Goal: Task Accomplishment & Management: Manage account settings

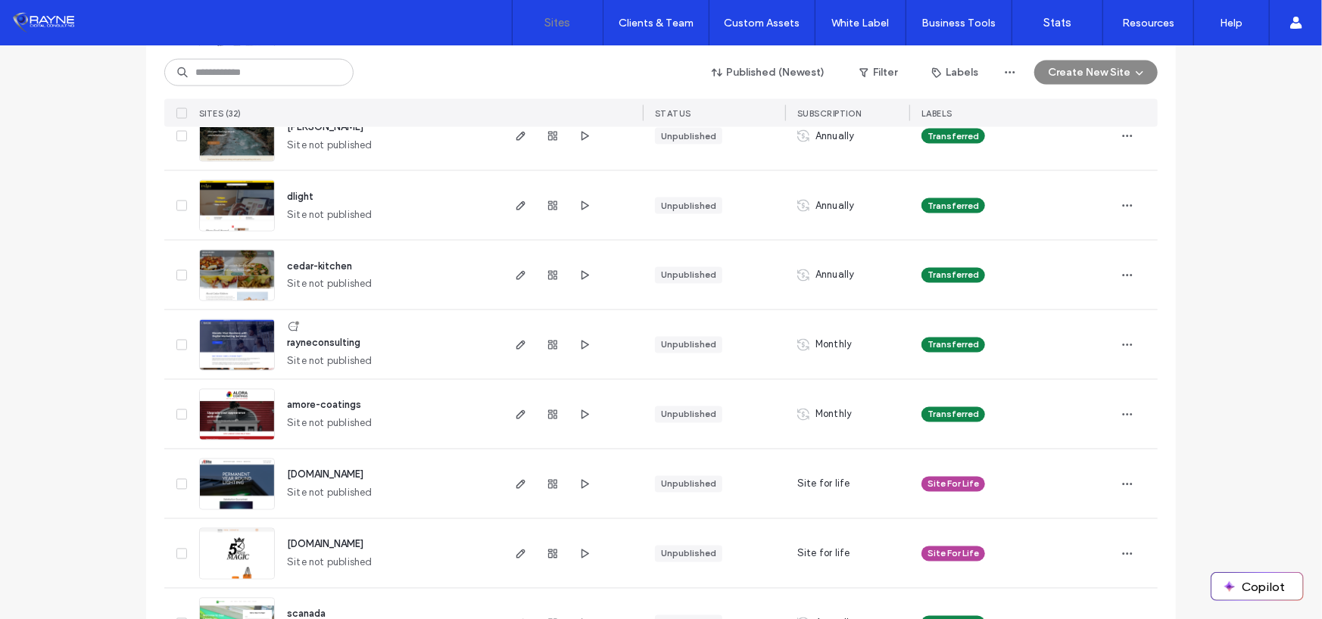
scroll to position [1817, 0]
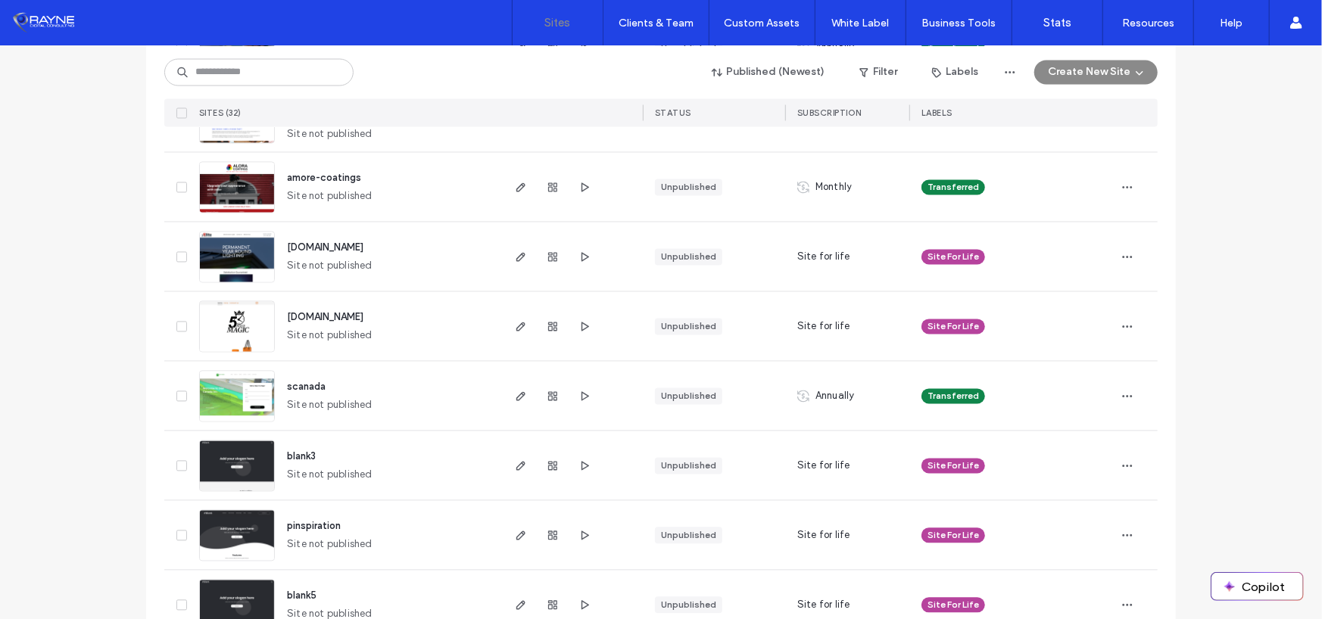
click at [331, 249] on span "[DOMAIN_NAME]" at bounding box center [325, 247] width 76 height 11
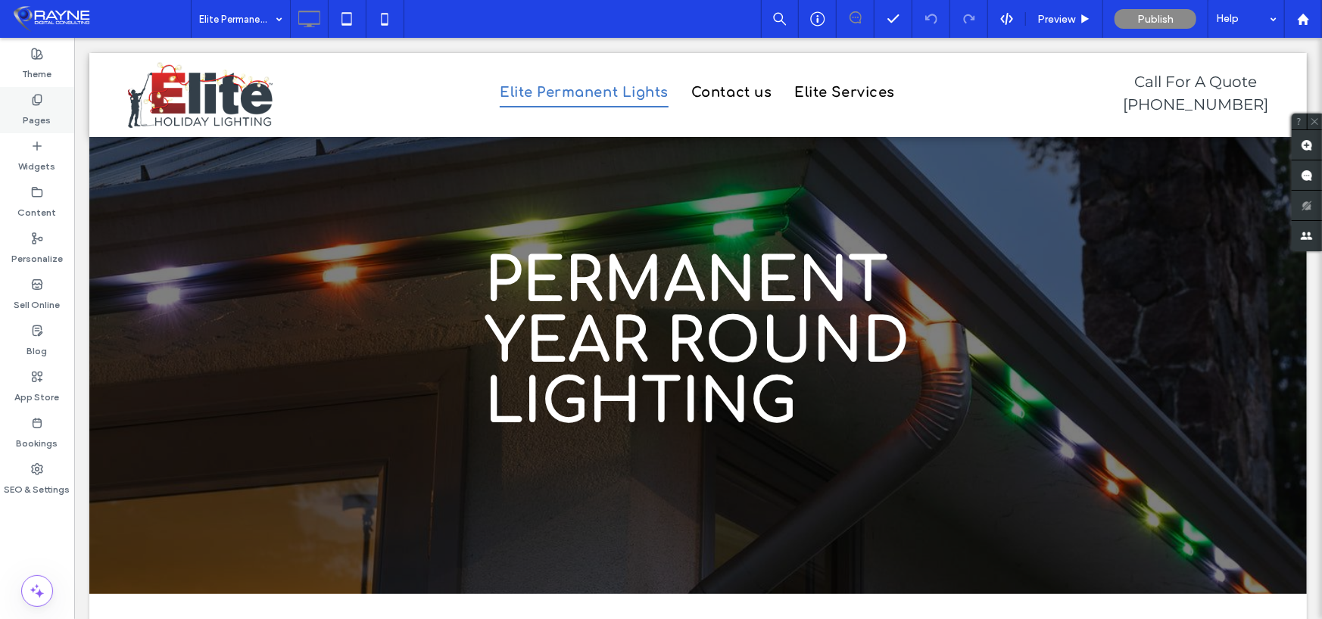
click at [27, 99] on div "Pages" at bounding box center [37, 110] width 74 height 46
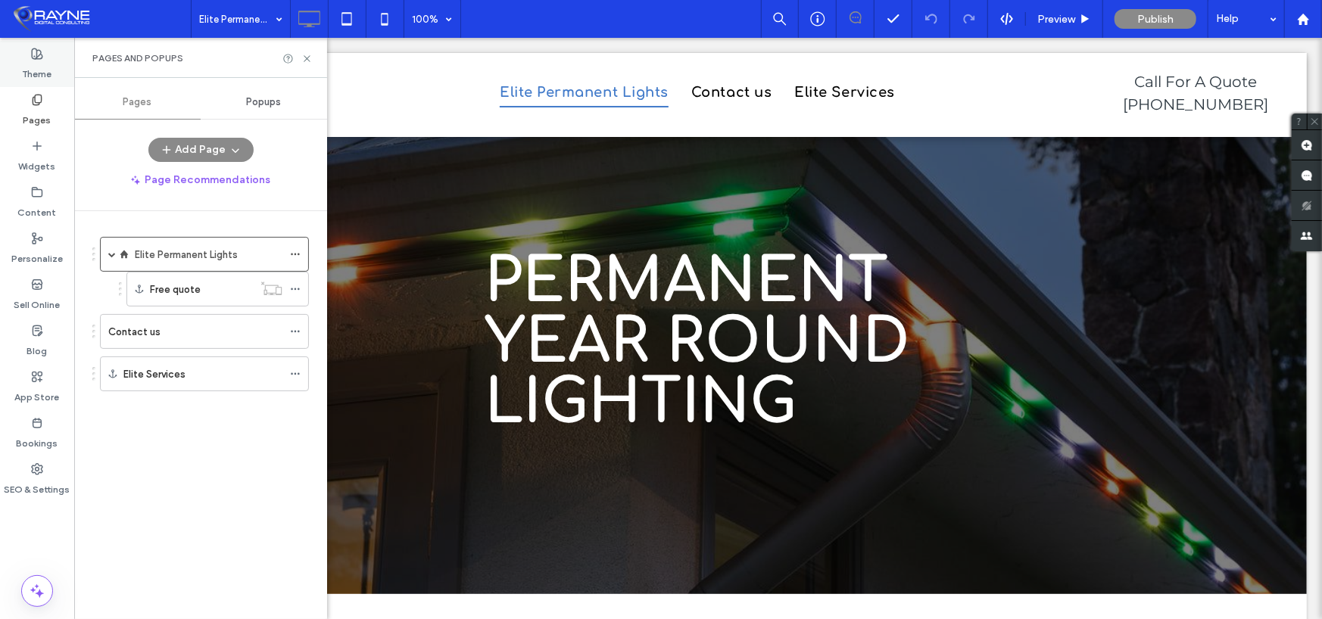
click at [33, 58] on use at bounding box center [37, 53] width 11 height 11
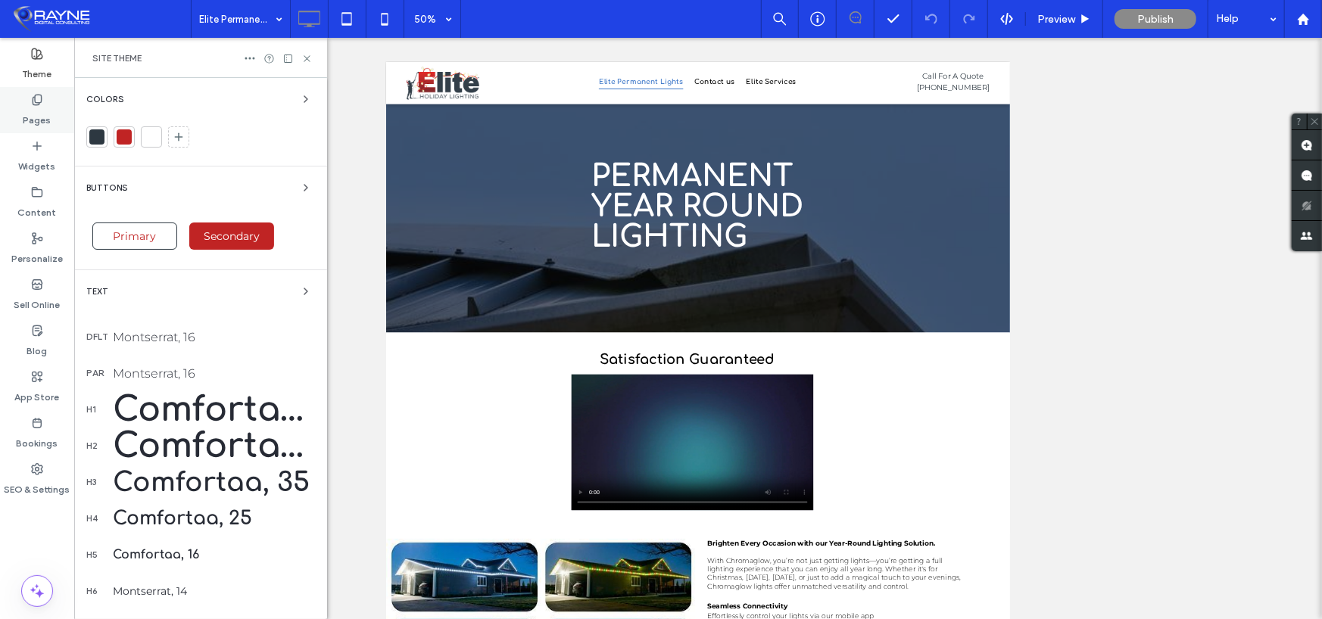
click at [41, 98] on icon at bounding box center [37, 100] width 12 height 12
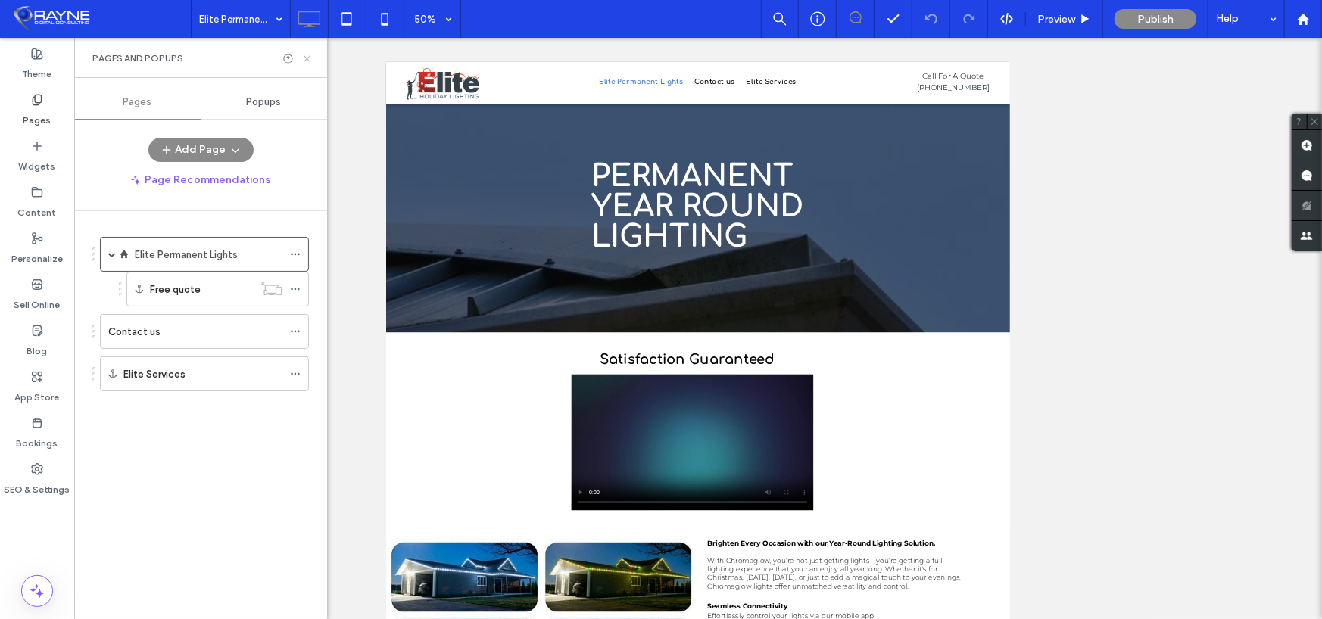
click at [309, 58] on icon at bounding box center [306, 58] width 11 height 11
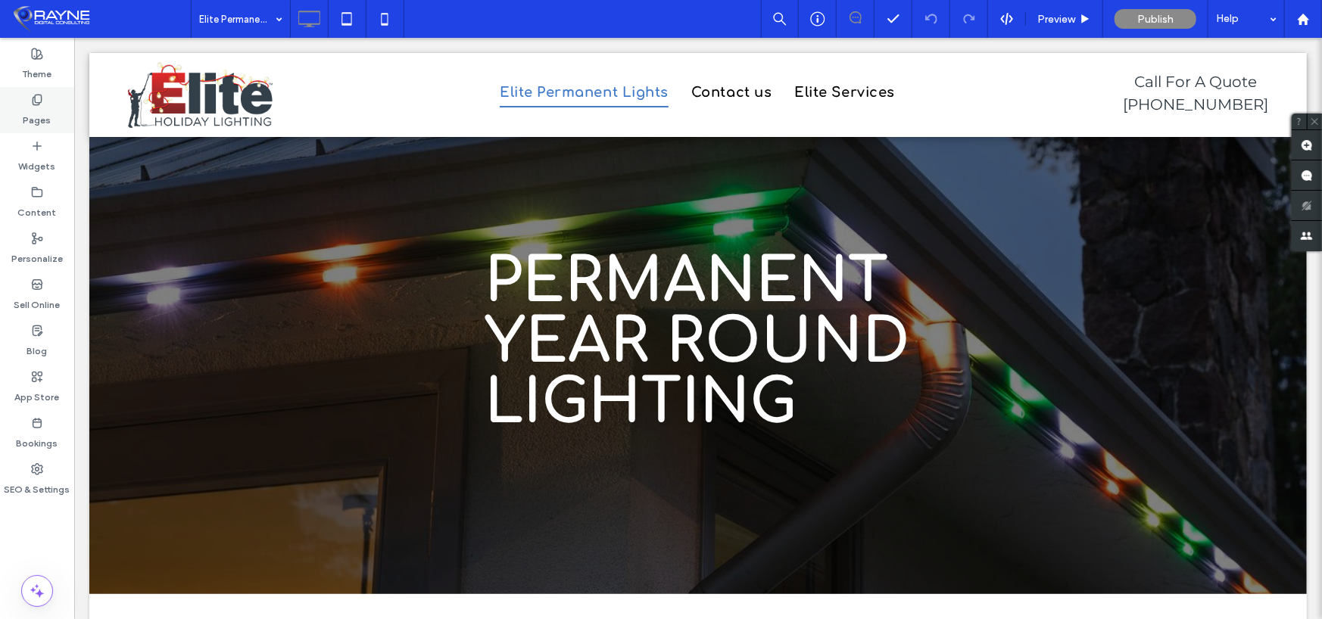
click at [39, 118] on label "Pages" at bounding box center [37, 116] width 28 height 21
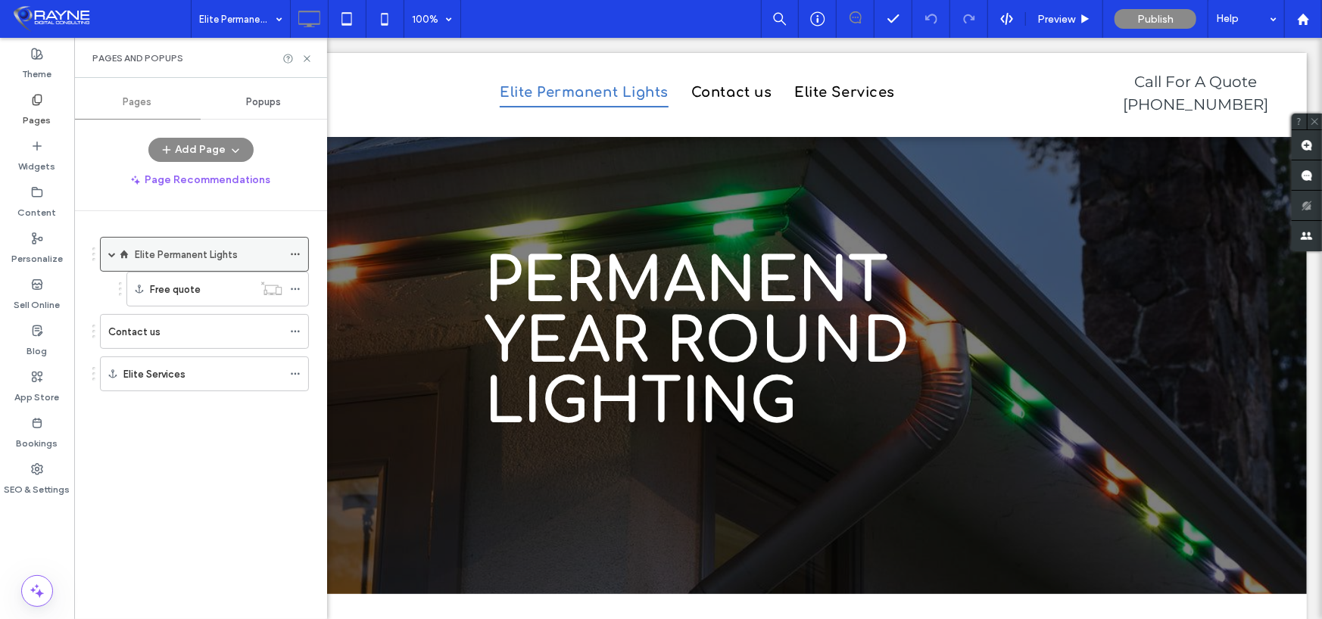
click at [211, 249] on label "Elite Permanent Lights" at bounding box center [186, 255] width 103 height 27
click at [209, 140] on button "Add Page" at bounding box center [200, 150] width 105 height 24
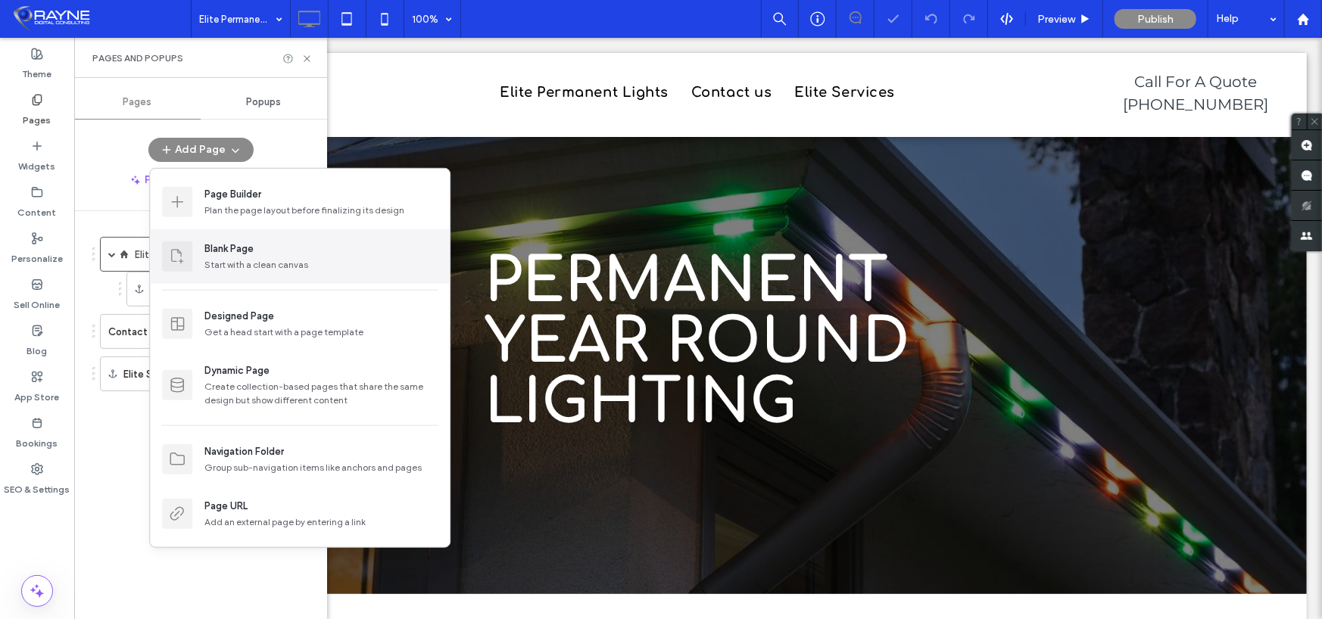
click at [251, 253] on div "Blank Page" at bounding box center [228, 249] width 49 height 15
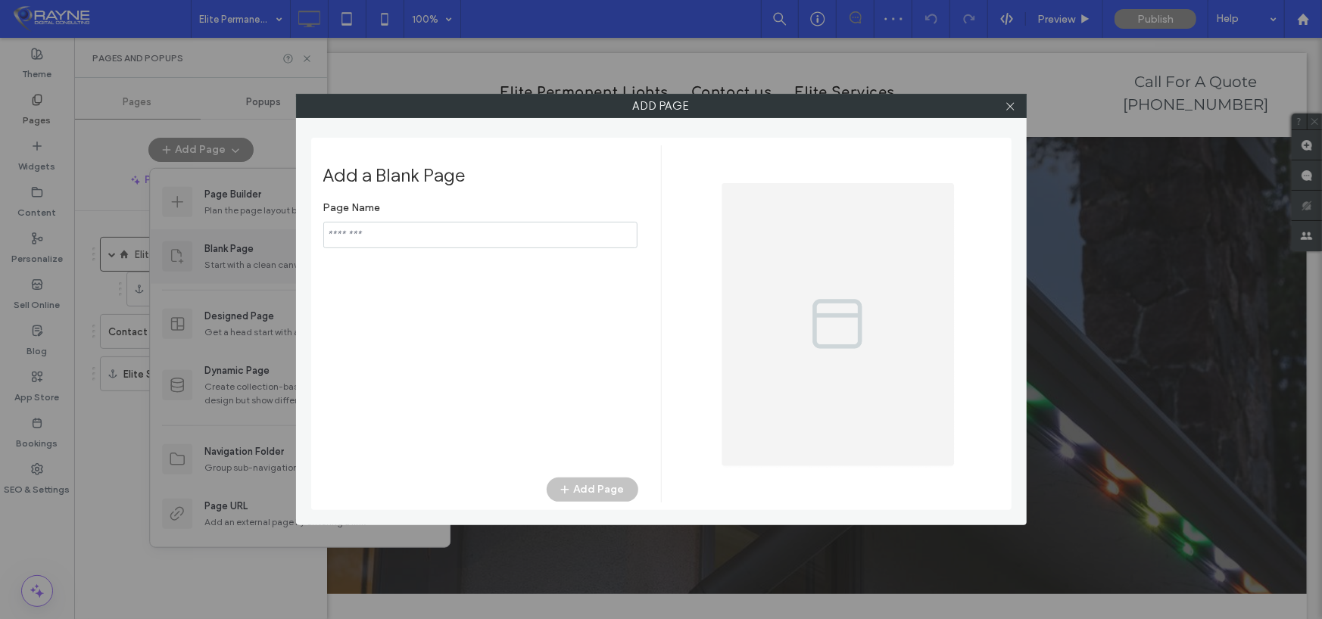
type input "**********"
click at [370, 240] on input "notEmpty" at bounding box center [480, 235] width 314 height 27
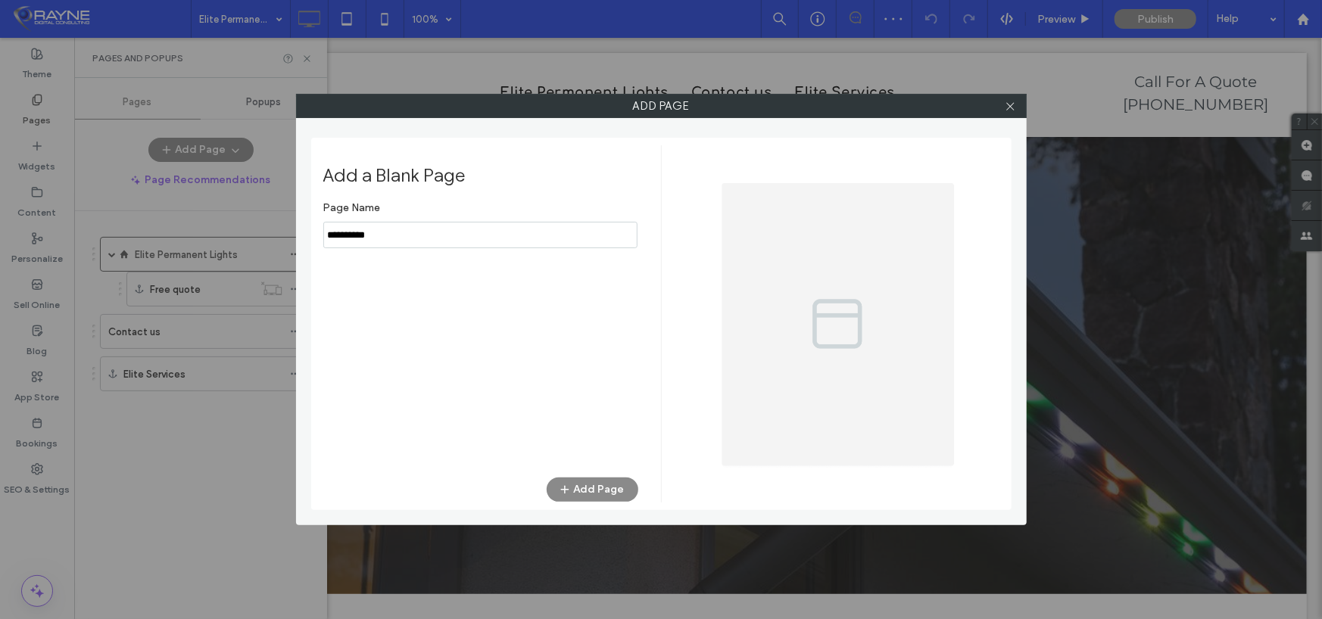
click at [370, 240] on input "notEmpty" at bounding box center [480, 235] width 314 height 27
click at [598, 495] on button "Add Page" at bounding box center [593, 490] width 92 height 24
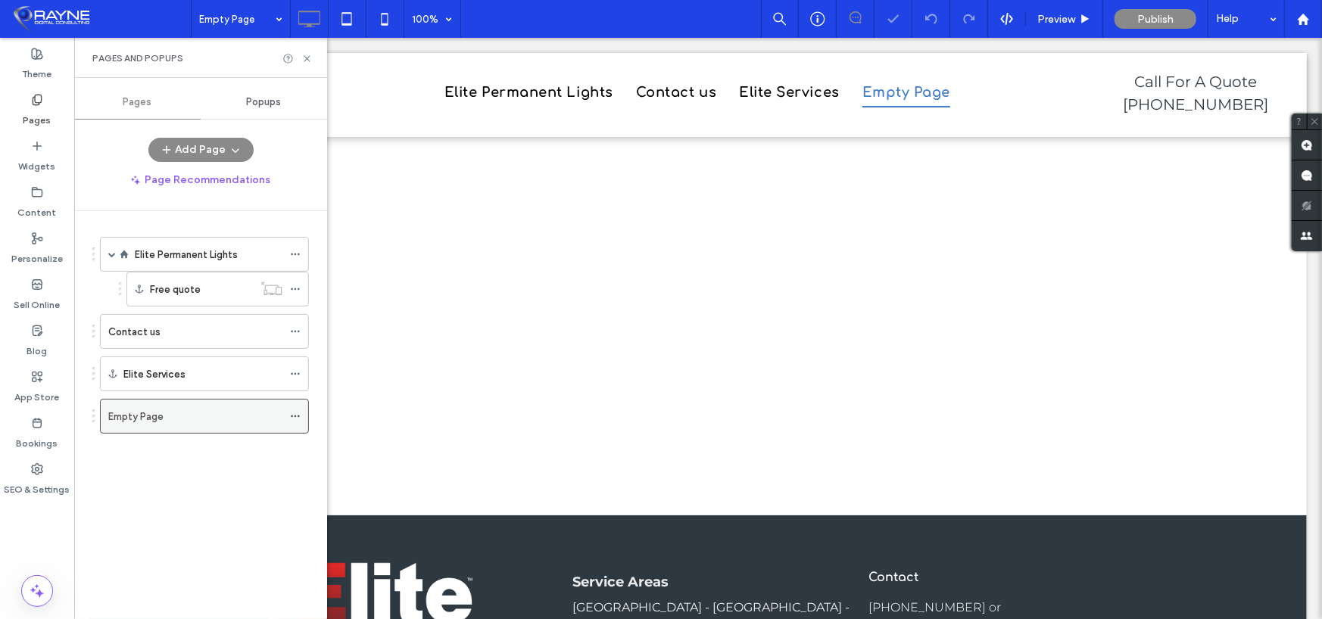
click at [177, 412] on div "Empty Page" at bounding box center [195, 417] width 174 height 16
click at [304, 56] on icon at bounding box center [306, 58] width 11 height 11
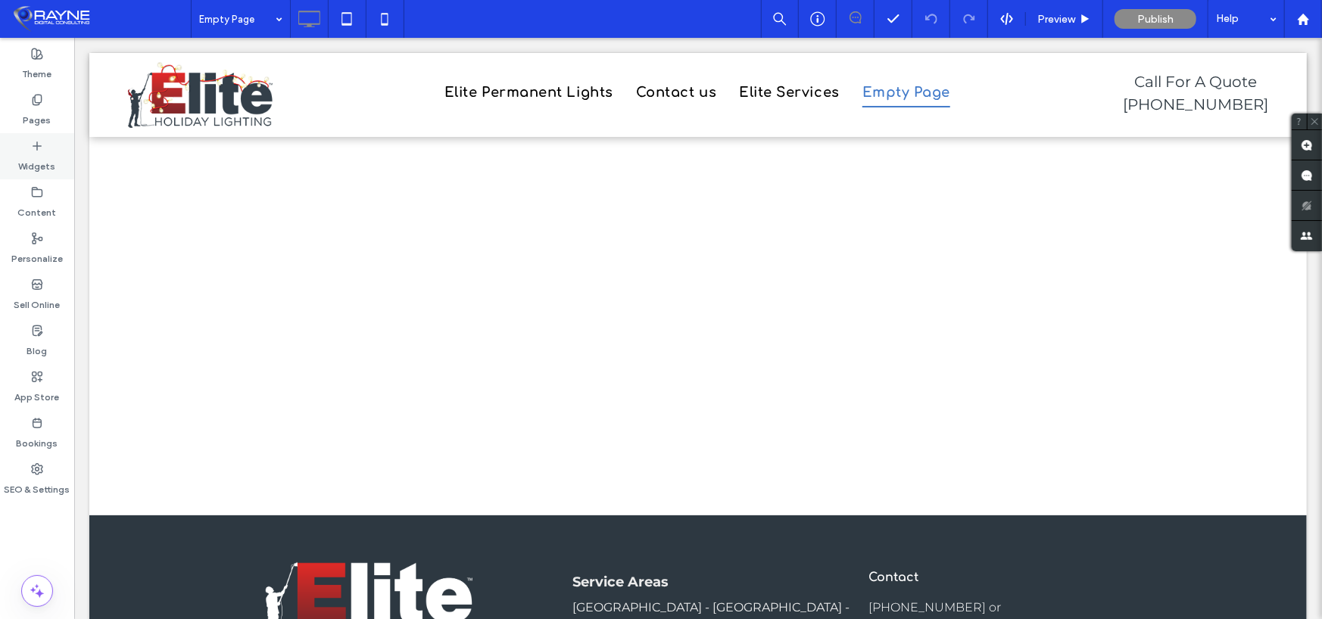
click at [42, 158] on label "Widgets" at bounding box center [37, 162] width 37 height 21
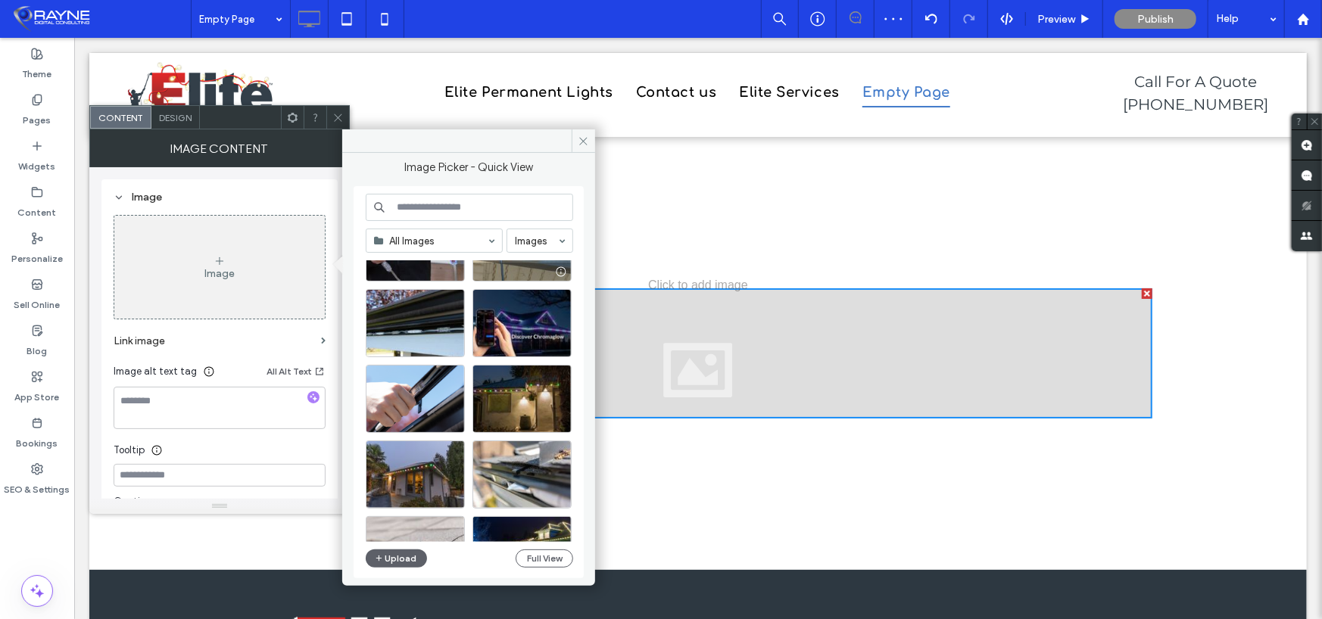
scroll to position [151, 0]
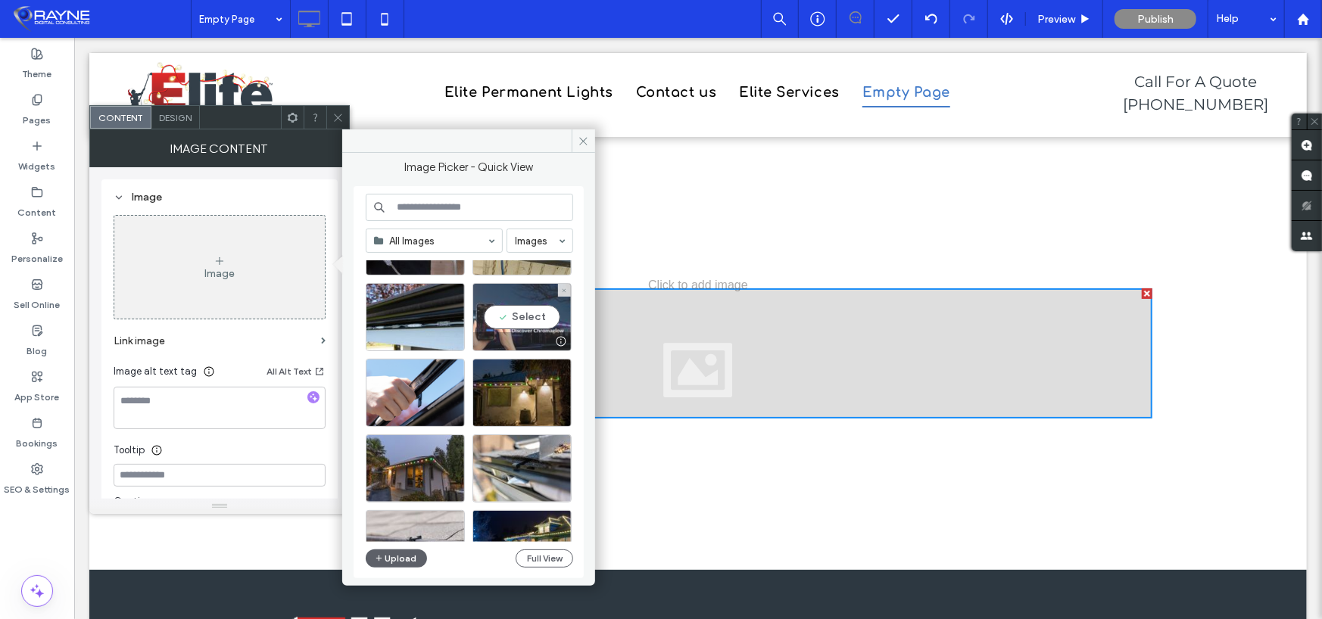
click at [519, 320] on div "Select" at bounding box center [521, 317] width 99 height 68
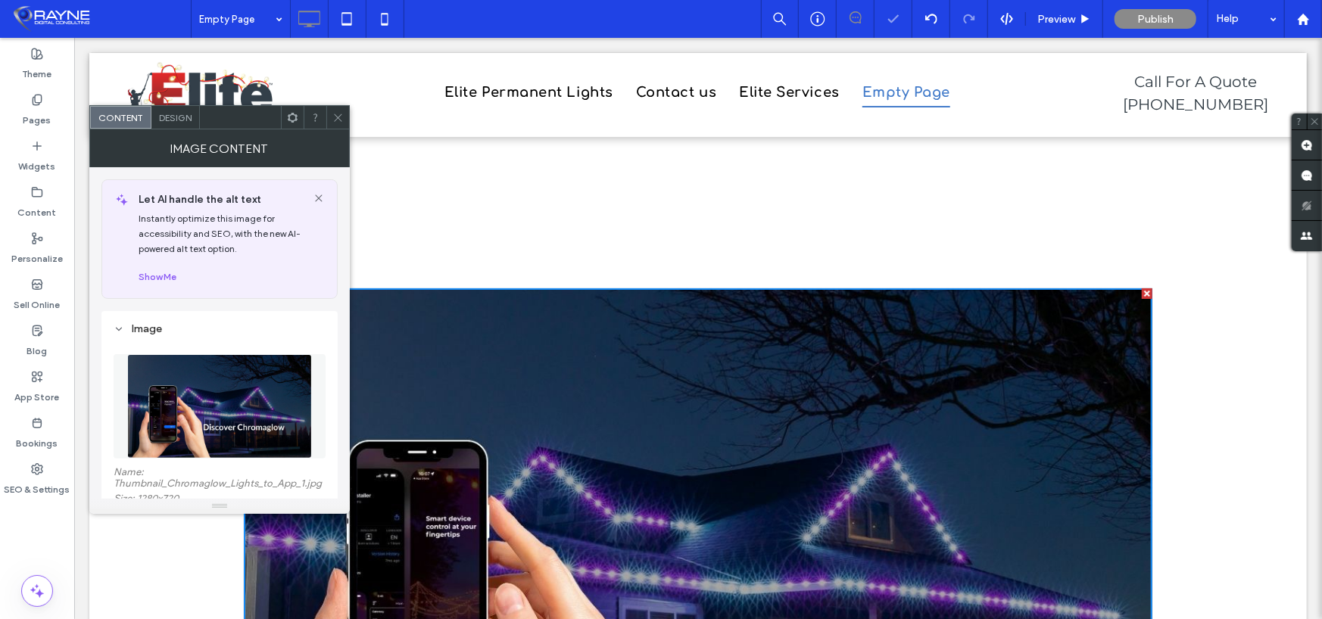
click at [335, 110] on span at bounding box center [337, 117] width 11 height 23
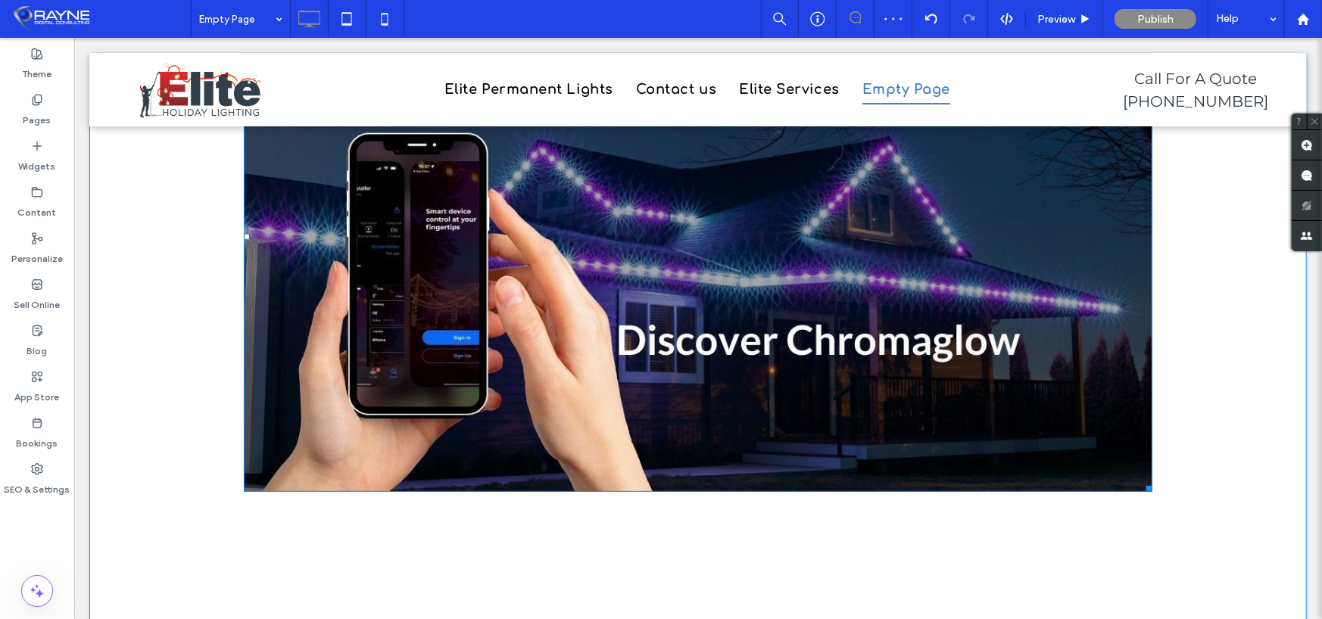
scroll to position [303, 0]
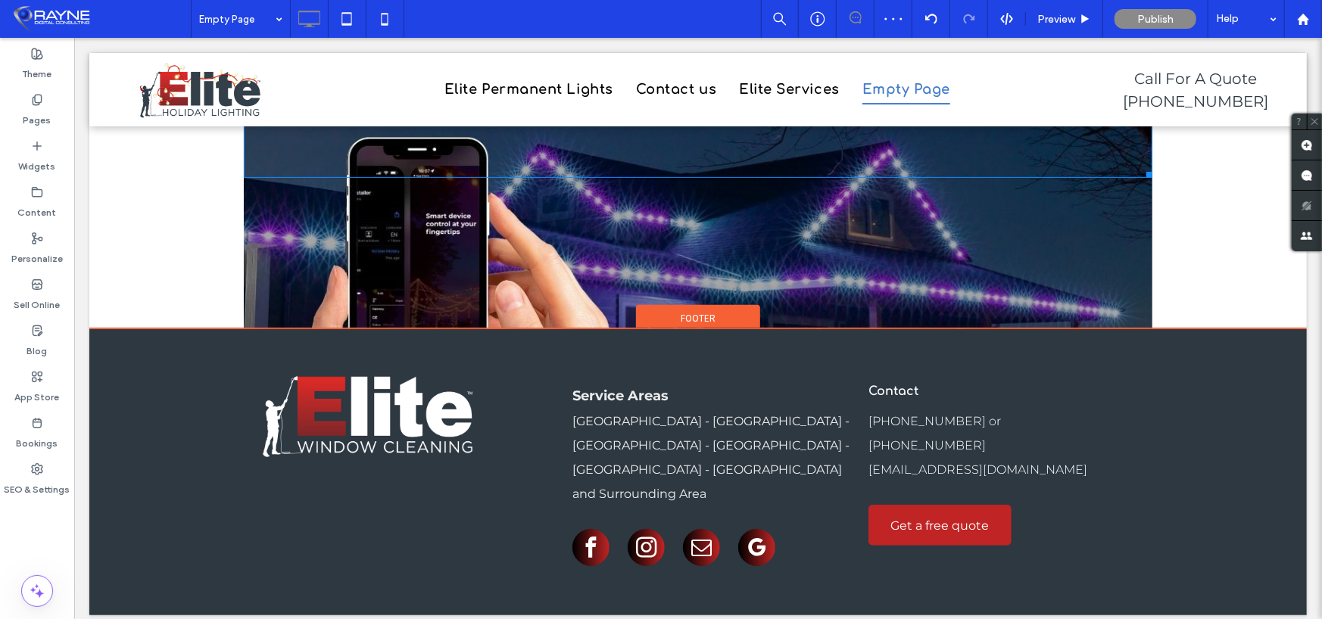
drag, startPoint x: 1142, startPoint y: 488, endPoint x: 861, endPoint y: 349, distance: 313.6
click at [861, 349] on div "Click To Paste Elite Permanent Lights Contact us Elite Services Empty Page Clic…" at bounding box center [698, 181] width 1218 height 865
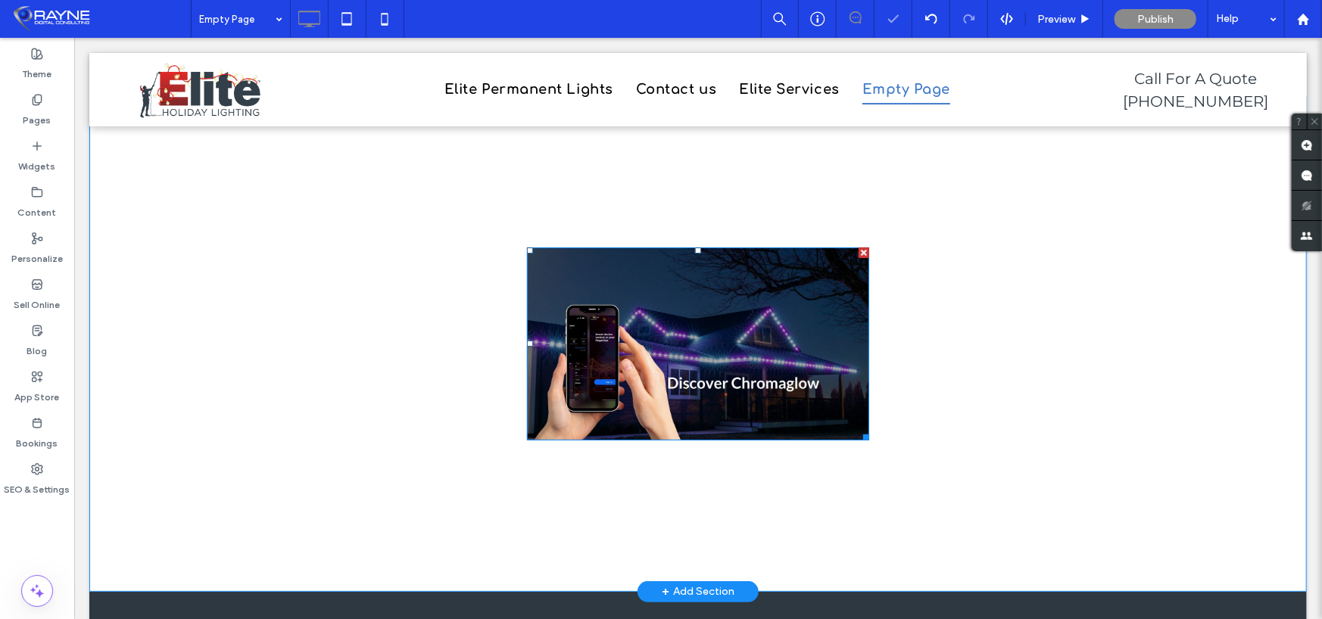
scroll to position [0, 0]
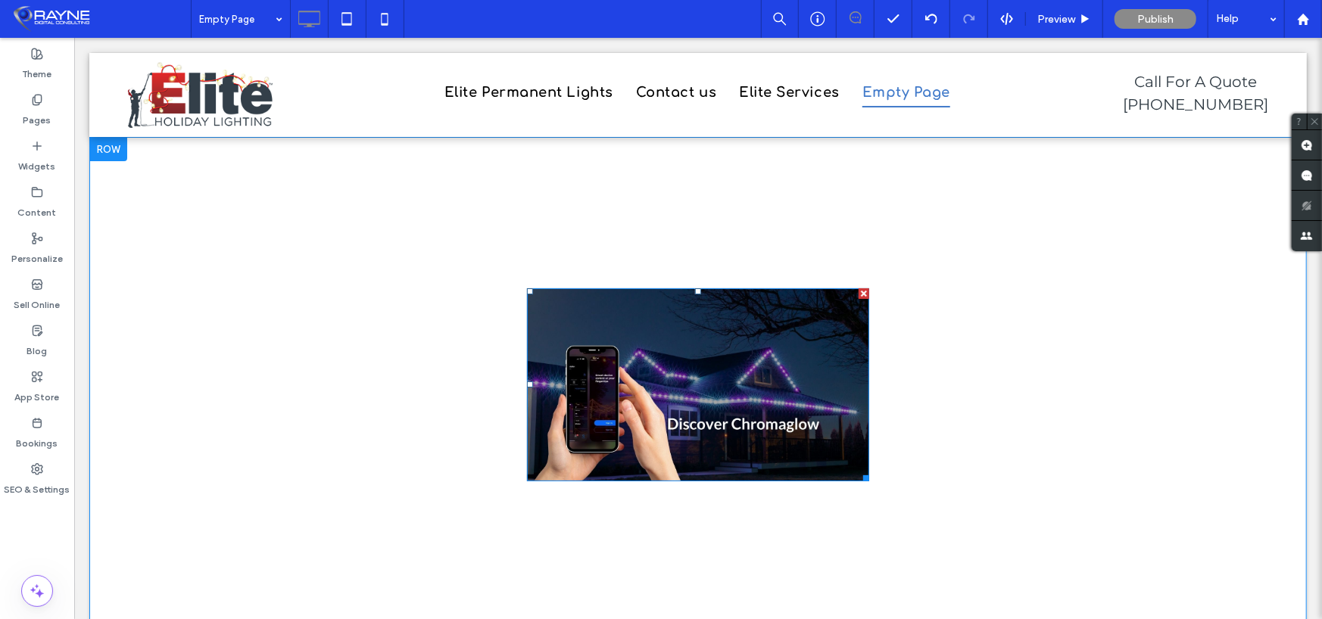
drag, startPoint x: 860, startPoint y: 291, endPoint x: 934, endPoint y: 329, distance: 83.6
click at [860, 291] on div at bounding box center [863, 293] width 11 height 11
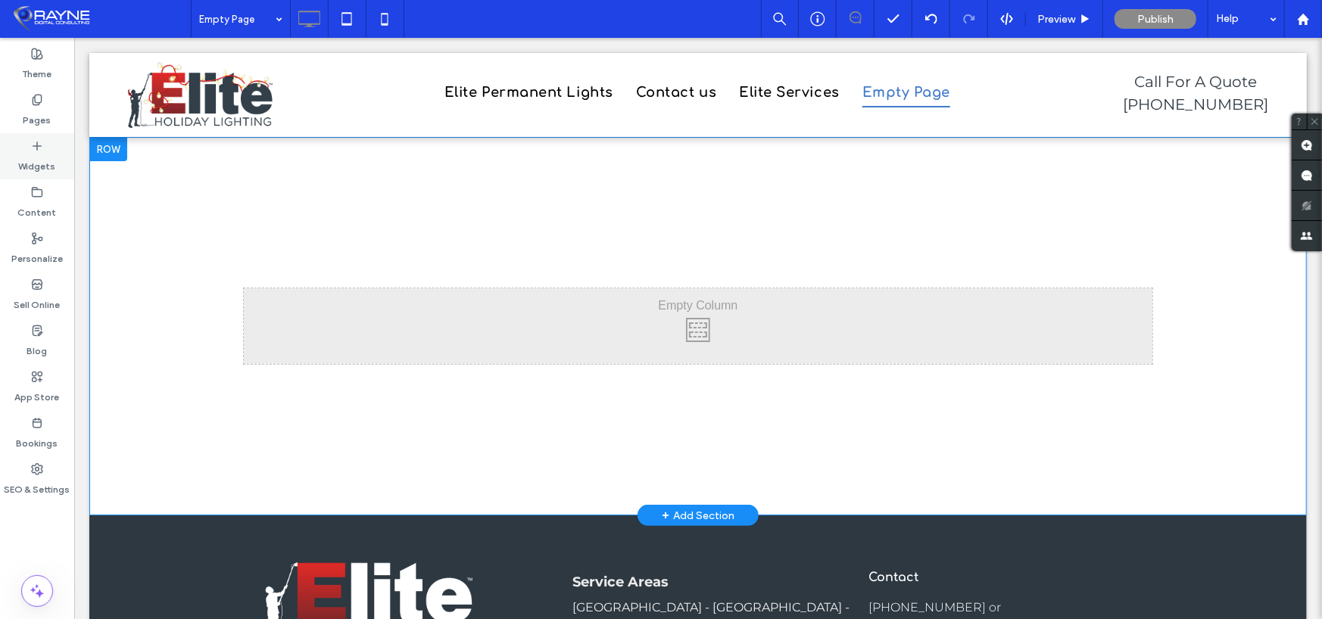
click at [39, 156] on label "Widgets" at bounding box center [37, 162] width 37 height 21
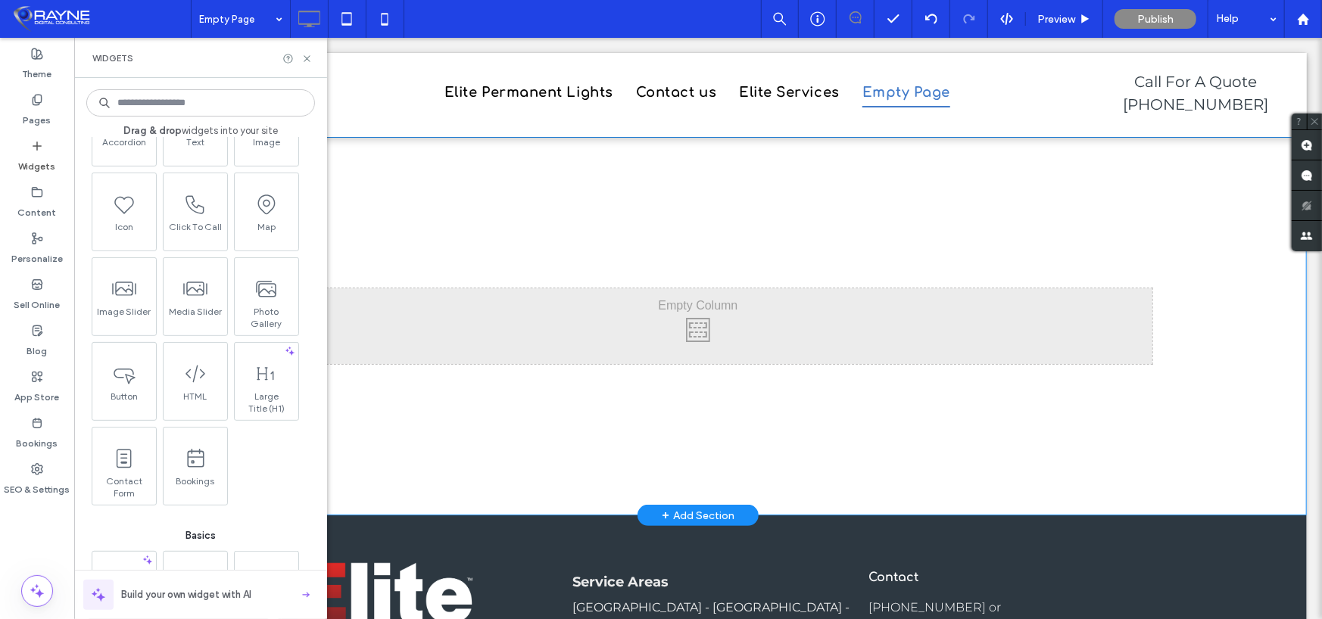
scroll to position [303, 0]
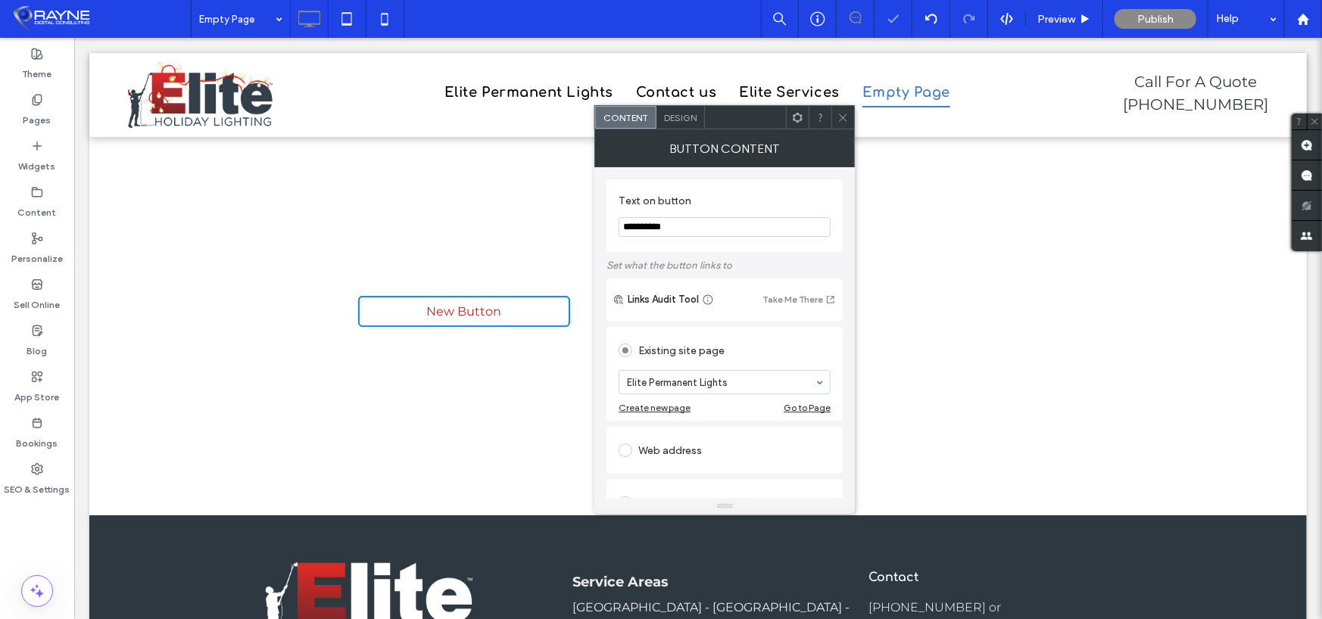
click at [844, 126] on span at bounding box center [842, 117] width 11 height 23
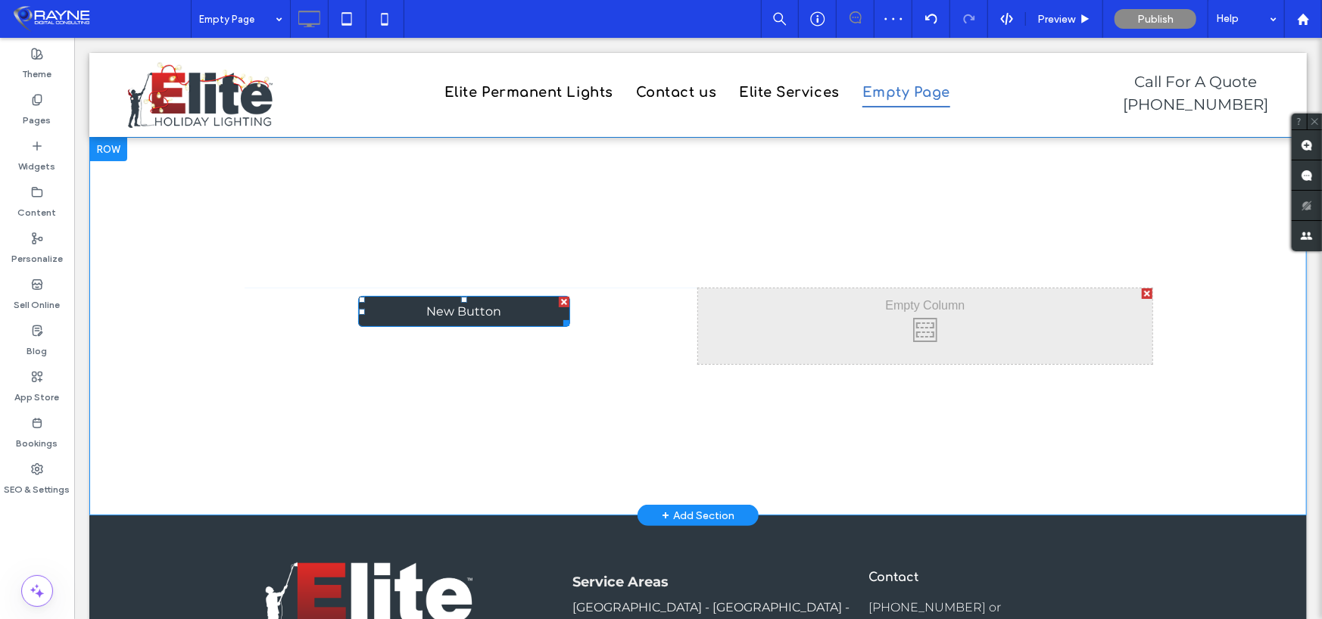
click at [558, 302] on div at bounding box center [563, 301] width 11 height 11
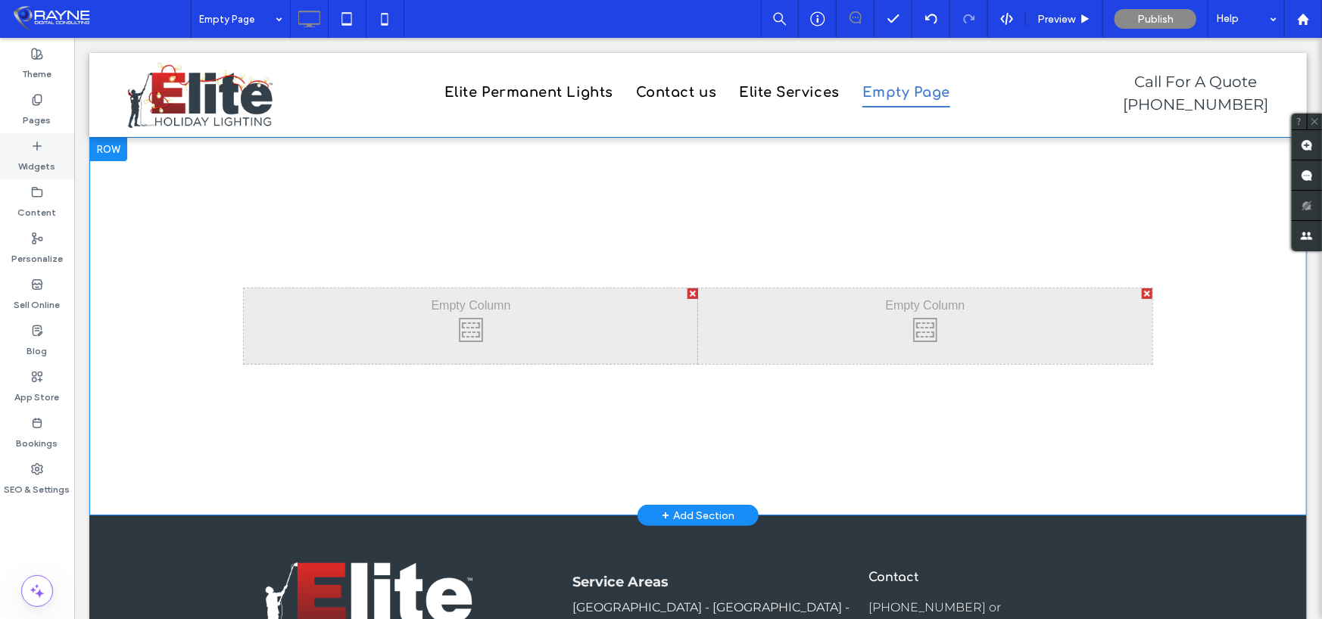
click at [37, 147] on use at bounding box center [37, 146] width 8 height 8
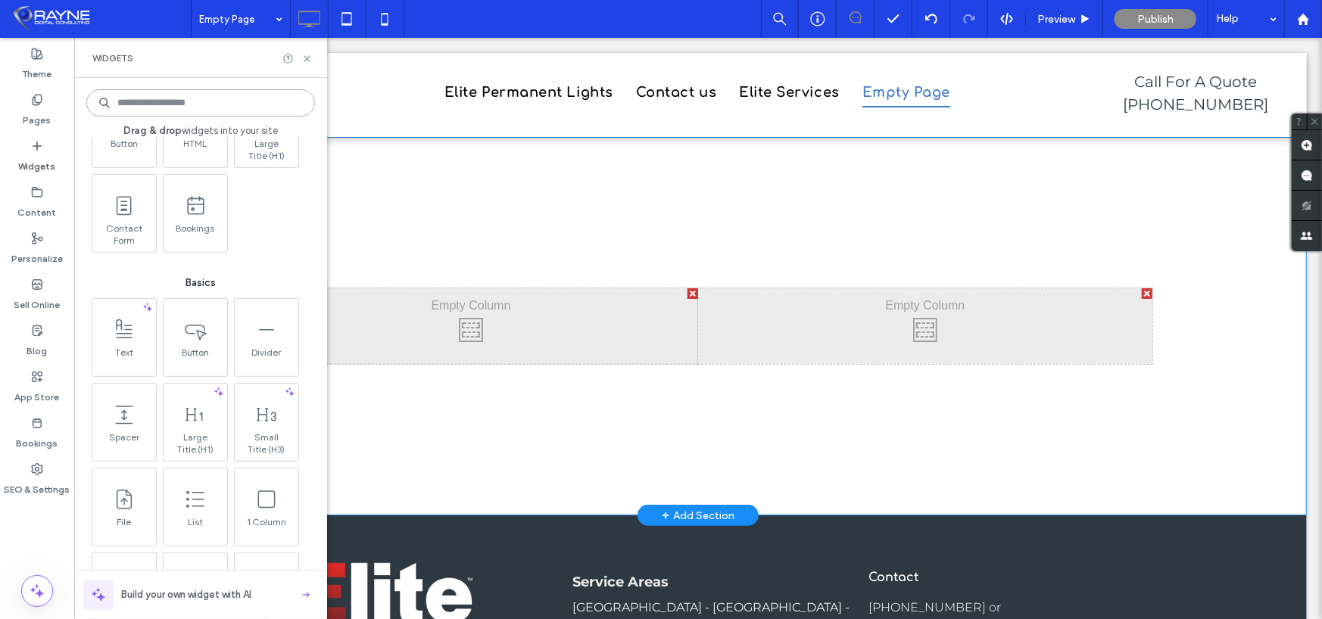
scroll to position [606, 0]
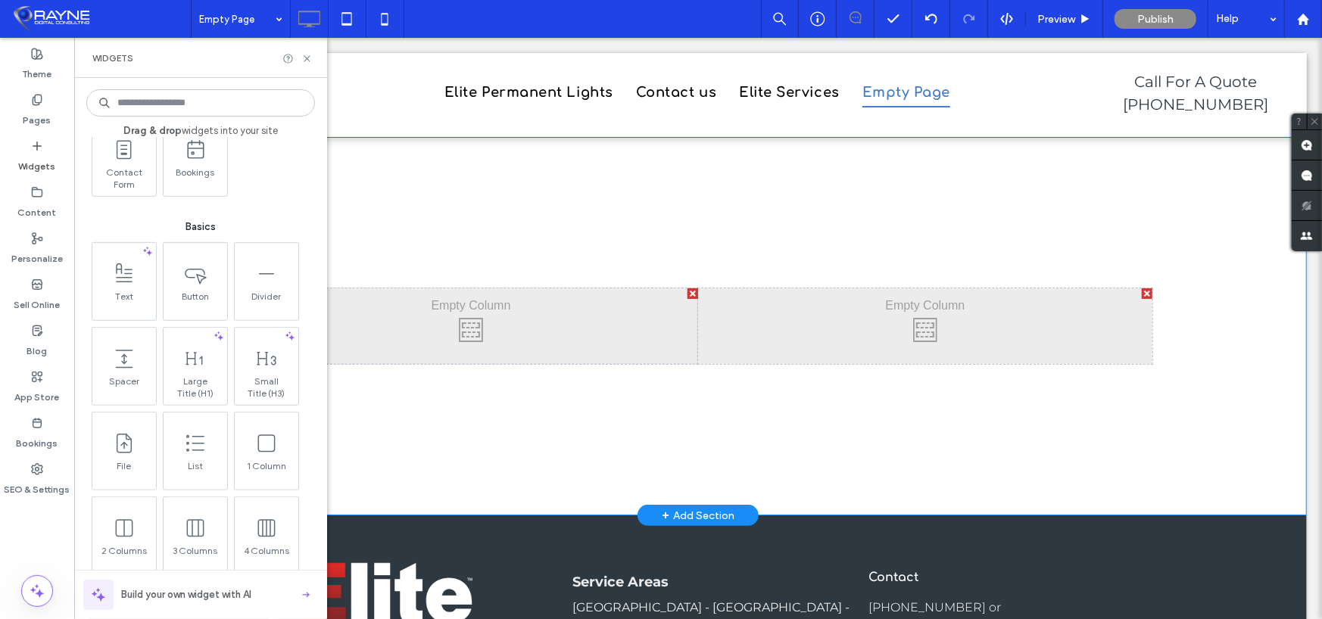
click at [472, 324] on div "Click To Paste Click To Paste" at bounding box center [470, 326] width 454 height 76
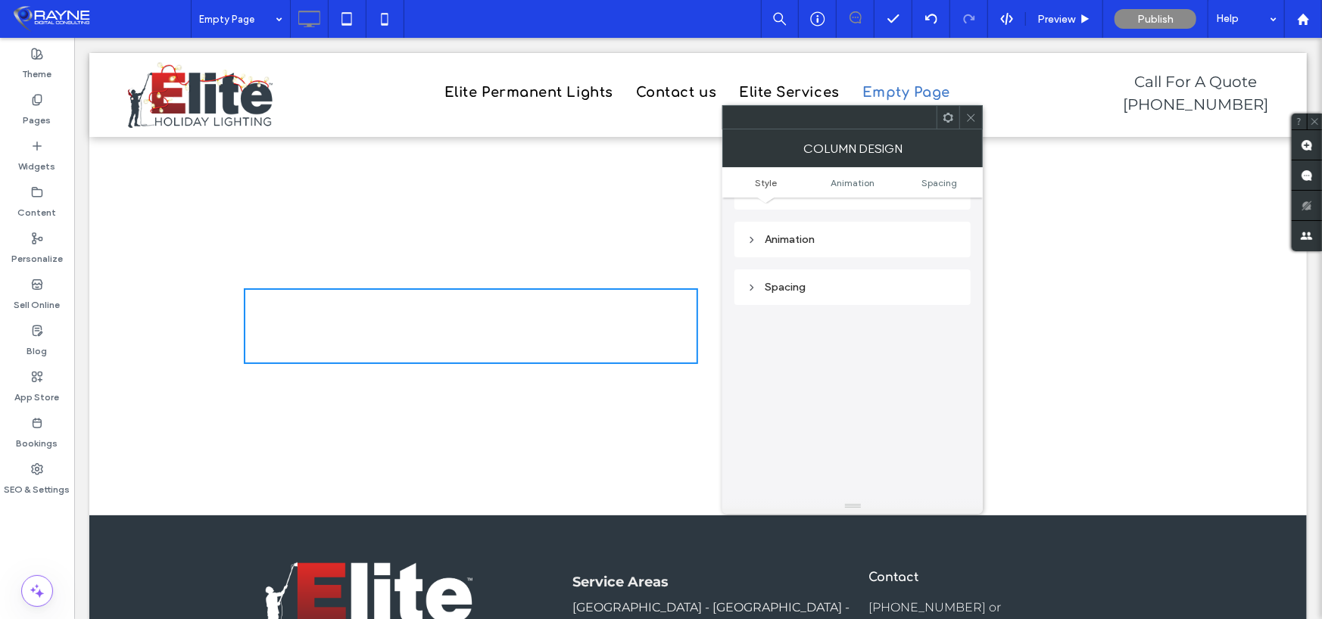
scroll to position [279, 0]
click at [943, 121] on icon at bounding box center [948, 117] width 11 height 11
click at [977, 120] on div at bounding box center [970, 117] width 23 height 23
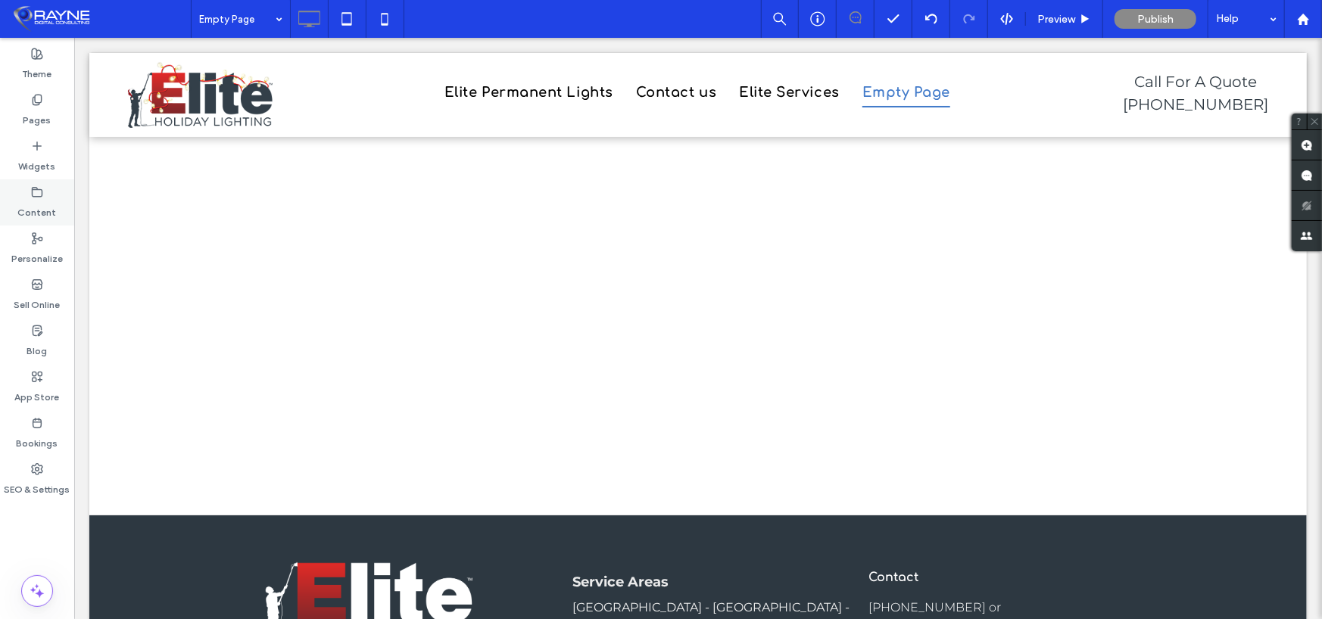
click at [42, 192] on icon at bounding box center [37, 192] width 12 height 12
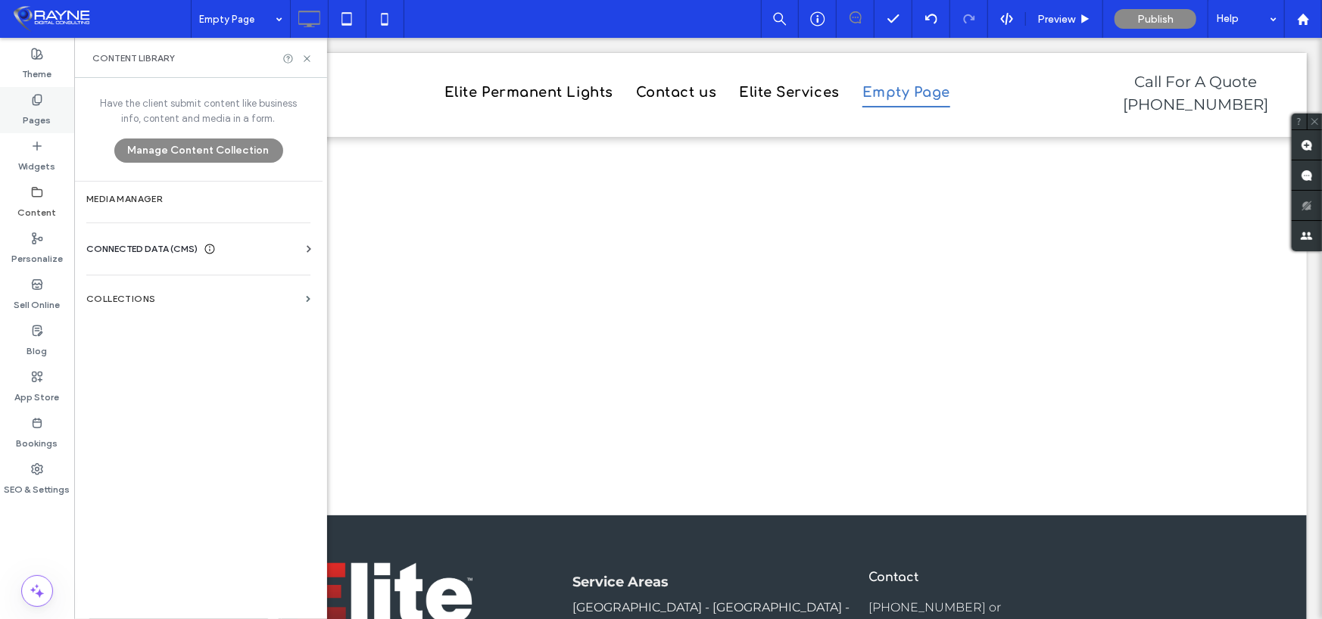
click at [31, 106] on label "Pages" at bounding box center [37, 116] width 28 height 21
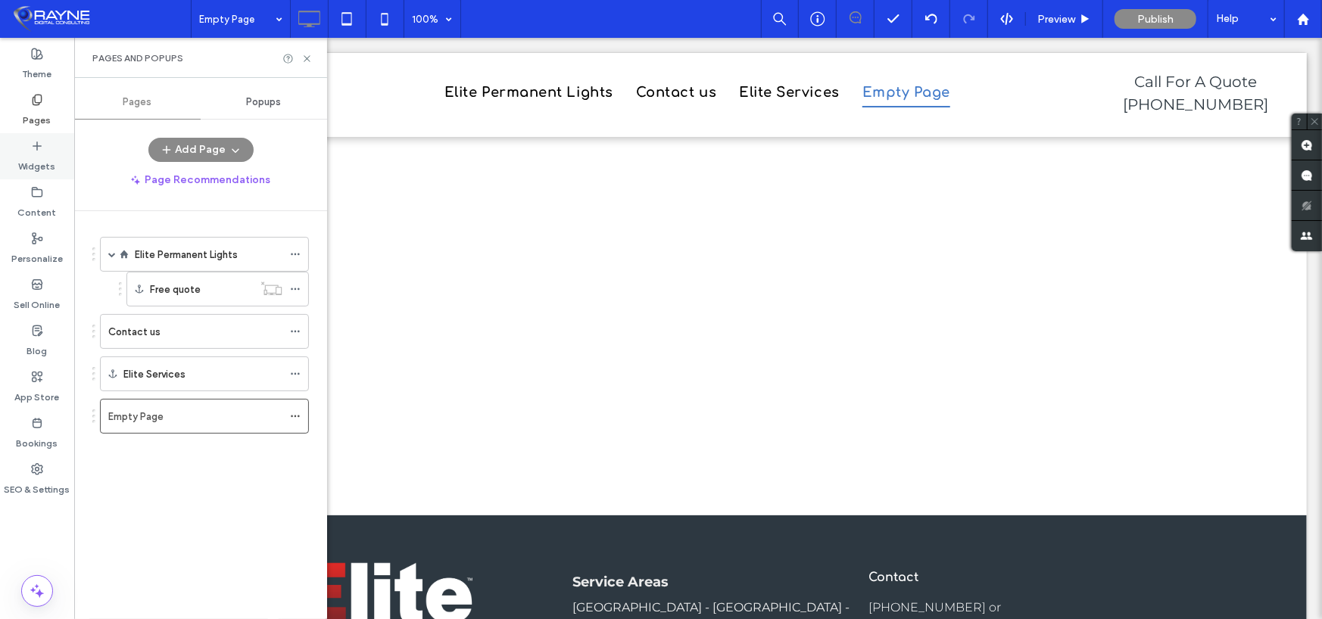
click at [31, 150] on icon at bounding box center [37, 146] width 12 height 12
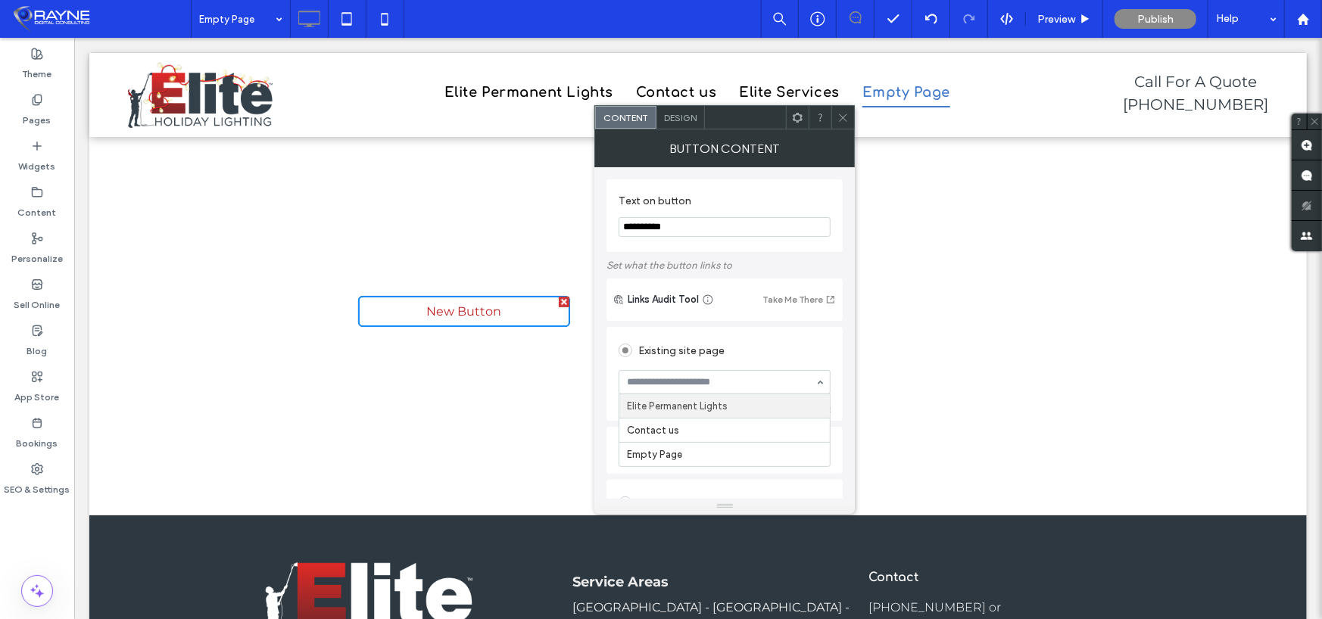
click at [734, 355] on div "Existing site page" at bounding box center [725, 350] width 212 height 24
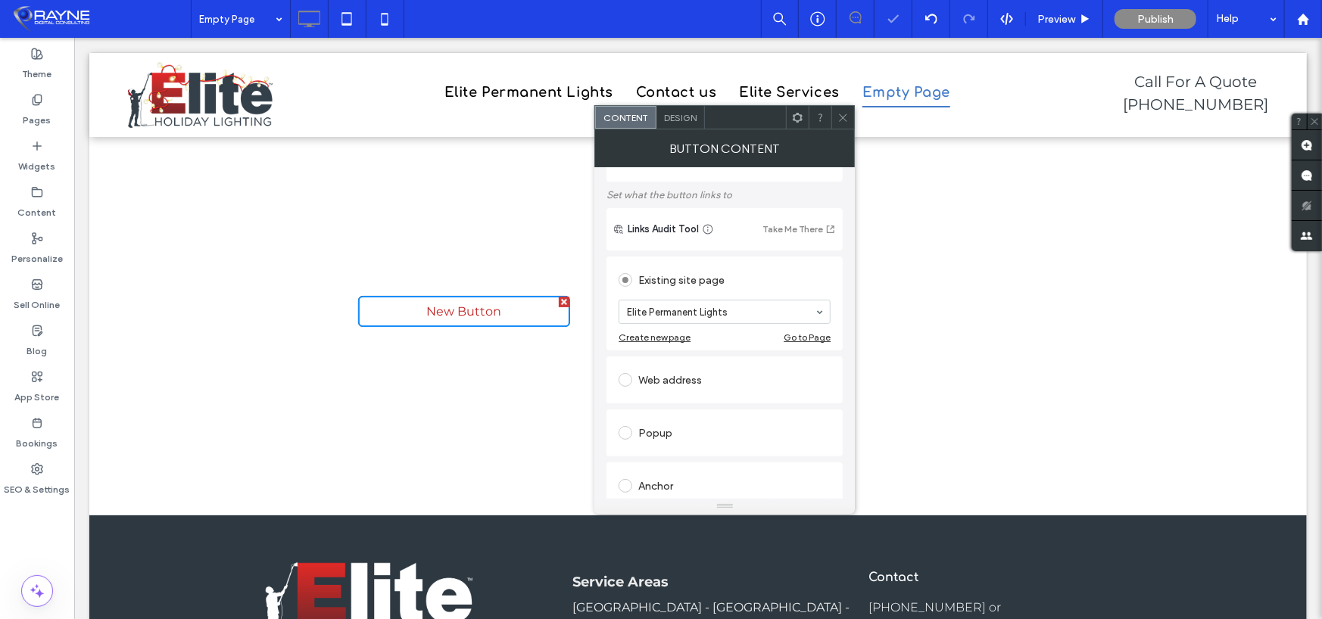
scroll to position [76, 0]
click at [642, 369] on div "Web address" at bounding box center [725, 375] width 212 height 24
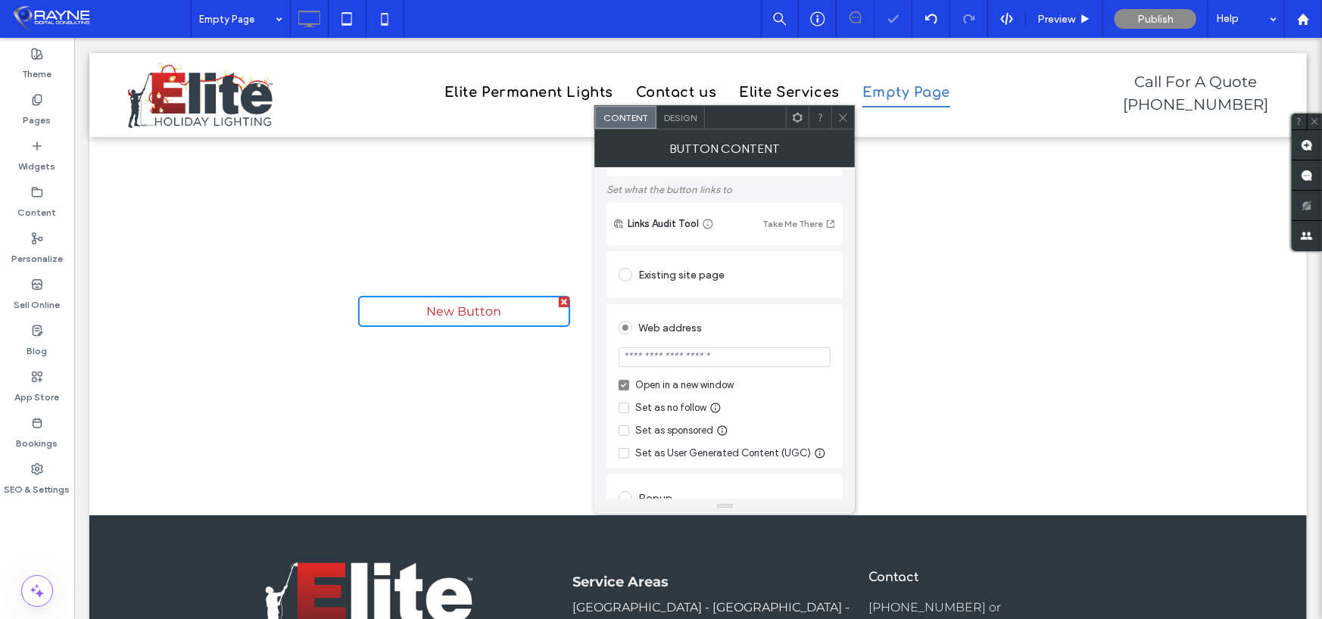
click at [671, 363] on input "url" at bounding box center [725, 358] width 212 height 20
paste input "**********"
type input "**********"
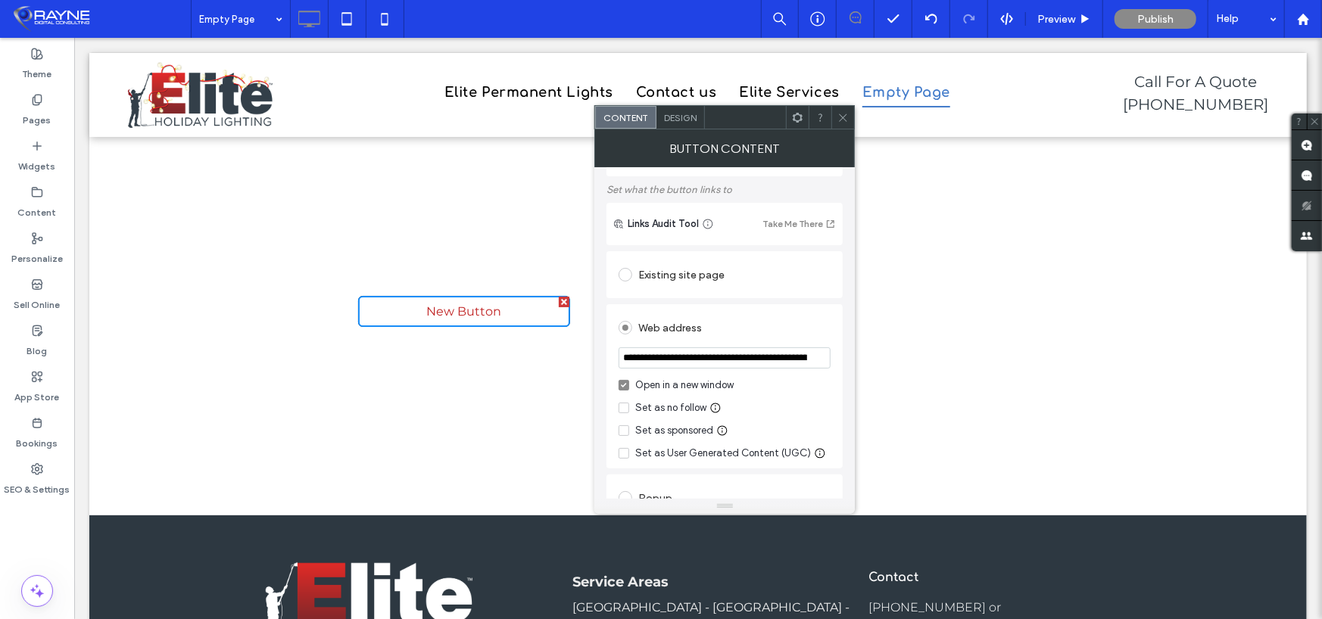
click at [687, 110] on div "Design" at bounding box center [680, 117] width 48 height 23
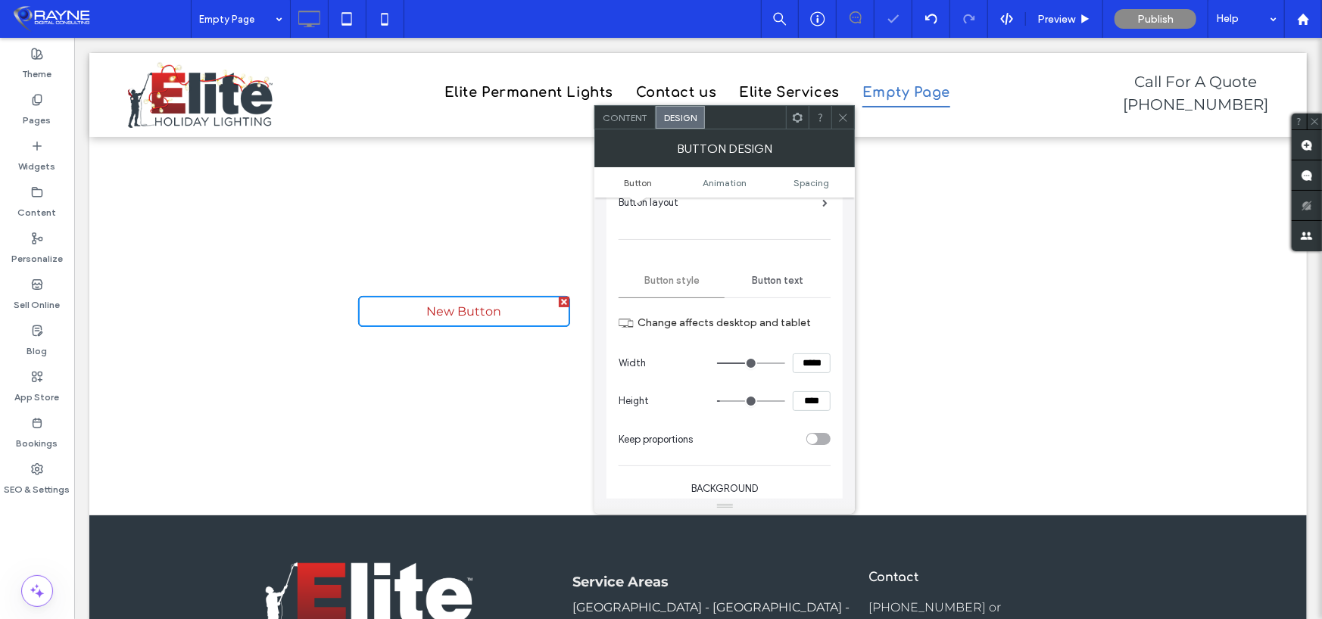
scroll to position [151, 0]
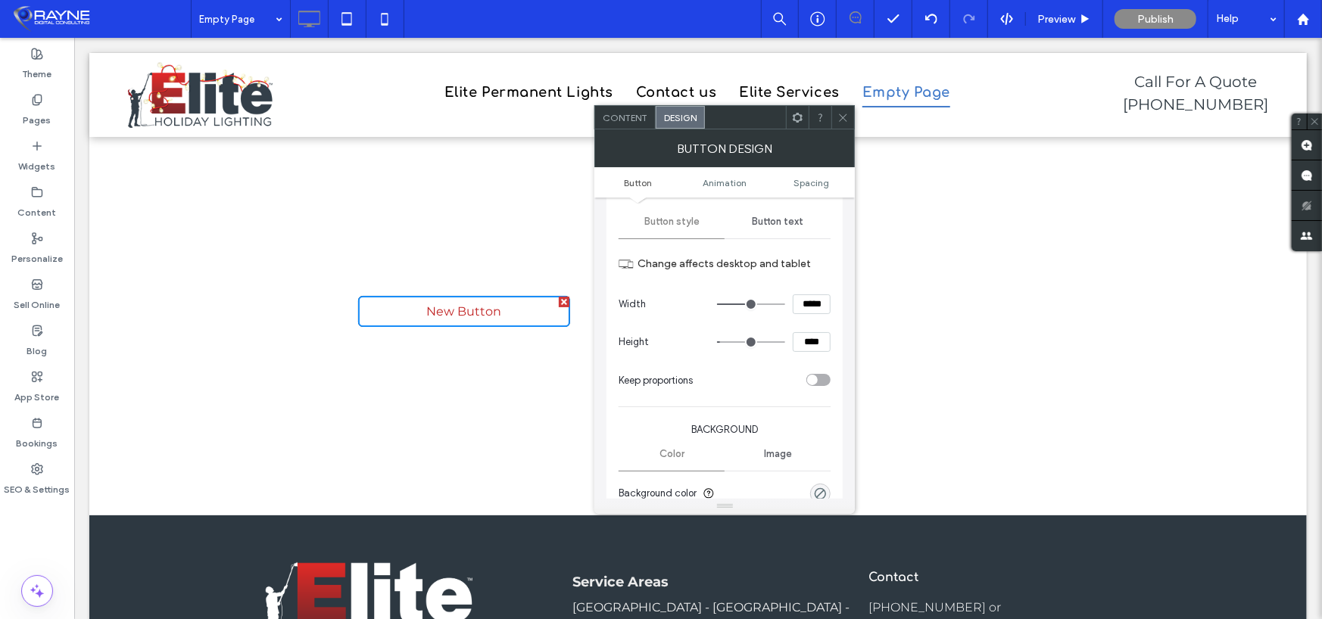
click at [847, 115] on icon at bounding box center [842, 117] width 11 height 11
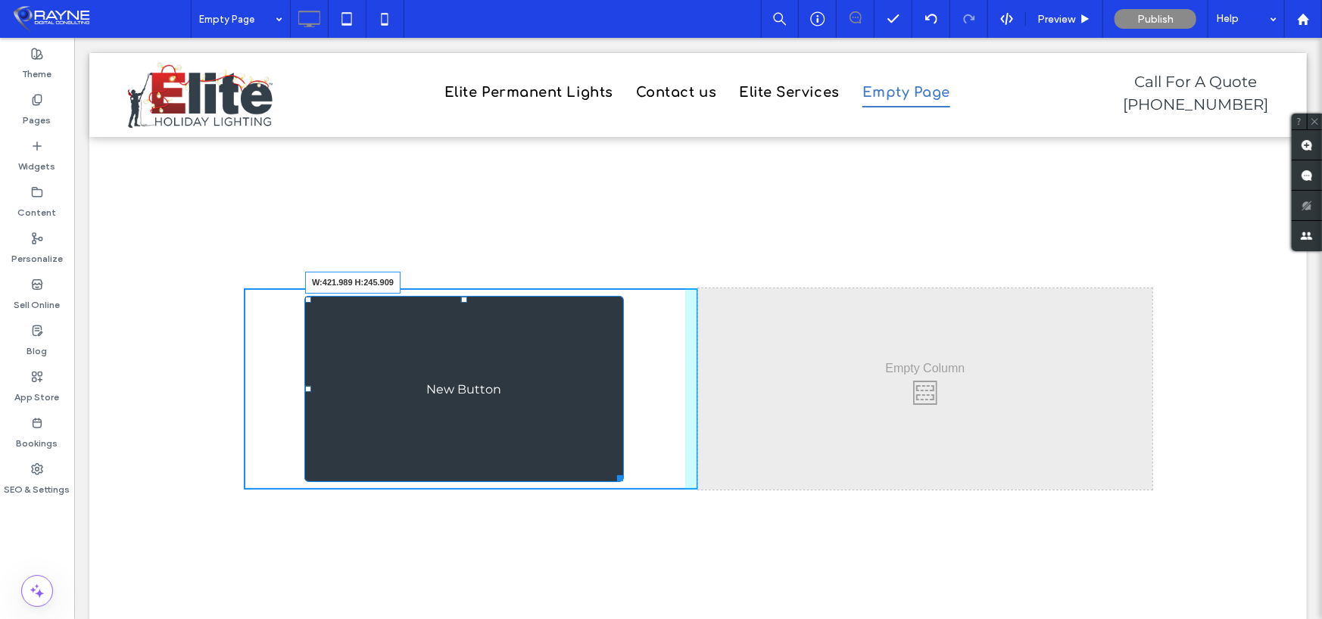
drag, startPoint x: 560, startPoint y: 322, endPoint x: 617, endPoint y: 478, distance: 166.3
click at [617, 478] on div at bounding box center [616, 474] width 11 height 11
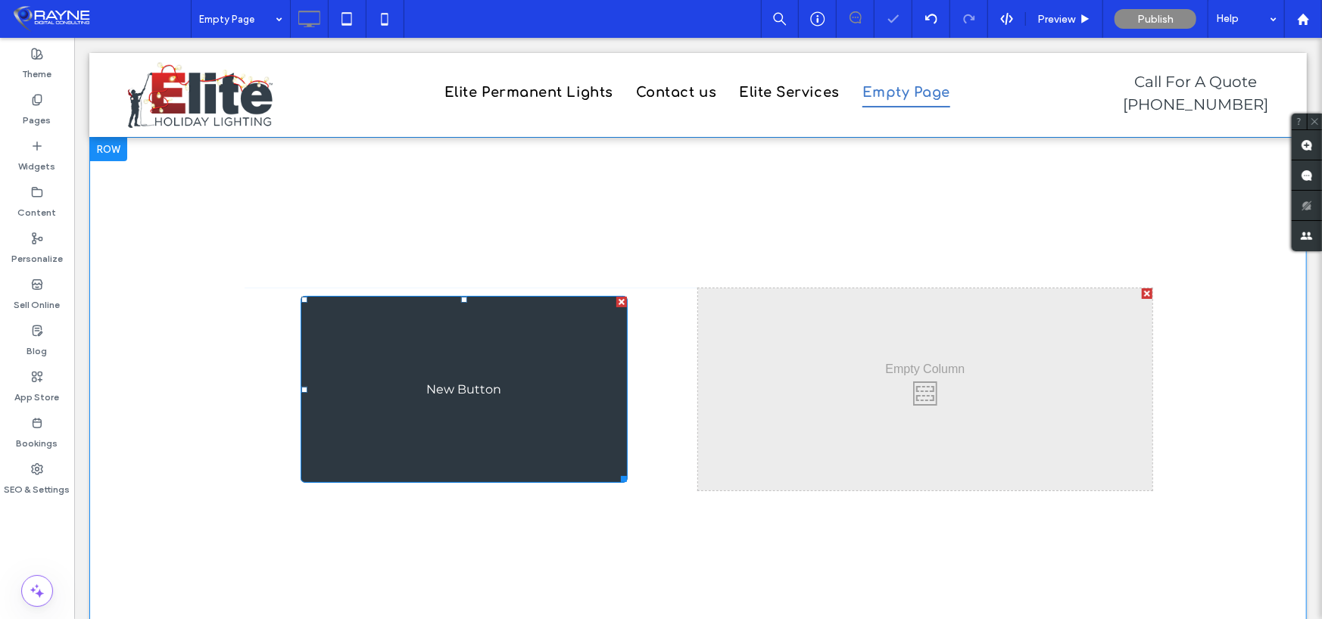
click at [467, 391] on span "New Button" at bounding box center [463, 389] width 75 height 14
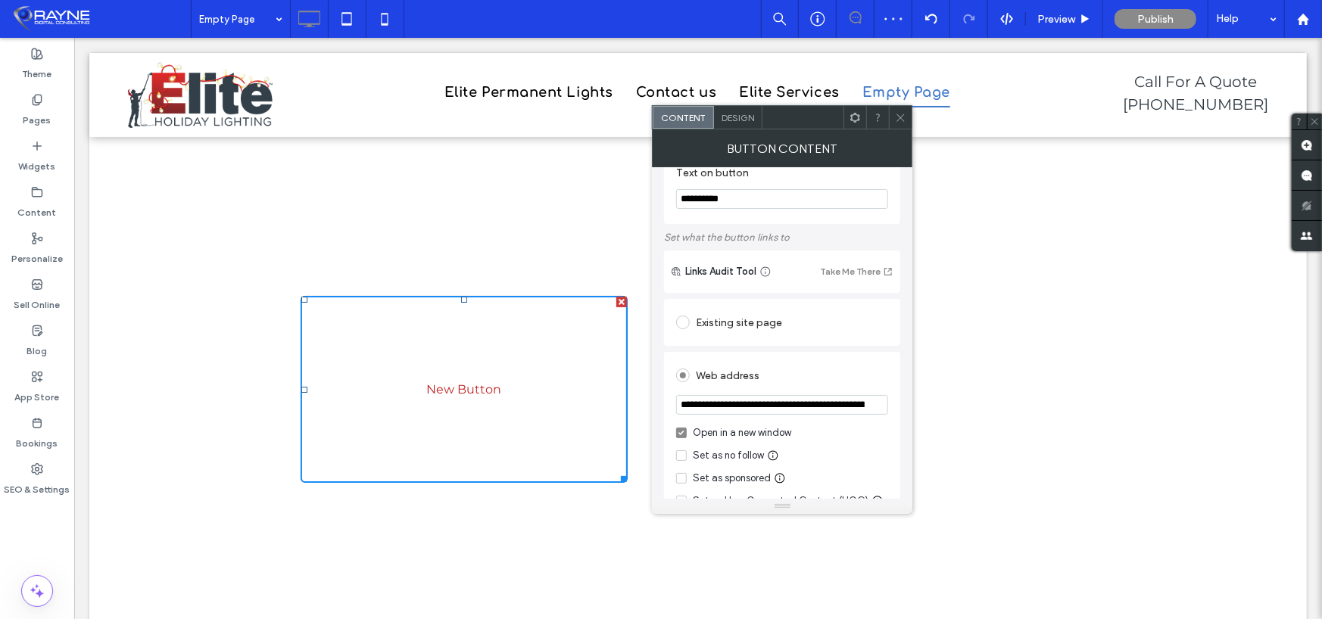
scroll to position [76, 0]
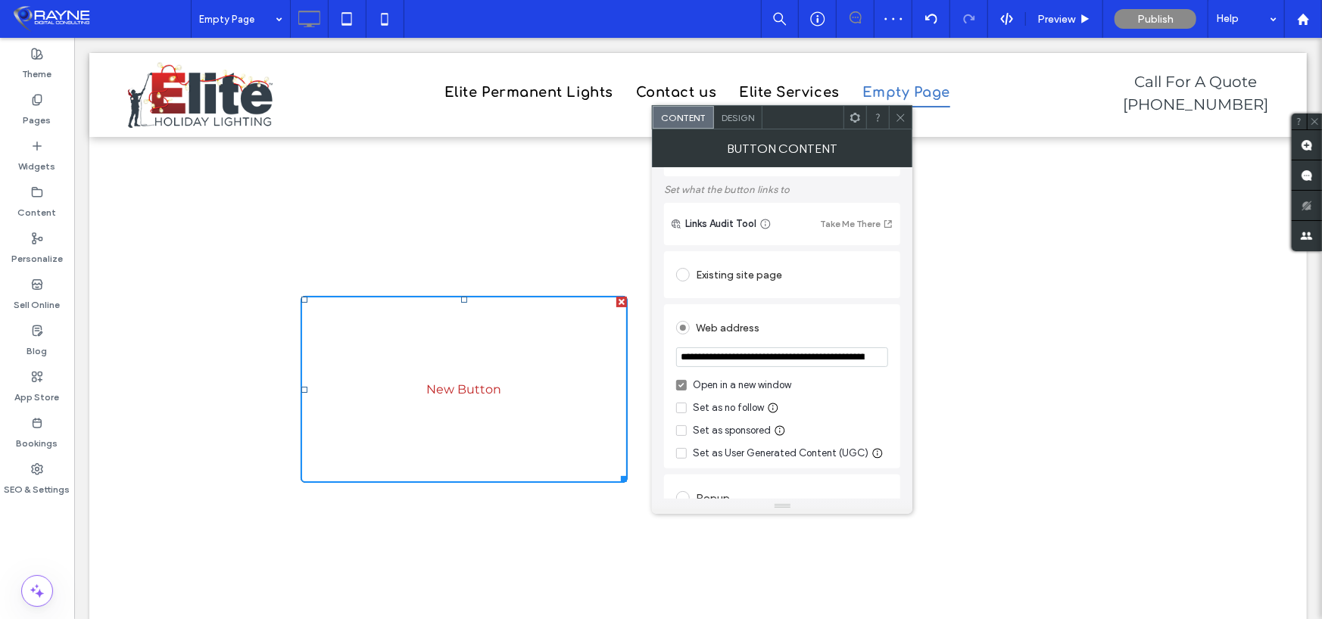
click at [746, 118] on span "Design" at bounding box center [738, 117] width 33 height 11
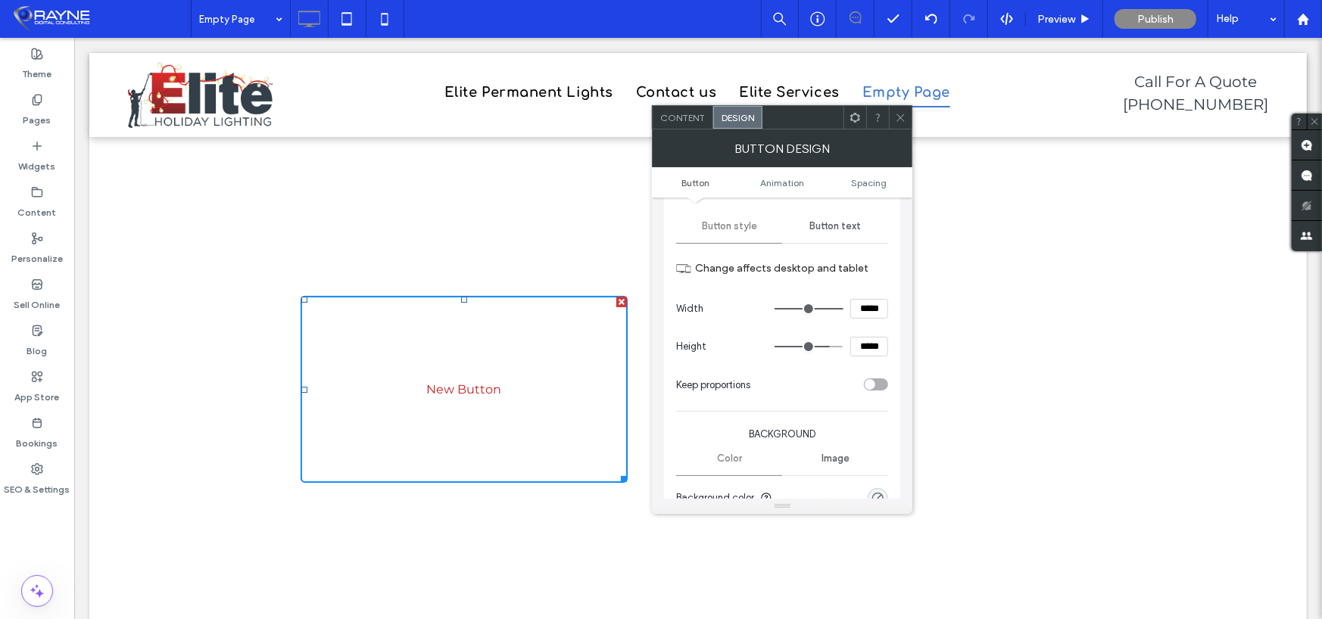
scroll to position [151, 0]
click at [815, 224] on span "Button text" at bounding box center [834, 222] width 51 height 12
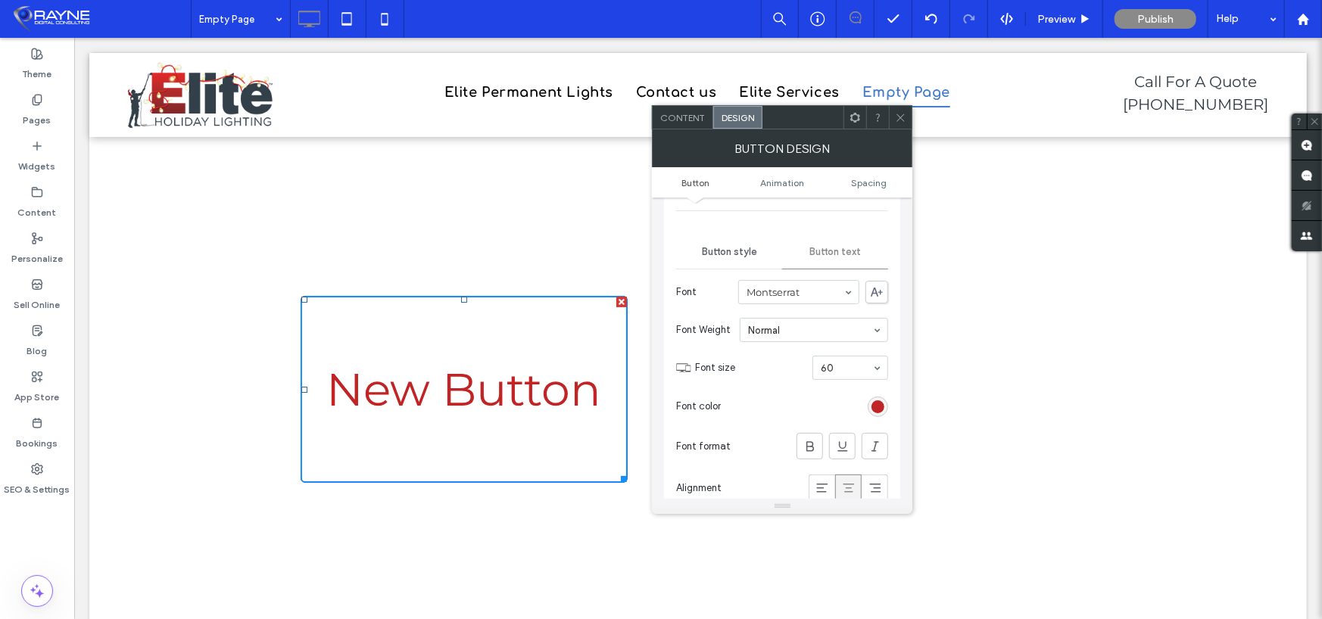
scroll to position [0, 0]
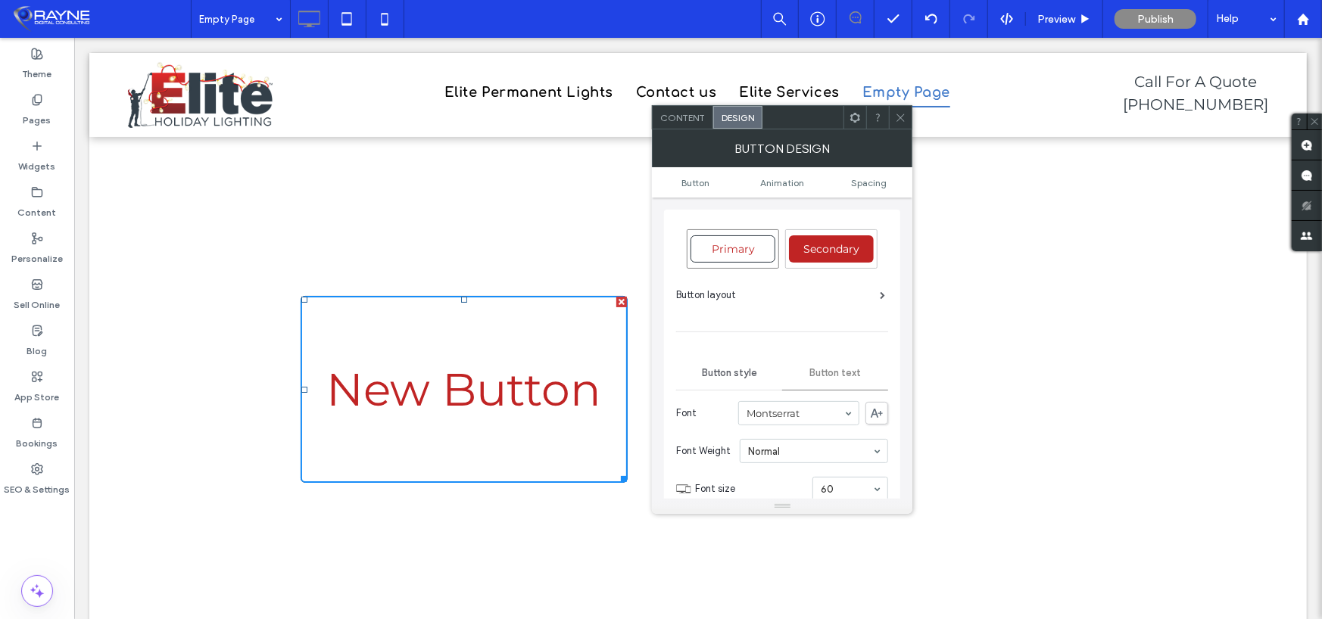
click at [742, 241] on div "Primary" at bounding box center [733, 248] width 85 height 27
click at [830, 256] on div "Secondary" at bounding box center [831, 248] width 85 height 27
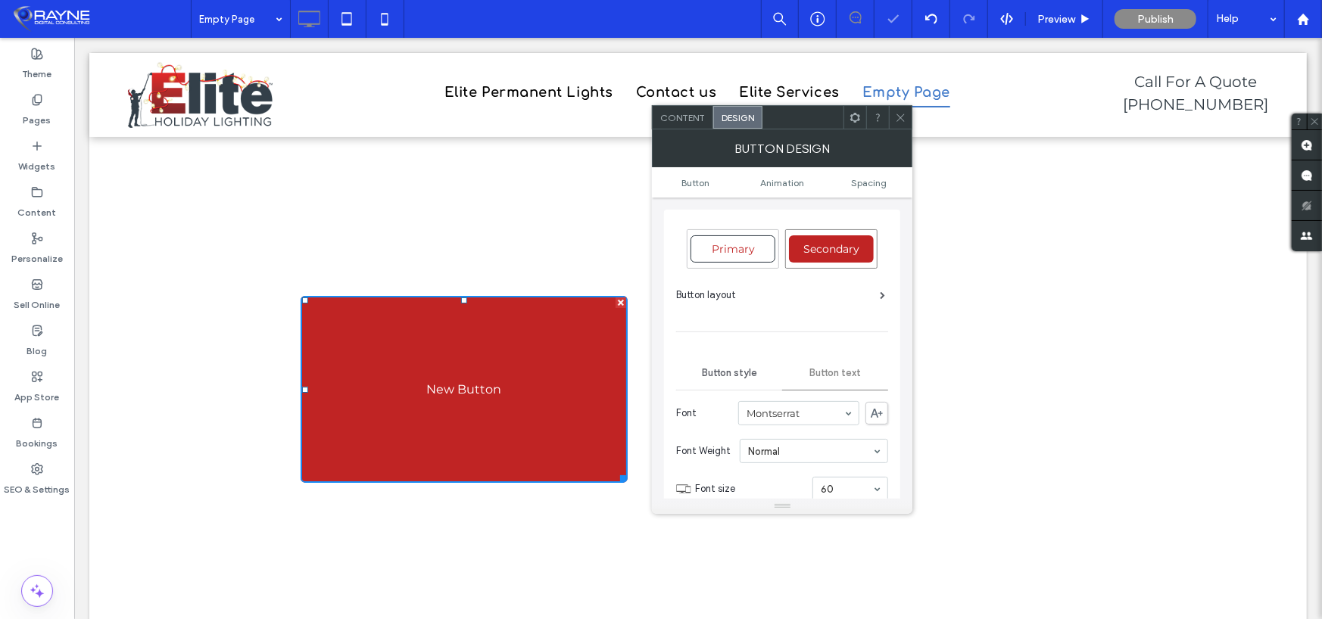
click at [741, 248] on span "Primary" at bounding box center [733, 249] width 54 height 14
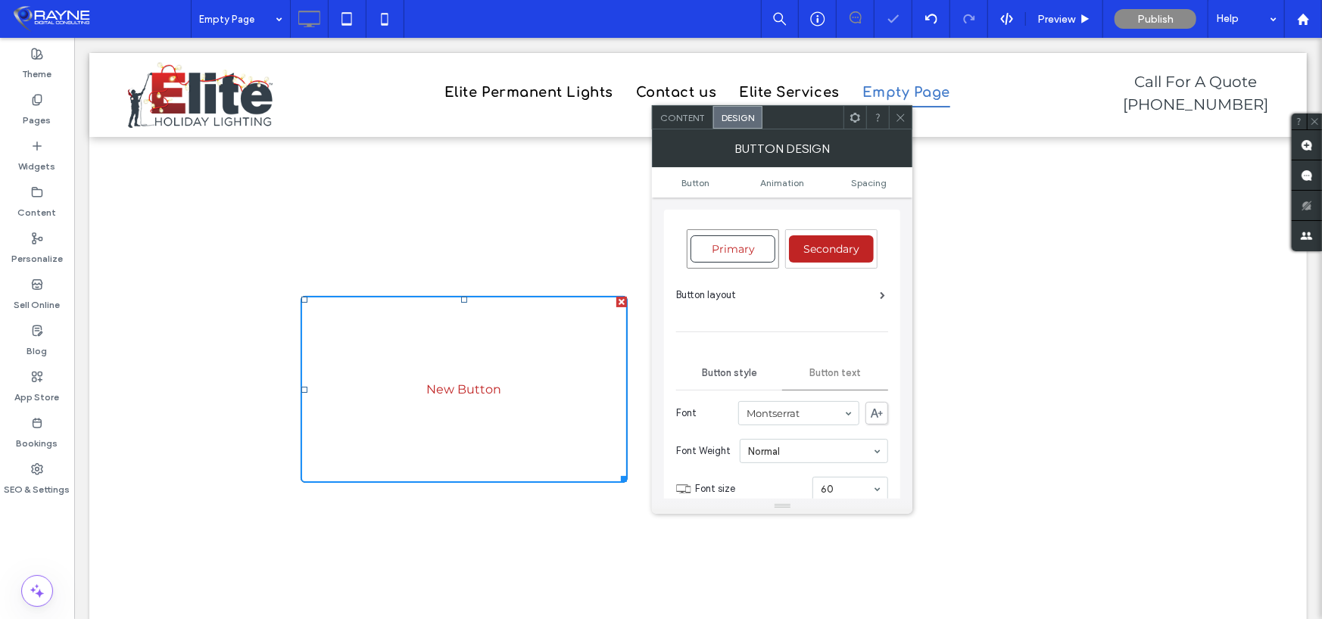
click at [803, 248] on span "Secondary" at bounding box center [831, 249] width 67 height 14
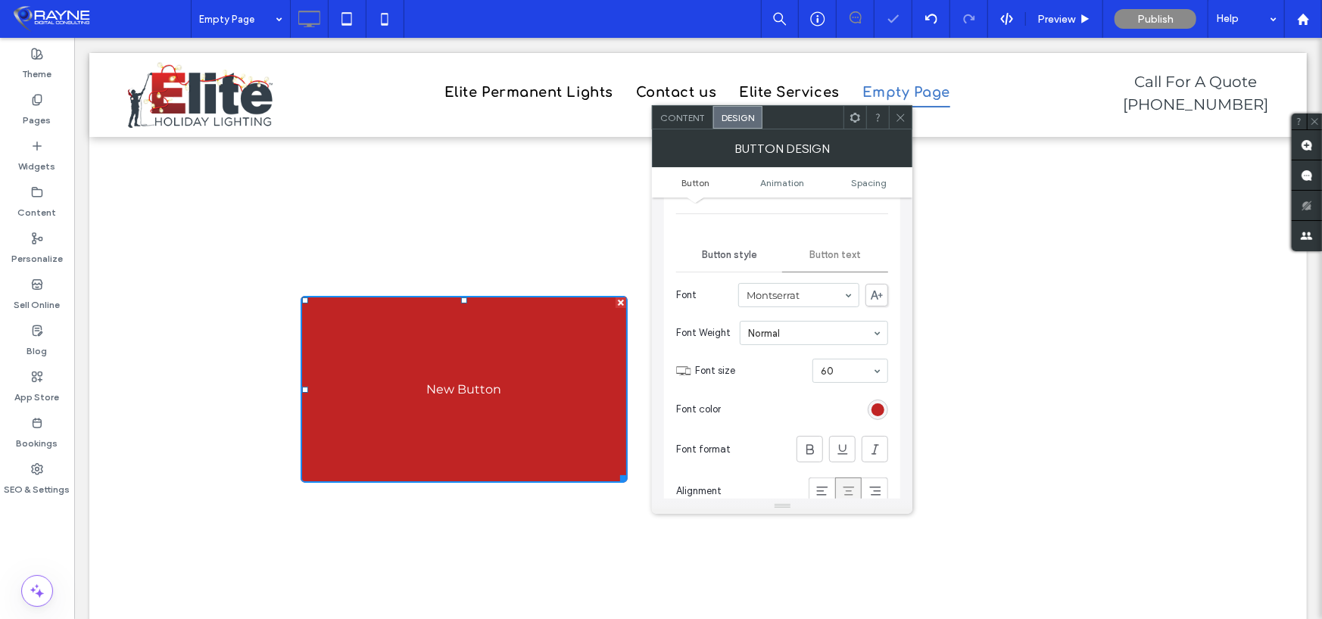
scroll to position [151, 0]
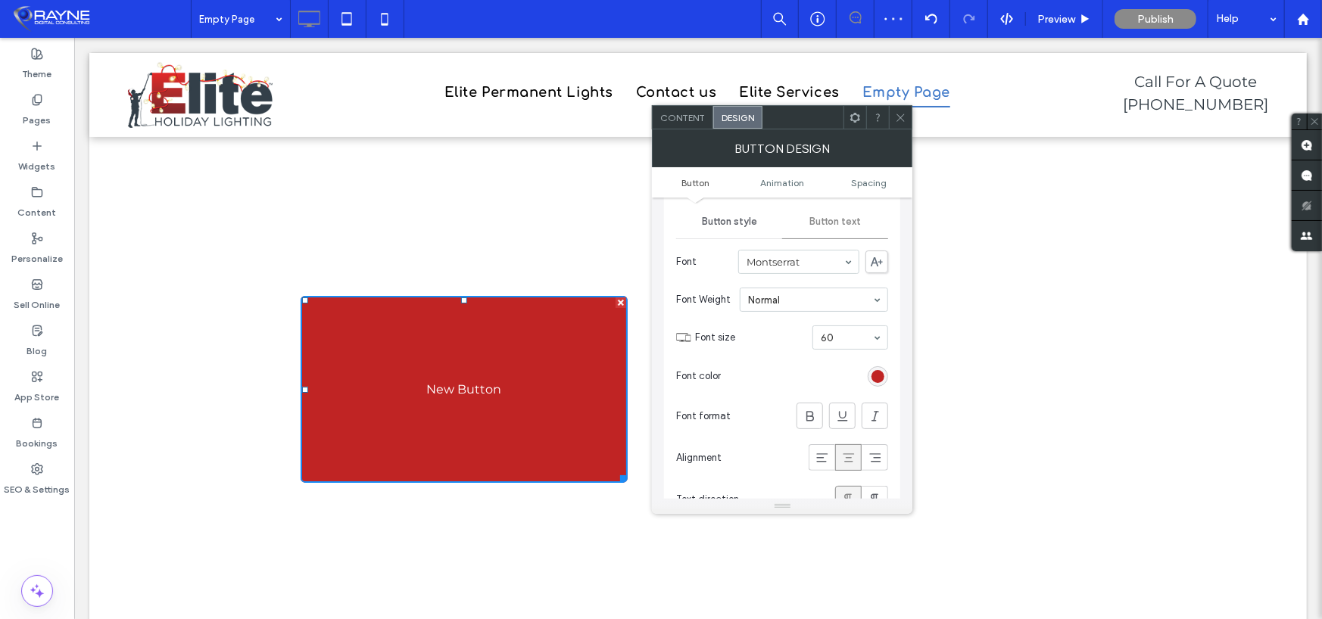
click at [729, 222] on span "Button style" at bounding box center [729, 222] width 55 height 12
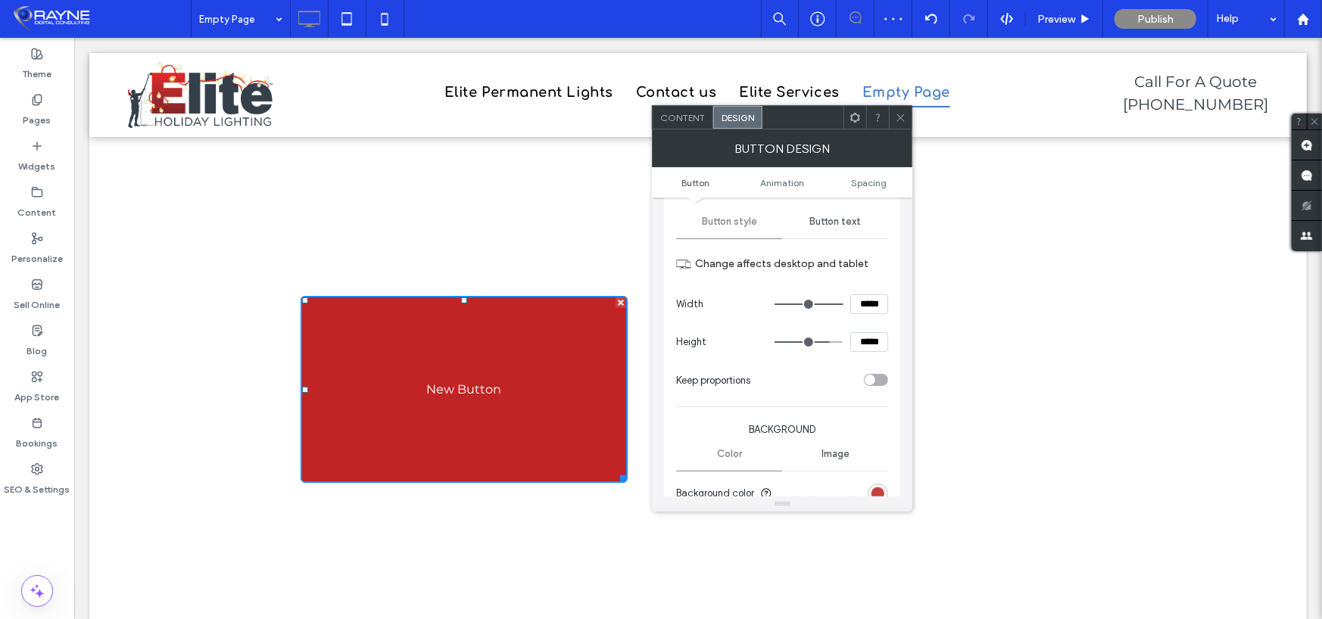
click at [879, 488] on div "rgb(192, 36, 36)" at bounding box center [878, 494] width 13 height 13
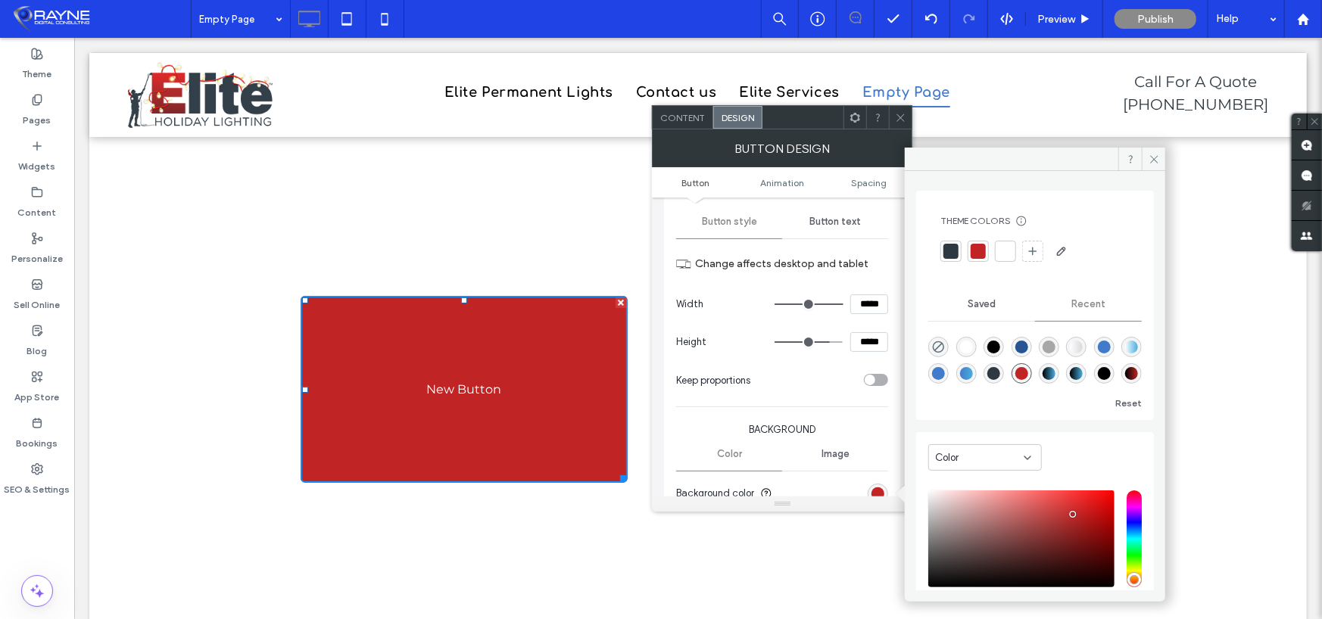
click at [947, 254] on div at bounding box center [950, 251] width 15 height 15
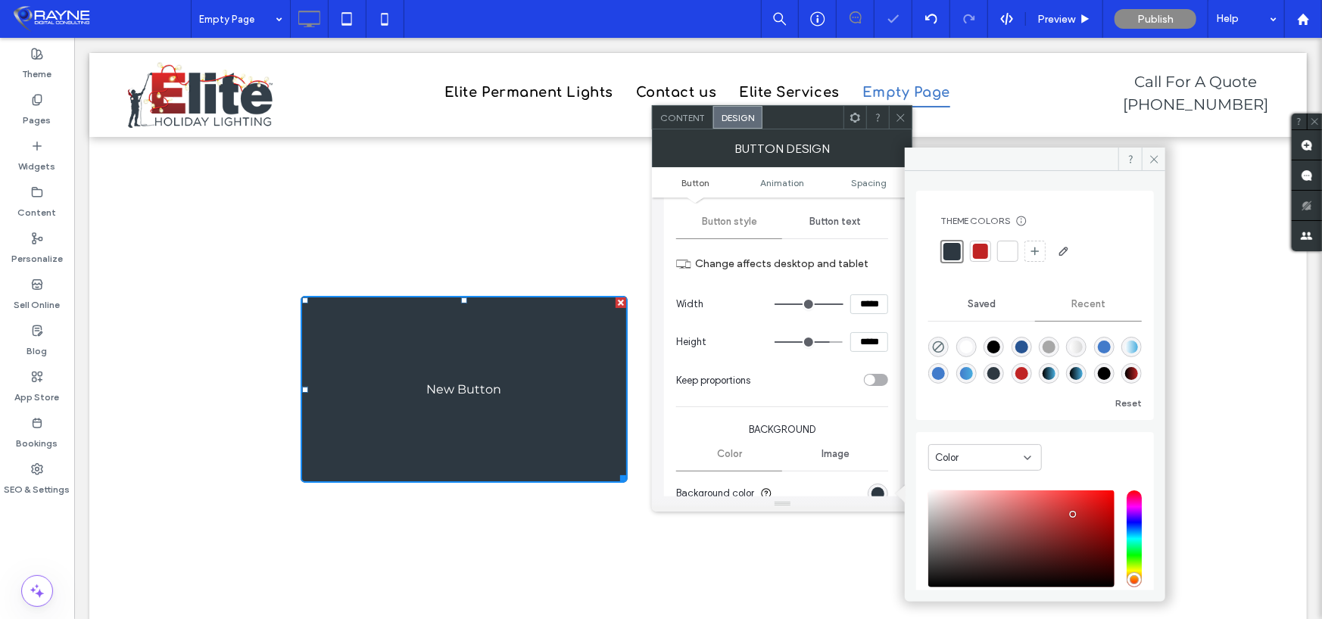
click at [902, 118] on icon at bounding box center [900, 117] width 11 height 11
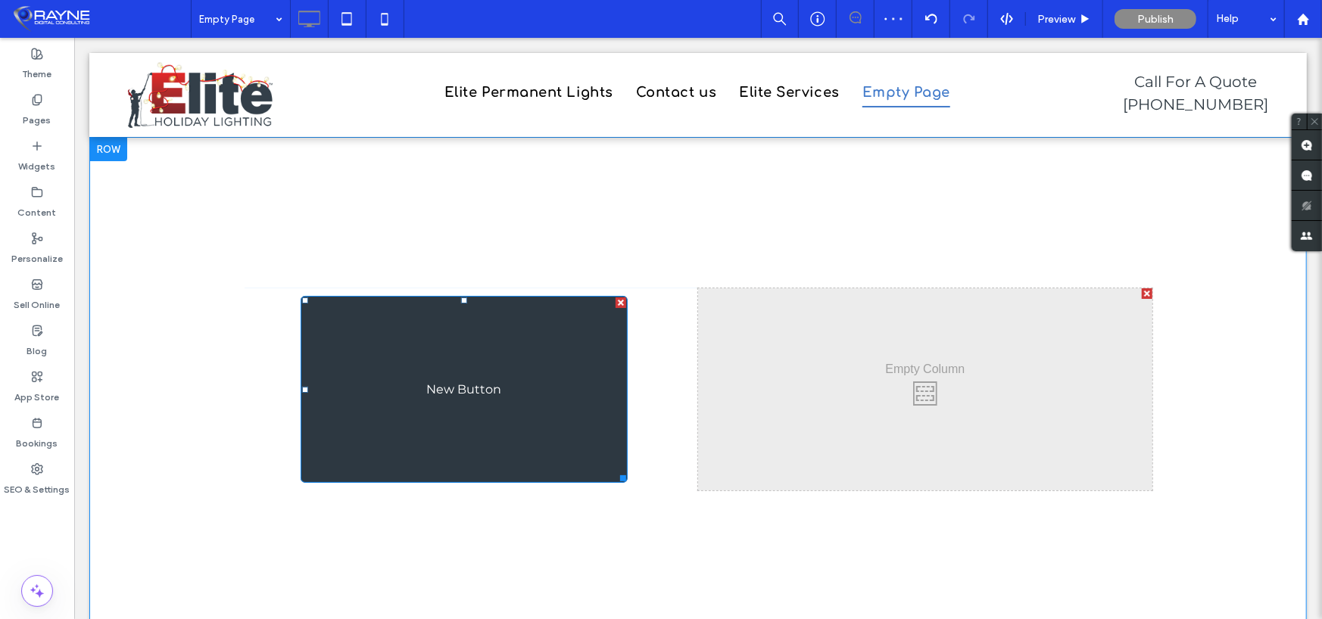
click at [478, 391] on span "New Button" at bounding box center [463, 389] width 75 height 14
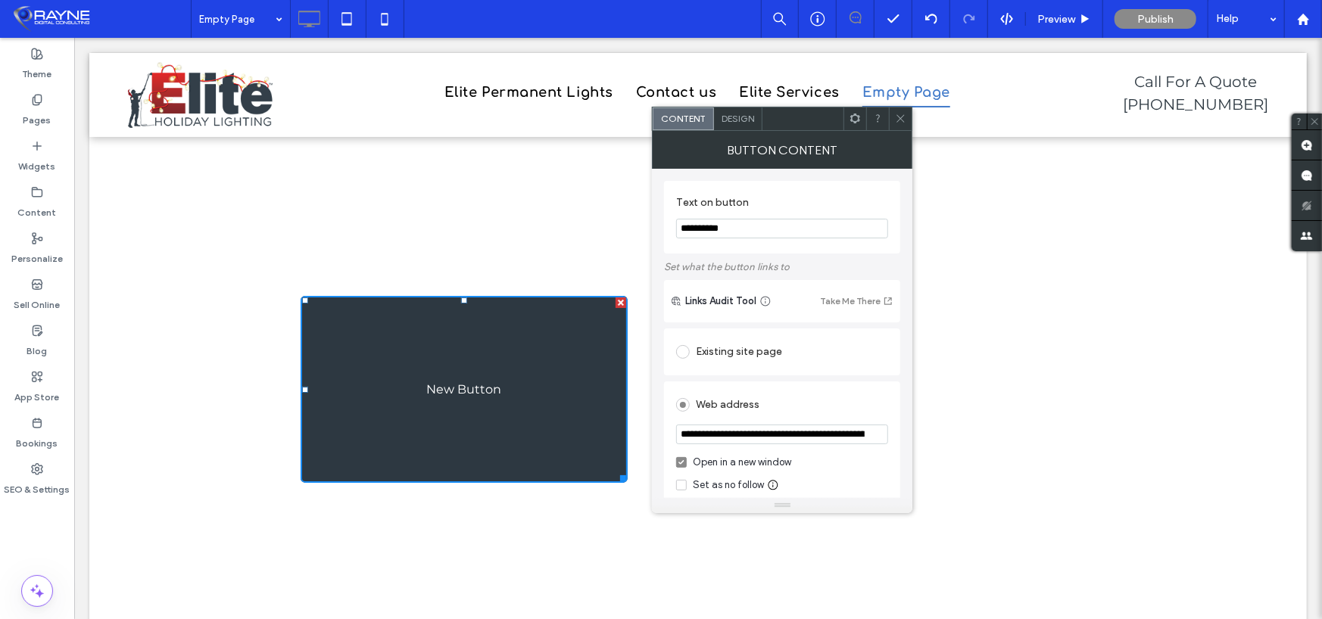
drag, startPoint x: 437, startPoint y: 210, endPoint x: 328, endPoint y: 164, distance: 118.1
click at [437, 209] on div "Click To Paste Click To Paste New Button Click To Paste Row + Add Section" at bounding box center [698, 388] width 1218 height 505
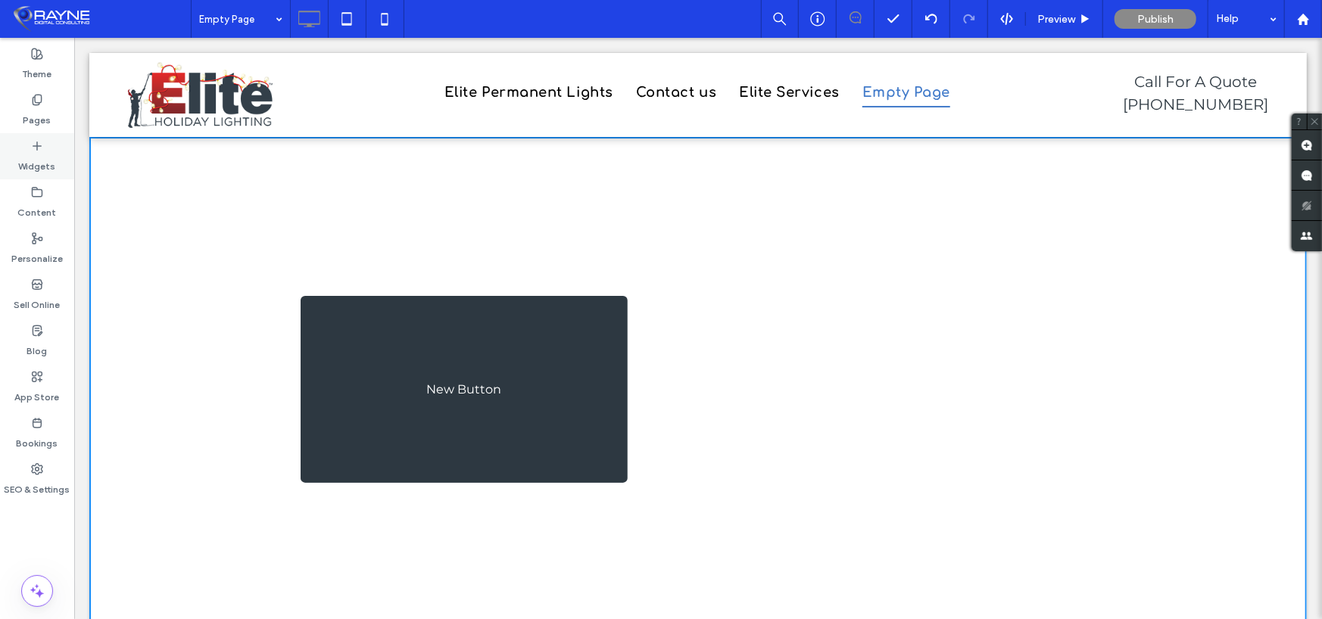
click at [40, 145] on use at bounding box center [37, 146] width 8 height 8
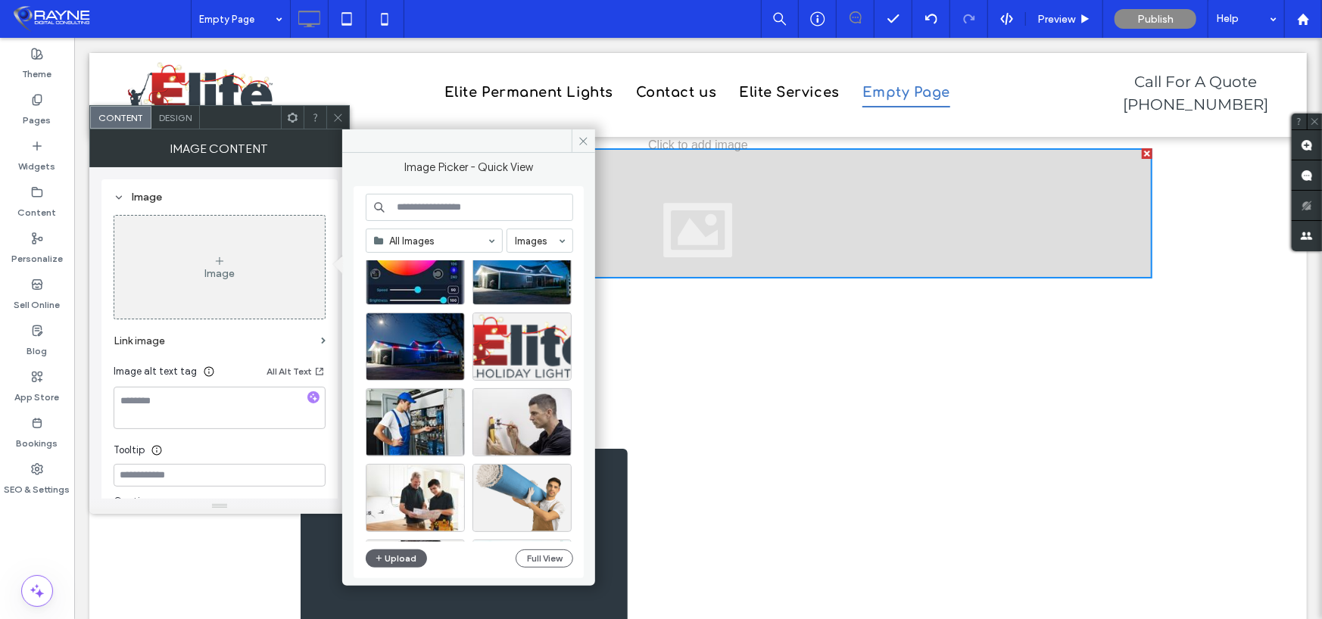
scroll to position [1180, 0]
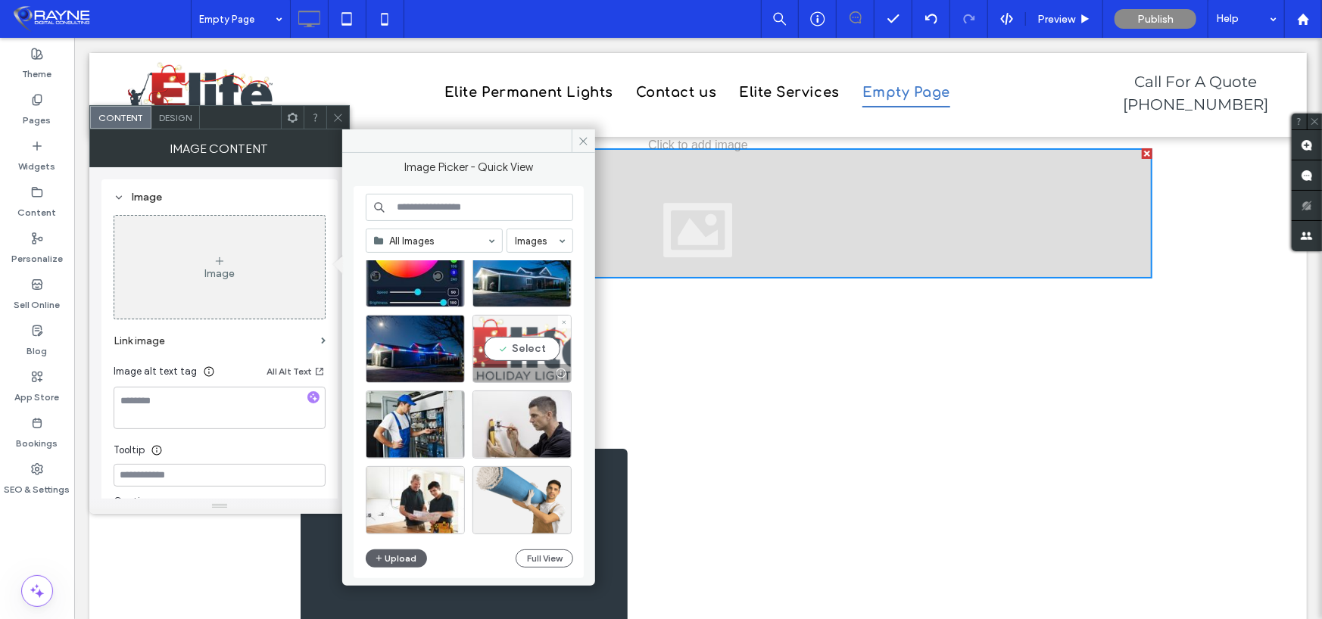
click at [515, 346] on div "Select" at bounding box center [521, 349] width 99 height 68
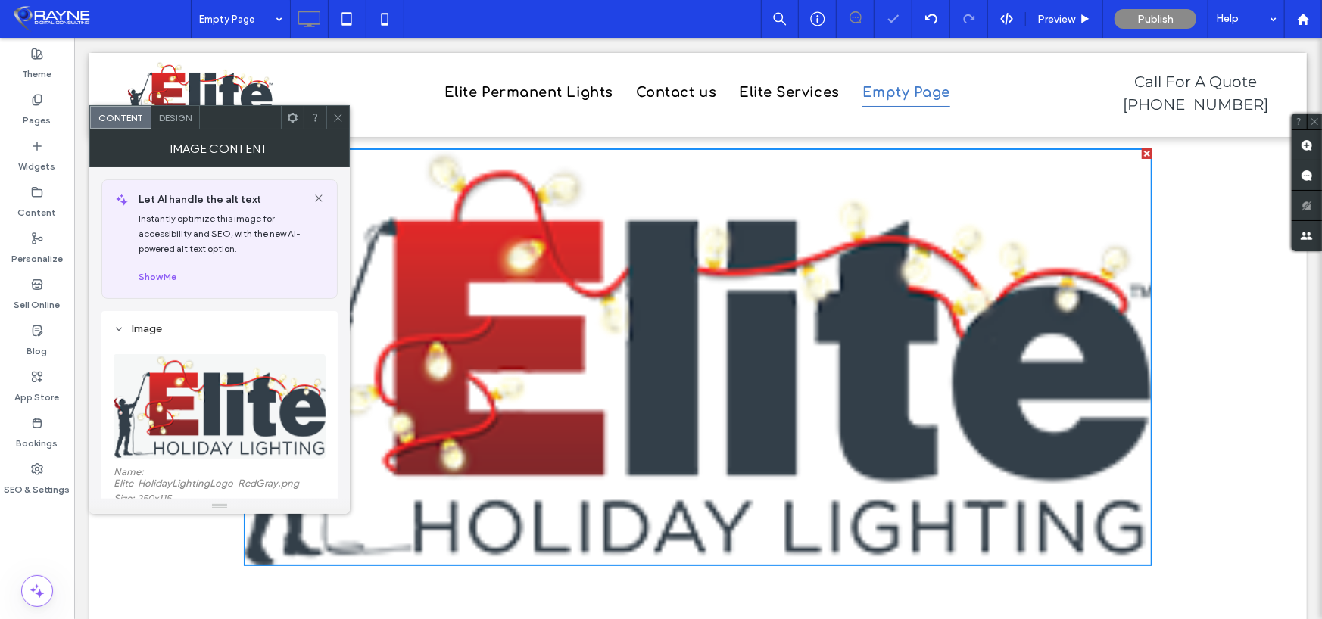
click at [338, 114] on icon at bounding box center [337, 117] width 11 height 11
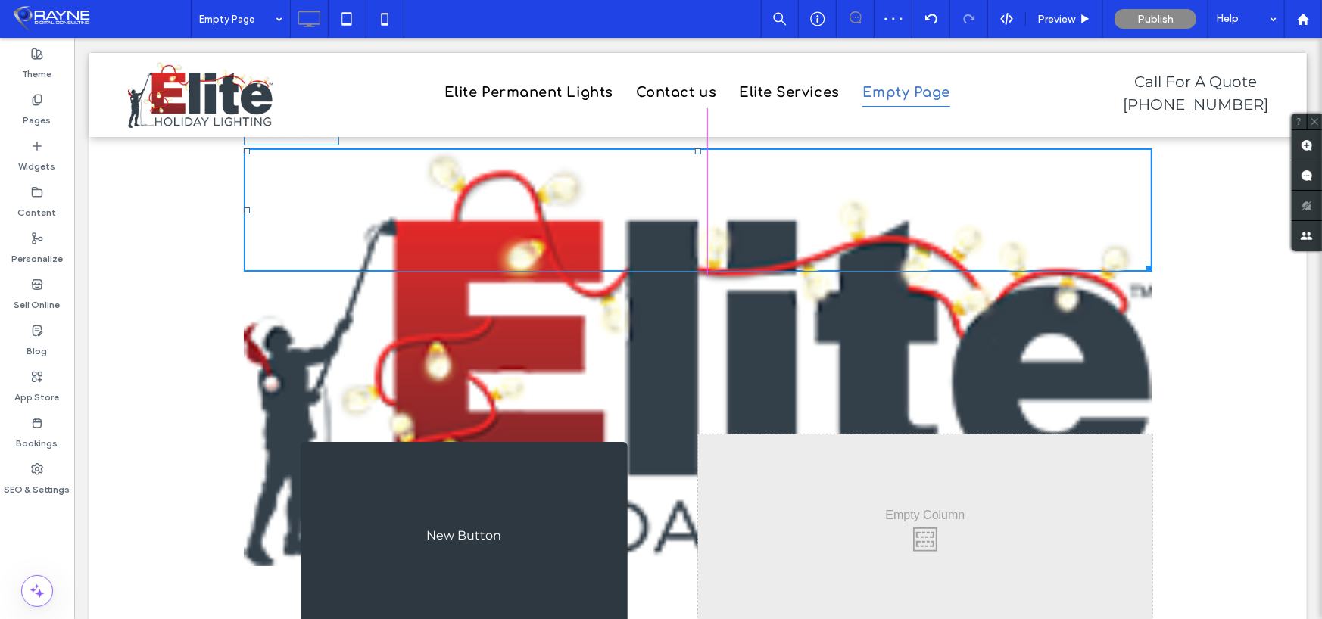
drag, startPoint x: 1143, startPoint y: 558, endPoint x: 753, endPoint y: 346, distance: 443.2
click at [824, 365] on div "Click To Paste Click To Paste W:355.994 H:162.997 Row + Add Section Click To Pa…" at bounding box center [698, 461] width 1218 height 651
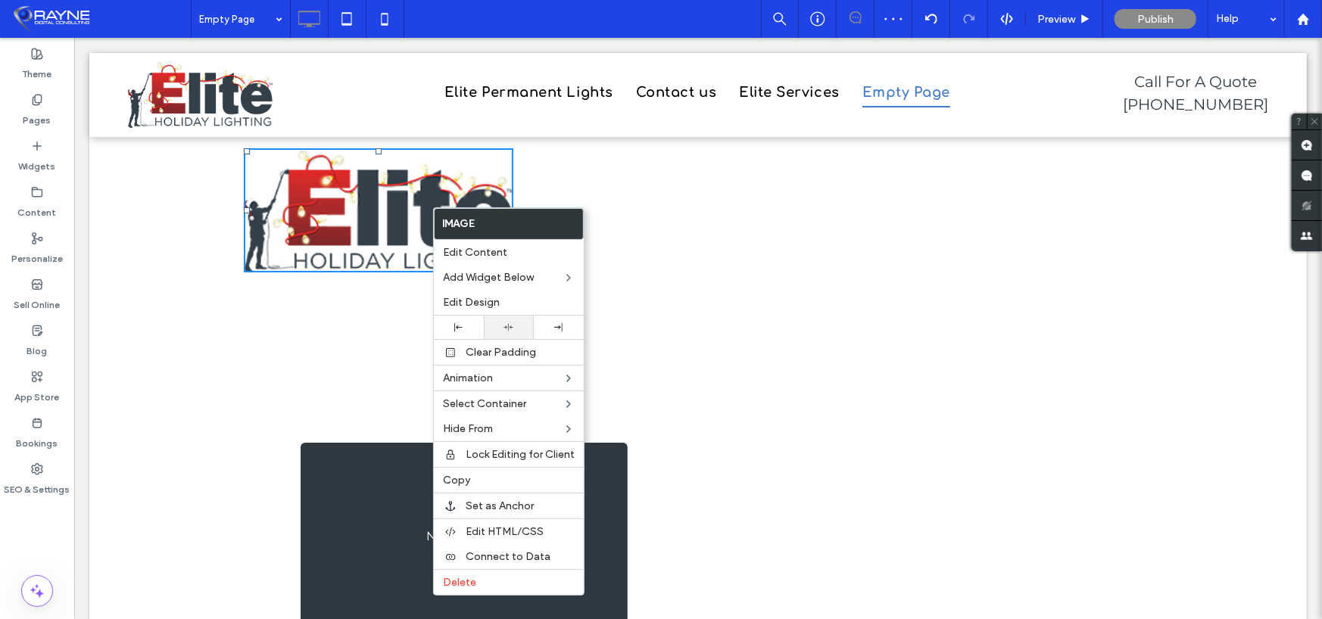
click at [516, 327] on div at bounding box center [508, 328] width 35 height 10
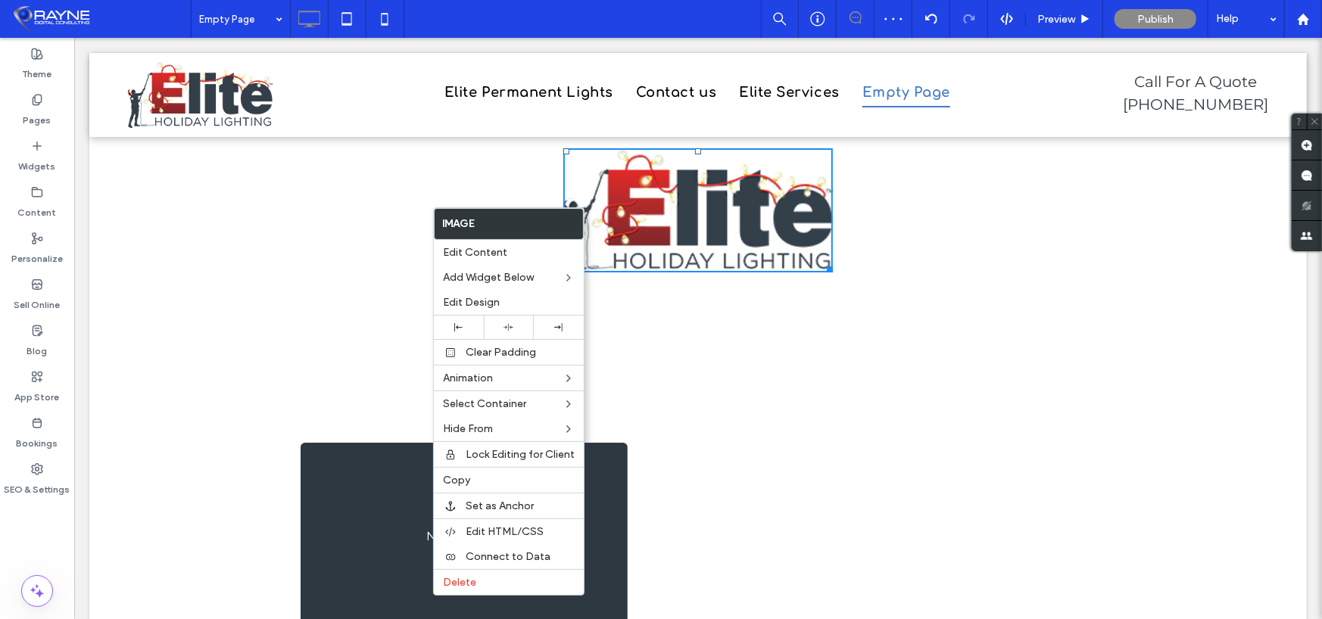
click at [309, 310] on div "Click To Paste Click To Paste New Button Click To Paste Row + Add Section" at bounding box center [698, 535] width 1218 height 505
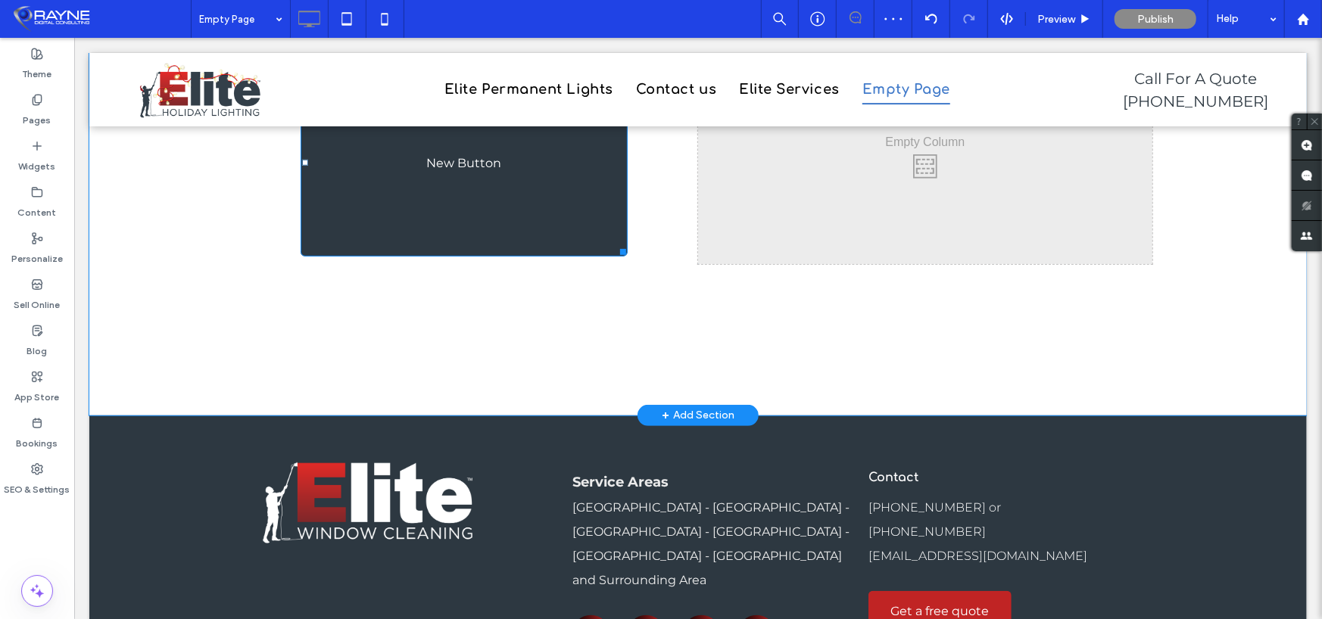
scroll to position [379, 0]
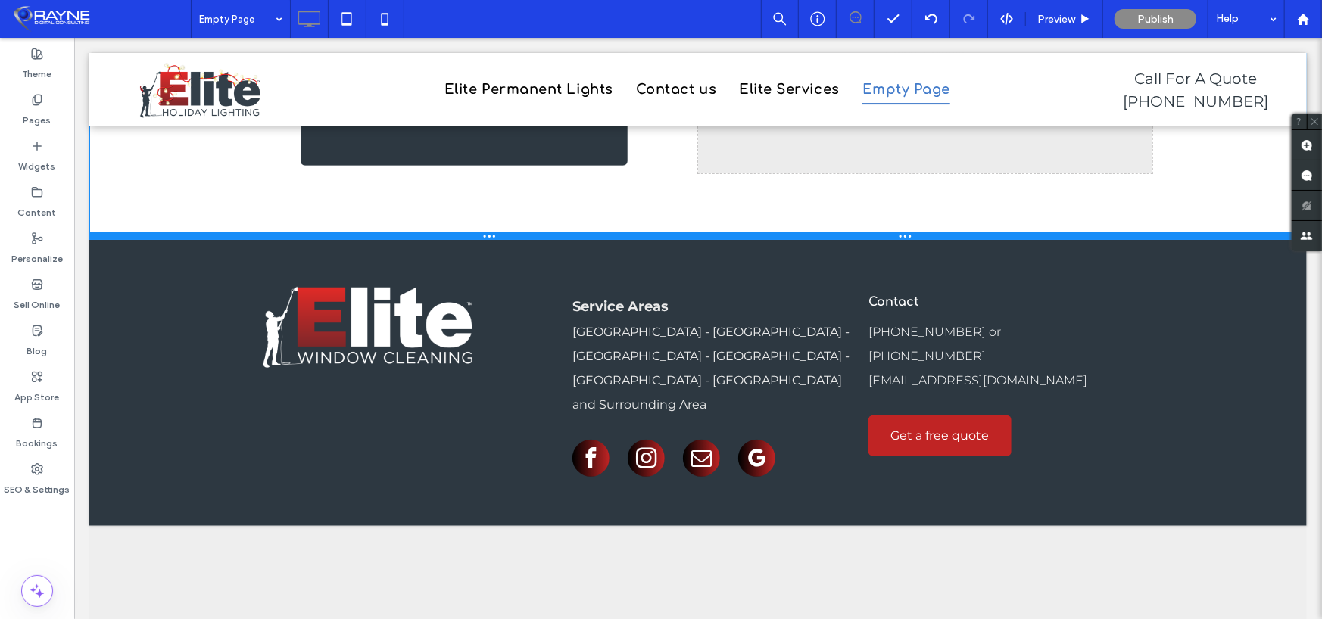
drag, startPoint x: 366, startPoint y: 407, endPoint x: 620, endPoint y: 280, distance: 284.1
click at [394, 236] on div at bounding box center [698, 236] width 1218 height 8
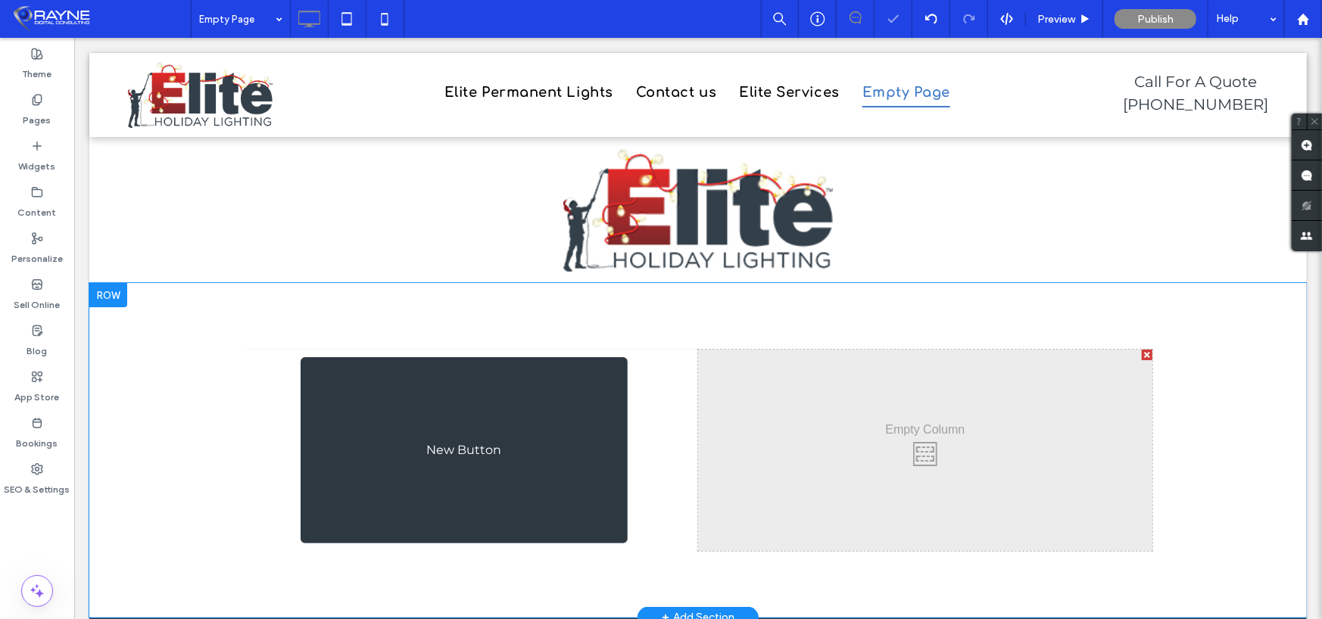
scroll to position [0, 0]
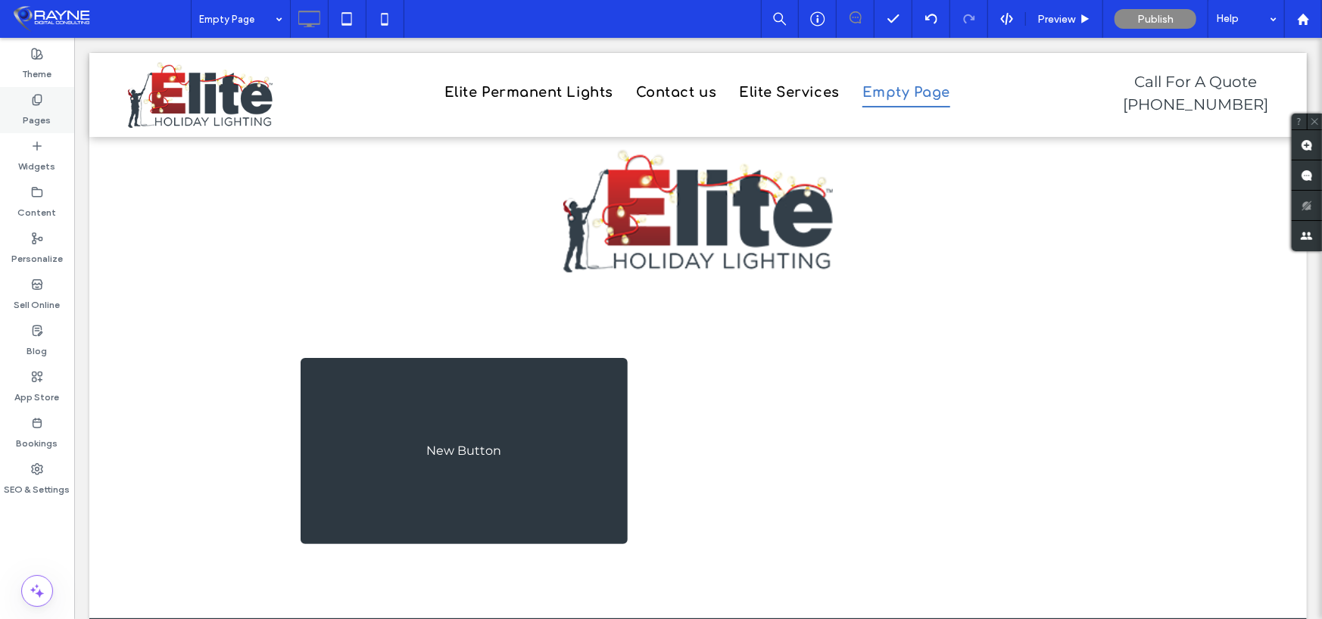
click at [31, 101] on icon at bounding box center [37, 100] width 12 height 12
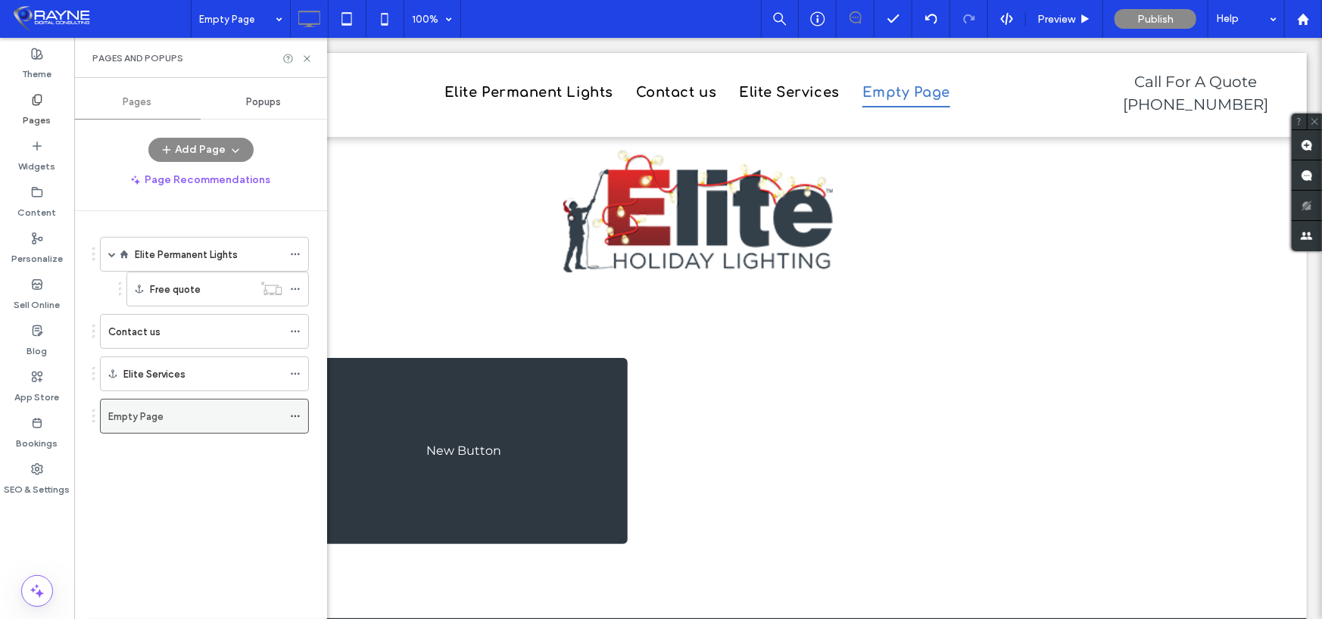
click at [296, 411] on icon at bounding box center [295, 416] width 11 height 11
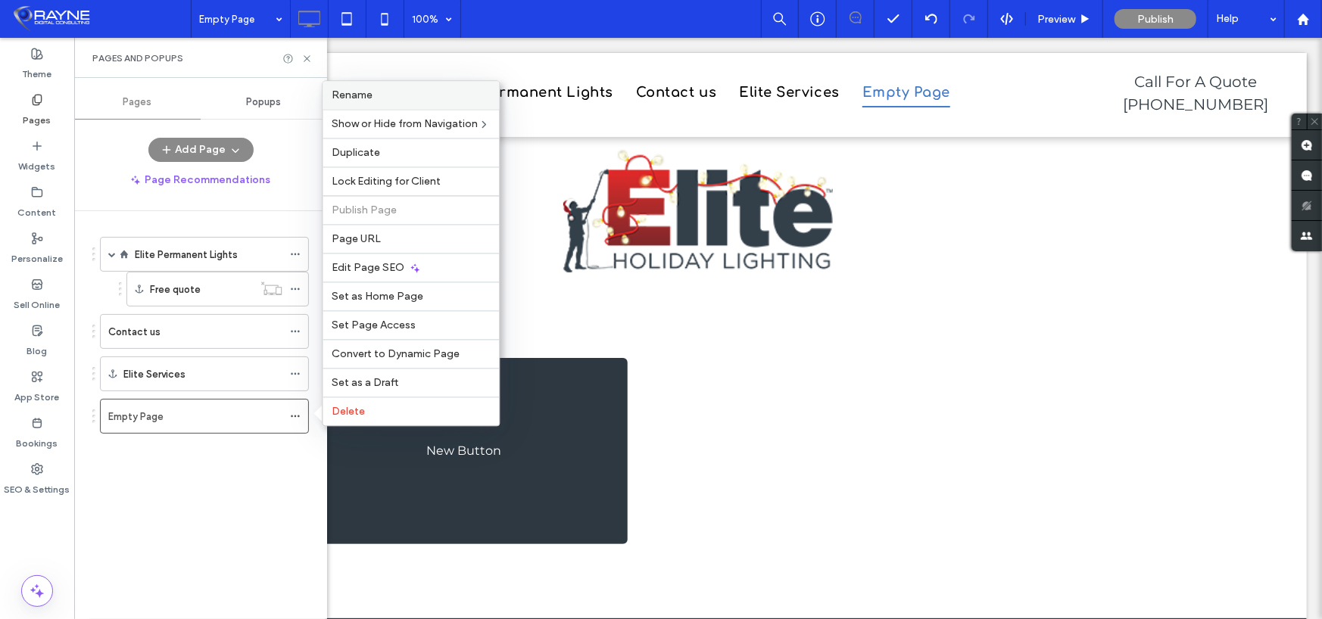
click at [398, 93] on label "Rename" at bounding box center [411, 95] width 158 height 13
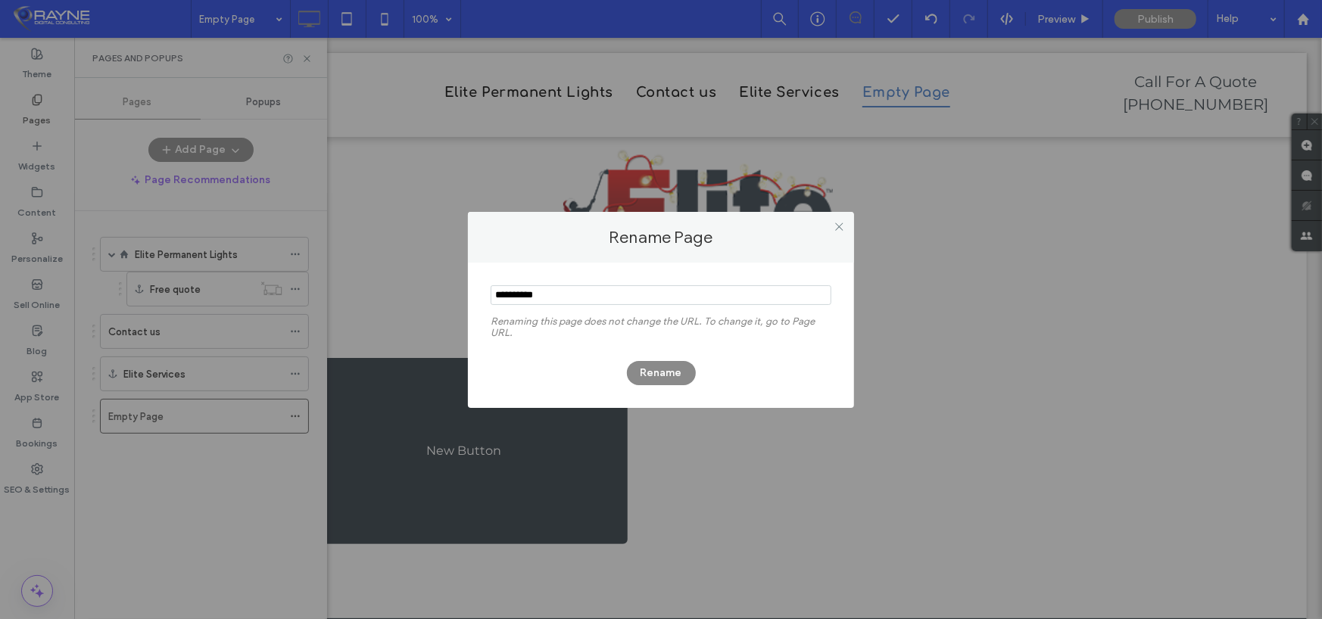
click at [530, 306] on section at bounding box center [661, 297] width 341 height 38
click at [530, 299] on input "notEmpty" at bounding box center [661, 295] width 341 height 20
type input "**********"
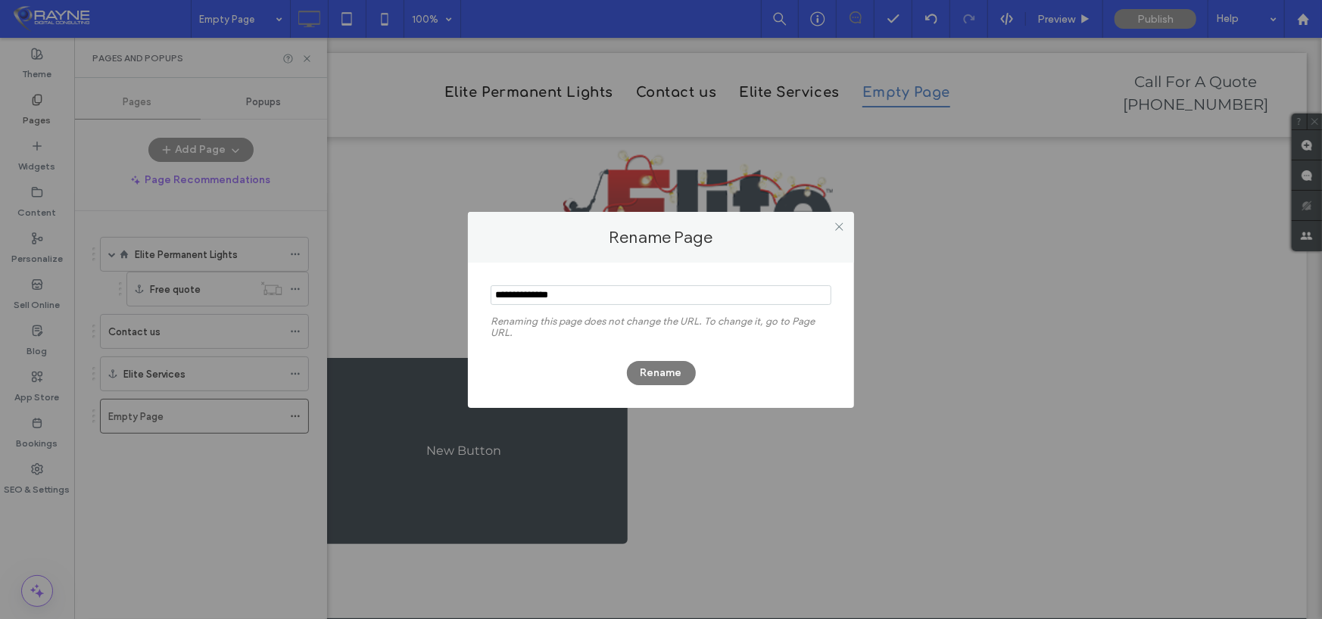
click at [650, 367] on button "Rename" at bounding box center [661, 373] width 69 height 24
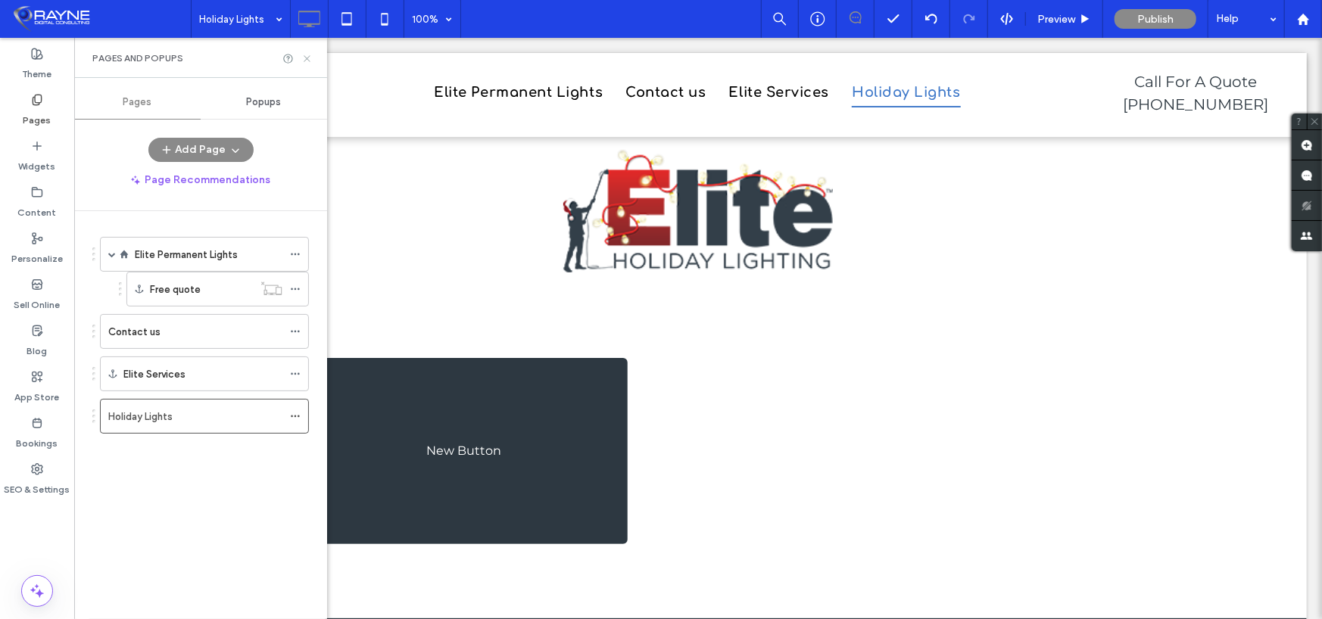
click at [307, 58] on icon at bounding box center [306, 58] width 11 height 11
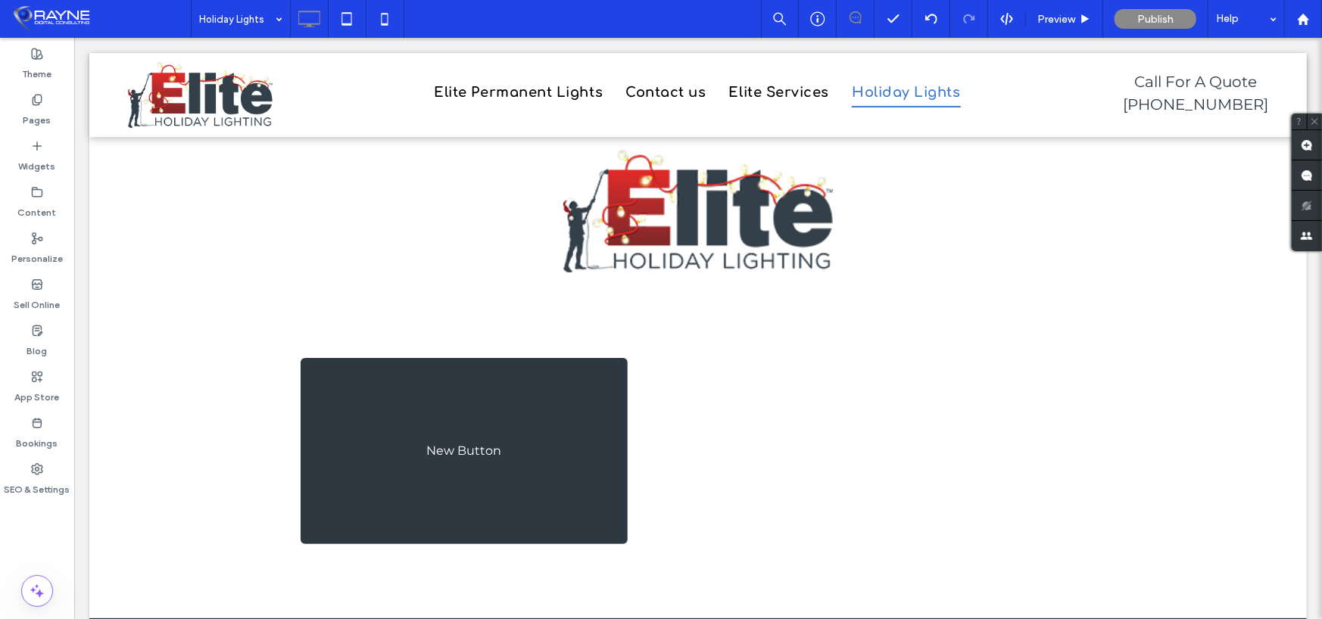
click at [847, 438] on div "Click To Paste" at bounding box center [924, 451] width 454 height 202
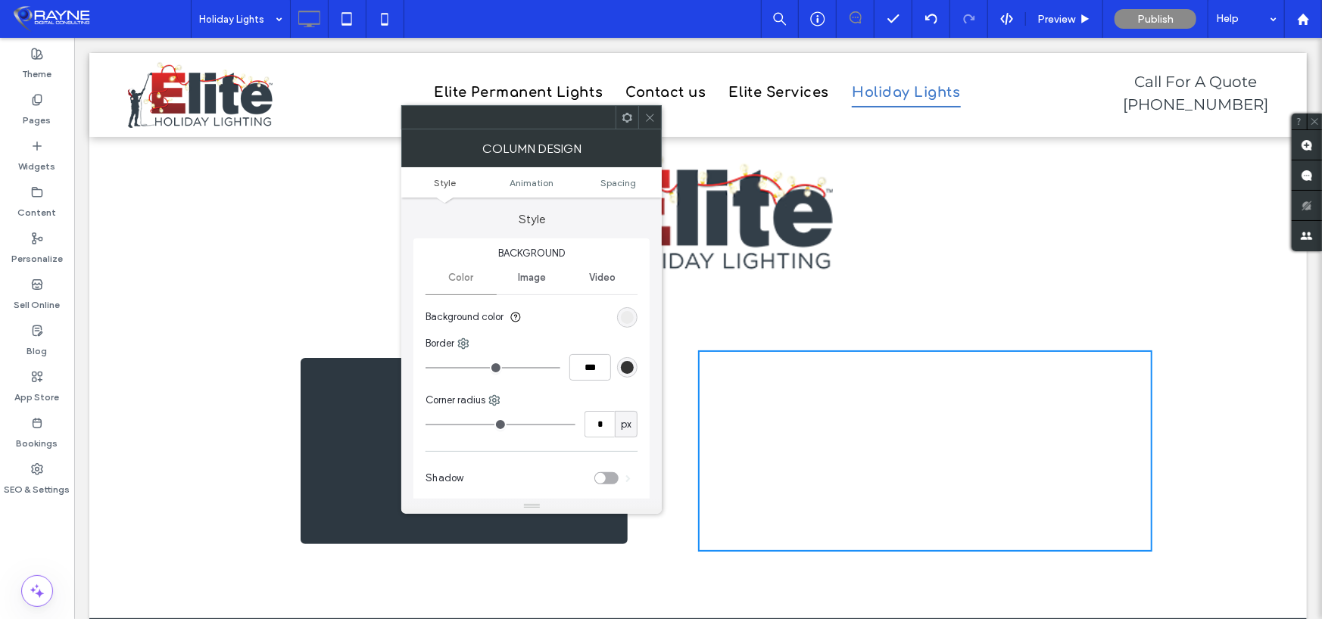
click at [645, 120] on icon at bounding box center [649, 117] width 11 height 11
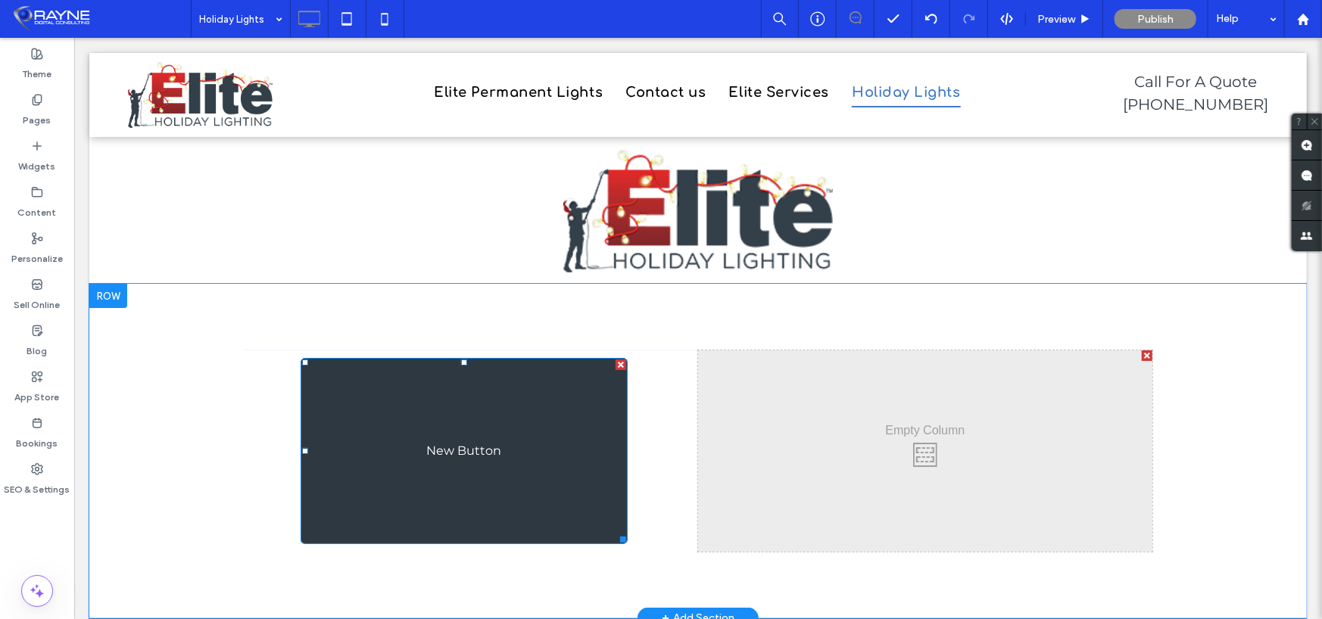
click at [491, 456] on span "New Button" at bounding box center [463, 450] width 75 height 14
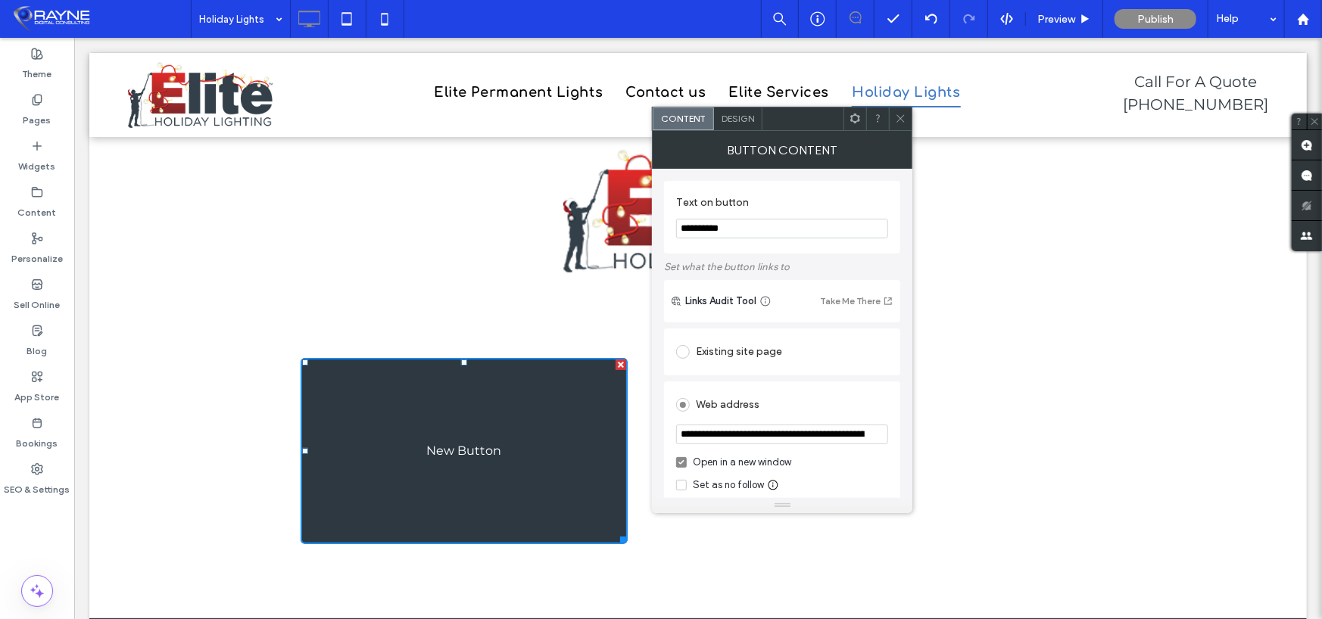
click at [737, 234] on input "**********" at bounding box center [782, 229] width 212 height 20
type input "**********"
click at [734, 111] on div "Design" at bounding box center [738, 119] width 48 height 23
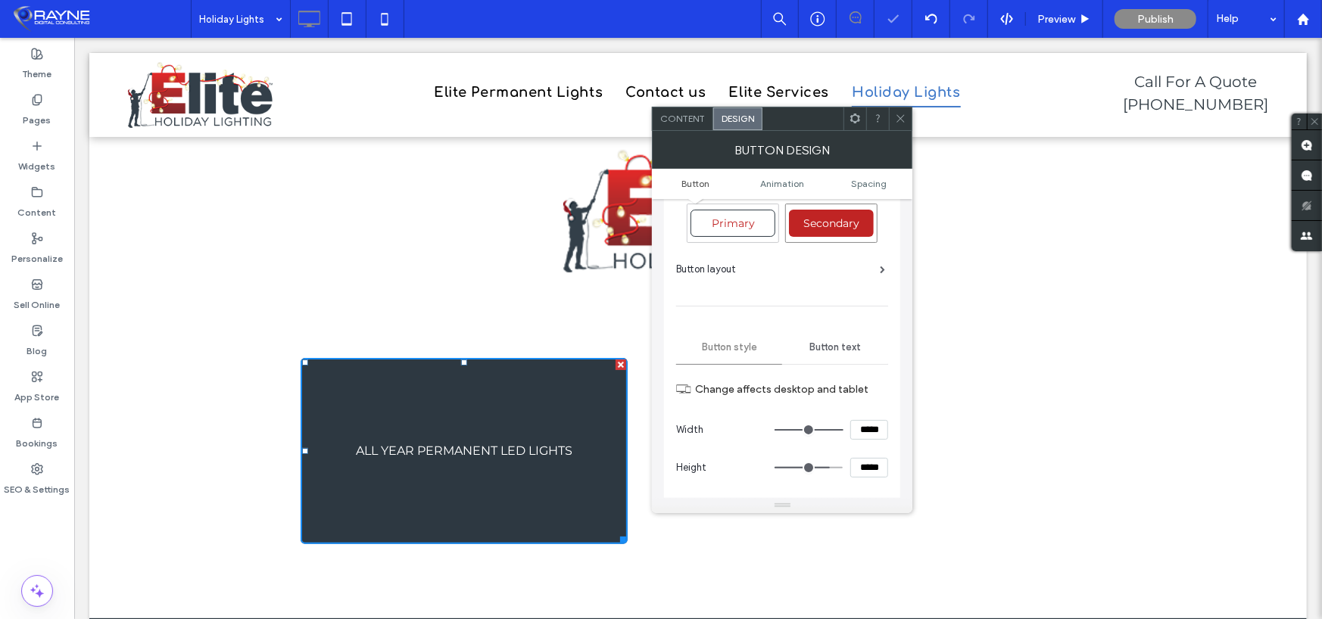
scroll to position [76, 0]
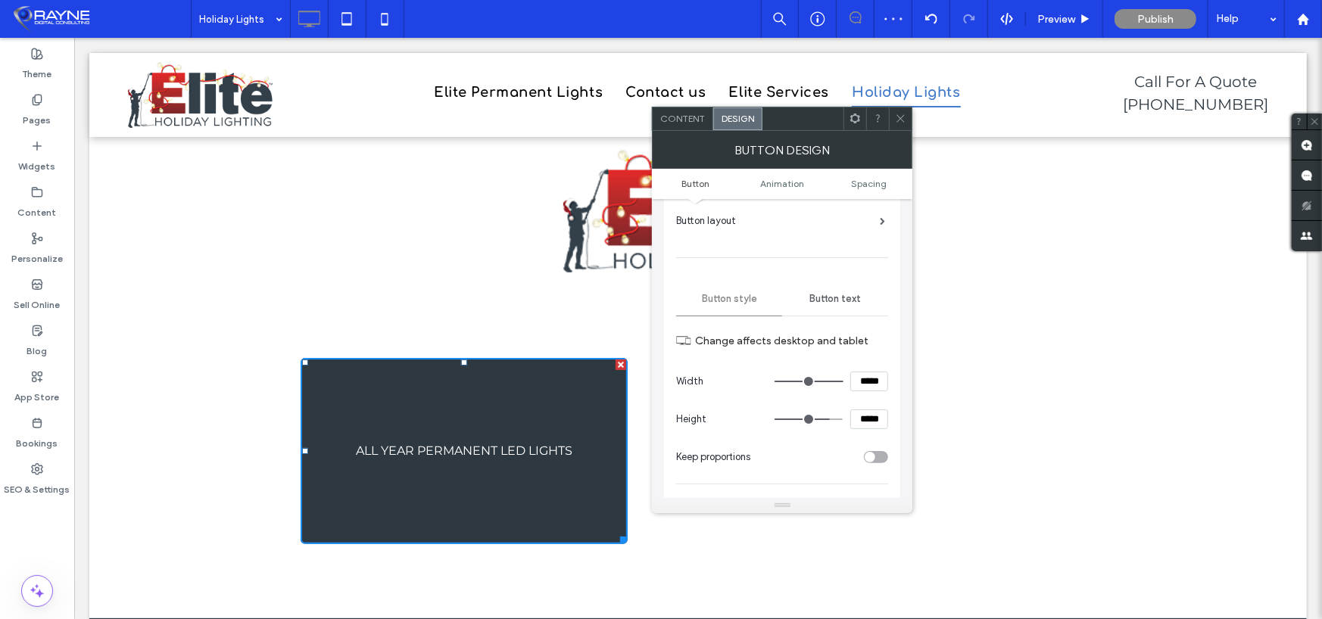
click at [815, 293] on span "Button text" at bounding box center [834, 299] width 51 height 12
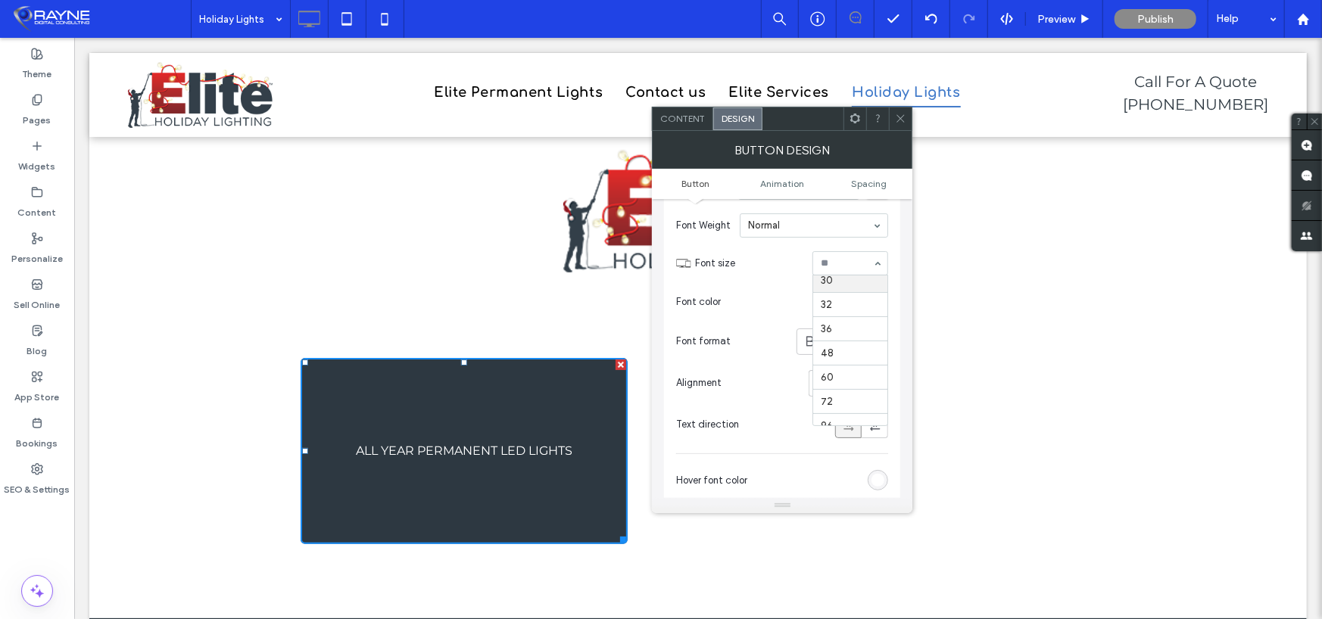
scroll to position [251, 0]
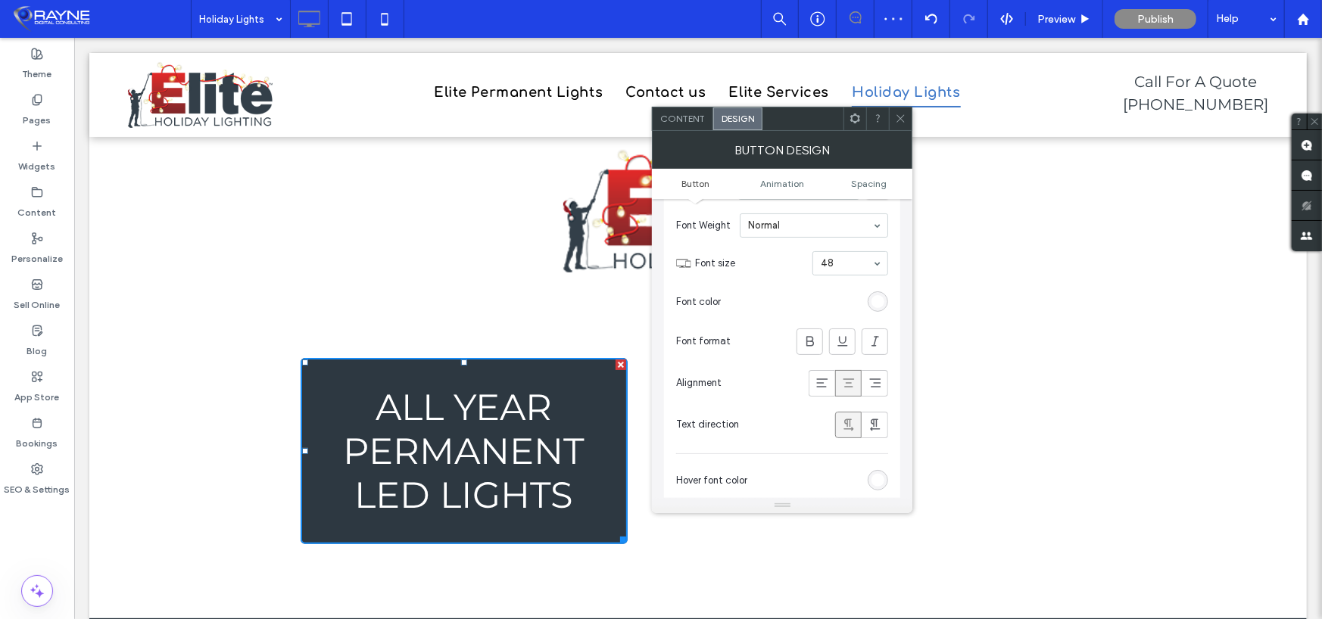
click at [901, 116] on icon at bounding box center [900, 118] width 11 height 11
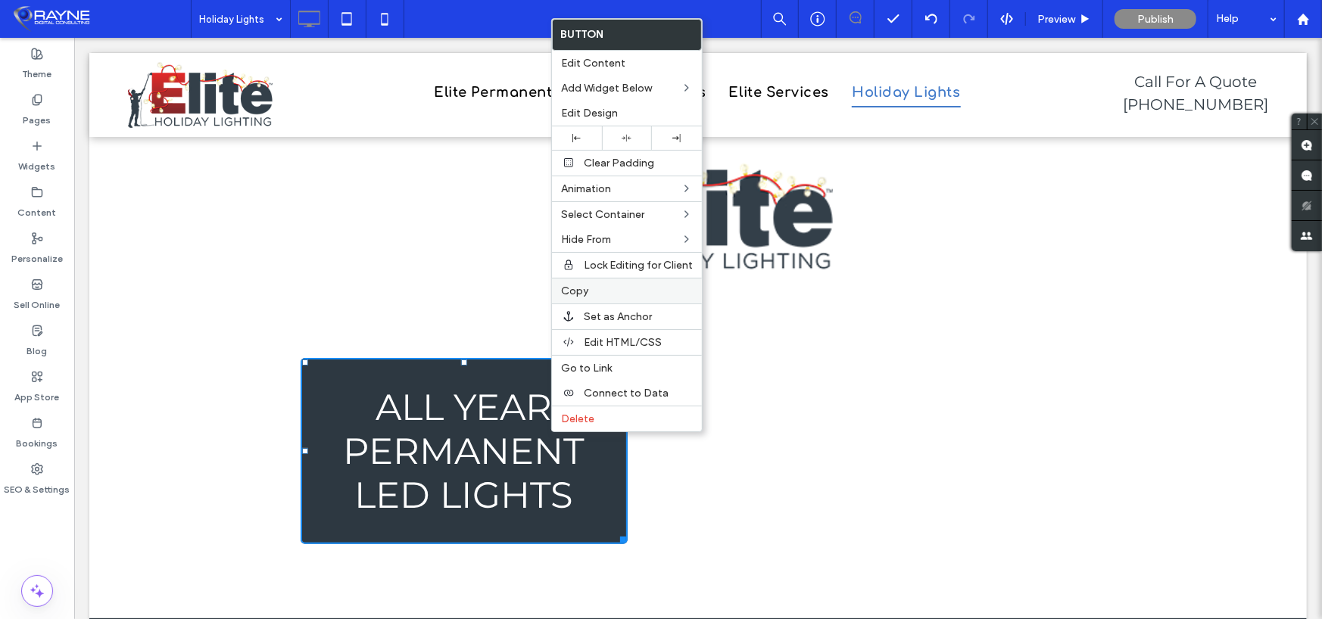
click at [598, 288] on label "Copy" at bounding box center [627, 291] width 132 height 13
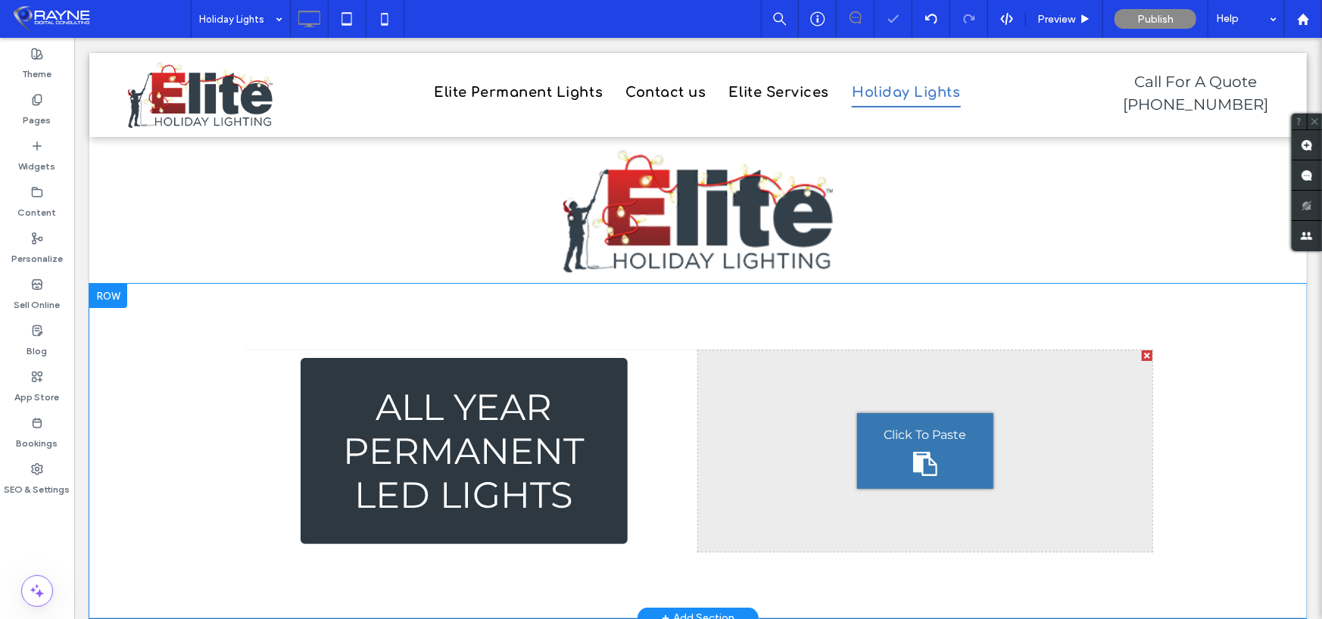
click at [881, 446] on div "Click To Paste" at bounding box center [924, 451] width 136 height 76
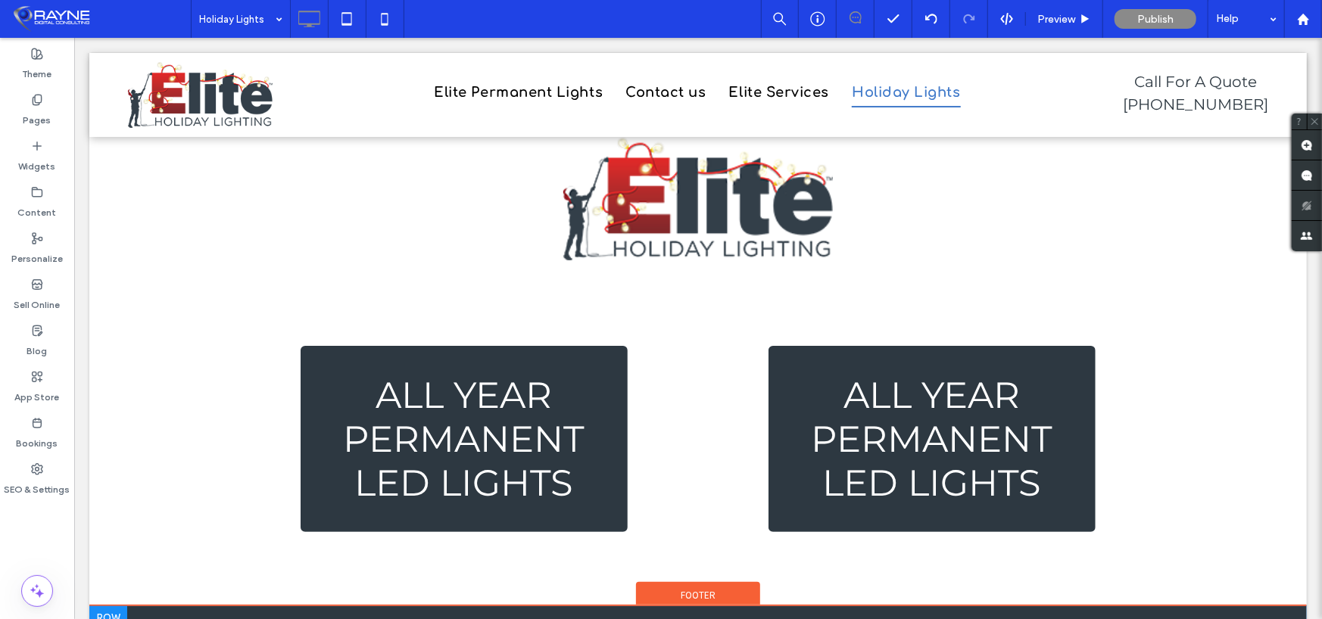
scroll to position [0, 0]
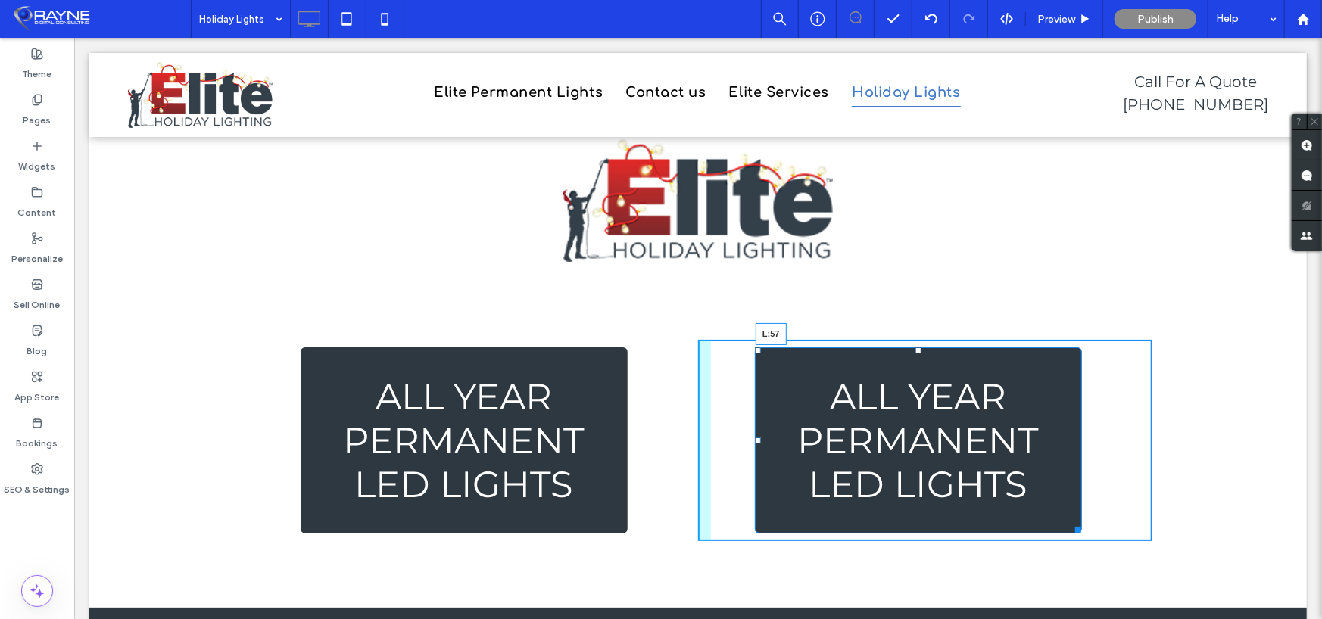
drag, startPoint x: 764, startPoint y: 438, endPoint x: 746, endPoint y: 438, distance: 18.2
click at [754, 438] on div at bounding box center [757, 440] width 6 height 6
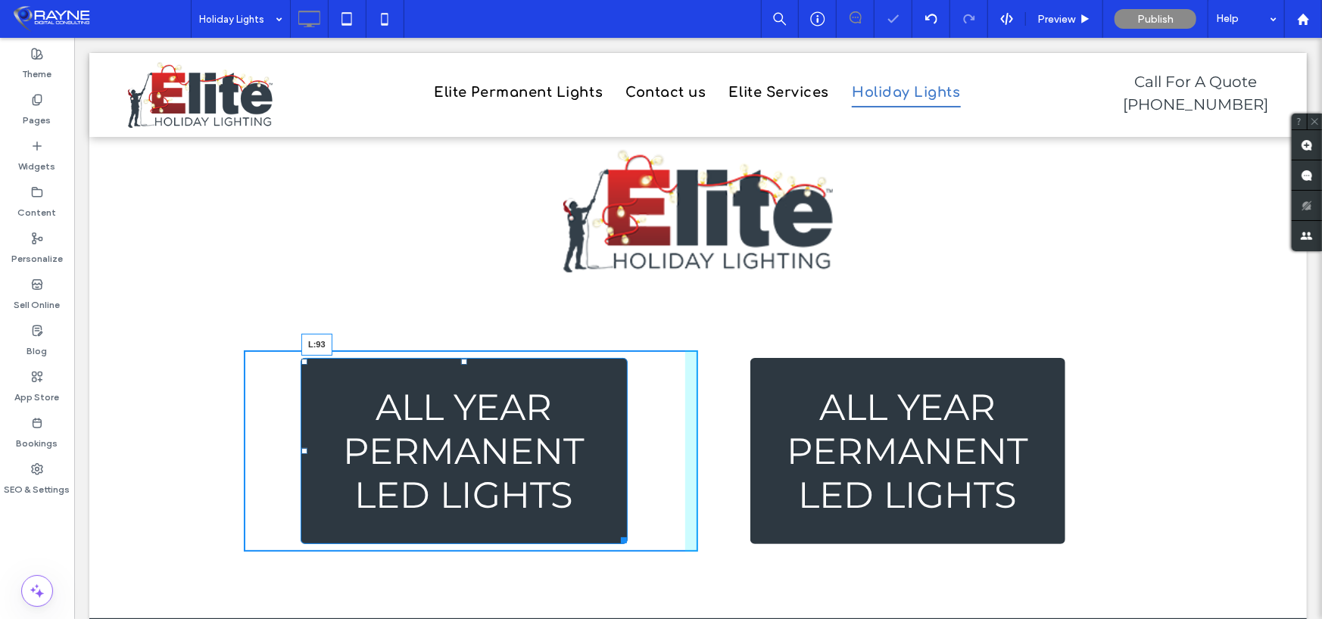
drag, startPoint x: 298, startPoint y: 441, endPoint x: 311, endPoint y: 444, distance: 13.8
click at [311, 444] on div "Click To Paste Click To Paste ALL YEAR PERMANENT LED LIGHTS L:93" at bounding box center [470, 451] width 454 height 202
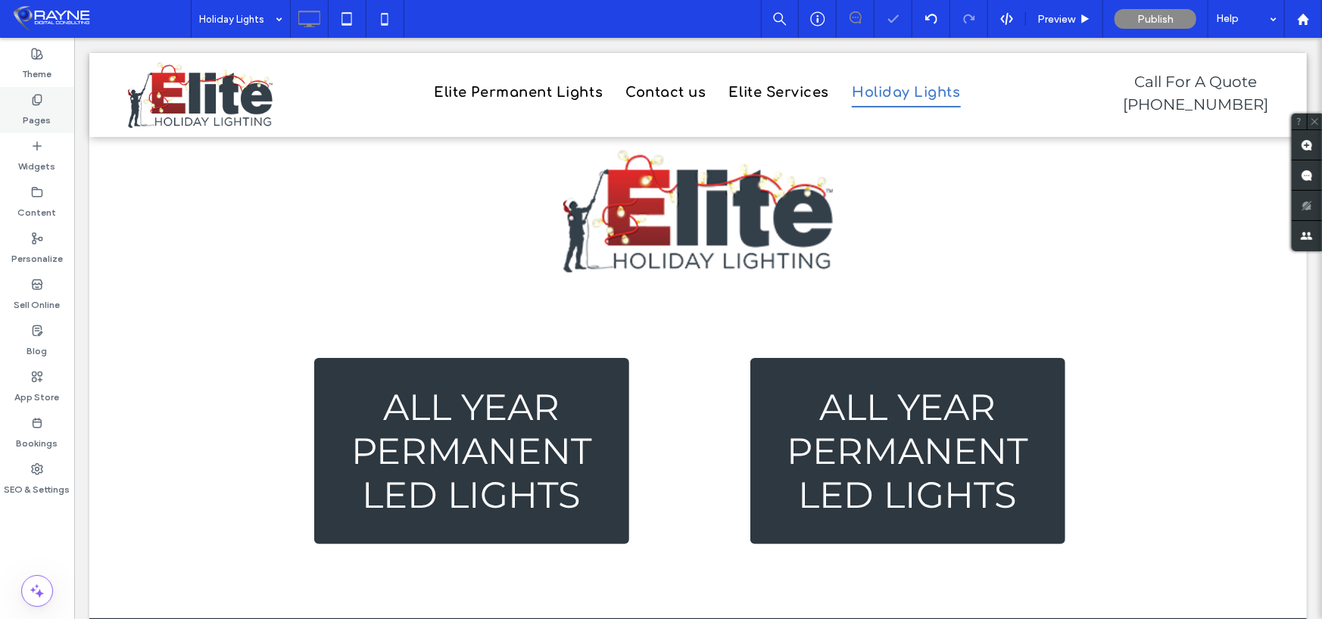
click at [36, 96] on icon at bounding box center [37, 100] width 12 height 12
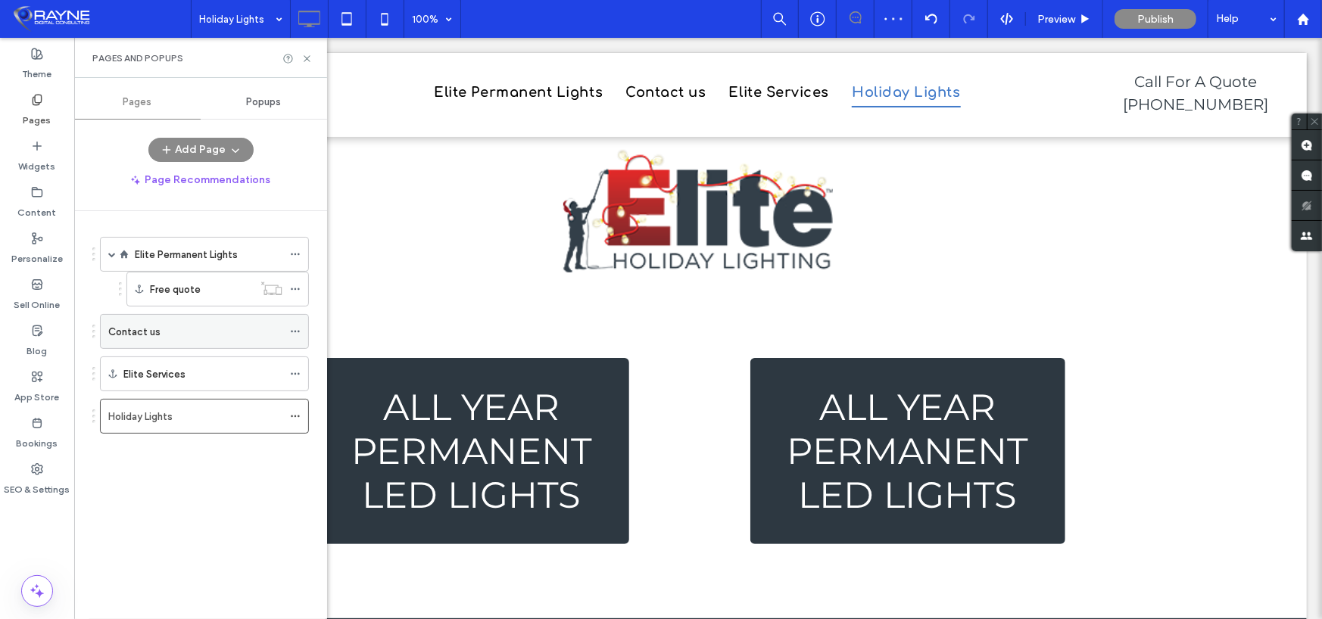
click at [298, 331] on use at bounding box center [295, 332] width 8 height 2
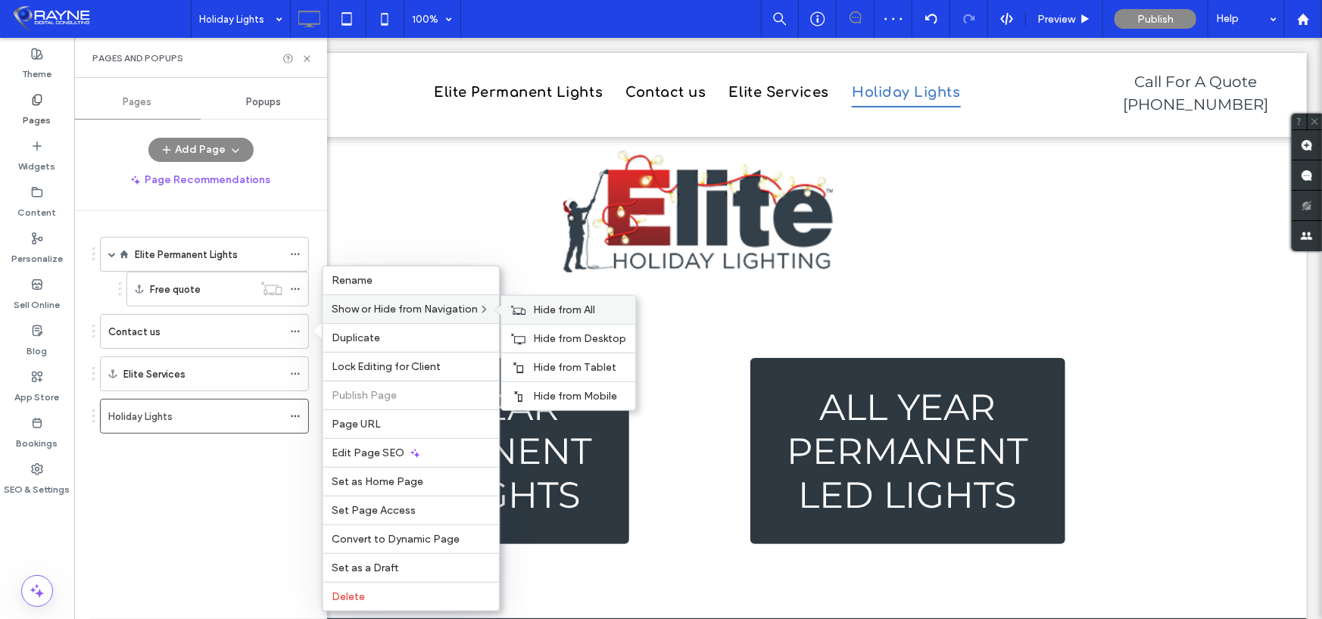
click at [541, 306] on span "Hide from All" at bounding box center [564, 310] width 62 height 13
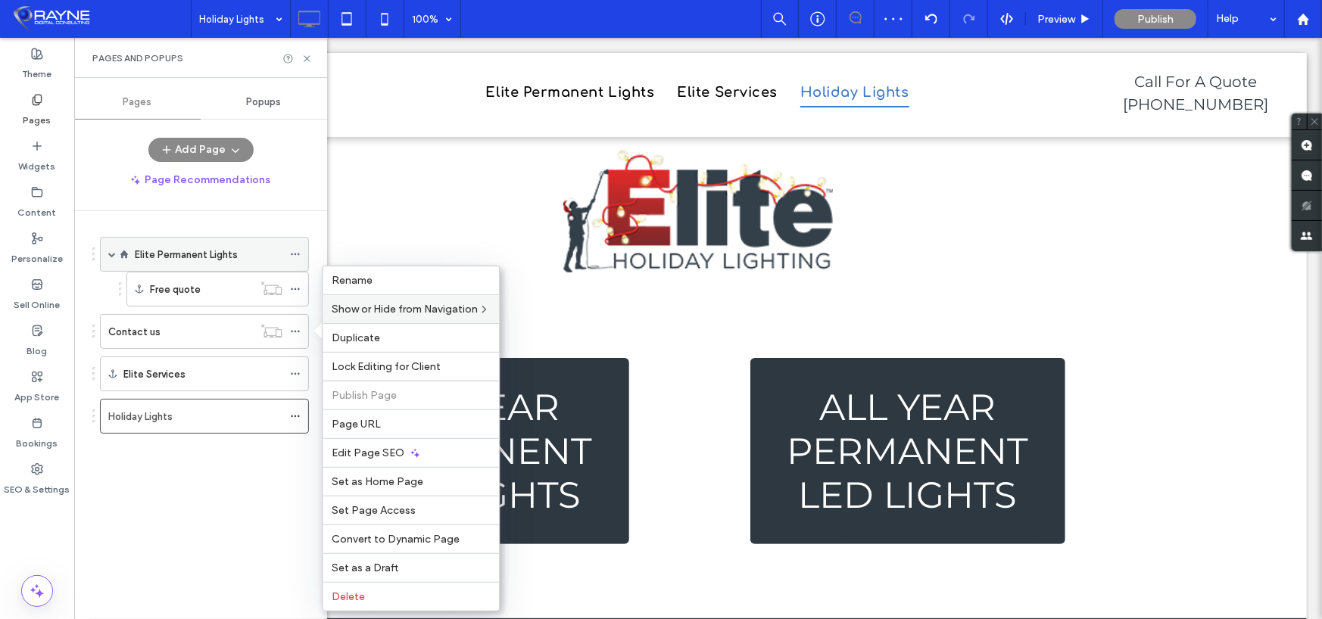
click at [292, 251] on icon at bounding box center [295, 254] width 11 height 11
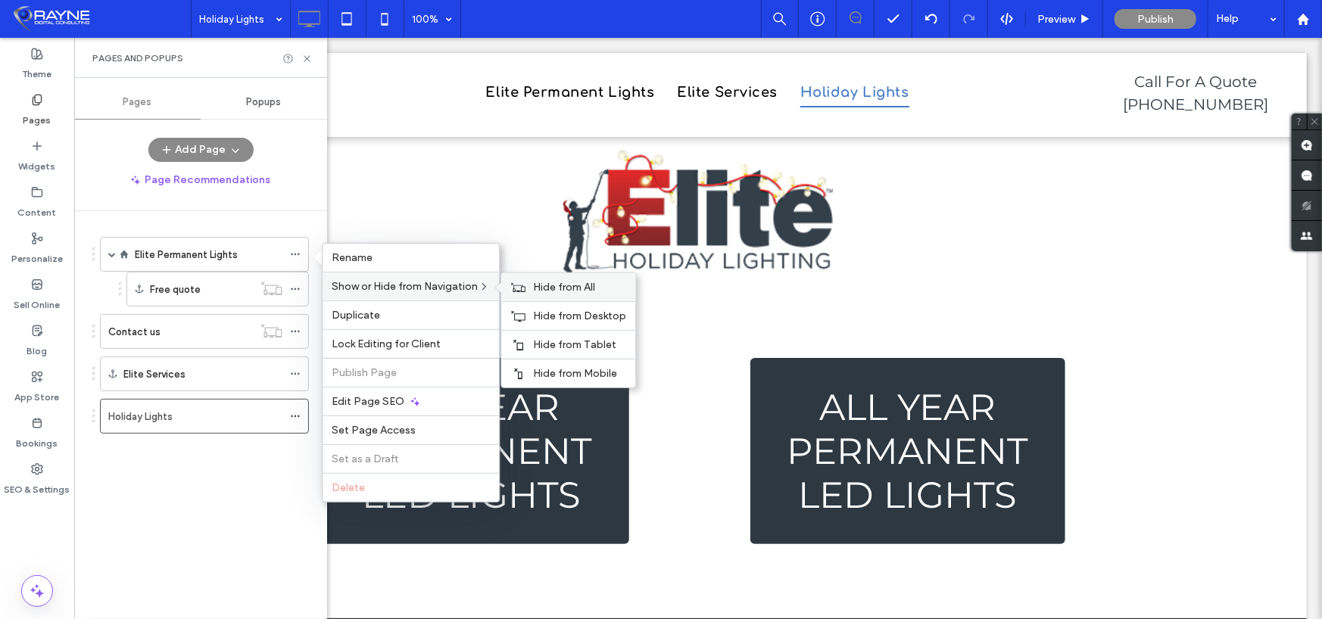
click at [582, 286] on span "Hide from All" at bounding box center [564, 287] width 62 height 13
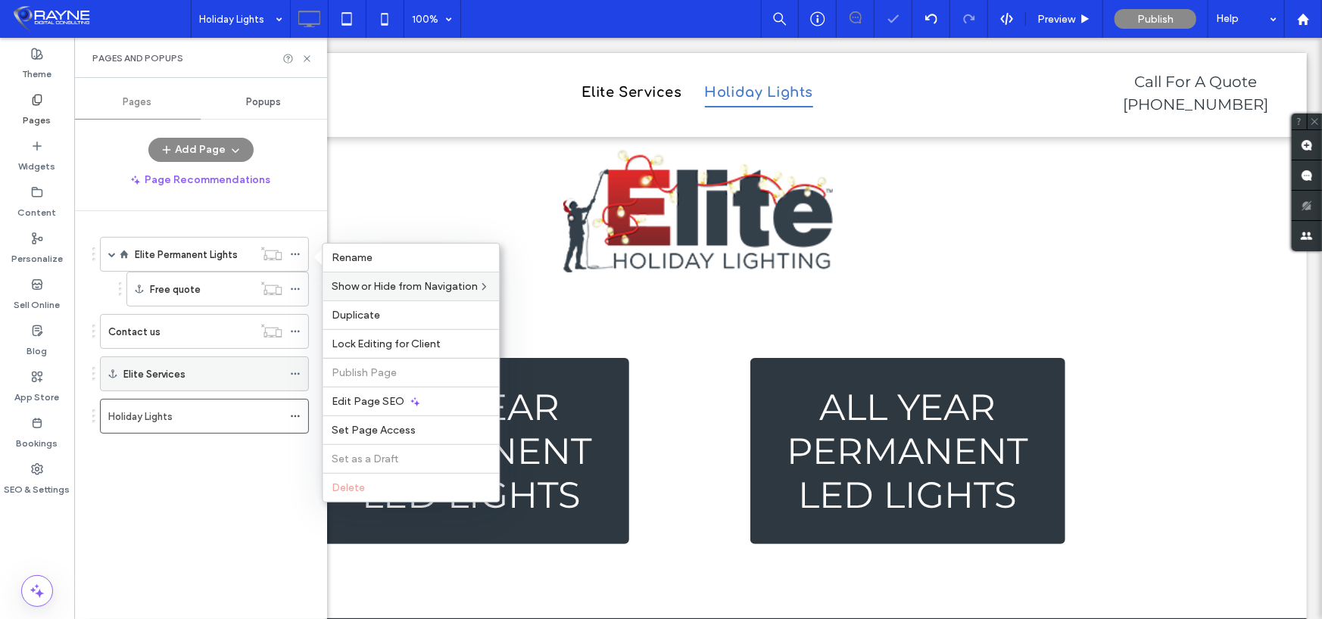
click at [294, 376] on icon at bounding box center [295, 374] width 11 height 11
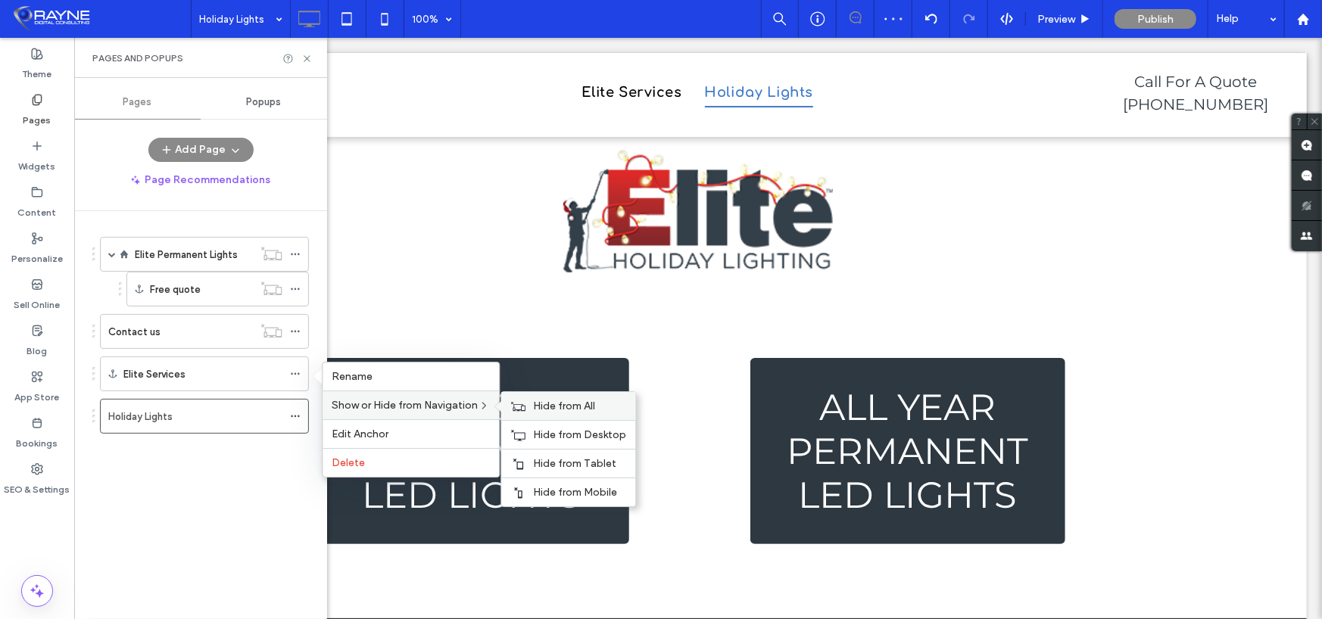
click at [568, 413] on span "Hide from All" at bounding box center [564, 406] width 62 height 13
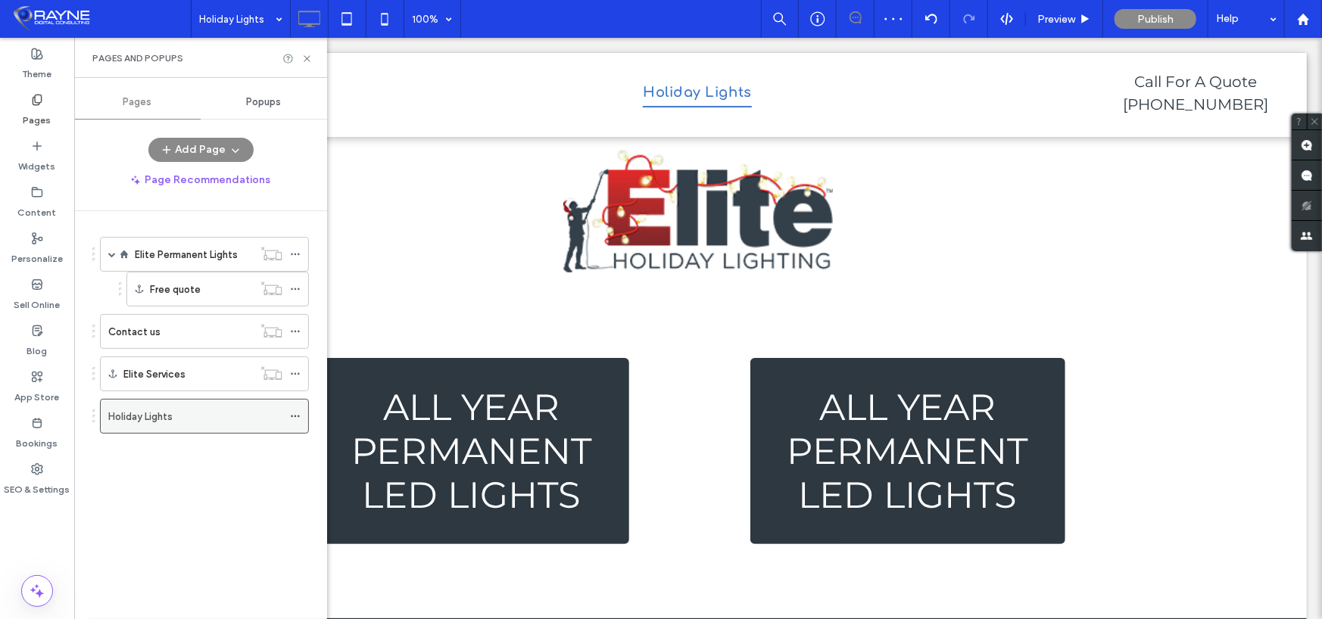
click at [299, 420] on icon at bounding box center [295, 416] width 11 height 11
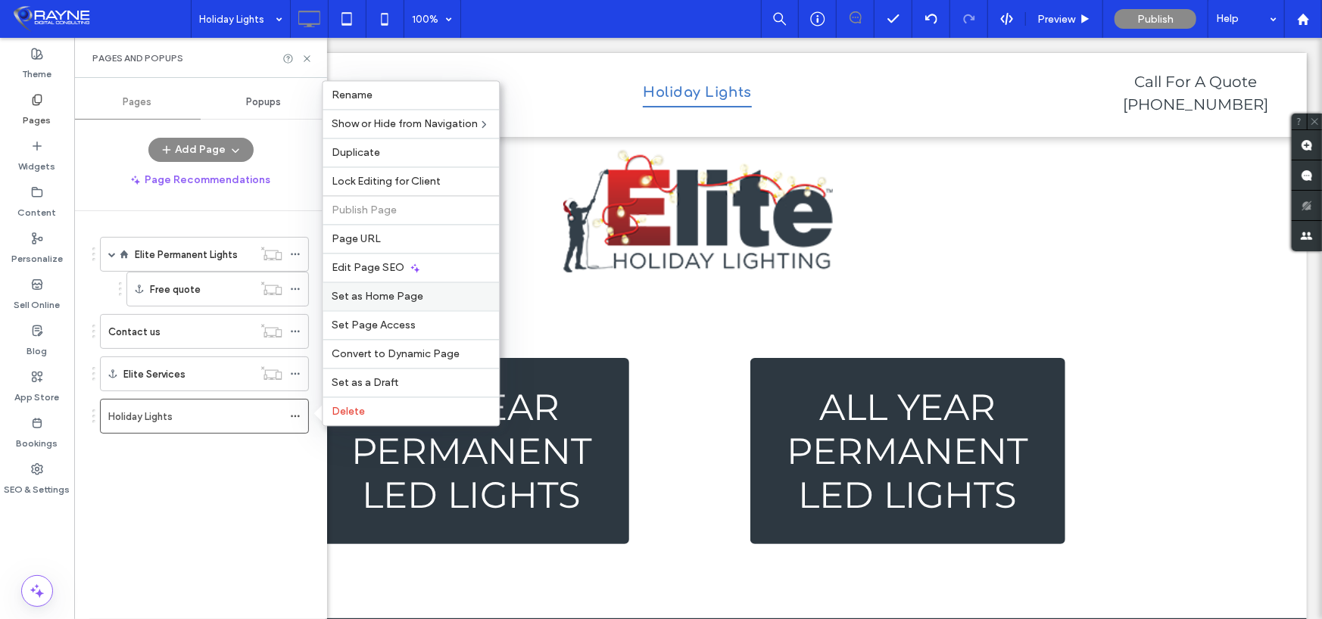
click at [373, 298] on span "Set as Home Page" at bounding box center [378, 296] width 92 height 13
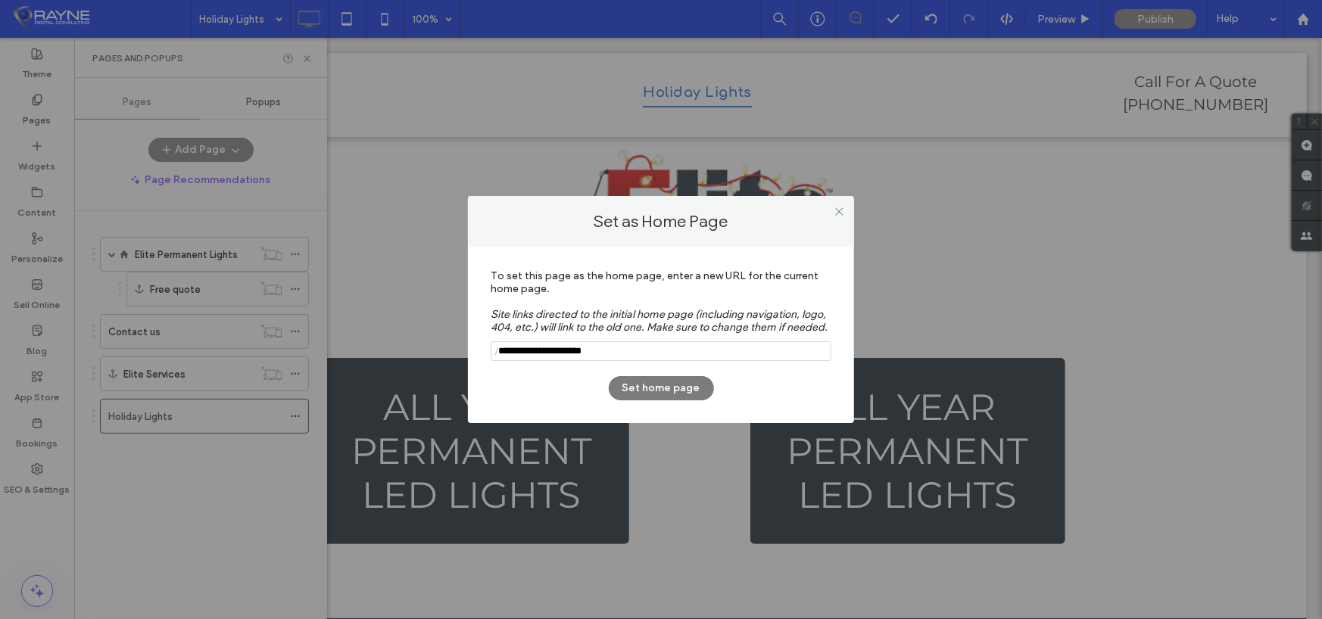
click at [650, 387] on button "Set home page" at bounding box center [661, 388] width 105 height 24
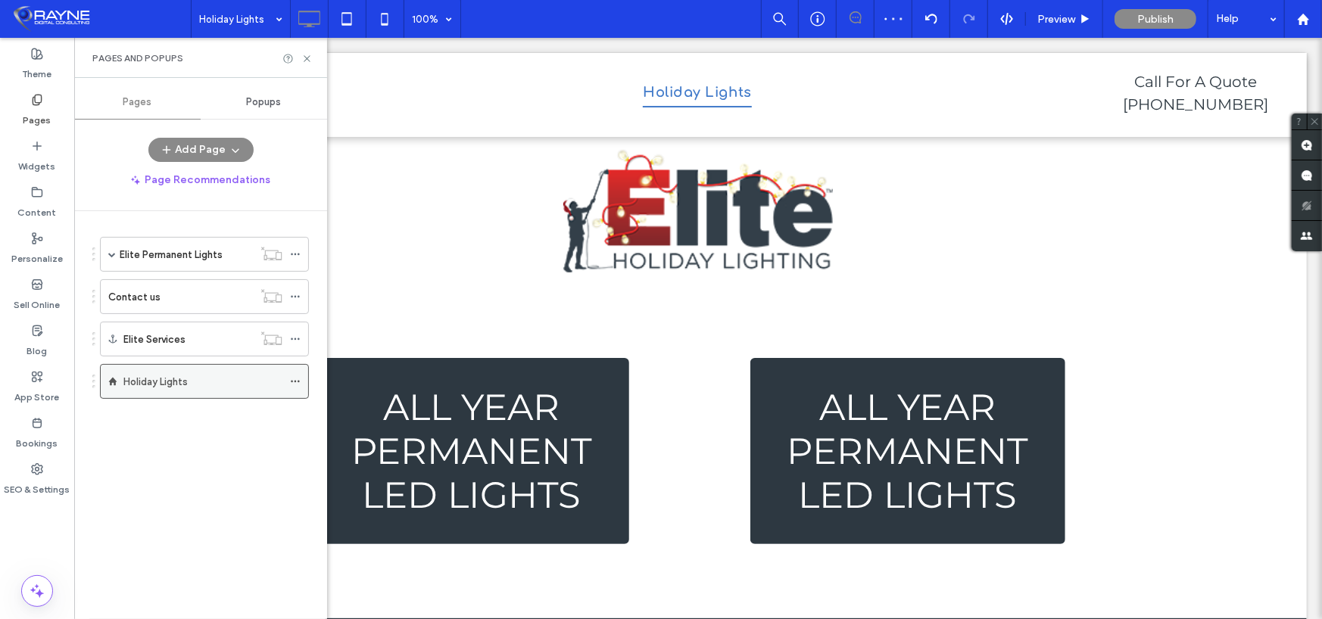
click at [295, 378] on icon at bounding box center [295, 381] width 11 height 11
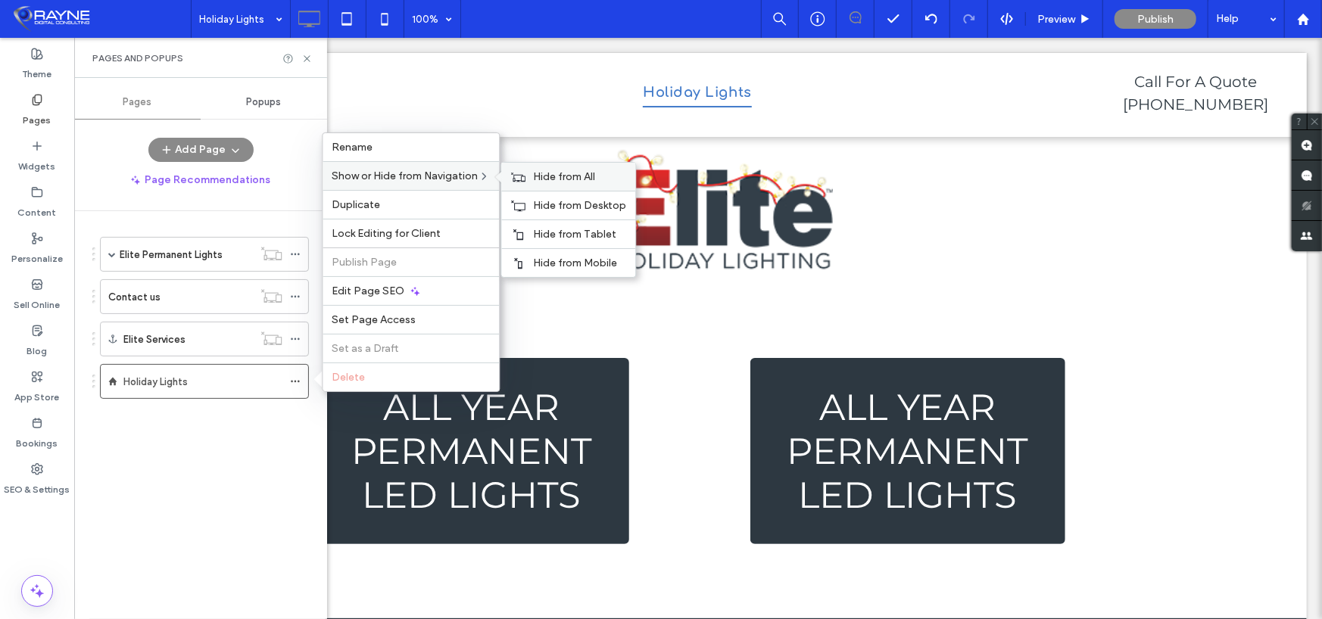
click at [557, 173] on span "Hide from All" at bounding box center [564, 176] width 62 height 13
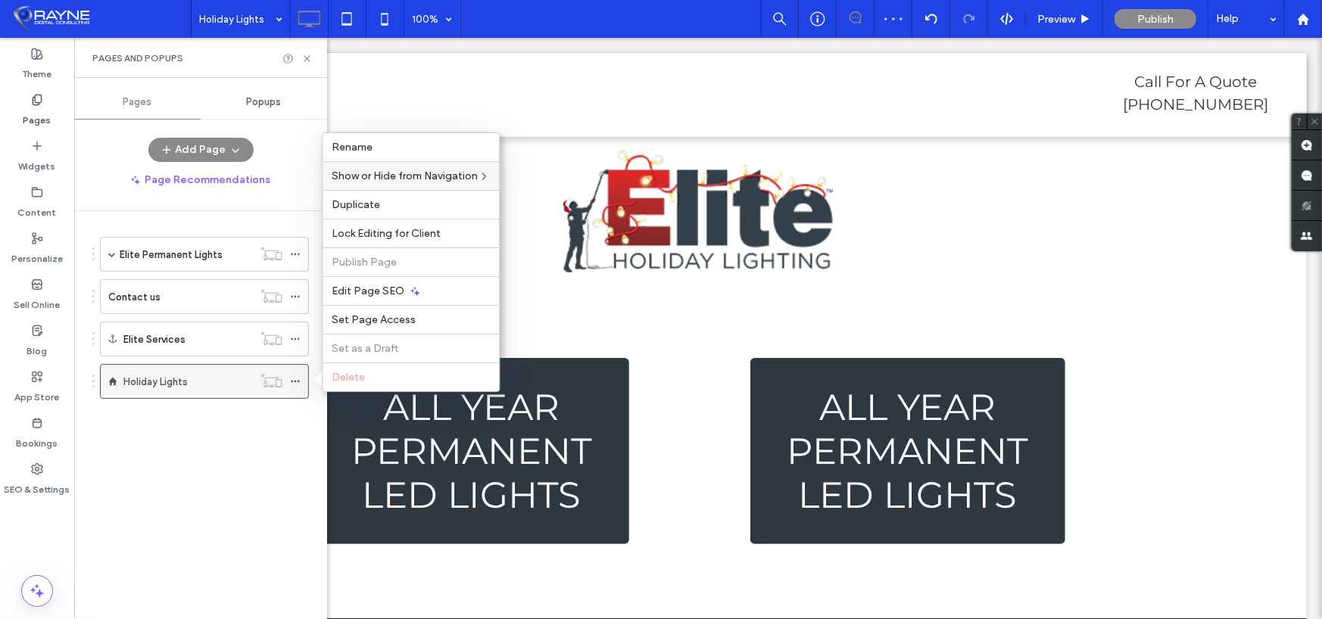
click at [295, 379] on icon at bounding box center [295, 381] width 11 height 11
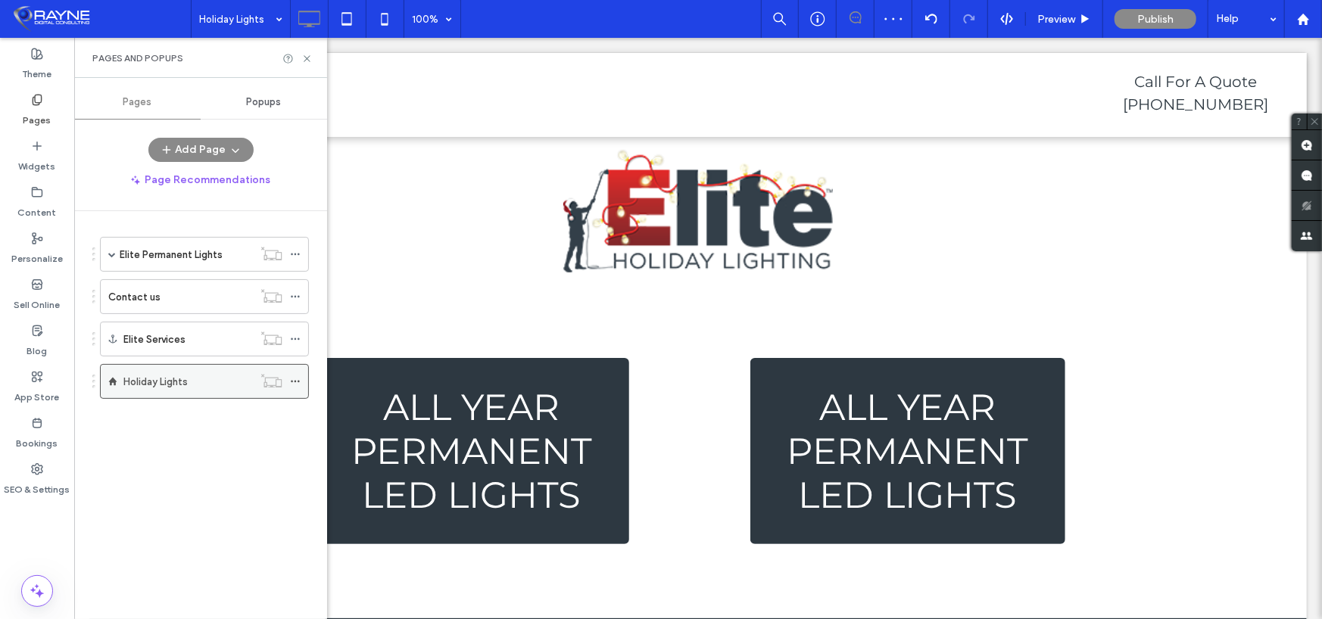
click at [292, 381] on use at bounding box center [295, 382] width 8 height 2
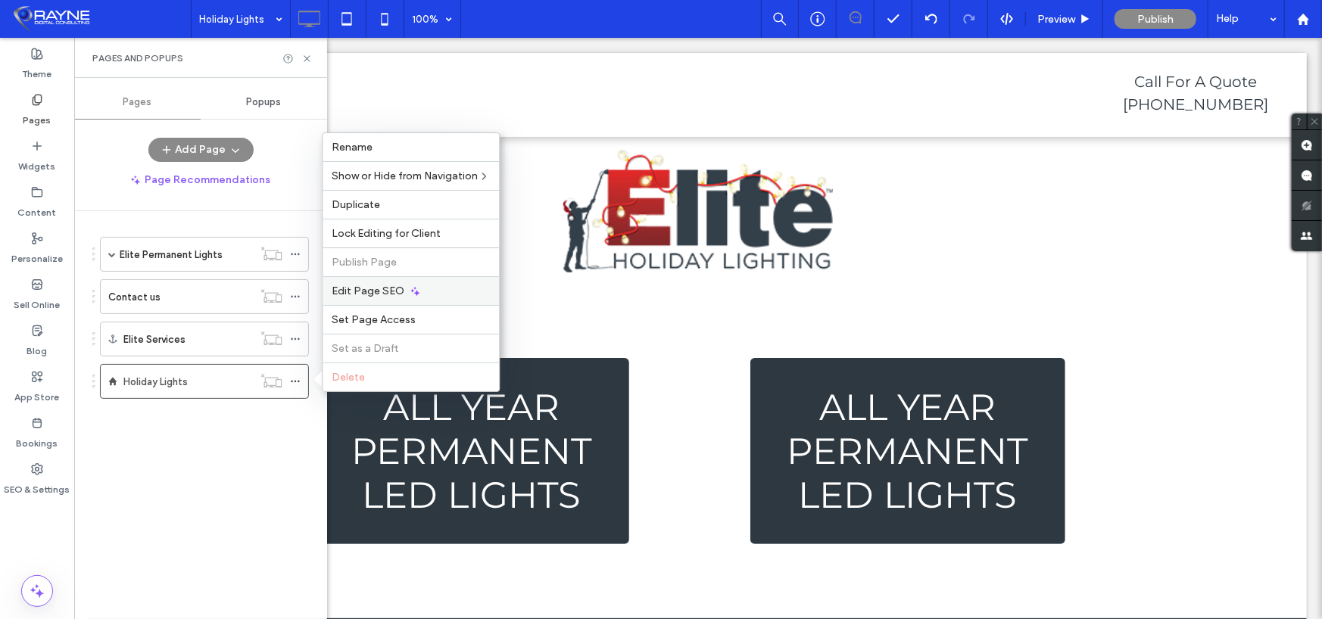
click at [378, 288] on span "Edit Page SEO" at bounding box center [368, 291] width 73 height 13
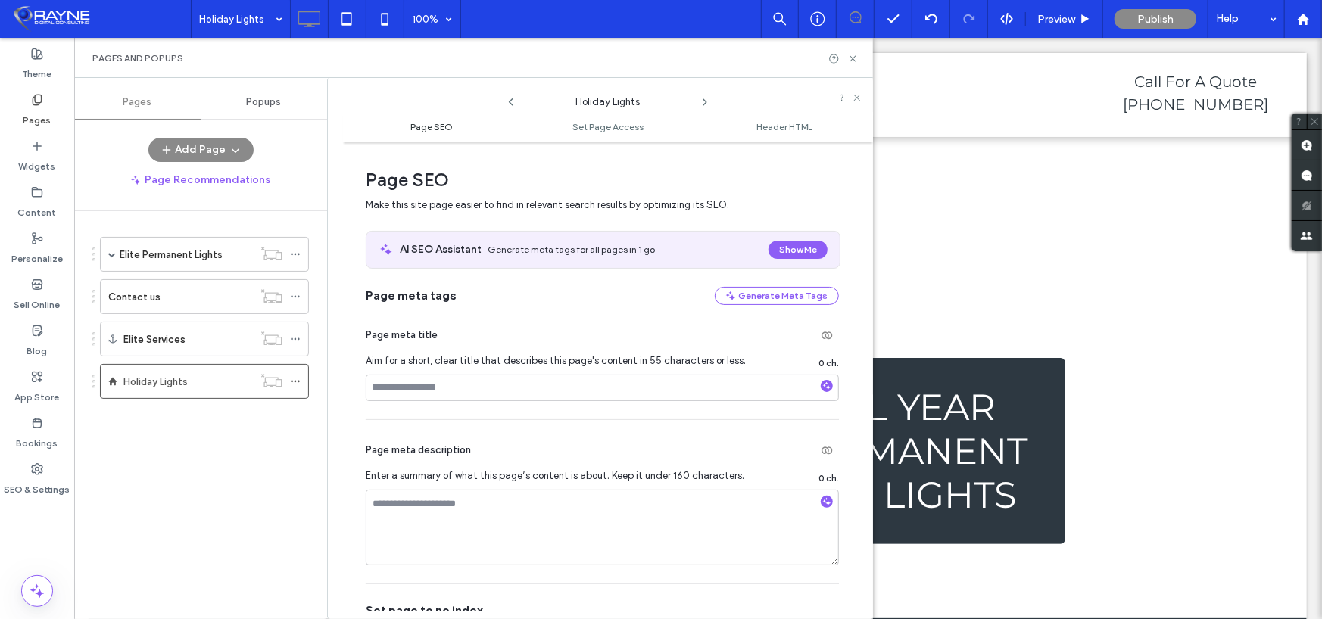
click at [456, 122] on link "Page SEO" at bounding box center [431, 126] width 176 height 11
click at [293, 379] on icon at bounding box center [295, 381] width 11 height 11
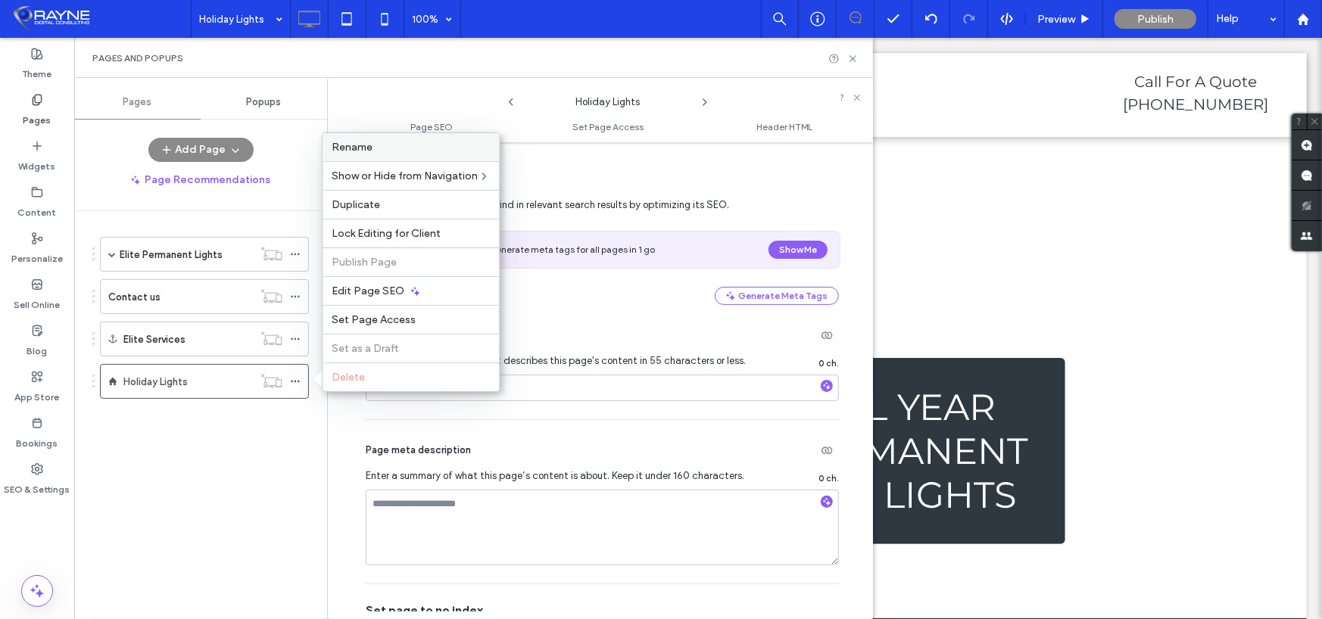
click at [383, 147] on label "Rename" at bounding box center [411, 147] width 158 height 13
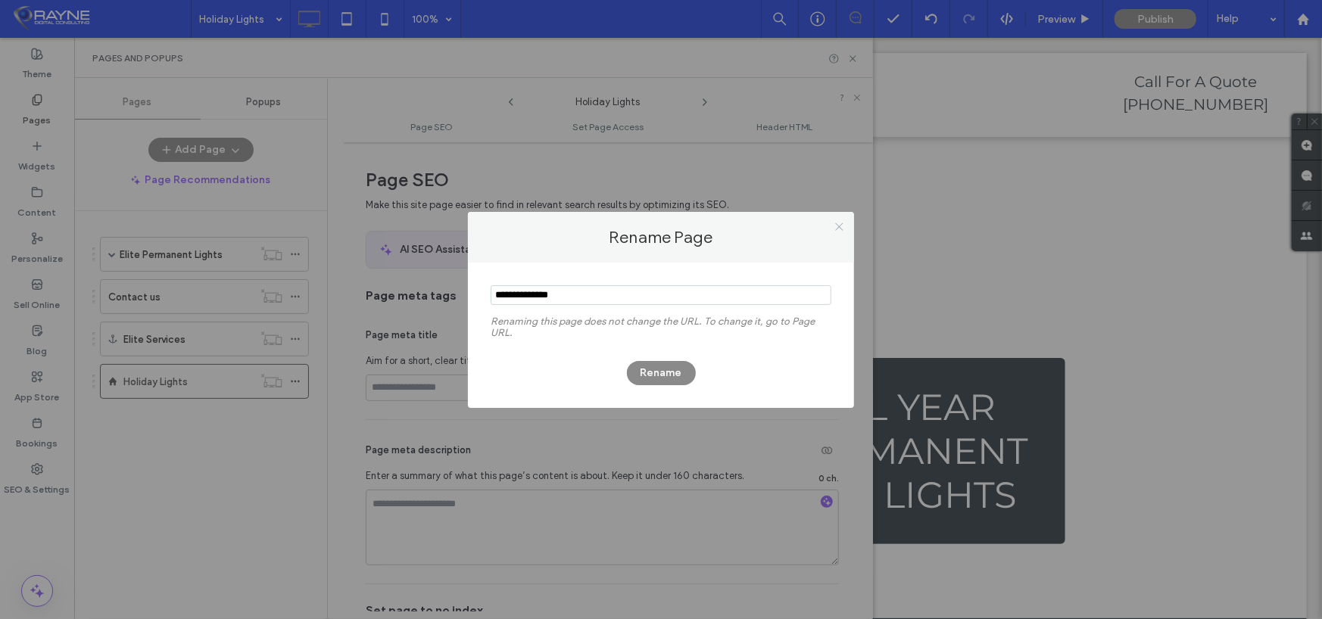
click at [836, 224] on icon at bounding box center [839, 226] width 11 height 11
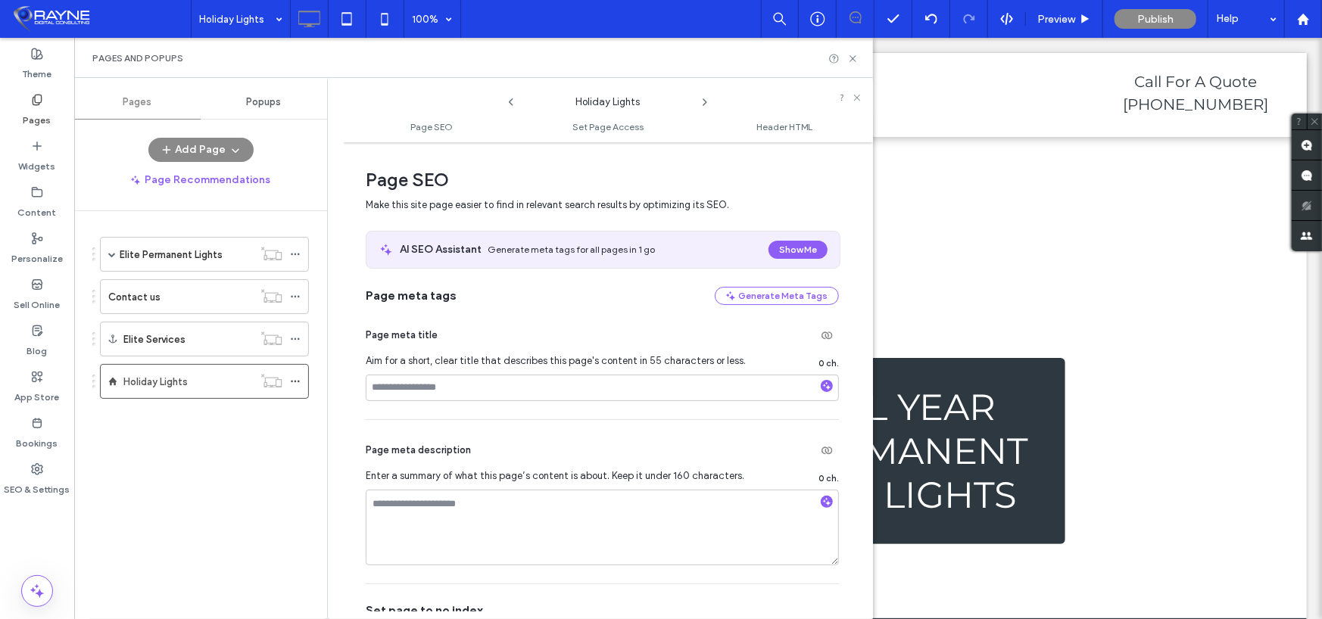
click at [262, 441] on div "Elite Permanent Lights Free quote Contact us Elite Services Holiday Lights" at bounding box center [209, 411] width 235 height 401
click at [857, 98] on icon at bounding box center [857, 97] width 9 height 9
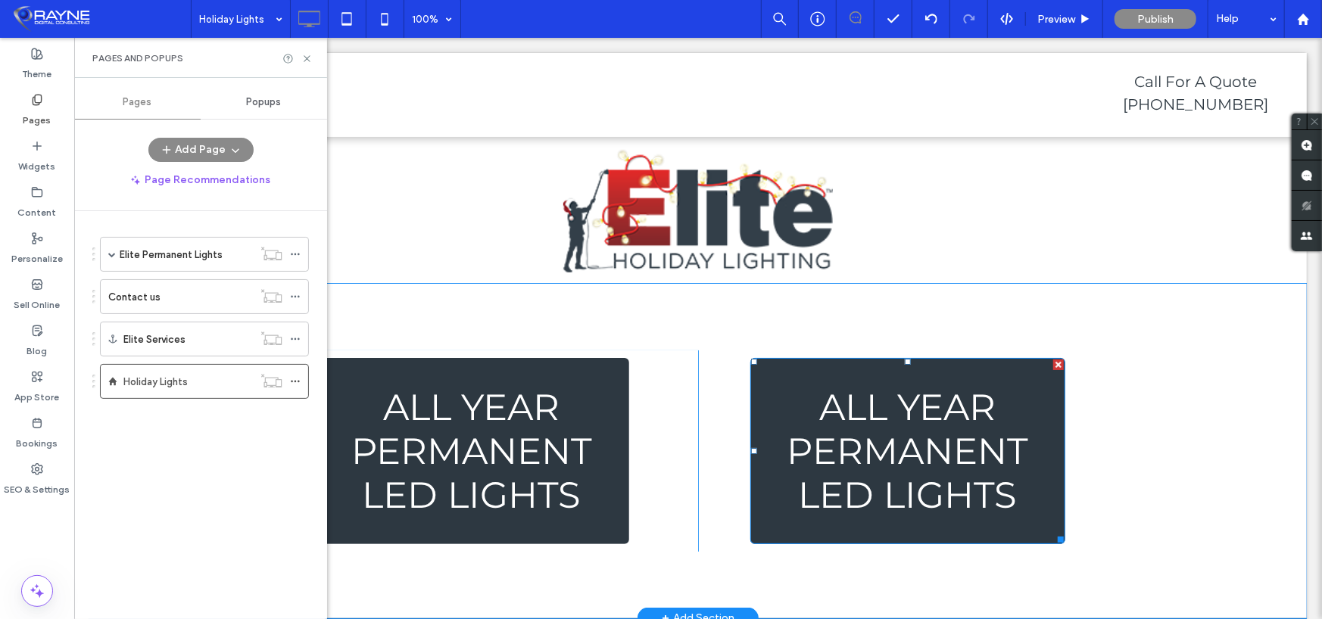
click at [890, 455] on span "ALL YEAR PERMANENT LED LIGHTS" at bounding box center [906, 451] width 301 height 132
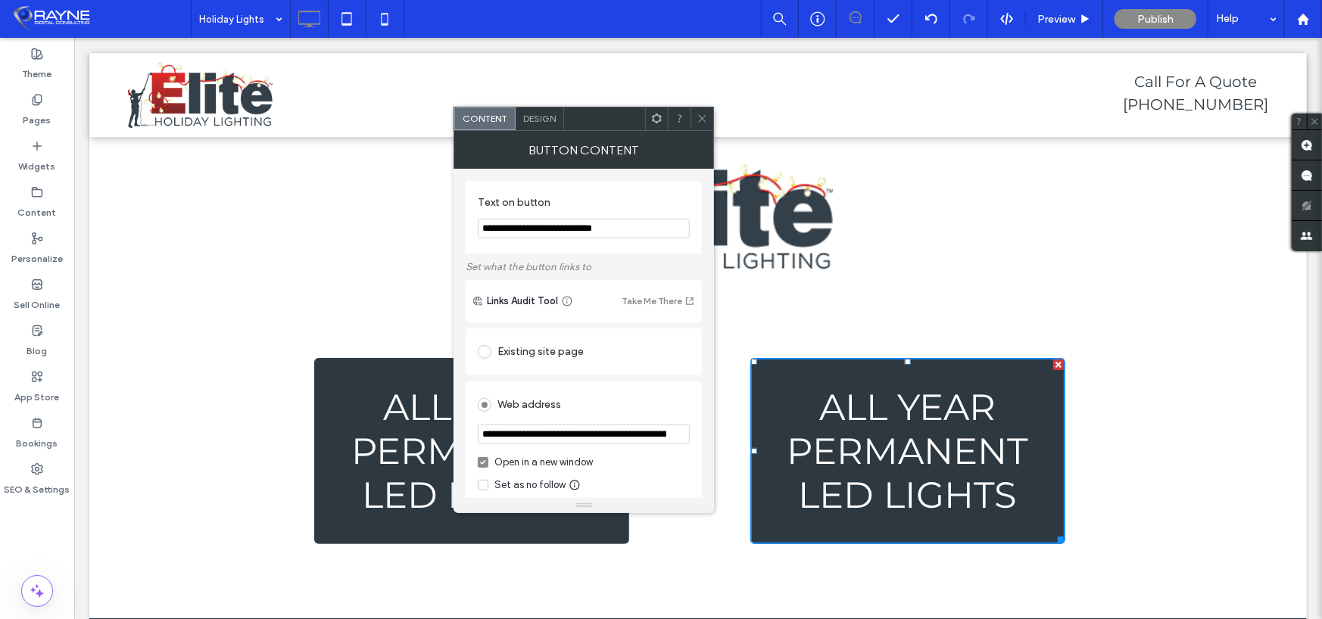
click at [514, 229] on input "**********" at bounding box center [584, 229] width 212 height 20
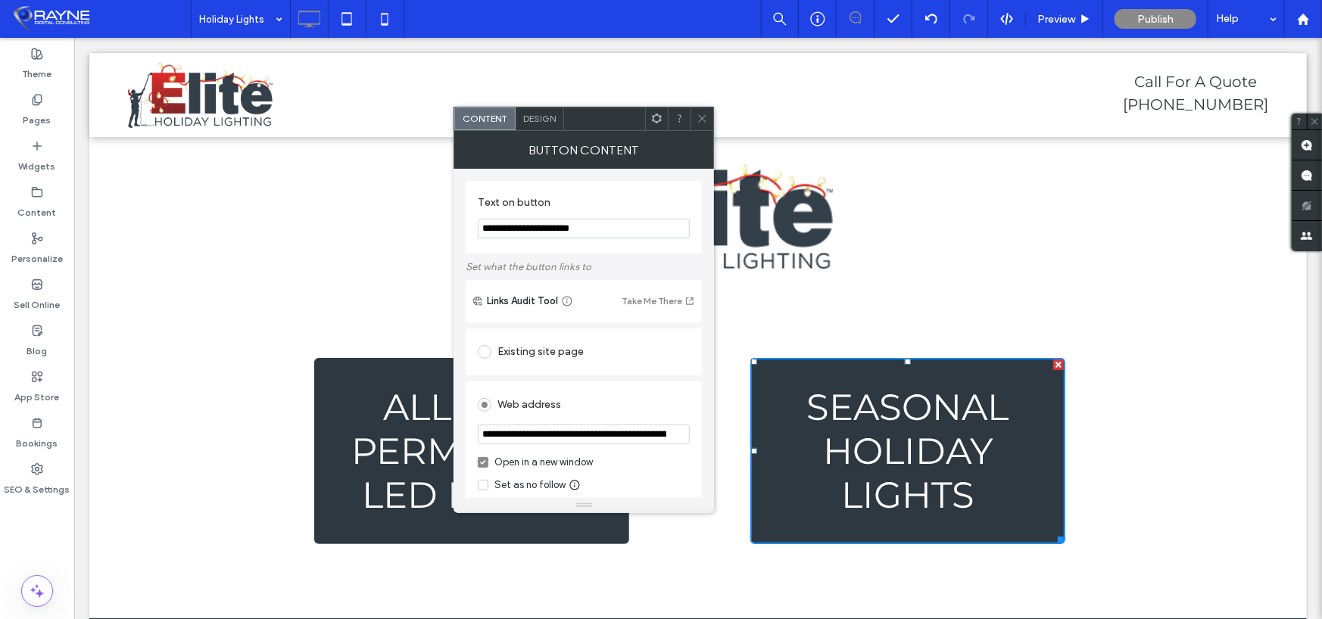
type input "**********"
click at [697, 114] on icon at bounding box center [702, 118] width 11 height 11
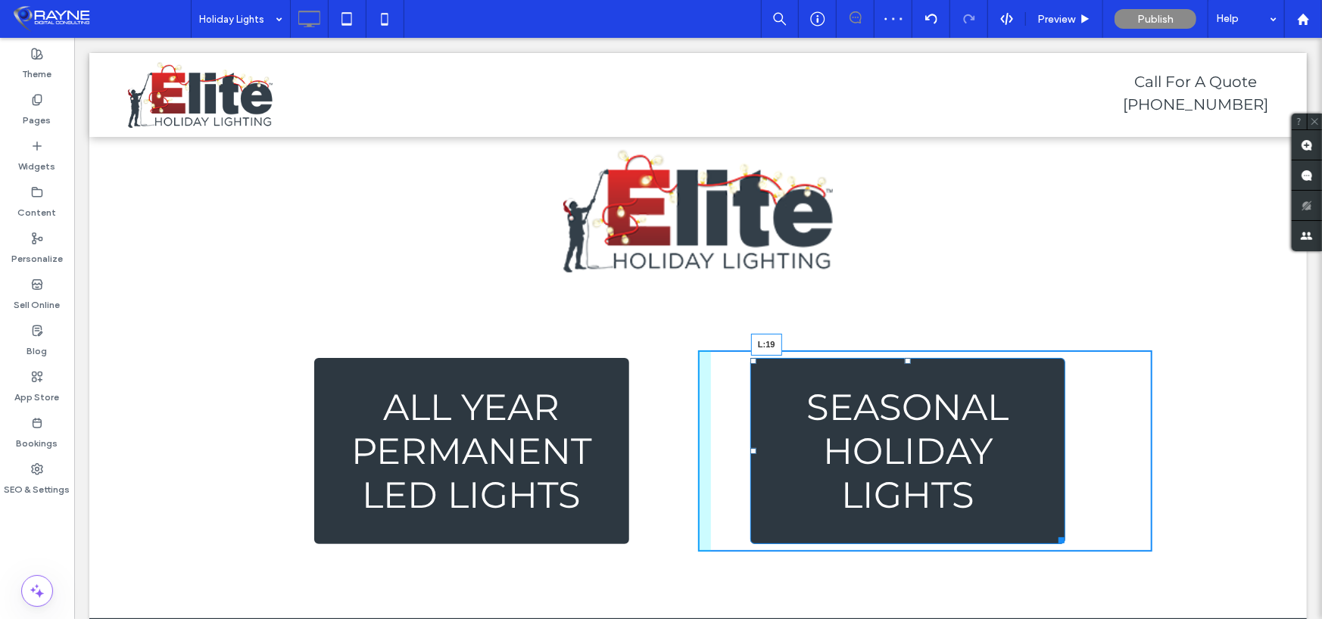
drag, startPoint x: 749, startPoint y: 448, endPoint x: 756, endPoint y: 494, distance: 46.8
click at [750, 448] on div at bounding box center [753, 450] width 6 height 6
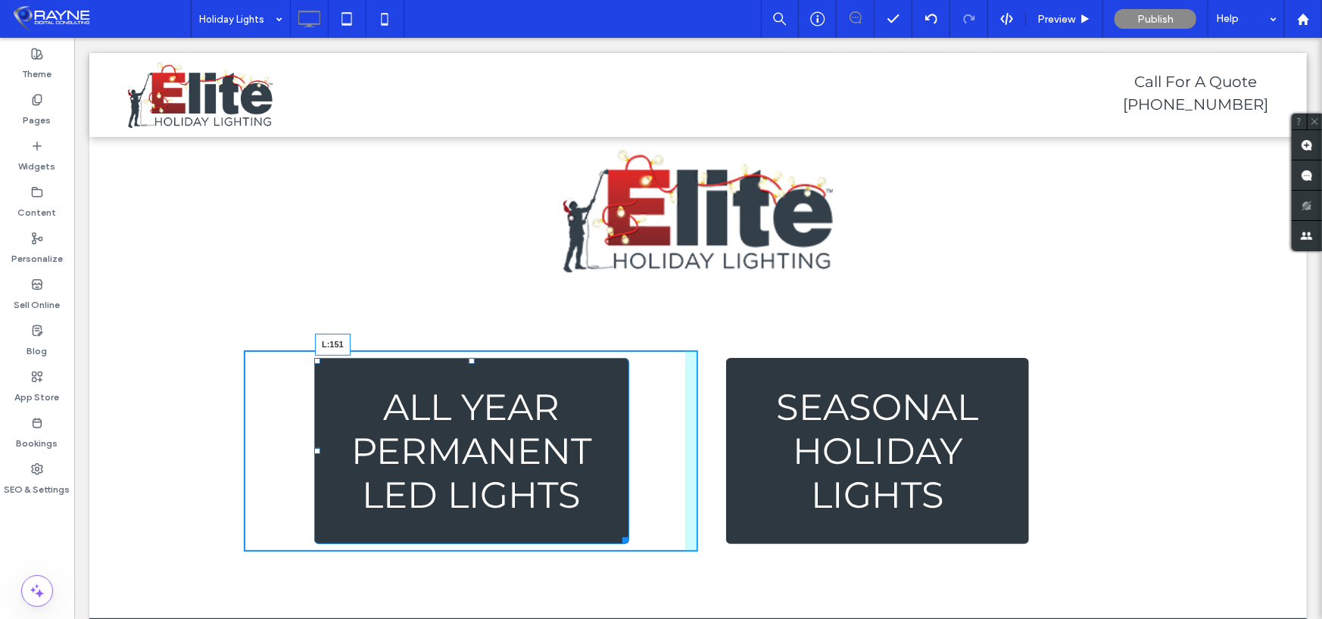
drag, startPoint x: 311, startPoint y: 448, endPoint x: 354, endPoint y: 453, distance: 43.4
click at [320, 453] on div at bounding box center [316, 450] width 6 height 6
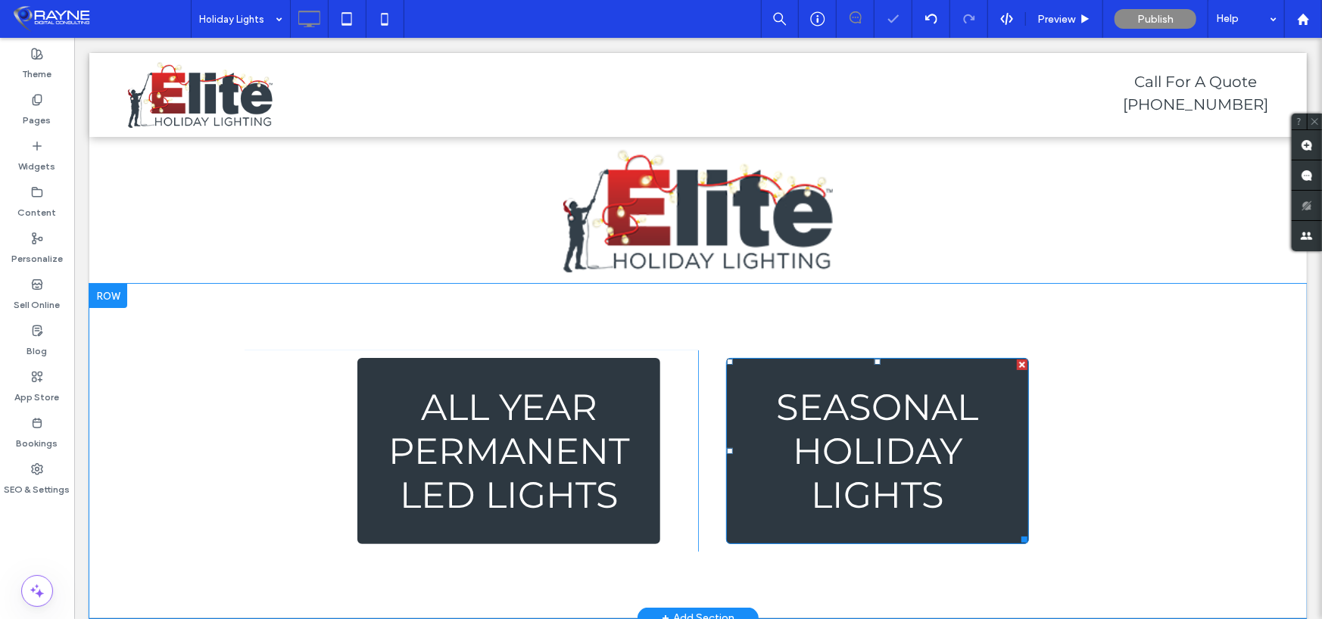
click at [850, 453] on span "SEASONAL HOLIDAY LIGHTS" at bounding box center [876, 451] width 289 height 132
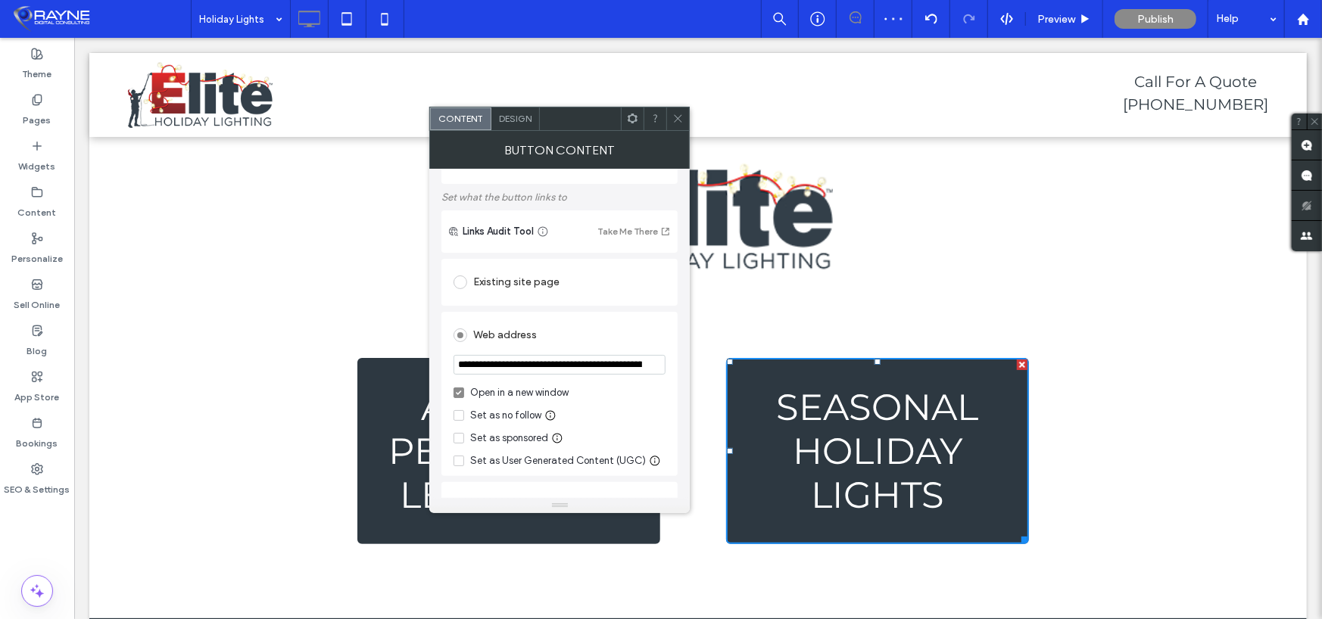
scroll to position [76, 0]
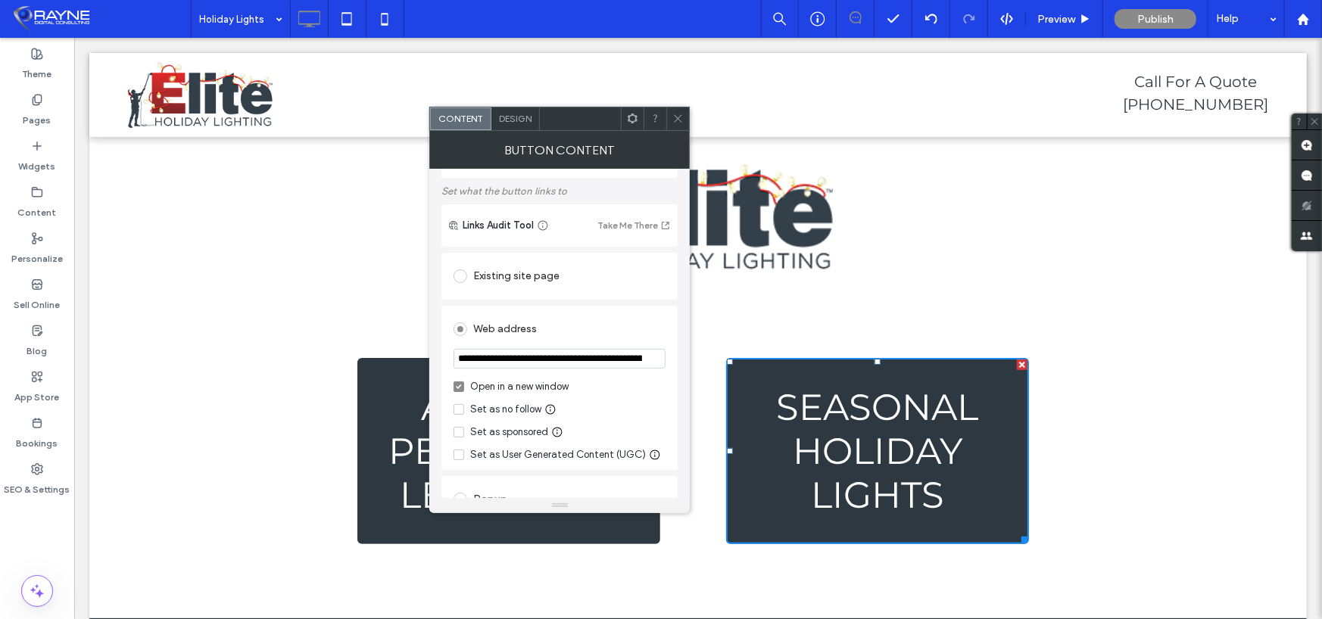
click at [603, 363] on input "**********" at bounding box center [560, 359] width 212 height 20
click at [618, 363] on input "**********" at bounding box center [560, 359] width 212 height 20
drag, startPoint x: 678, startPoint y: 401, endPoint x: 706, endPoint y: 363, distance: 47.1
click at [547, 369] on input "**********" at bounding box center [560, 359] width 212 height 20
click at [547, 368] on input "**********" at bounding box center [560, 359] width 212 height 20
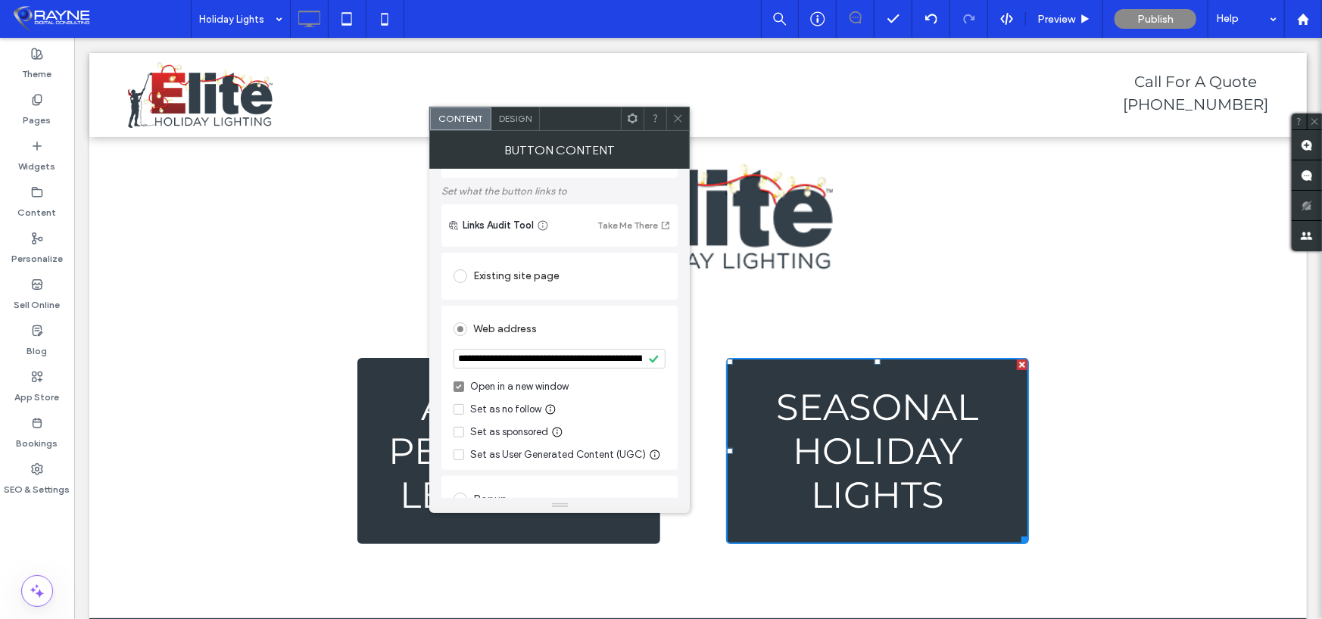
click at [547, 368] on input "**********" at bounding box center [560, 359] width 212 height 20
paste input "url"
type input "**********"
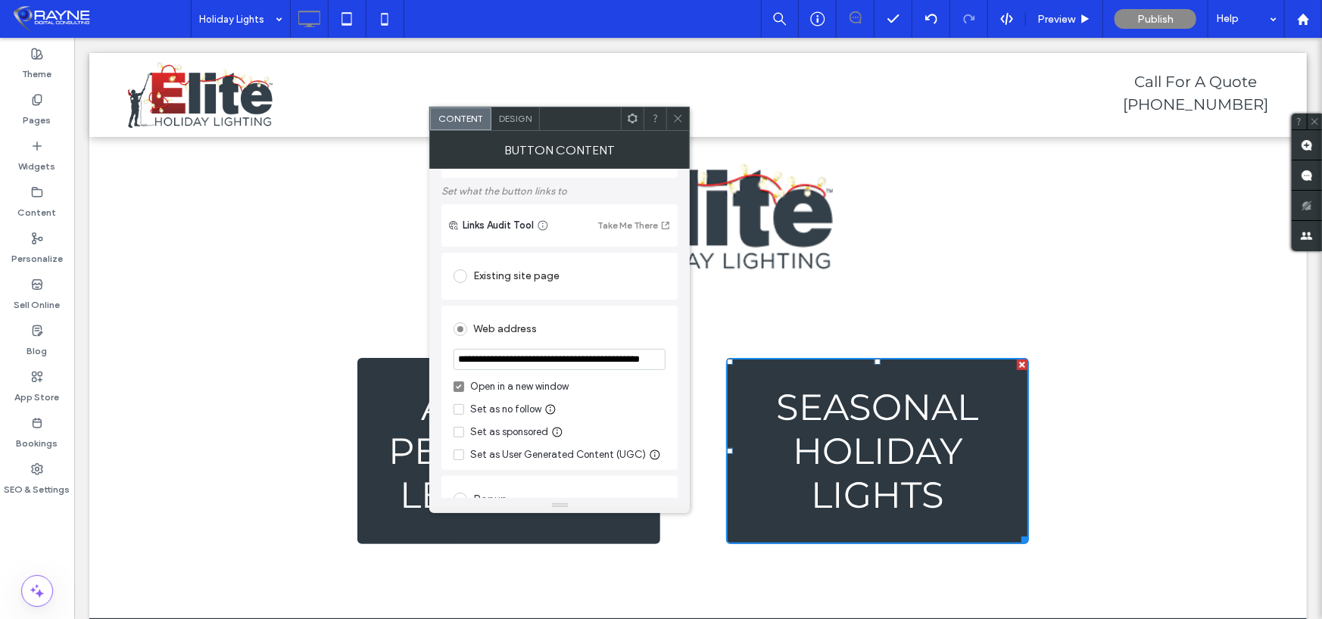
click at [681, 125] on span at bounding box center [677, 119] width 11 height 23
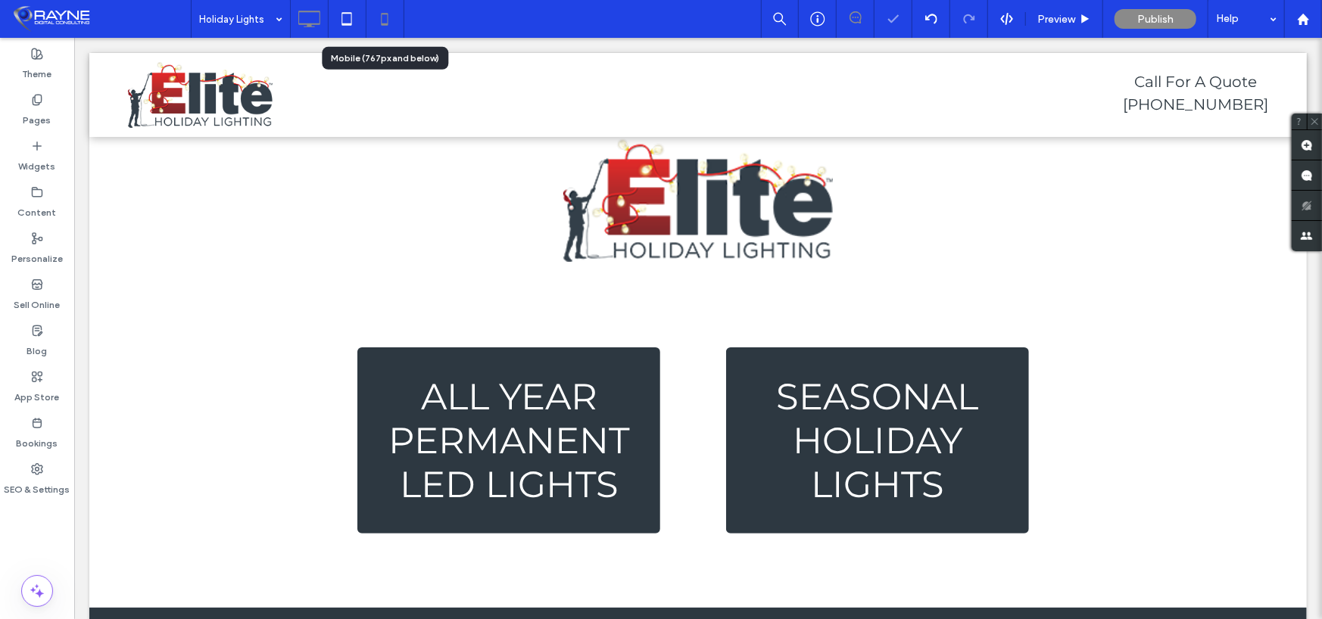
click at [381, 12] on icon at bounding box center [384, 19] width 30 height 30
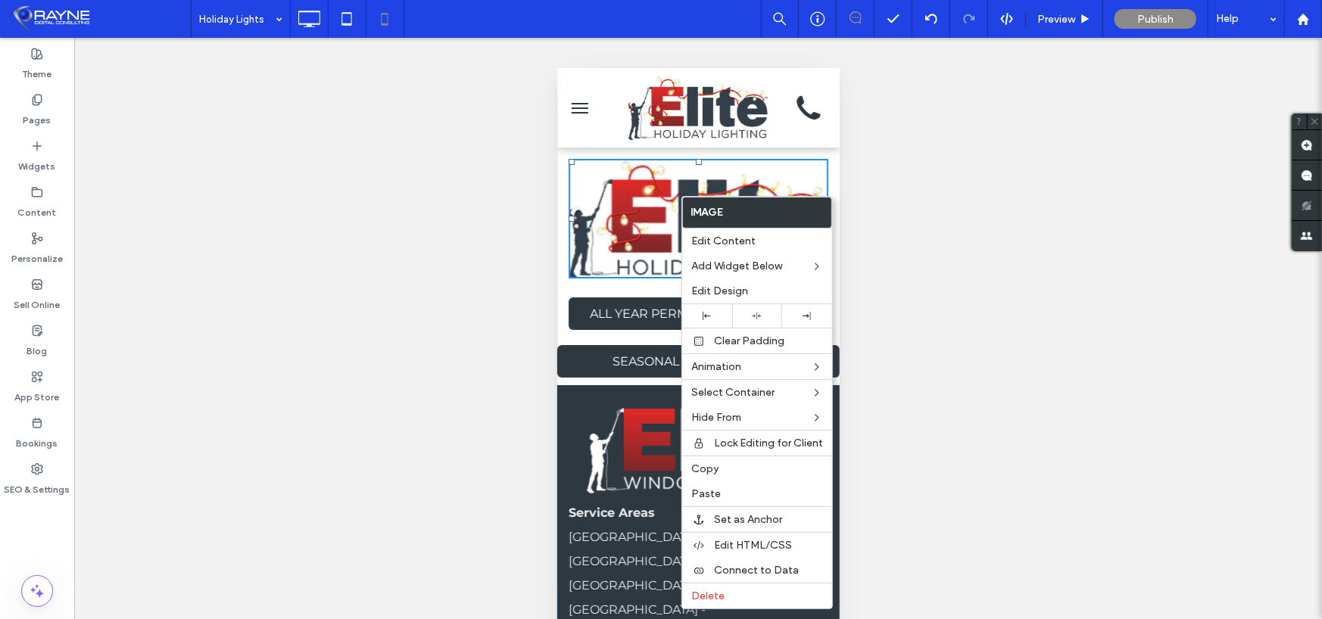
click at [572, 104] on button "menu" at bounding box center [579, 107] width 30 height 30
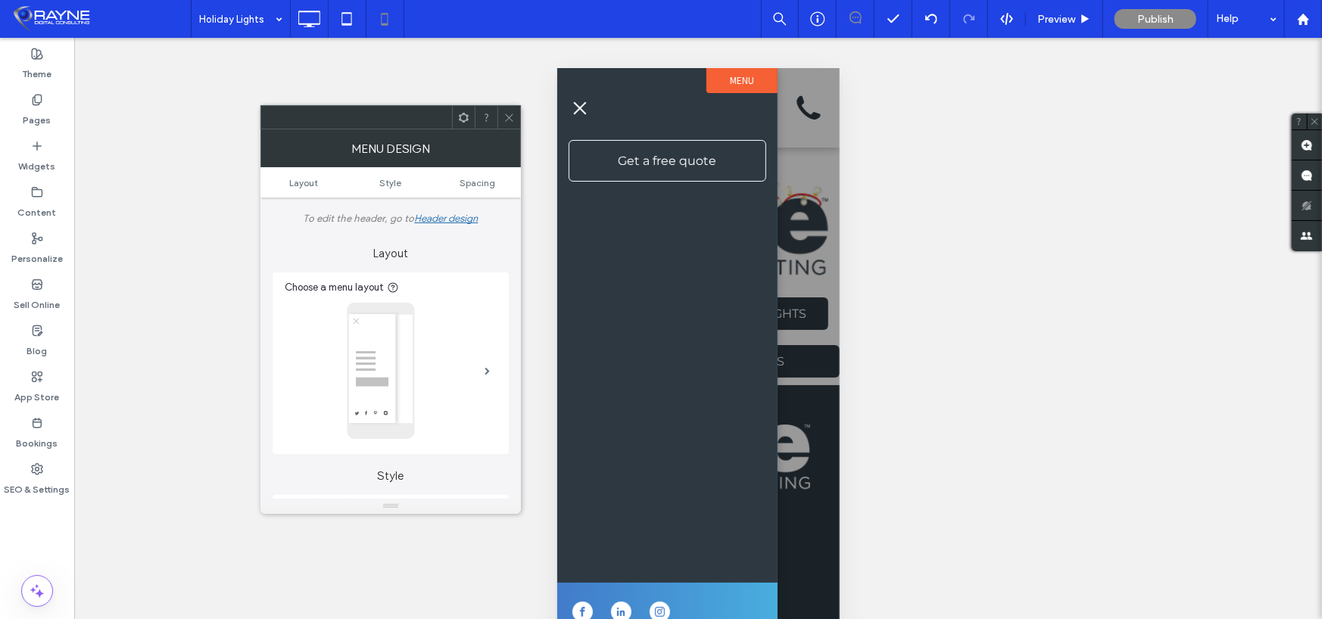
click at [583, 103] on span "menu" at bounding box center [579, 107] width 13 height 13
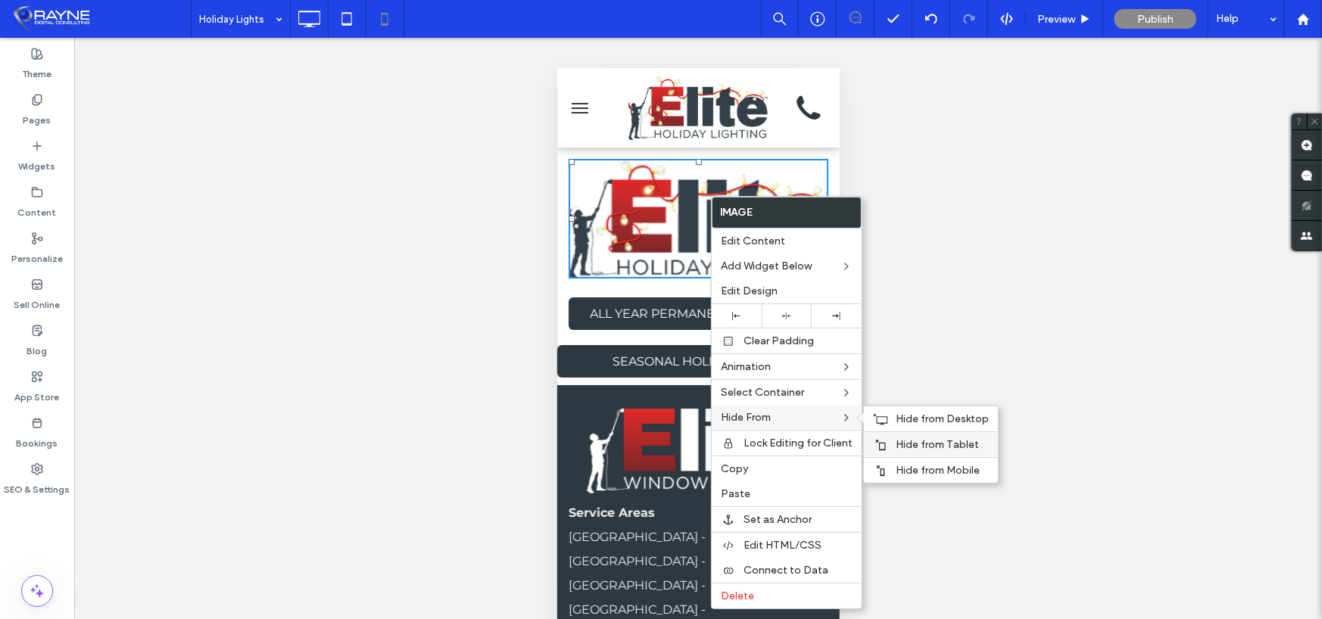
click at [937, 444] on span "Hide from Tablet" at bounding box center [937, 444] width 83 height 13
click at [929, 422] on span "Hide from Desktop" at bounding box center [942, 419] width 93 height 13
click at [934, 417] on span "Hide from Desktop" at bounding box center [942, 419] width 93 height 13
click at [435, 242] on div "Unhide? Yes" at bounding box center [698, 347] width 1248 height 619
click at [911, 168] on div "Unhide? Yes" at bounding box center [698, 347] width 1248 height 619
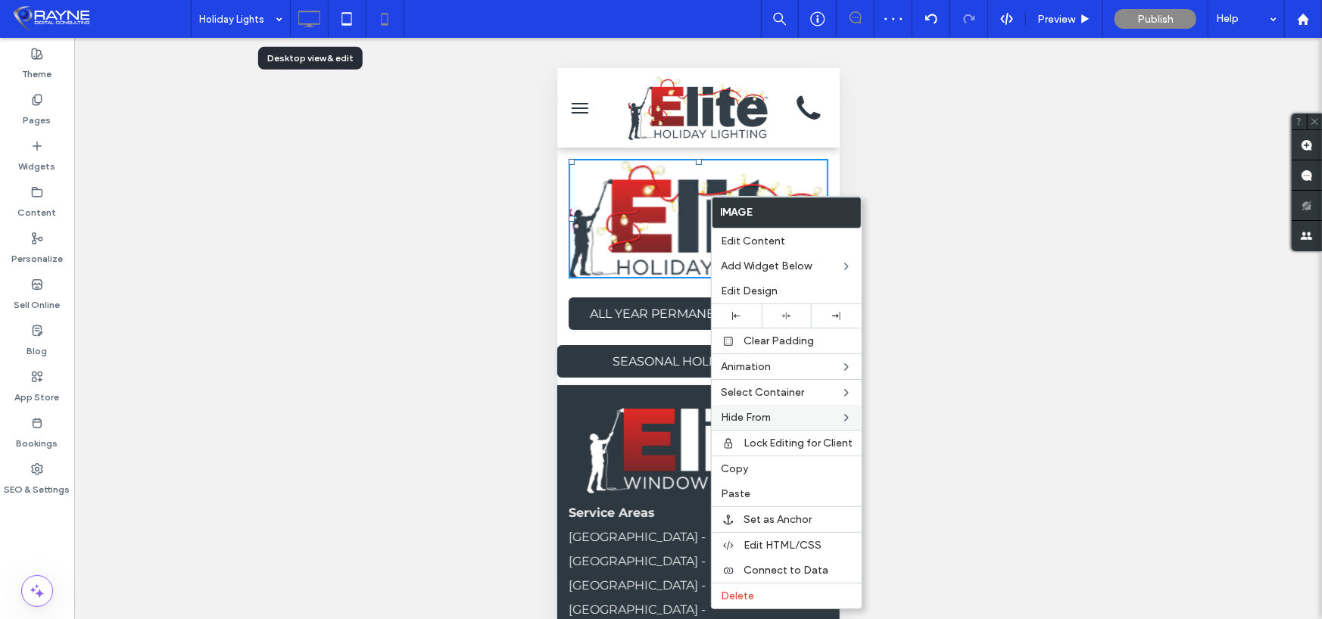
click at [315, 27] on icon at bounding box center [309, 19] width 30 height 30
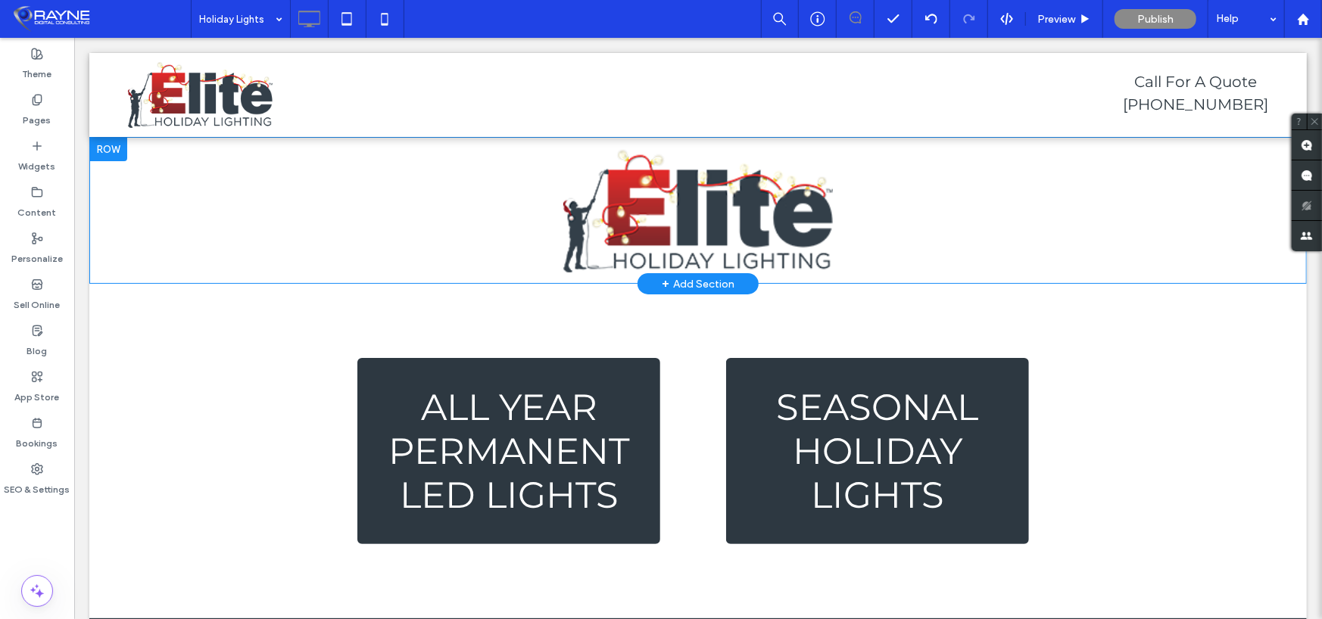
click at [112, 146] on div at bounding box center [108, 148] width 38 height 24
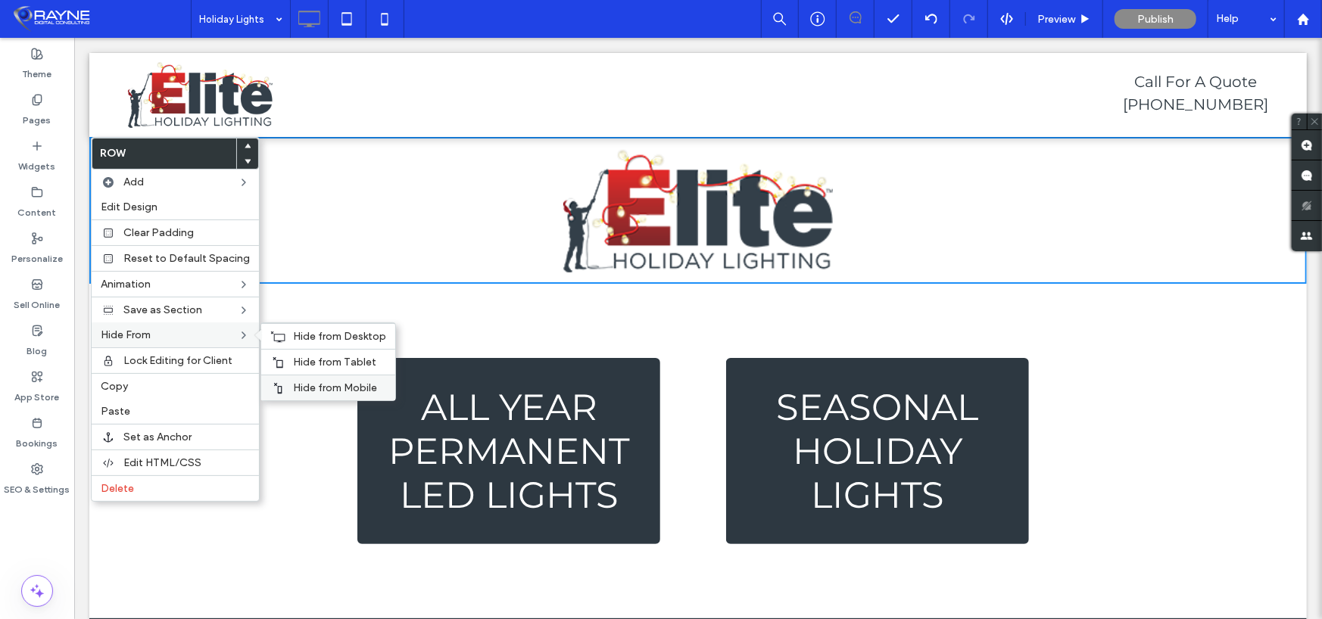
click at [343, 379] on div "Hide from Mobile" at bounding box center [328, 388] width 134 height 26
click at [345, 364] on span "Hide from Tablet" at bounding box center [334, 362] width 83 height 13
click at [340, 340] on span "Hide from Desktop" at bounding box center [339, 336] width 93 height 13
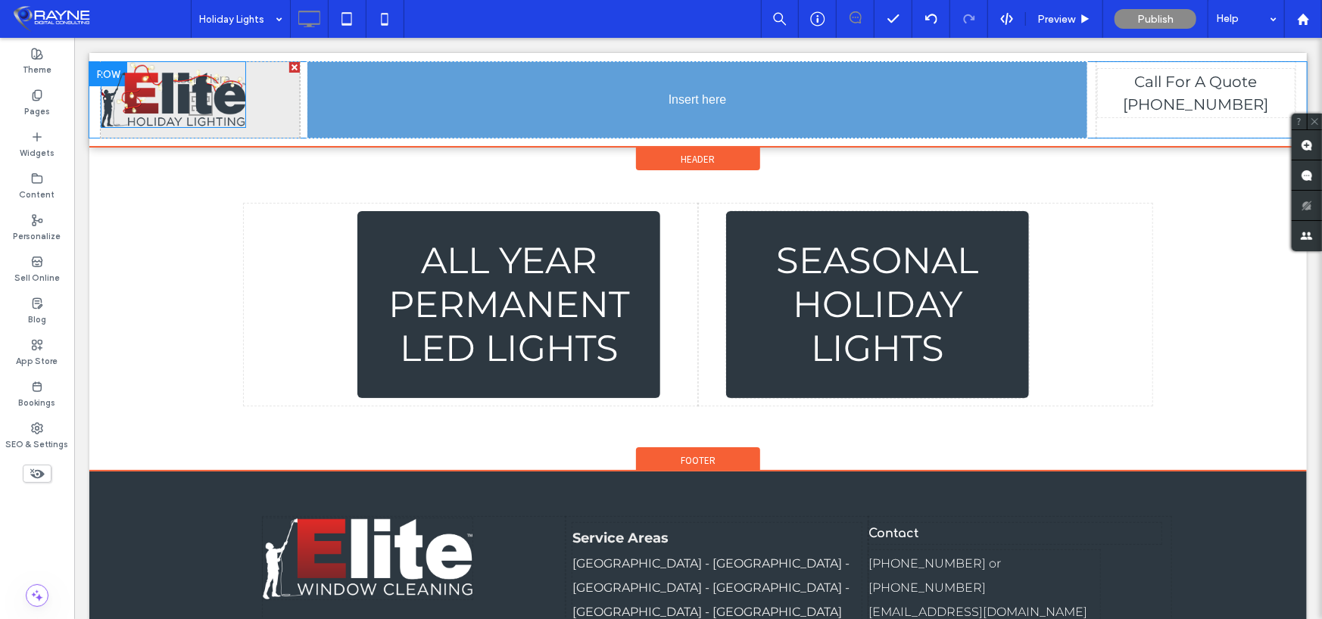
drag, startPoint x: 242, startPoint y: 104, endPoint x: 716, endPoint y: 112, distance: 474.8
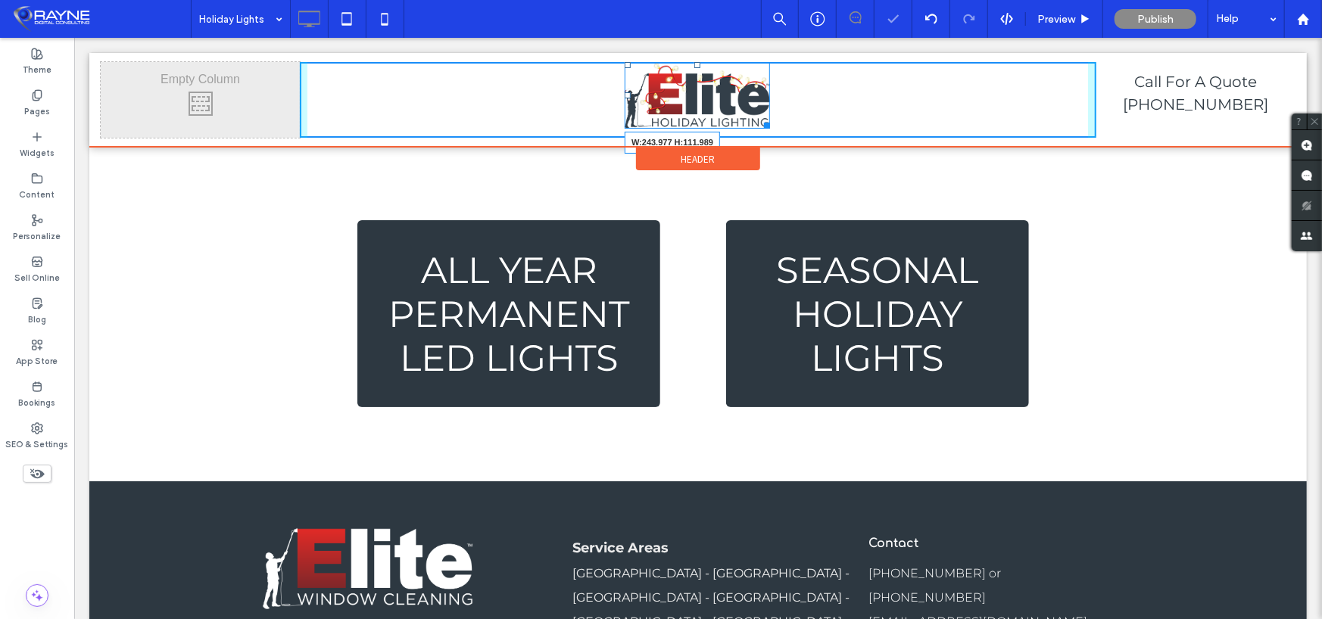
drag, startPoint x: 759, startPoint y: 124, endPoint x: 779, endPoint y: 145, distance: 28.9
click at [769, 128] on div at bounding box center [763, 122] width 11 height 11
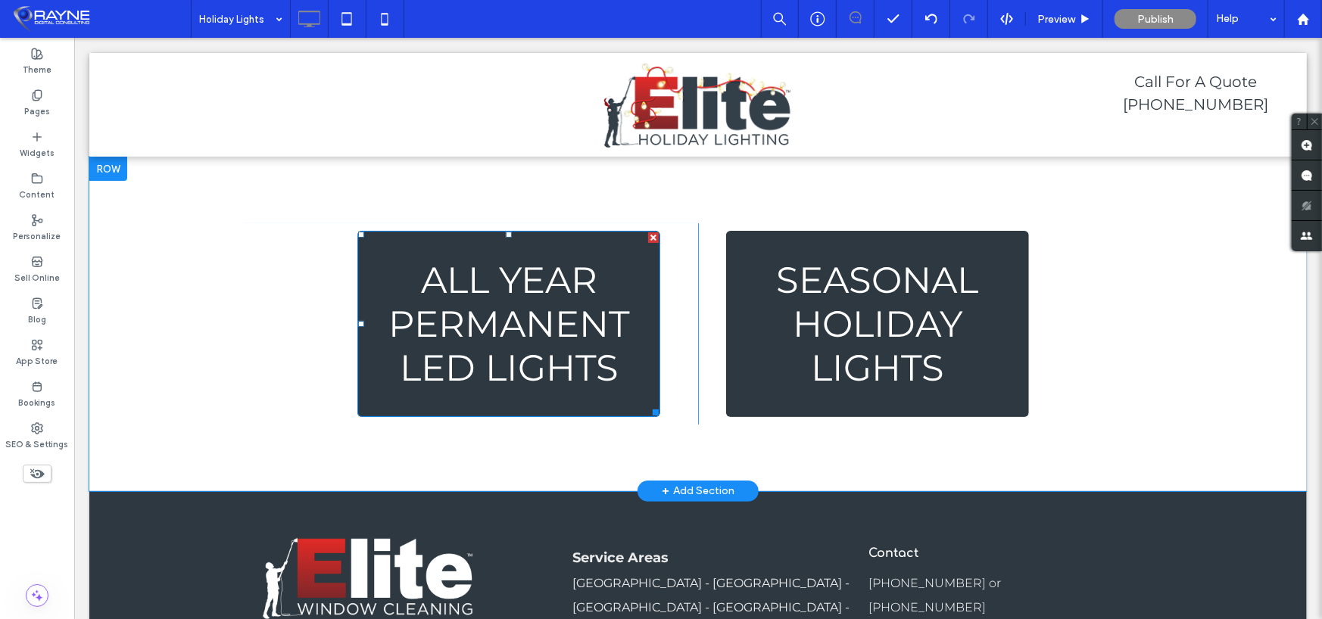
click at [547, 320] on span "ALL YEAR PERMANENT LED LIGHTS" at bounding box center [507, 323] width 289 height 132
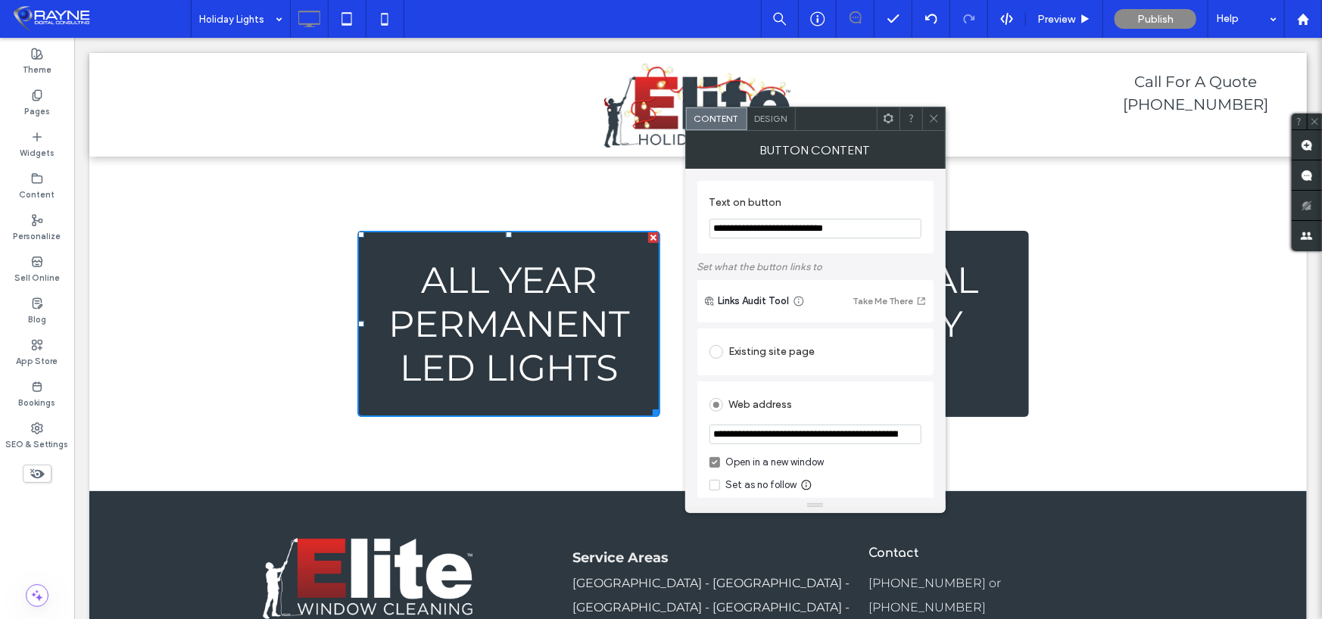
click at [932, 121] on icon at bounding box center [933, 118] width 11 height 11
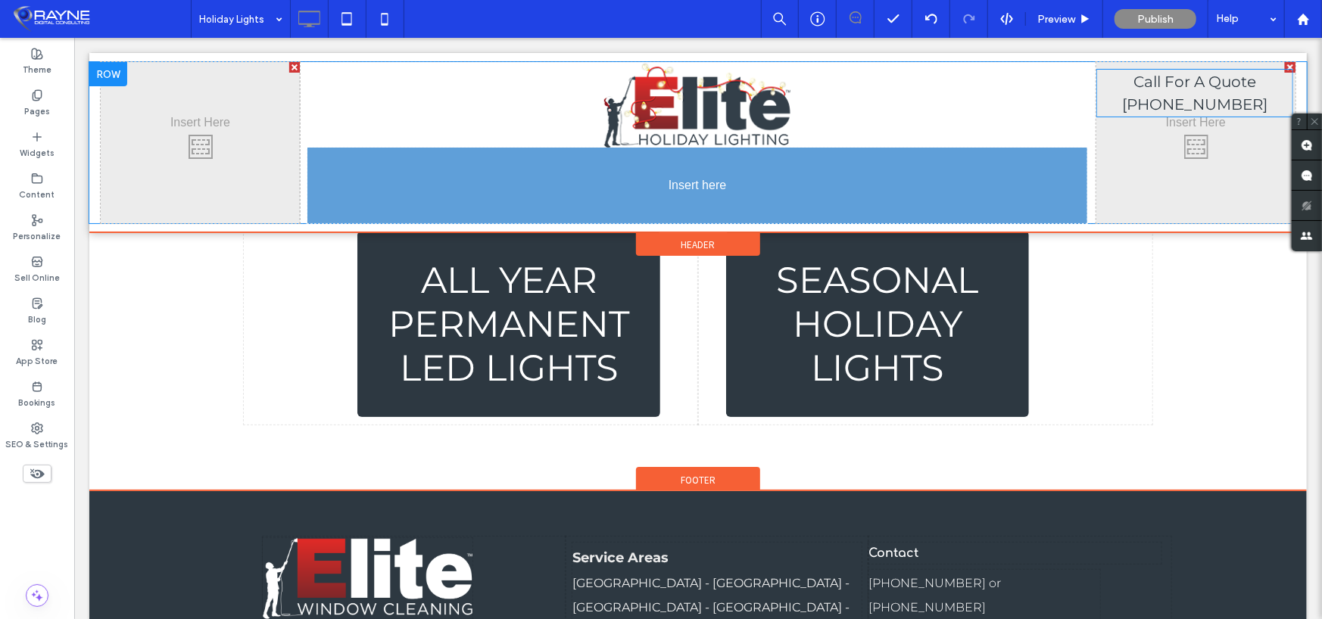
drag, startPoint x: 1156, startPoint y: 89, endPoint x: 659, endPoint y: 154, distance: 501.0
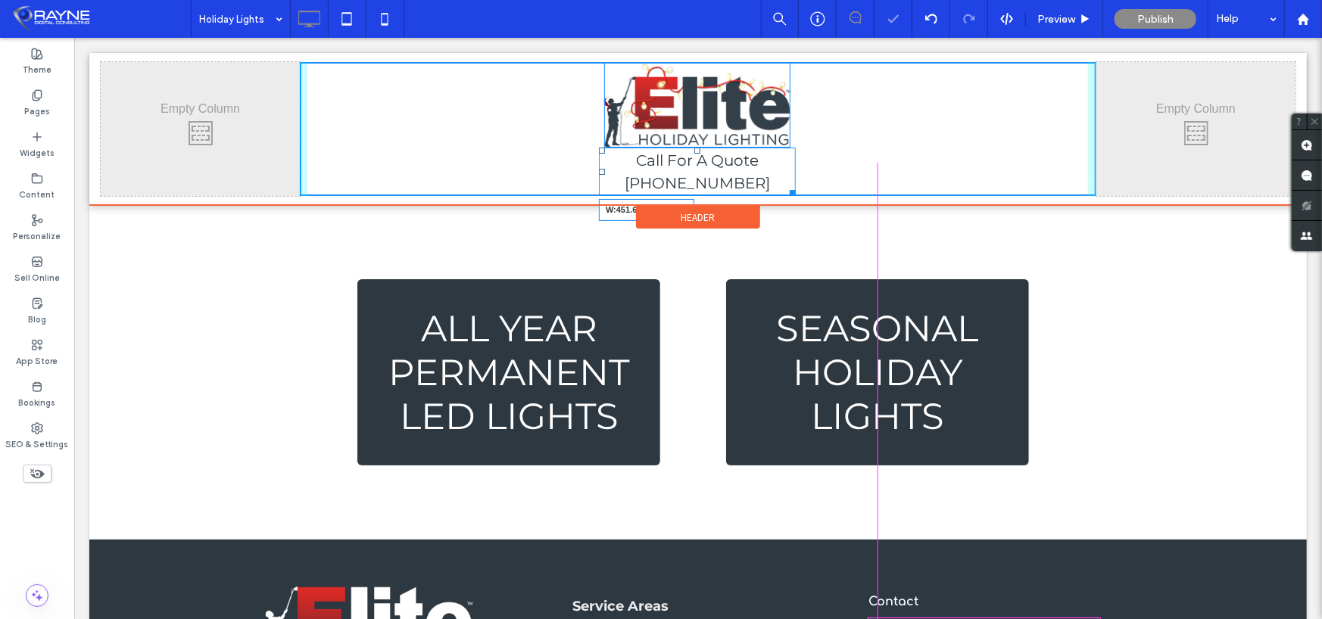
drag, startPoint x: 785, startPoint y: 191, endPoint x: 930, endPoint y: 230, distance: 149.9
click at [795, 192] on div at bounding box center [789, 189] width 11 height 11
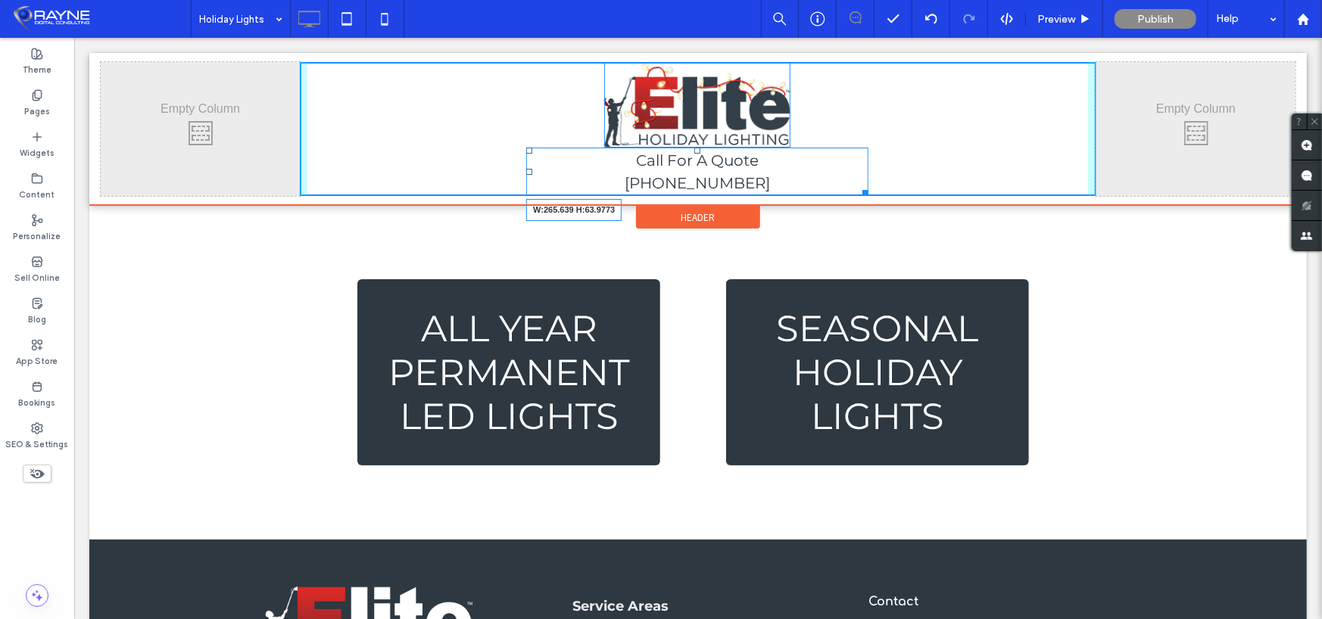
drag, startPoint x: 853, startPoint y: 191, endPoint x: 783, endPoint y: 188, distance: 70.5
click at [856, 188] on div at bounding box center [861, 189] width 11 height 11
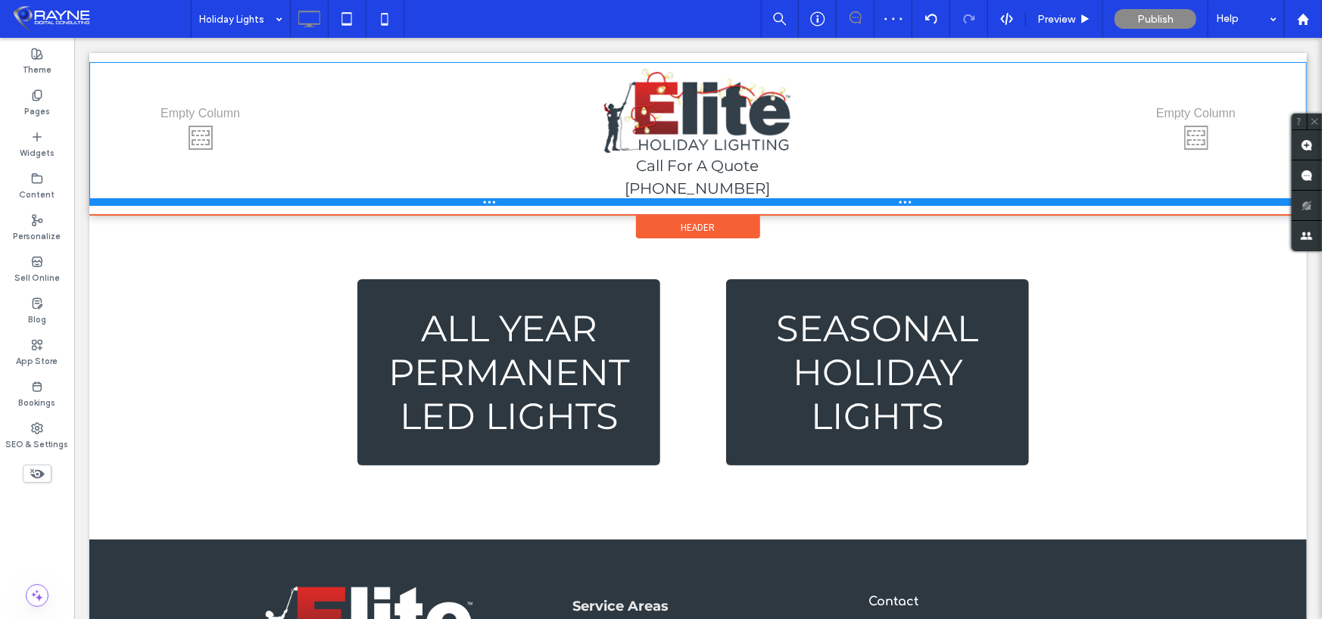
drag, startPoint x: 552, startPoint y: 192, endPoint x: 550, endPoint y: 207, distance: 15.2
click at [550, 205] on div at bounding box center [698, 202] width 1218 height 8
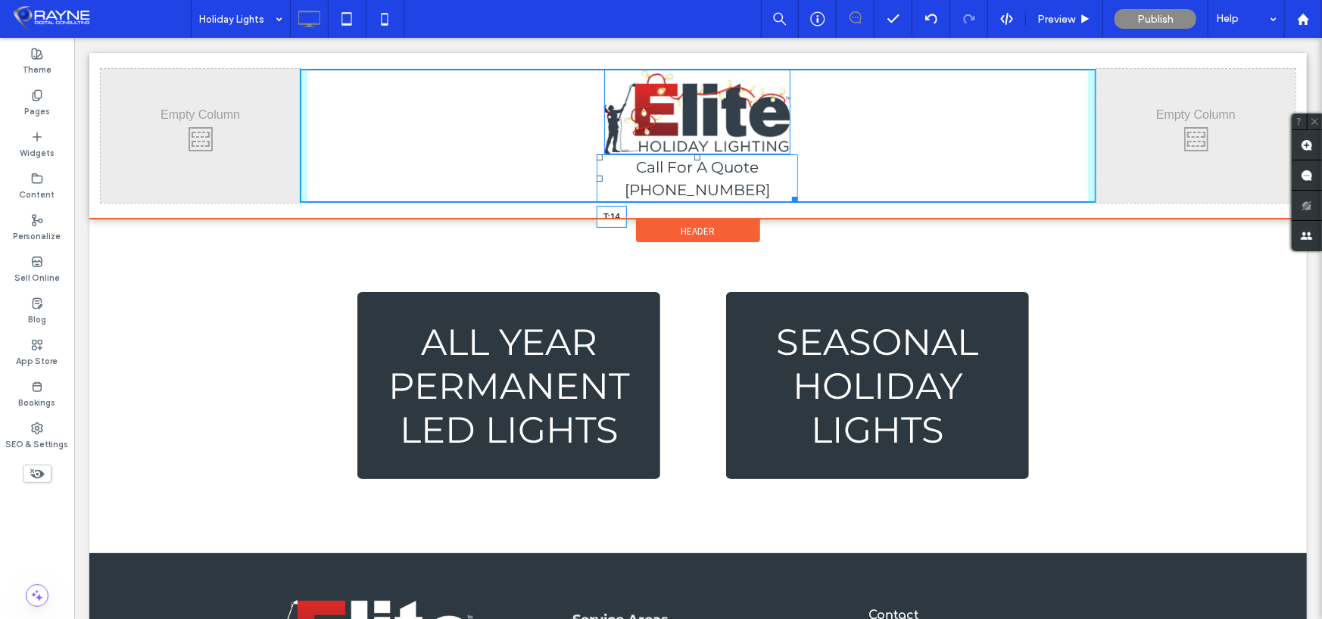
drag, startPoint x: 690, startPoint y: 154, endPoint x: 689, endPoint y: 165, distance: 10.6
click at [694, 160] on div at bounding box center [697, 157] width 6 height 6
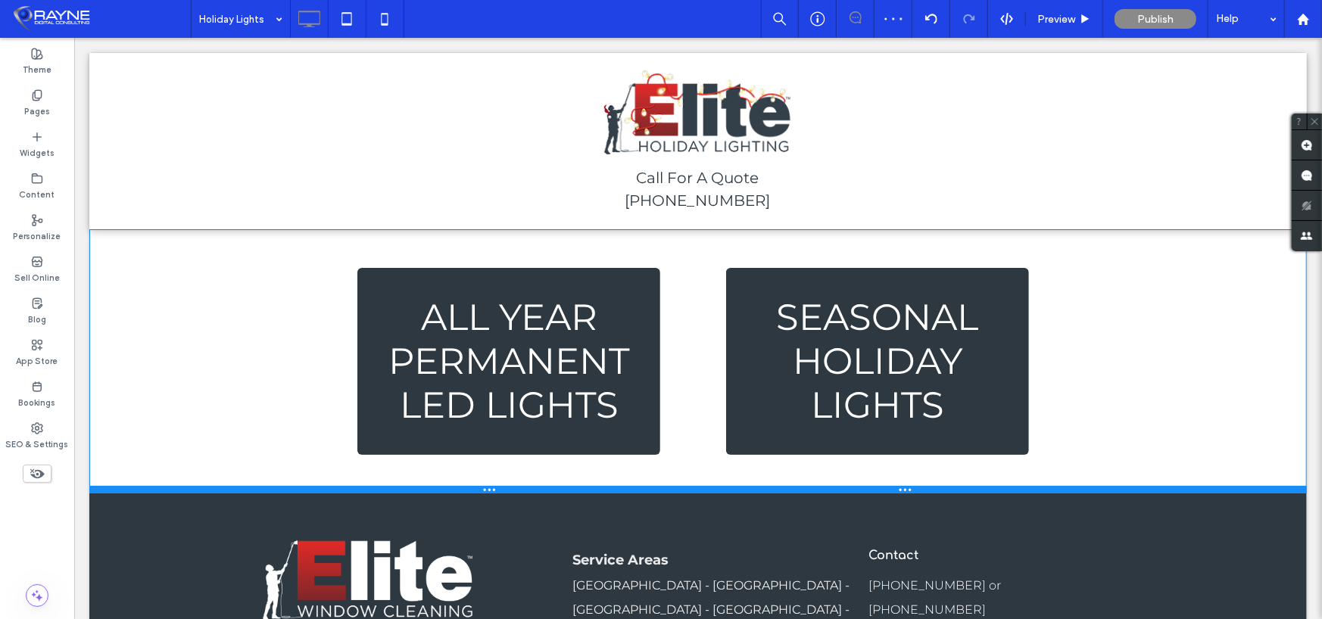
drag, startPoint x: 510, startPoint y: 560, endPoint x: 532, endPoint y: 490, distance: 72.8
click at [532, 490] on div at bounding box center [698, 489] width 1218 height 8
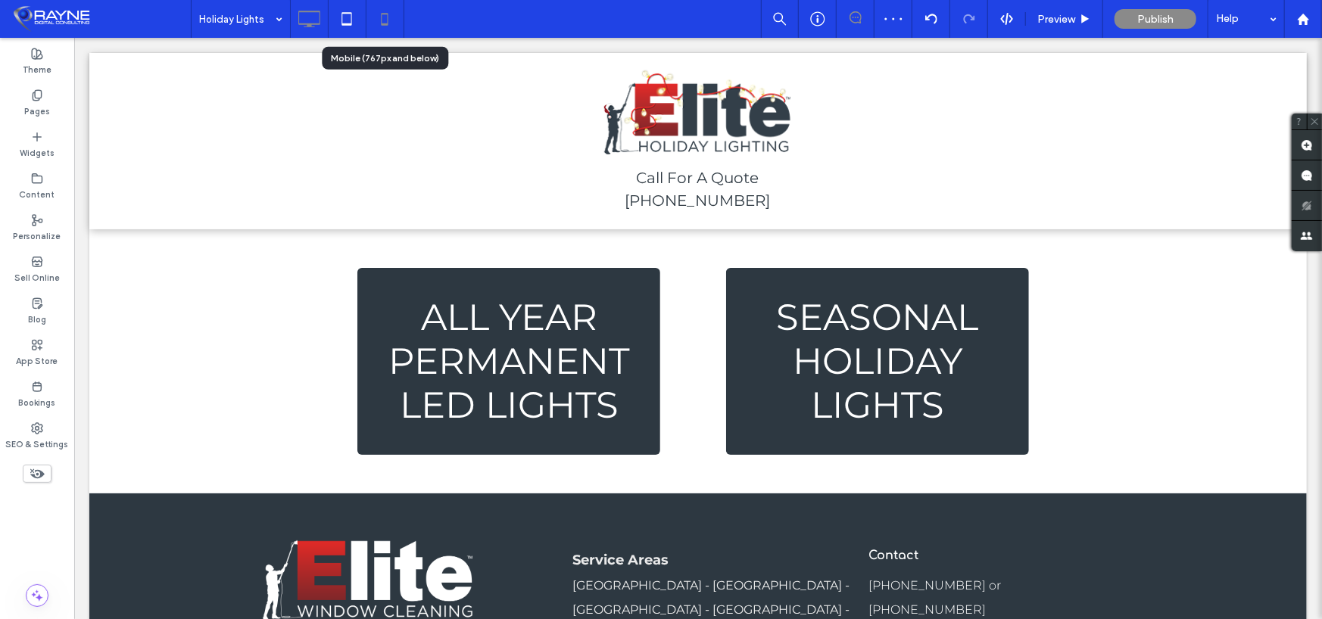
click at [383, 9] on icon at bounding box center [384, 19] width 30 height 30
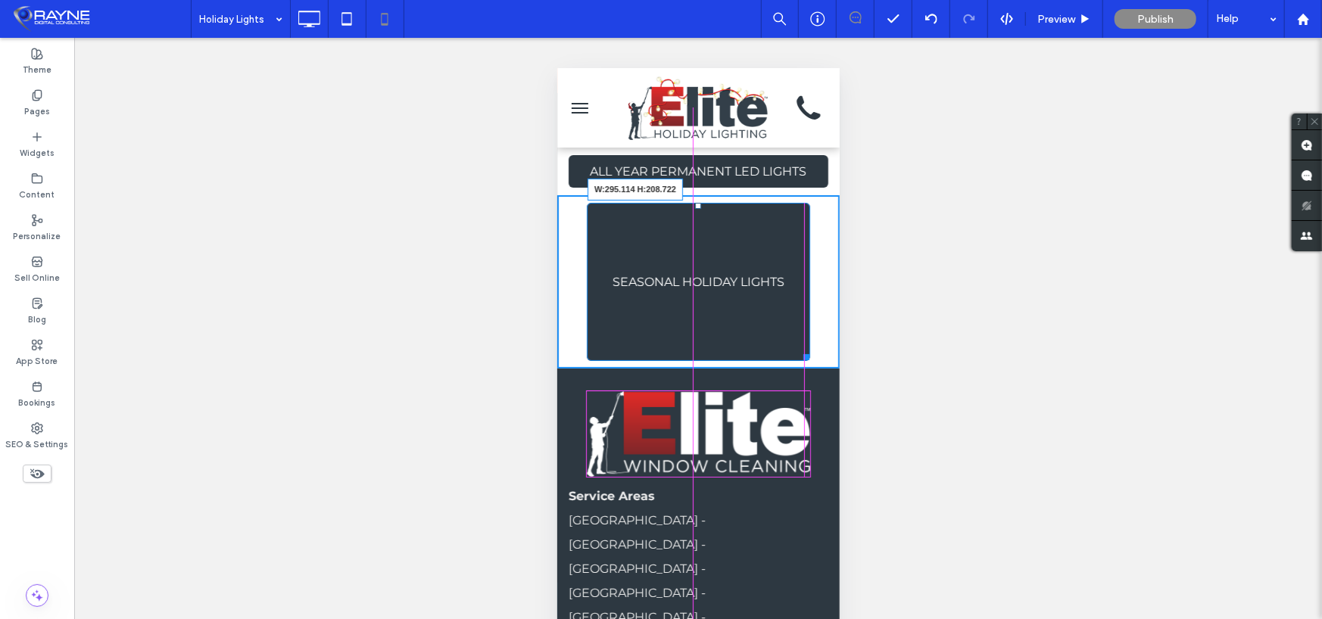
drag, startPoint x: 813, startPoint y: 238, endPoint x: 799, endPoint y: 352, distance: 115.2
click at [799, 352] on div at bounding box center [802, 353] width 11 height 11
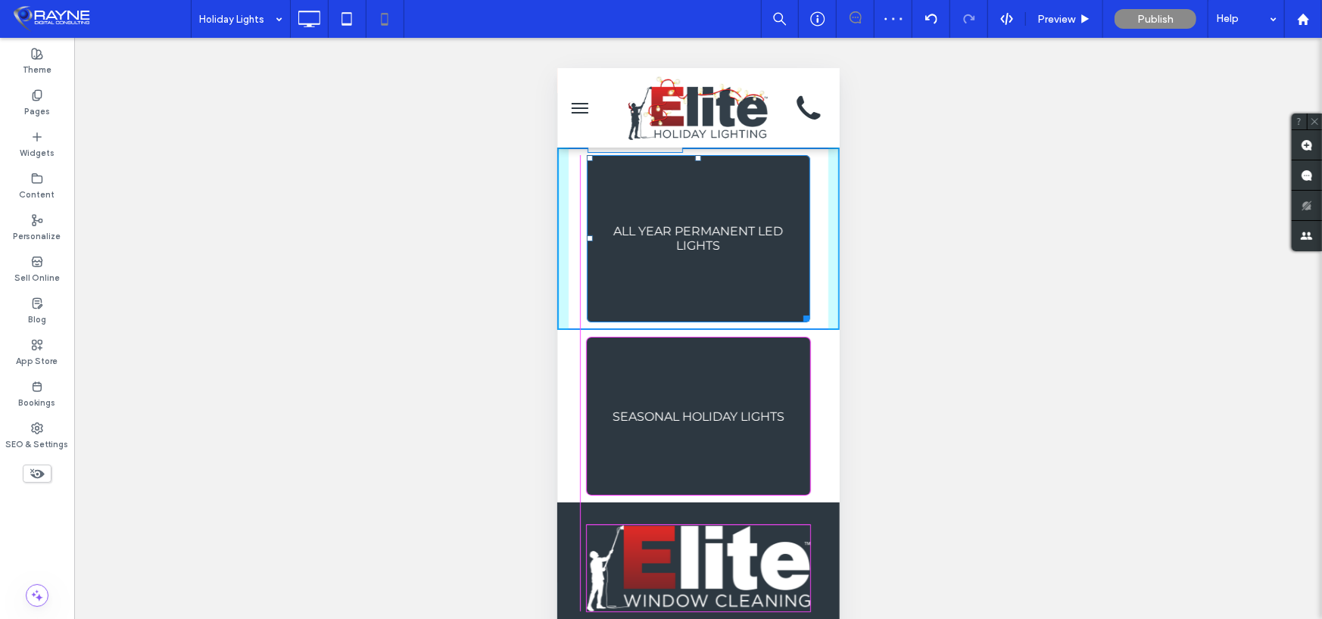
drag, startPoint x: 809, startPoint y: 177, endPoint x: 1349, endPoint y: 379, distance: 576.5
click at [799, 312] on div at bounding box center [802, 315] width 11 height 11
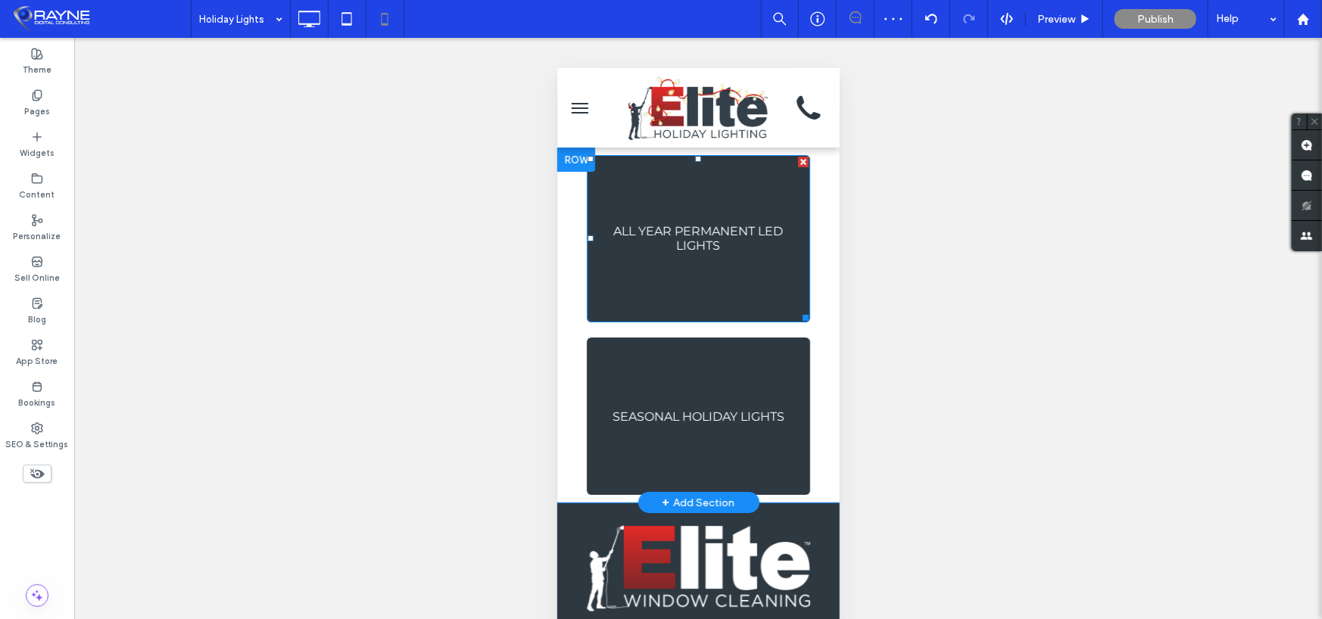
click at [716, 245] on span "ALL YEAR PERMANENT LED LIGHTS" at bounding box center [698, 237] width 210 height 29
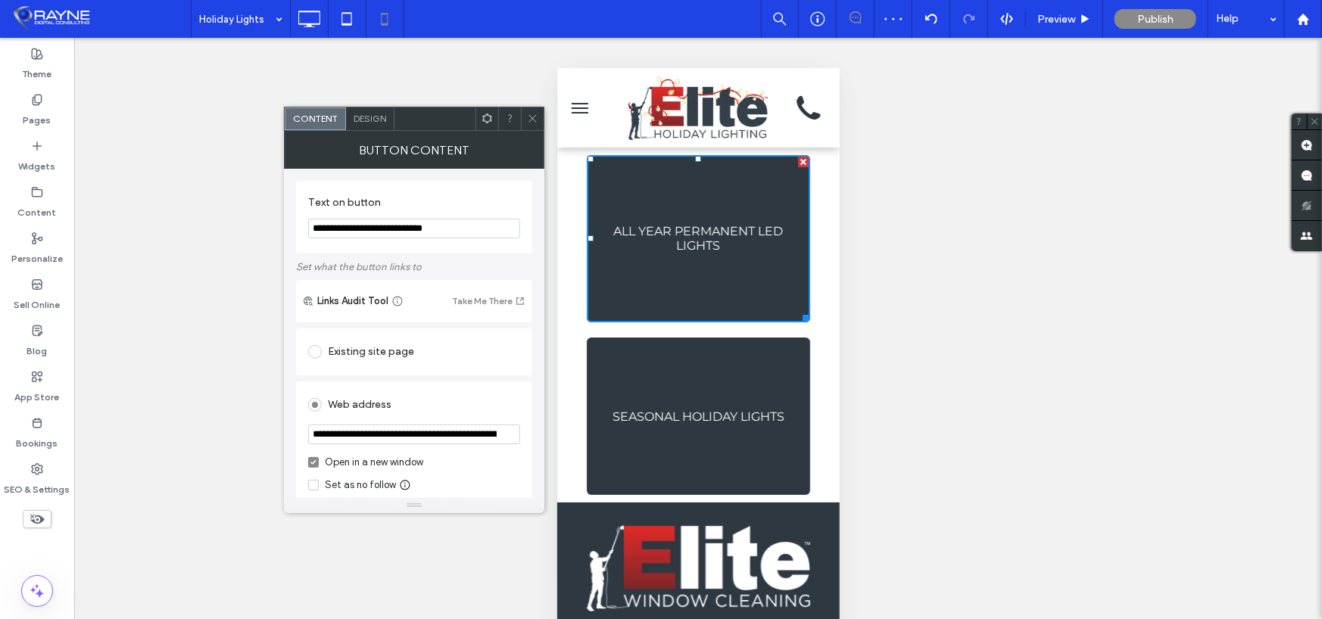
click at [369, 123] on span "Design" at bounding box center [370, 118] width 33 height 11
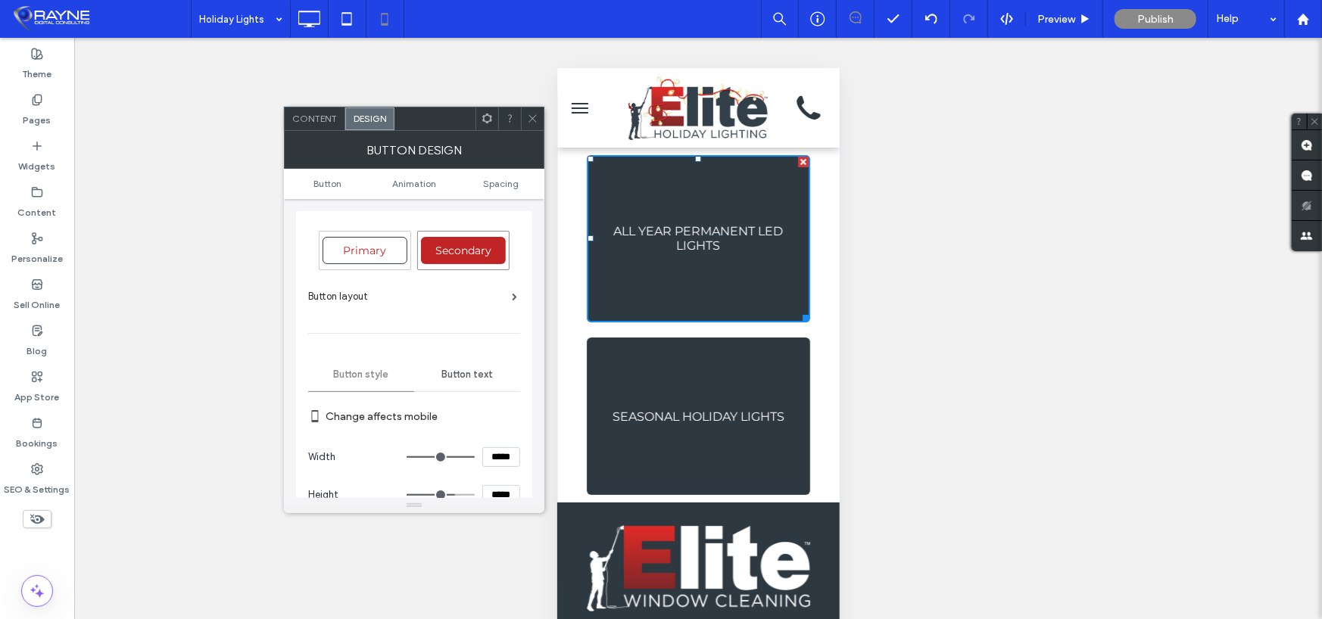
click at [475, 370] on span "Button text" at bounding box center [466, 375] width 51 height 12
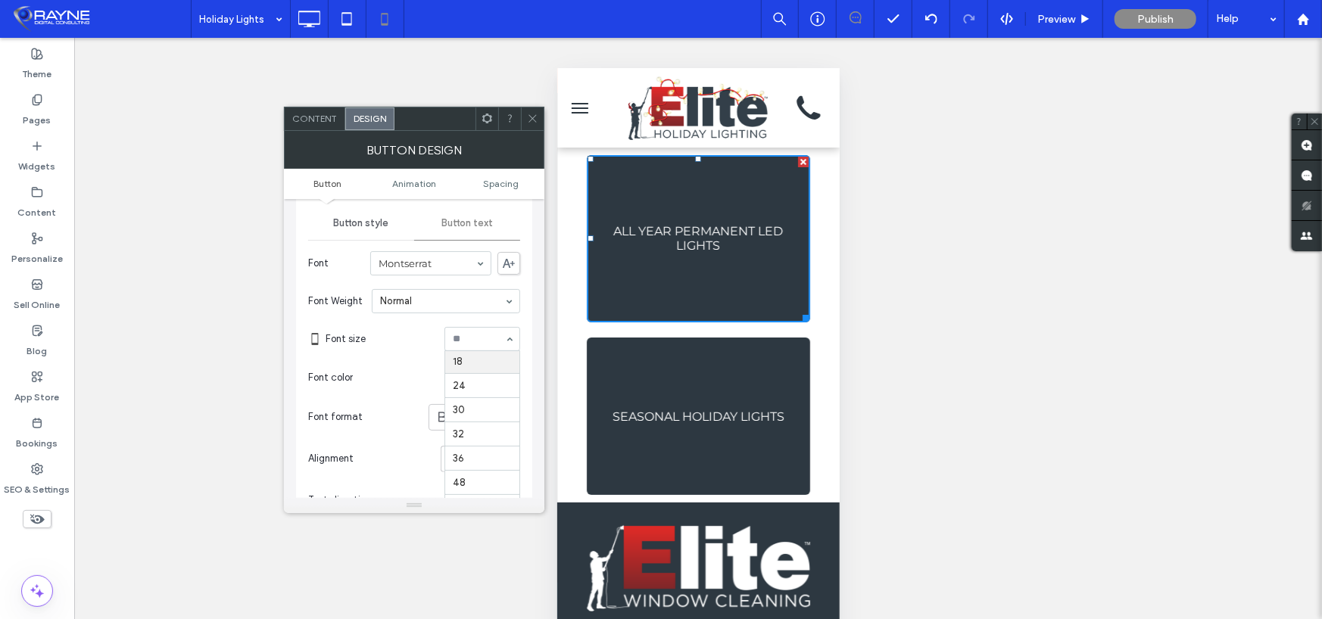
scroll to position [227, 0]
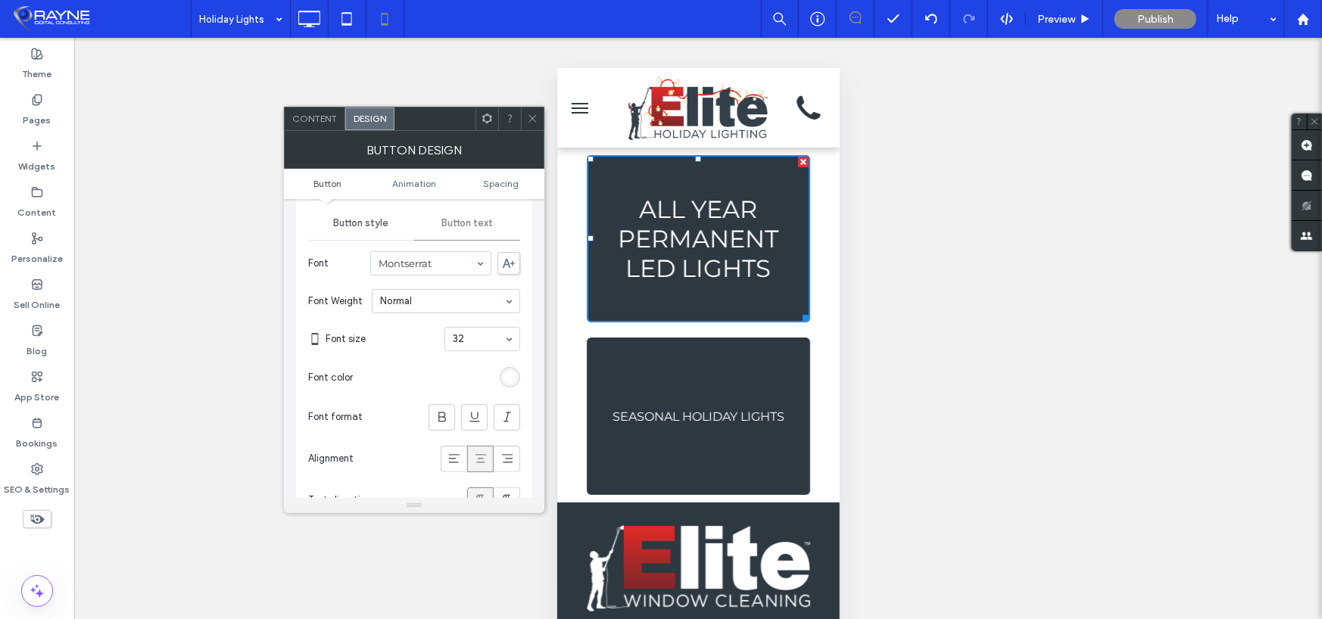
click at [682, 429] on link "SEASONAL HOLIDAY LIGHTS" at bounding box center [697, 416] width 223 height 158
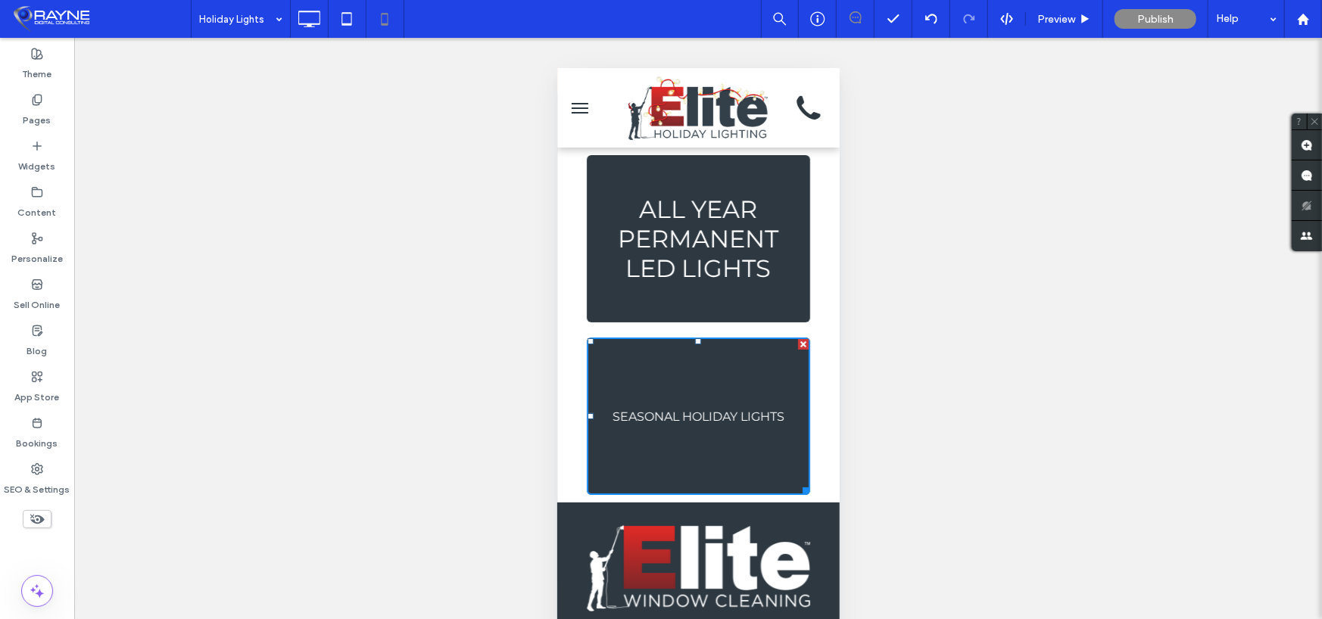
click at [662, 401] on link "SEASONAL HOLIDAY LIGHTS" at bounding box center [697, 416] width 223 height 158
click at [680, 383] on link "SEASONAL HOLIDAY LIGHTS" at bounding box center [697, 416] width 223 height 158
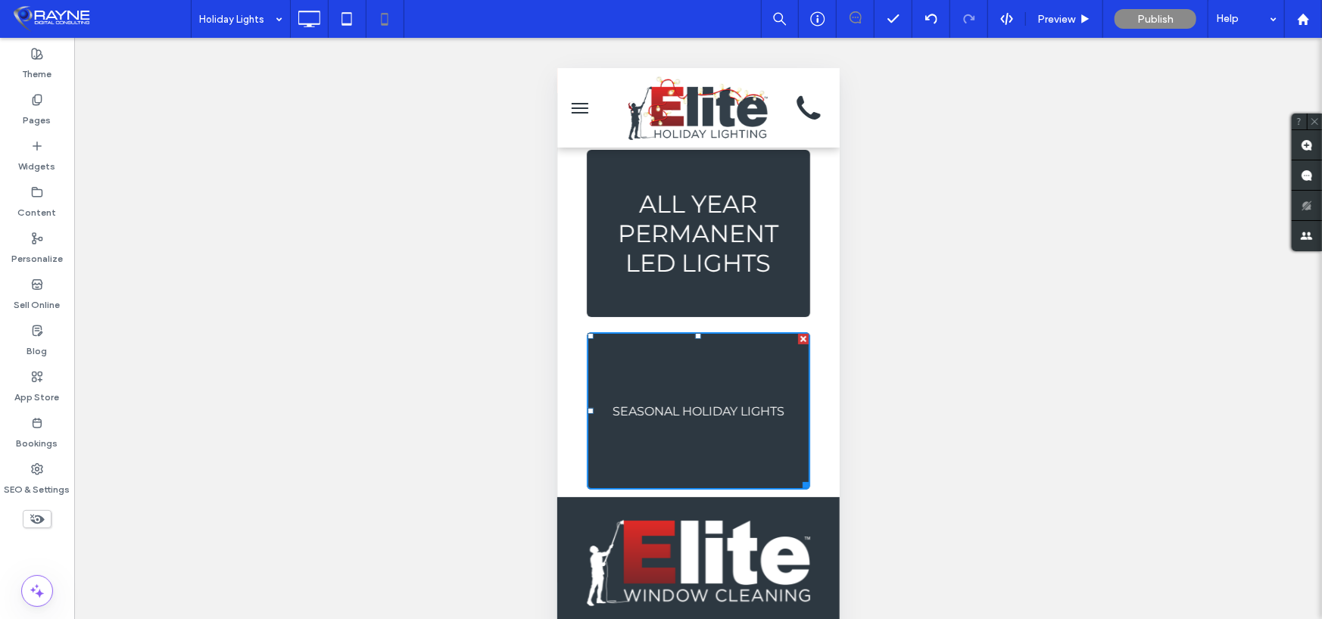
scroll to position [0, 0]
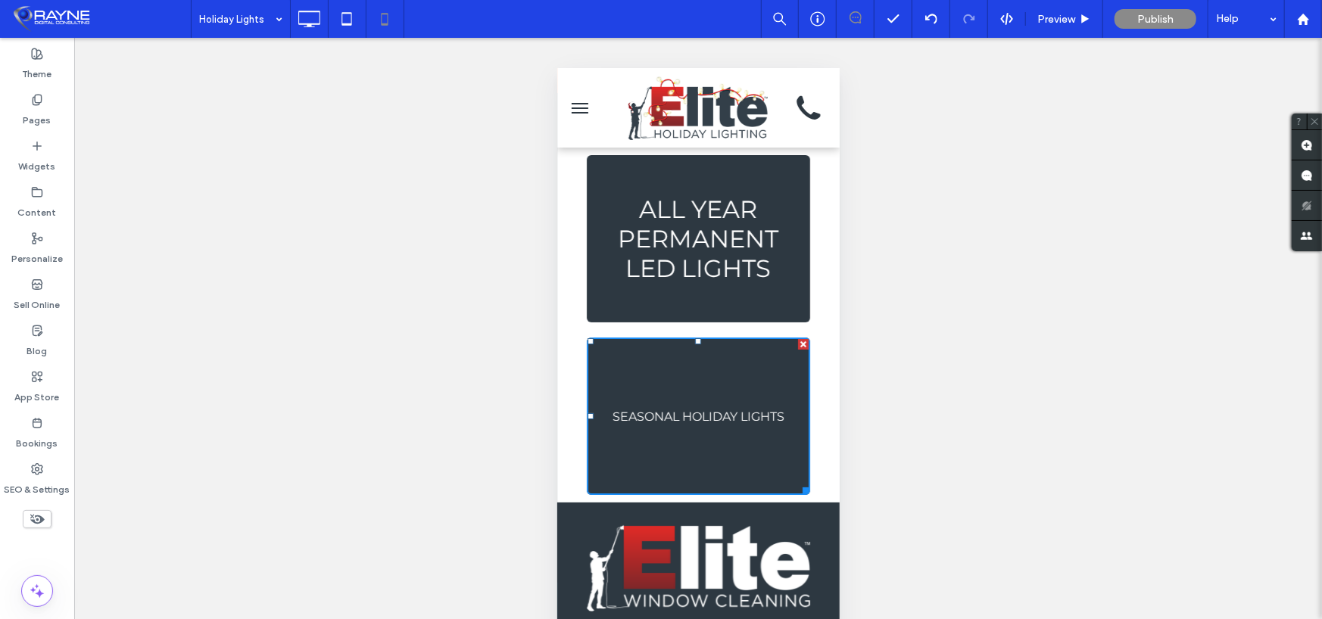
click at [659, 413] on span "SEASONAL HOLIDAY LIGHTS" at bounding box center [698, 416] width 172 height 14
click at [634, 263] on span "ALL YEAR PERMANENT LED LIGHTS" at bounding box center [698, 238] width 210 height 89
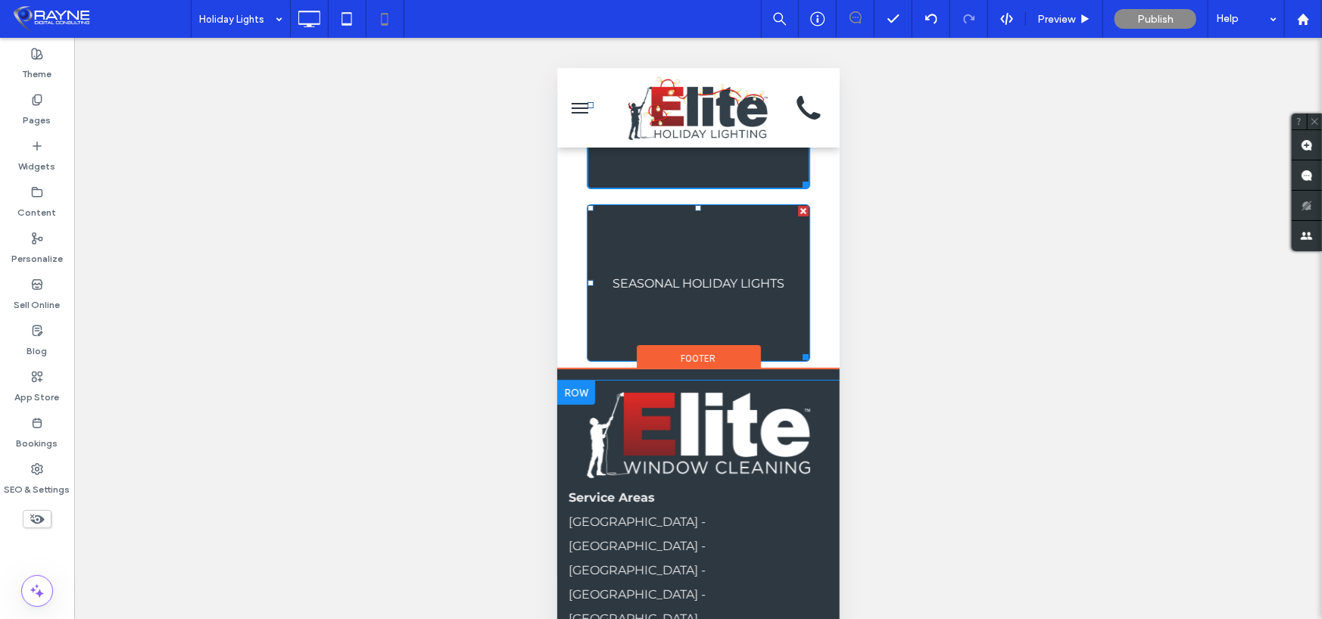
scroll to position [151, 0]
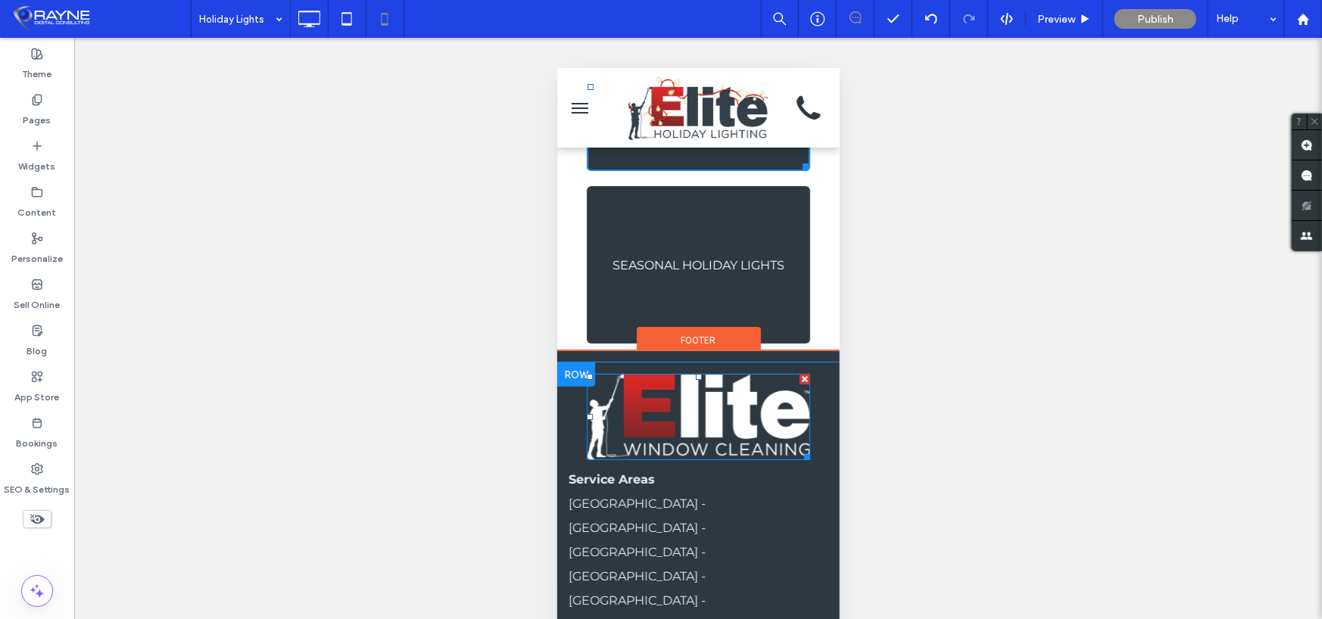
click at [690, 419] on img at bounding box center [697, 416] width 223 height 86
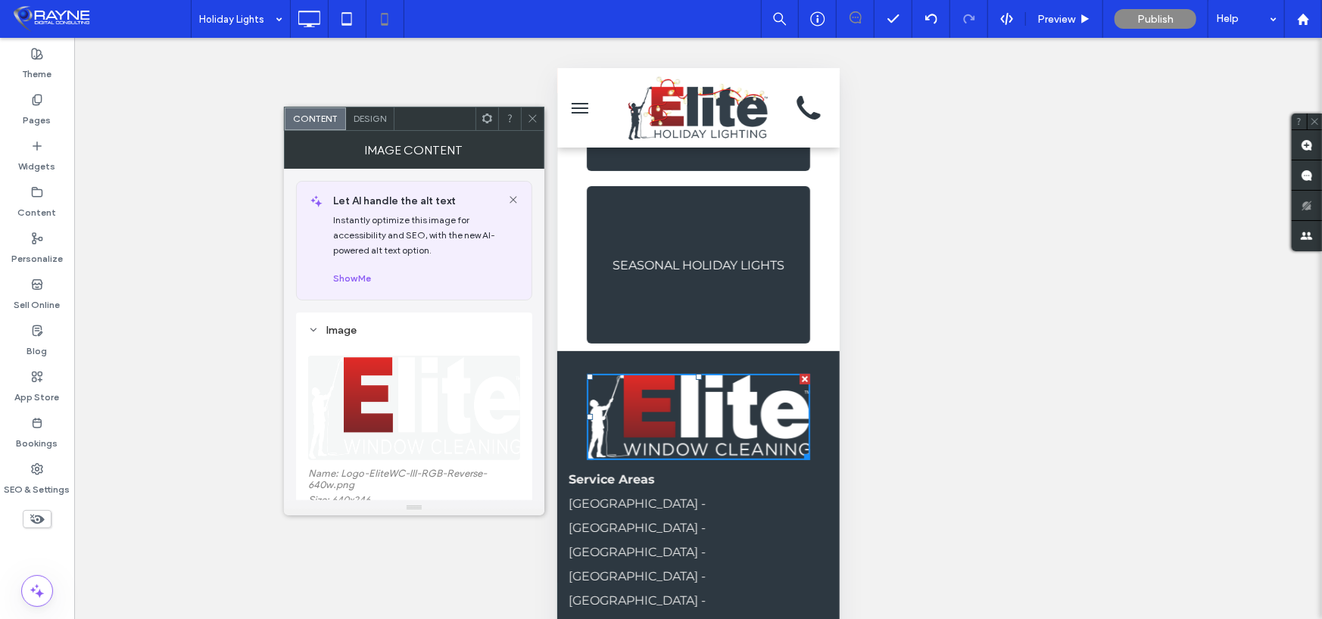
click at [535, 116] on use at bounding box center [533, 119] width 8 height 8
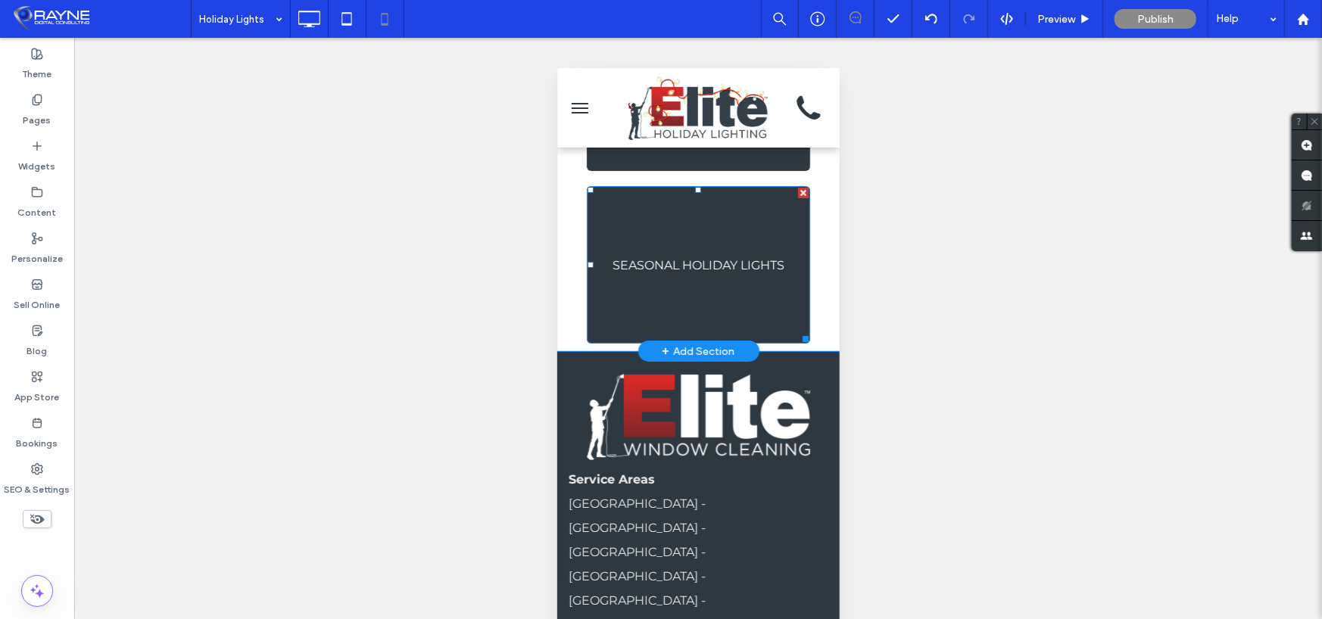
click at [727, 232] on link "SEASONAL HOLIDAY LIGHTS" at bounding box center [697, 265] width 223 height 158
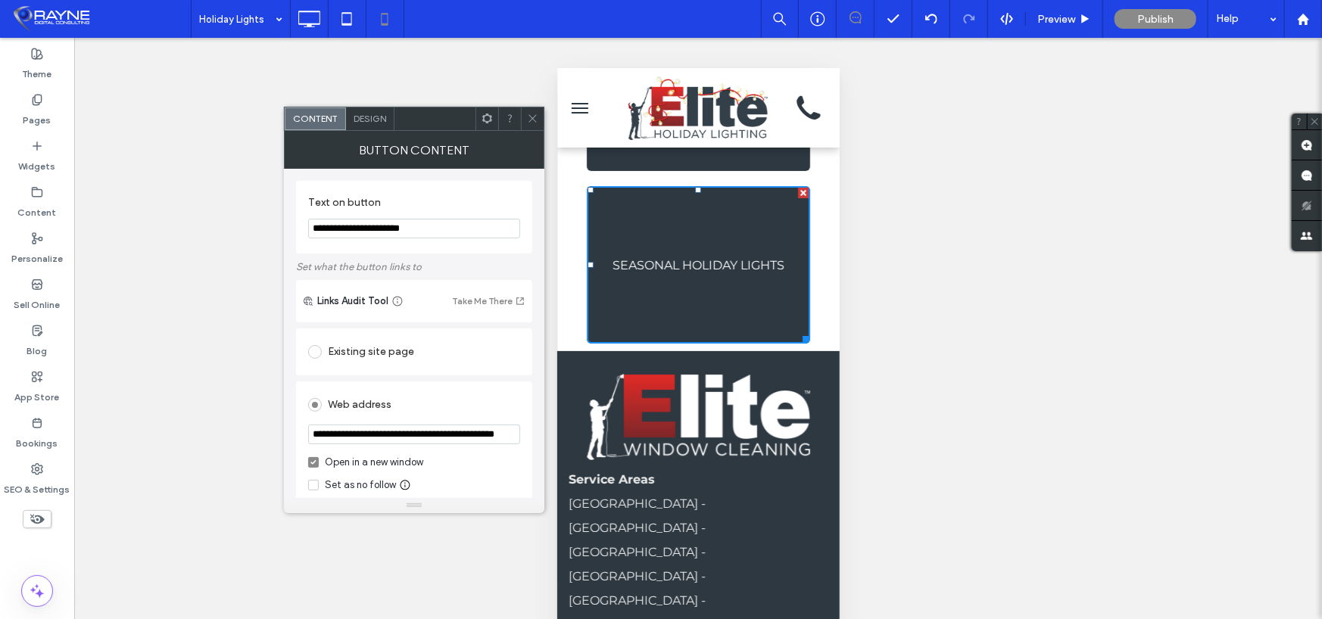
click at [378, 120] on span "Design" at bounding box center [370, 118] width 33 height 11
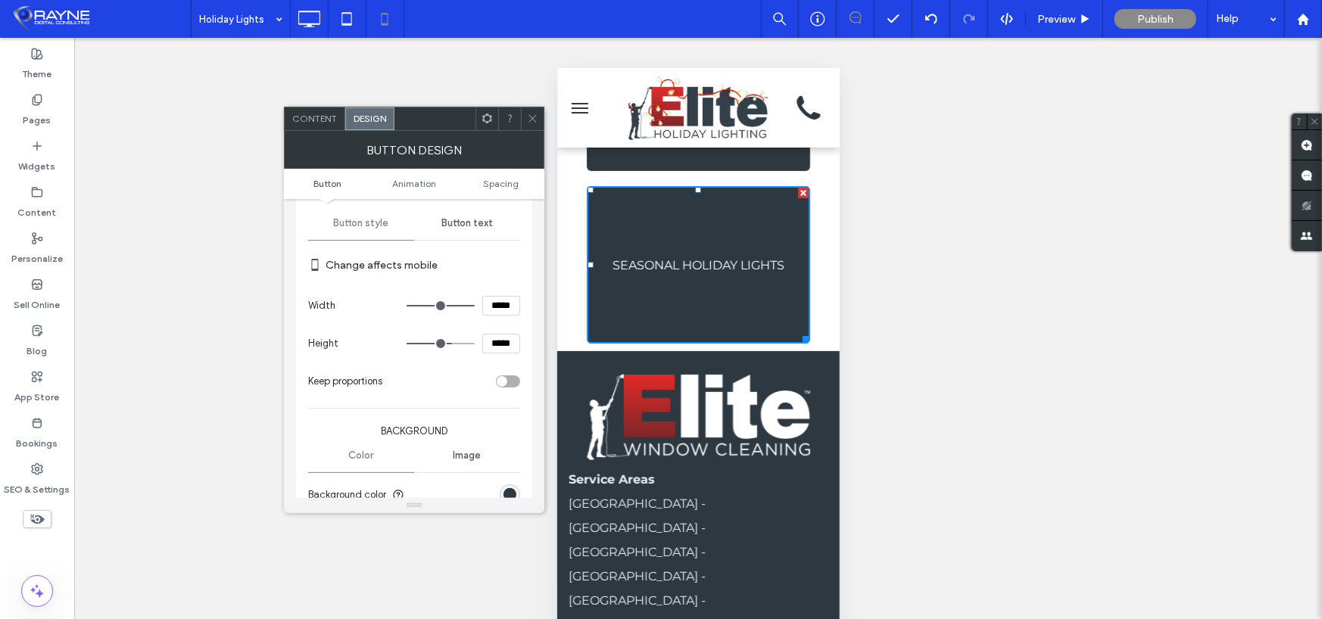
click at [462, 217] on span "Button text" at bounding box center [466, 223] width 51 height 12
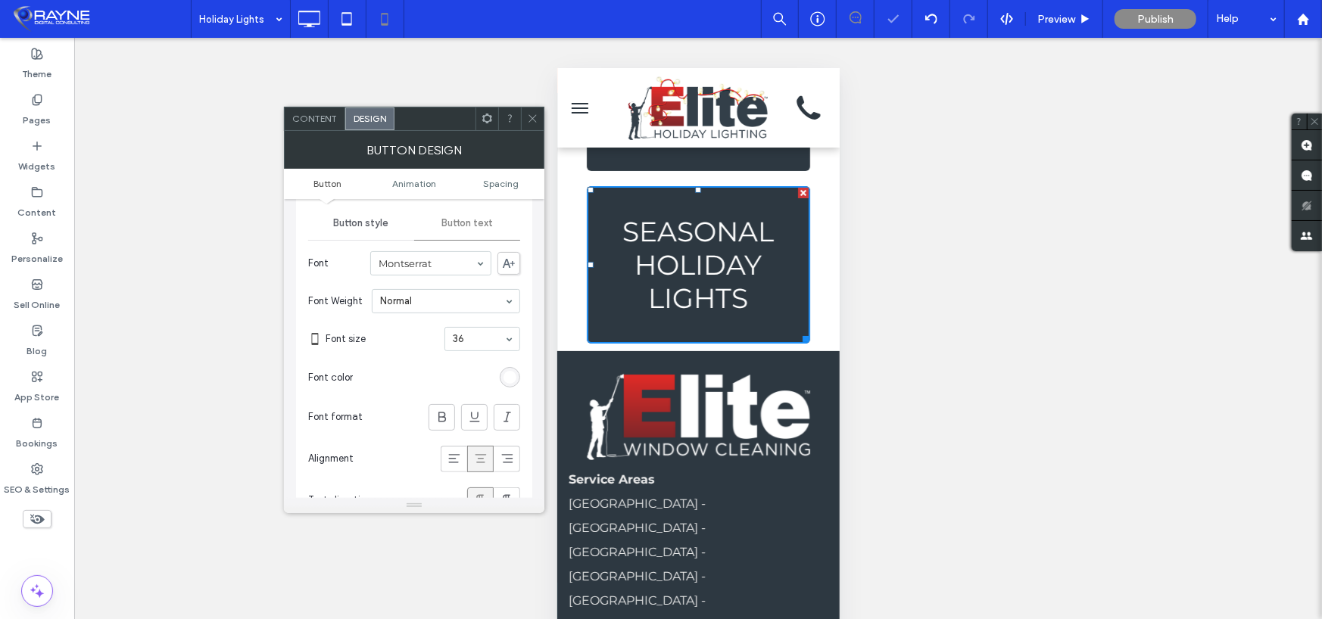
click at [533, 120] on icon at bounding box center [532, 118] width 11 height 11
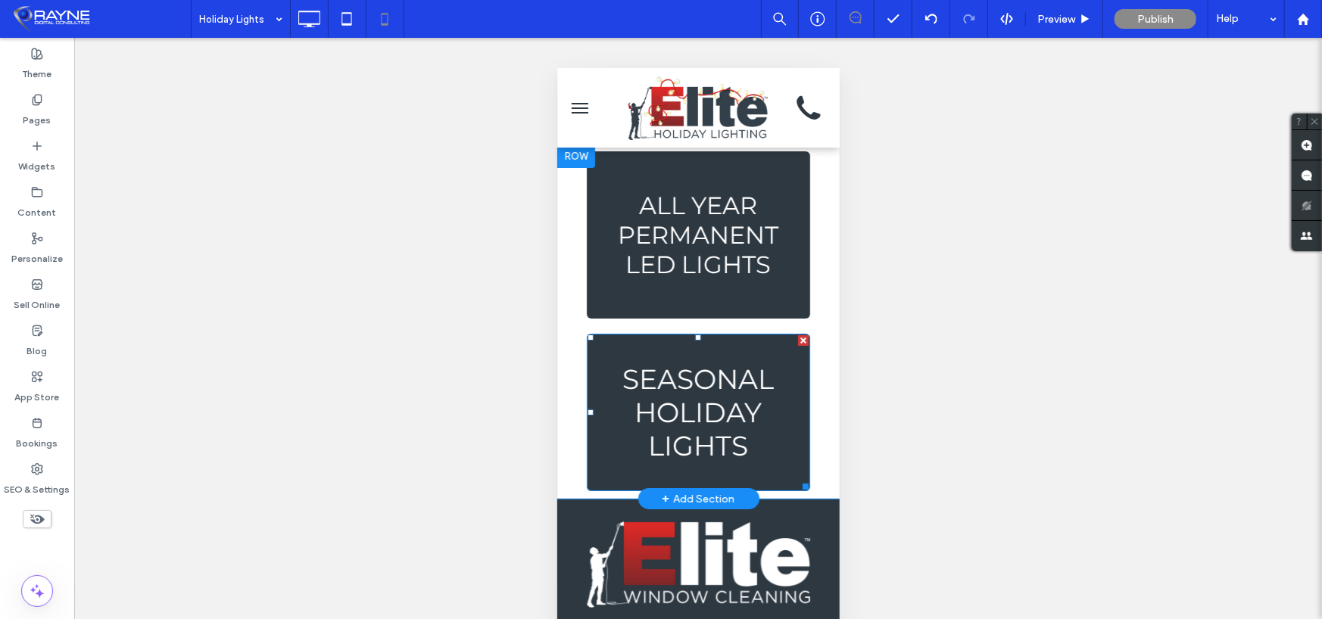
scroll to position [0, 0]
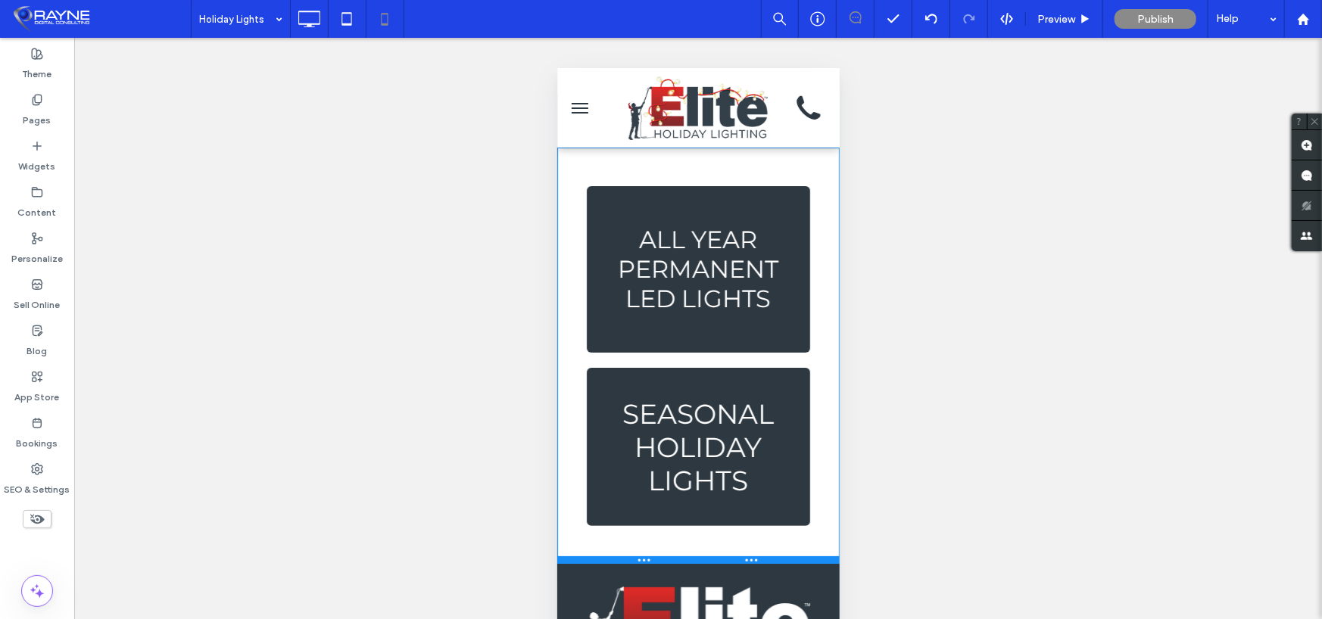
drag, startPoint x: 578, startPoint y: 497, endPoint x: 1119, endPoint y: 626, distance: 556.6
click at [568, 558] on div at bounding box center [698, 560] width 282 height 8
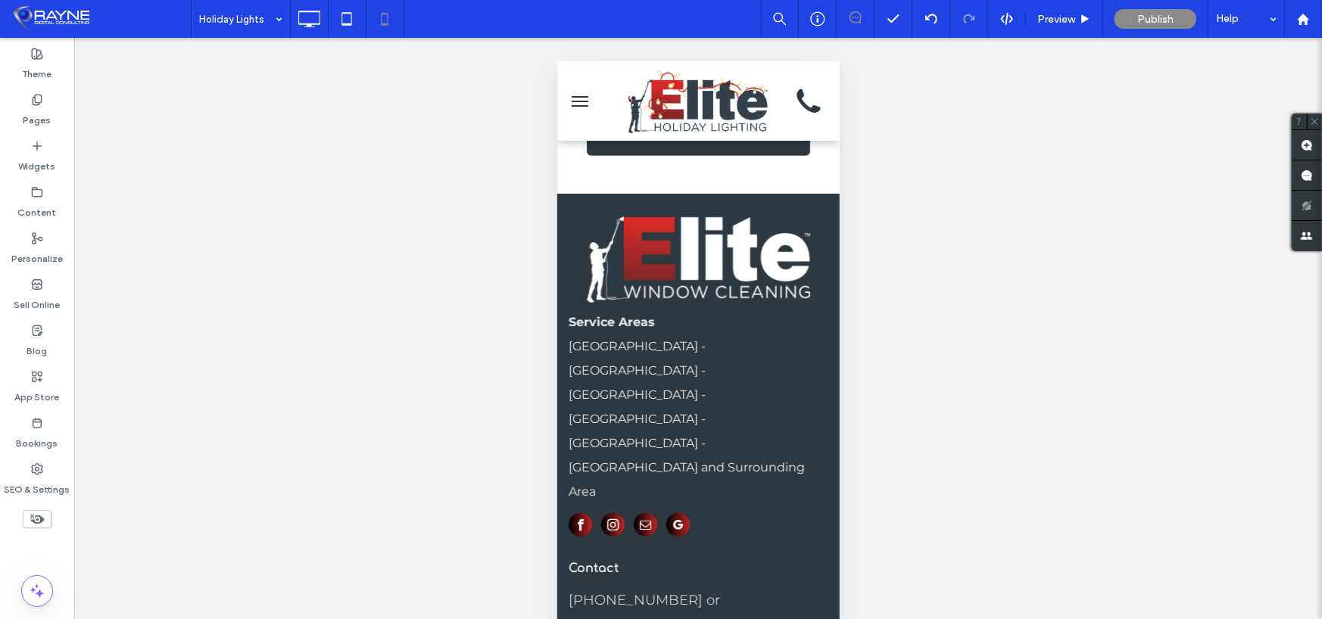
scroll to position [369, 0]
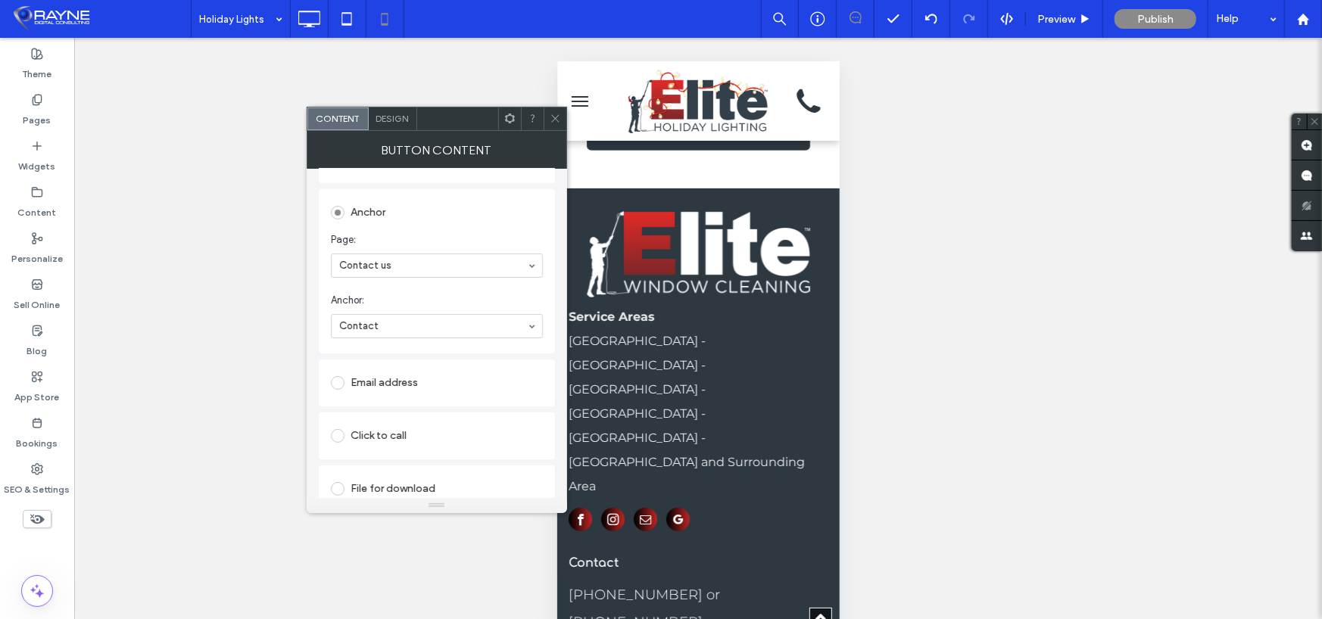
scroll to position [314, 0]
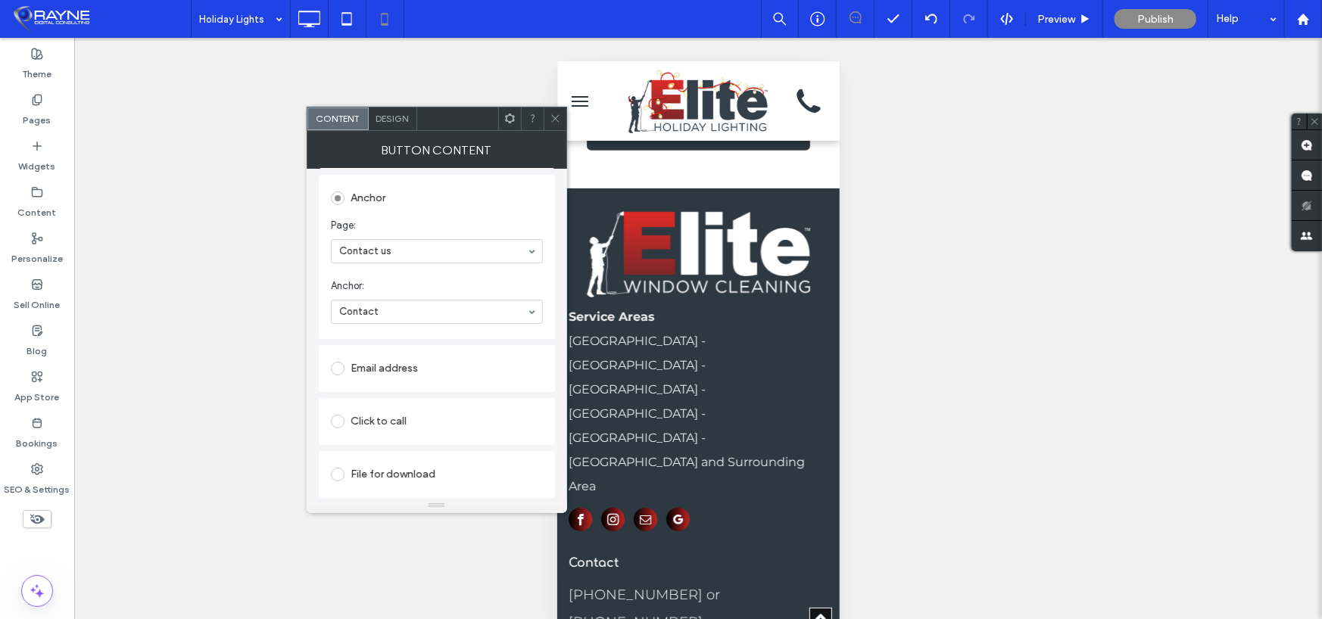
click at [556, 119] on icon at bounding box center [555, 118] width 11 height 11
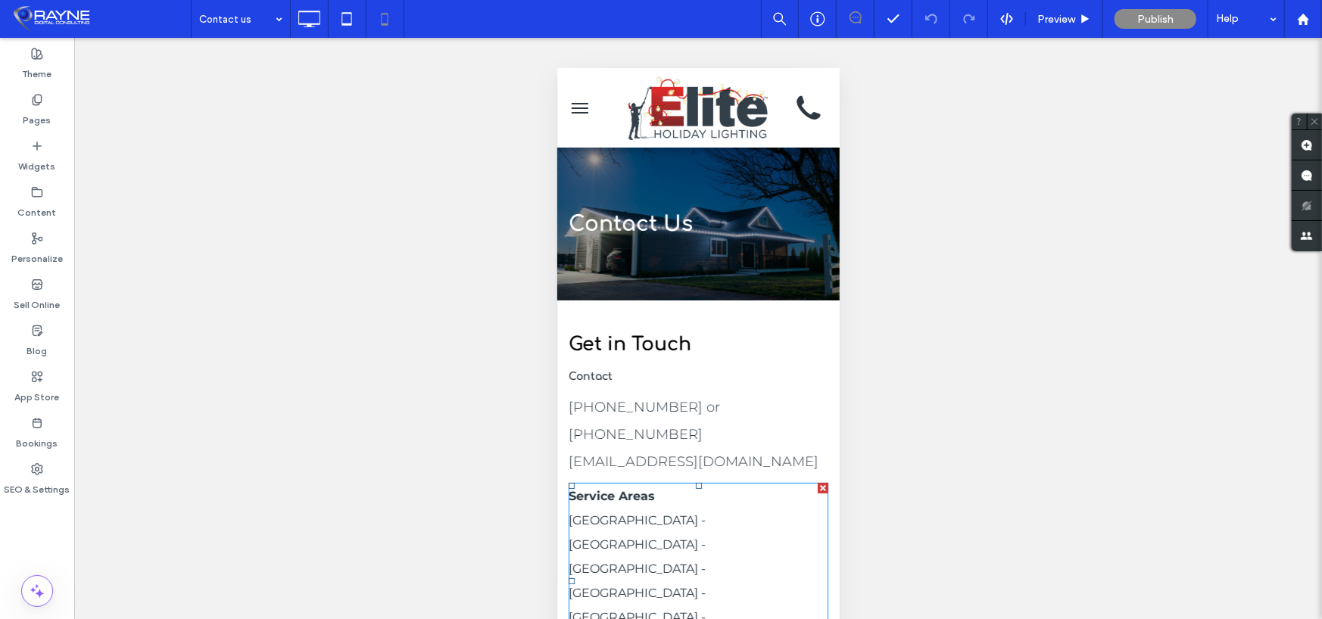
scroll to position [7, 0]
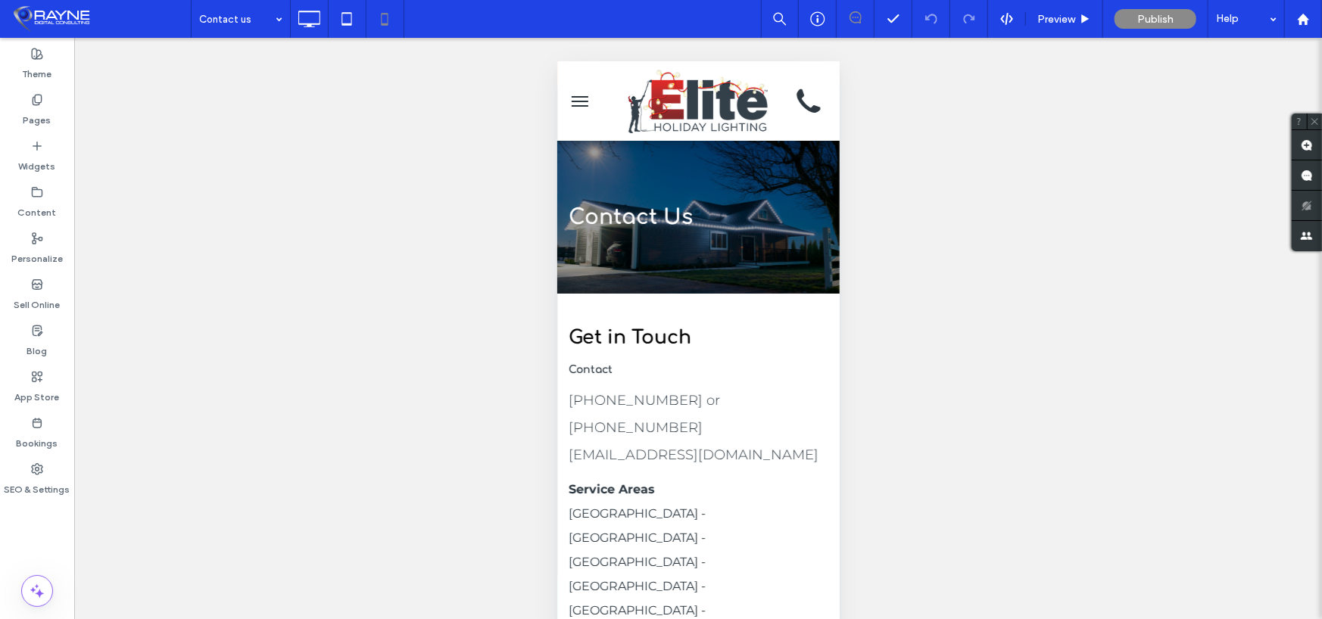
click at [578, 100] on span "menu" at bounding box center [579, 101] width 17 height 2
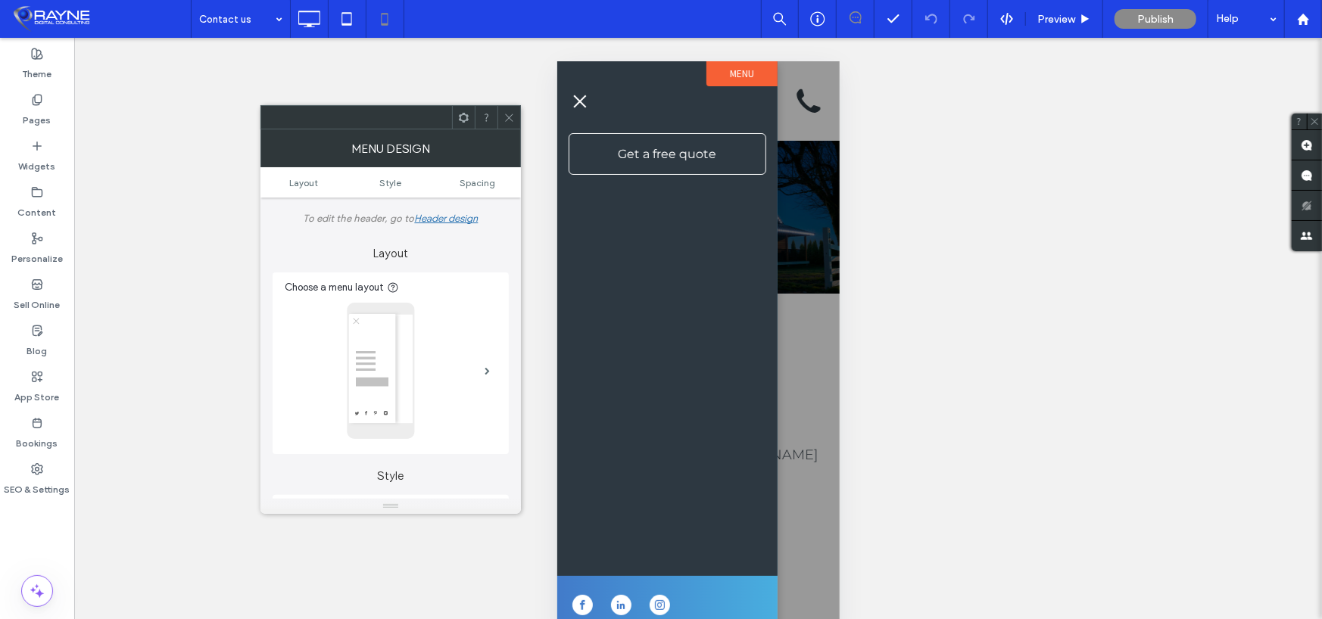
click at [504, 116] on icon at bounding box center [509, 117] width 11 height 11
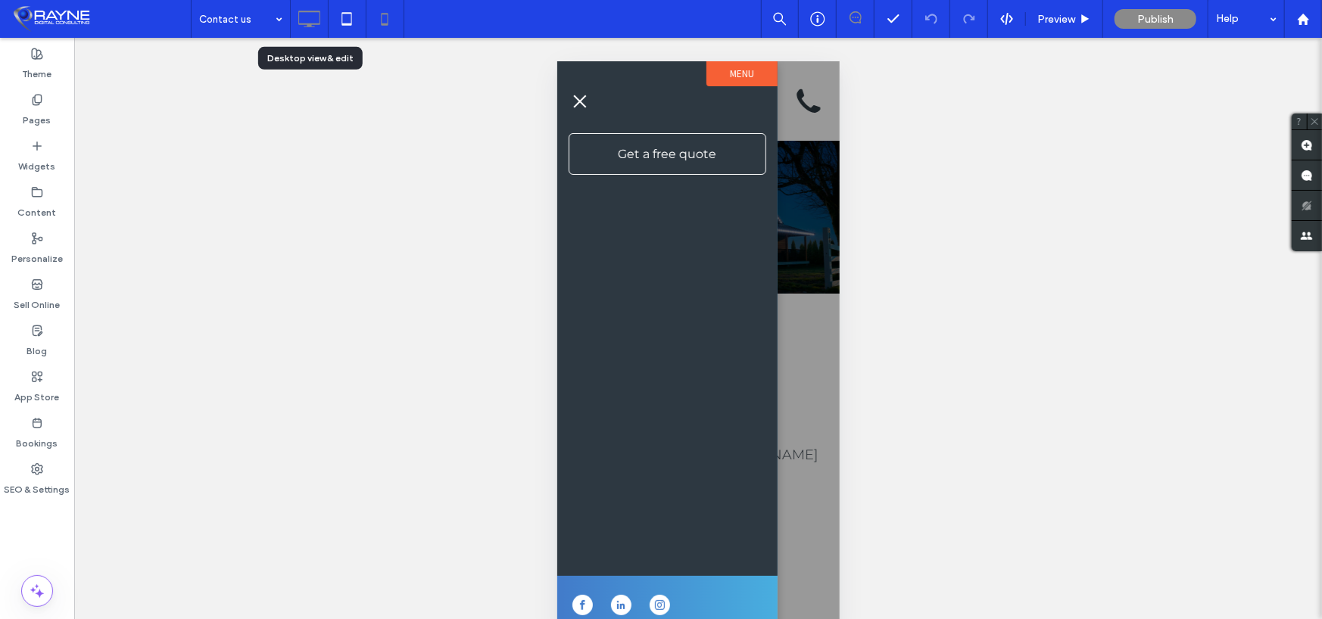
click at [317, 17] on icon at bounding box center [309, 19] width 30 height 30
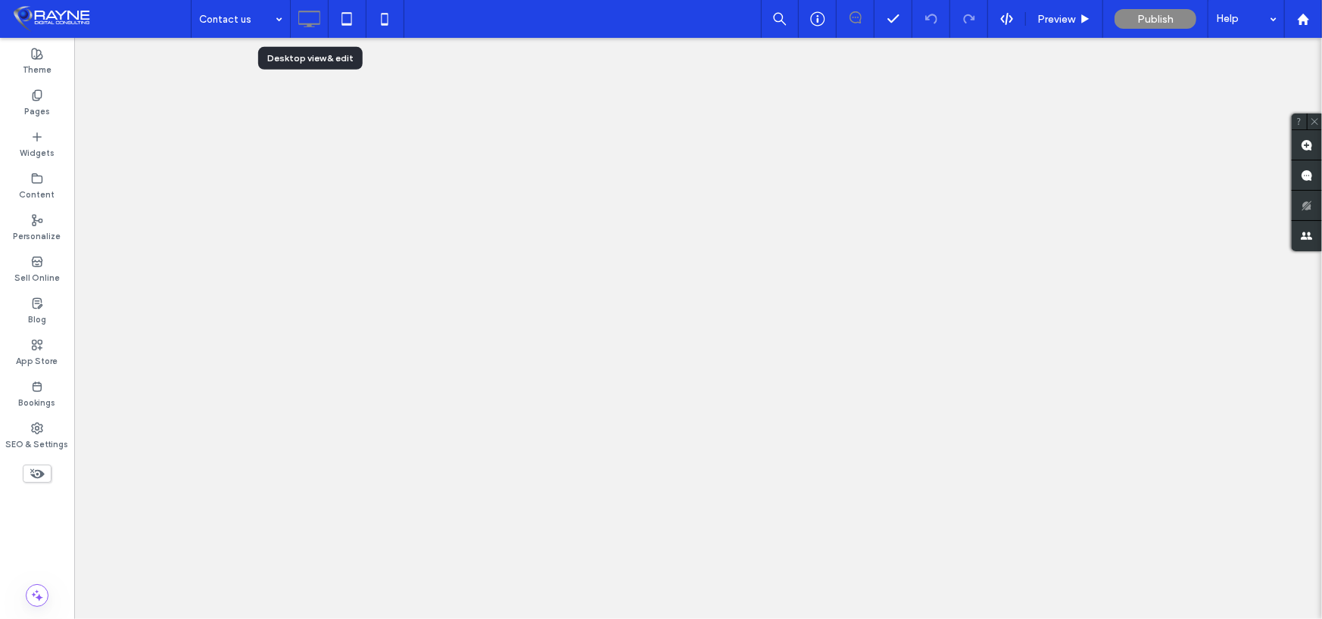
scroll to position [0, 0]
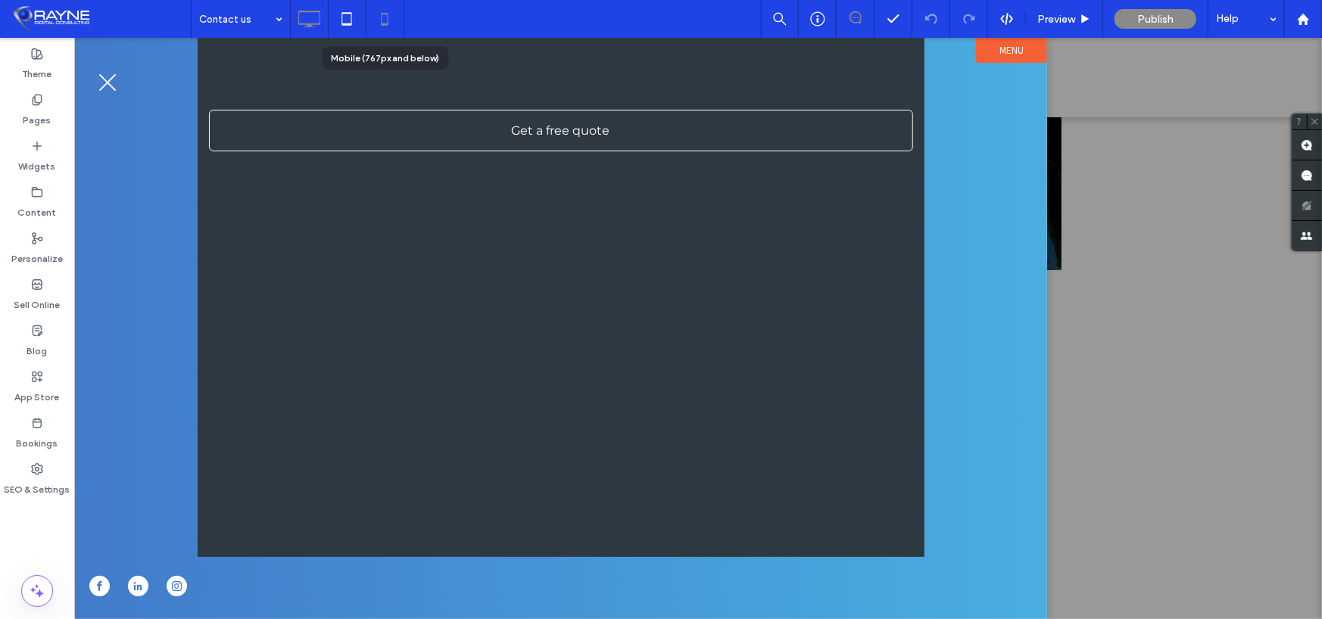
click at [385, 20] on icon at bounding box center [384, 19] width 30 height 30
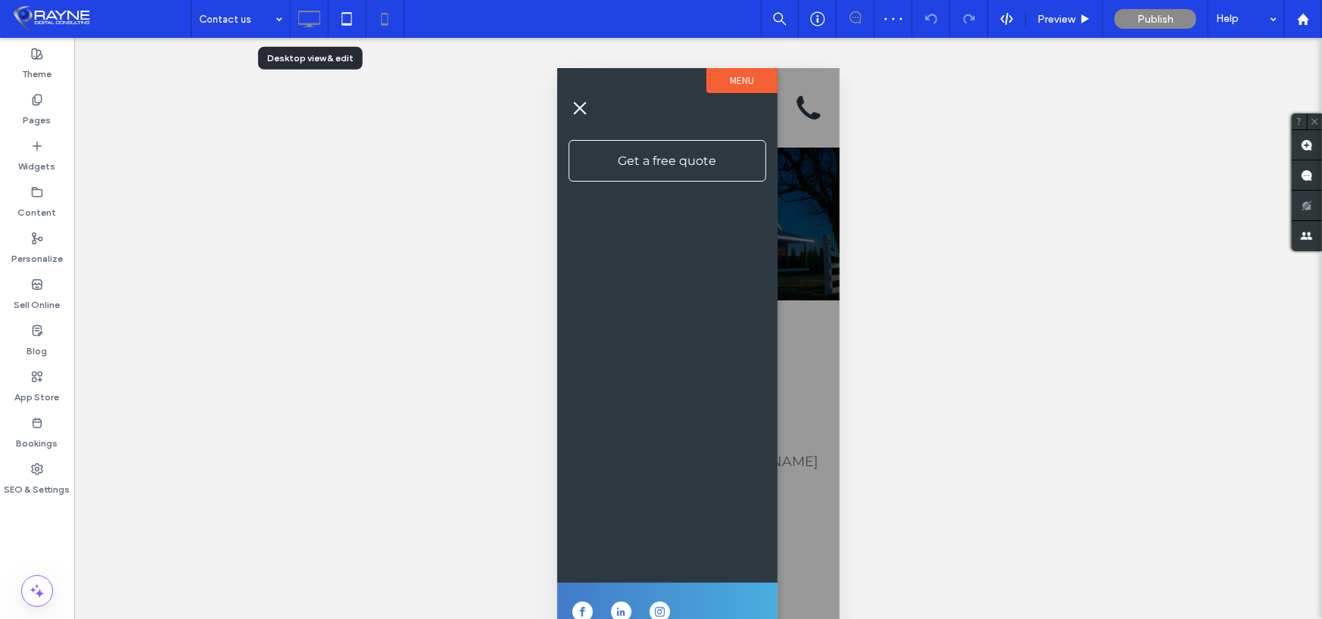
click at [310, 23] on use at bounding box center [309, 19] width 22 height 17
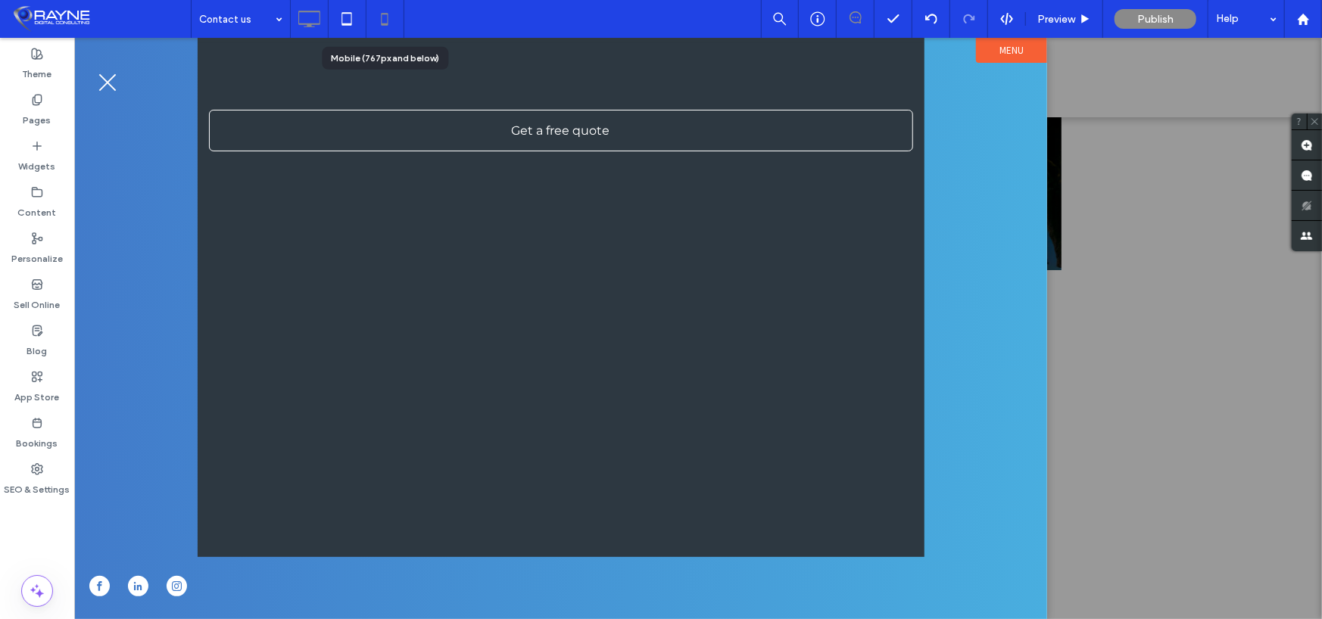
click at [397, 13] on icon at bounding box center [384, 19] width 30 height 30
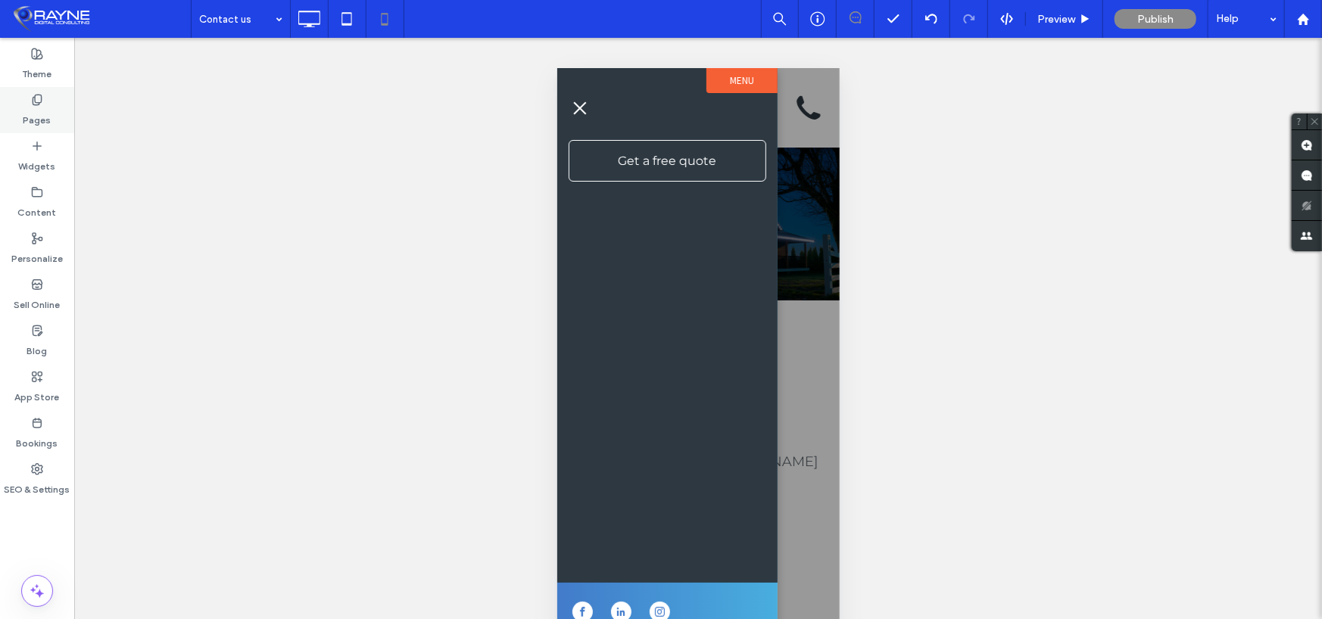
click at [34, 106] on label "Pages" at bounding box center [37, 116] width 28 height 21
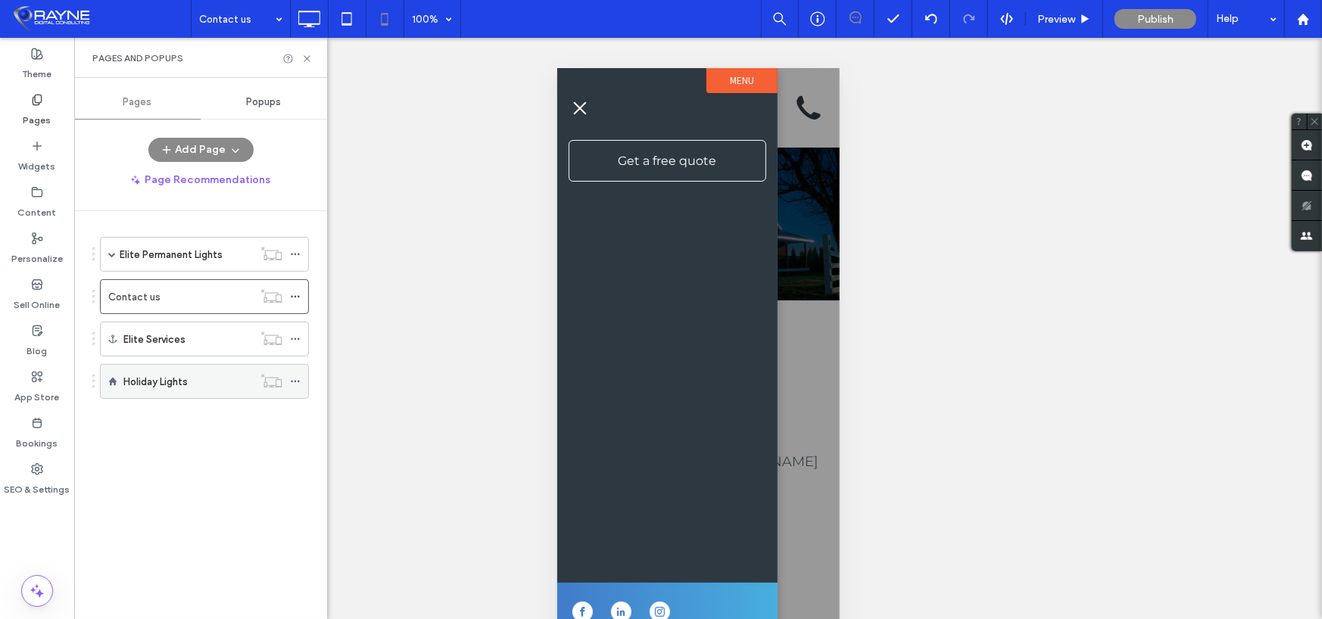
click at [207, 385] on div "Holiday Lights" at bounding box center [187, 382] width 129 height 16
click at [295, 378] on icon at bounding box center [295, 381] width 11 height 11
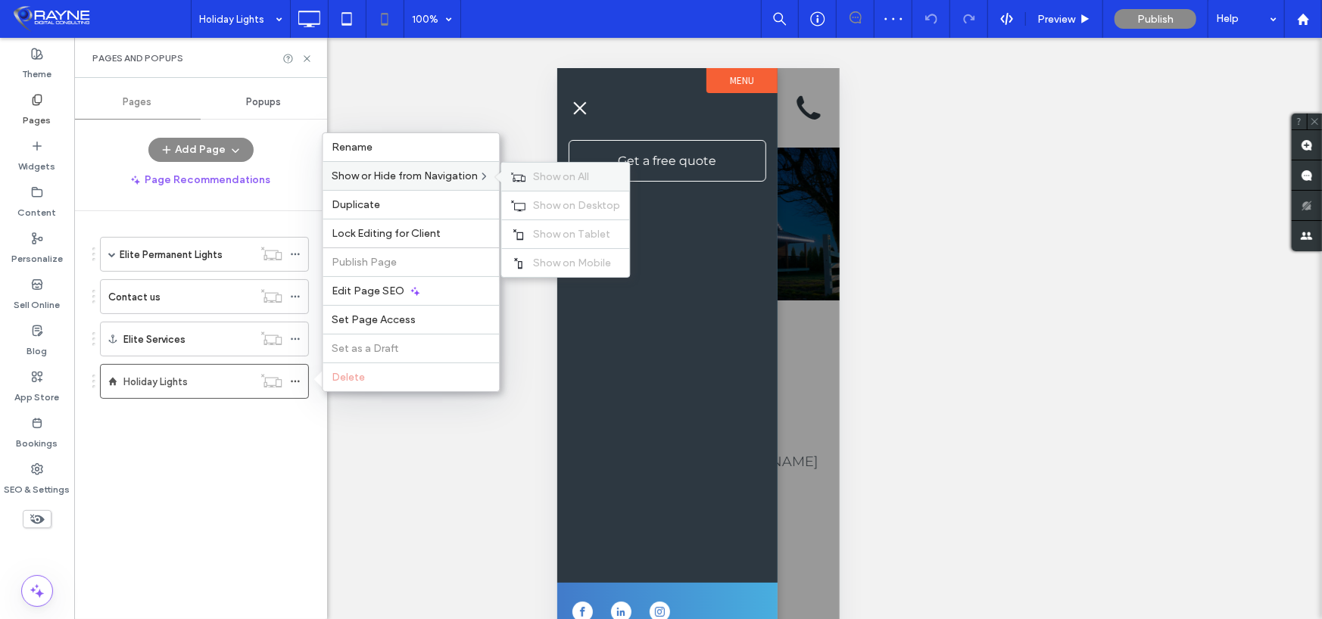
click at [572, 178] on span "Show on All" at bounding box center [561, 176] width 56 height 13
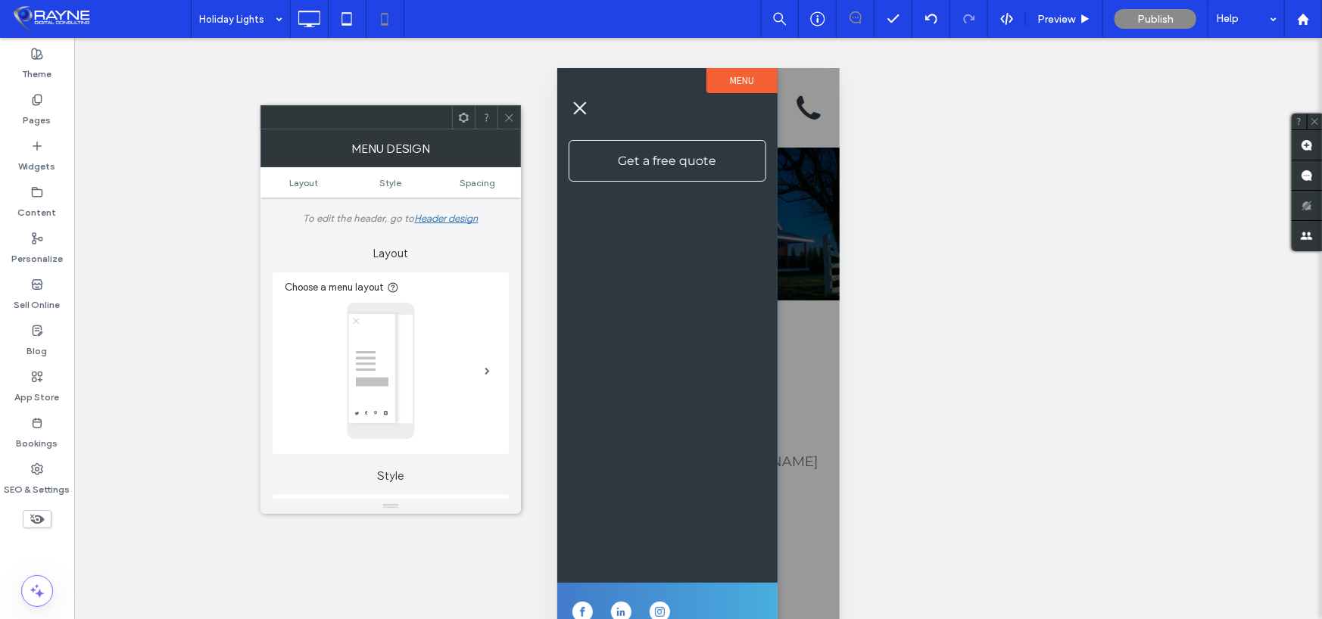
click at [504, 117] on icon at bounding box center [509, 117] width 11 height 11
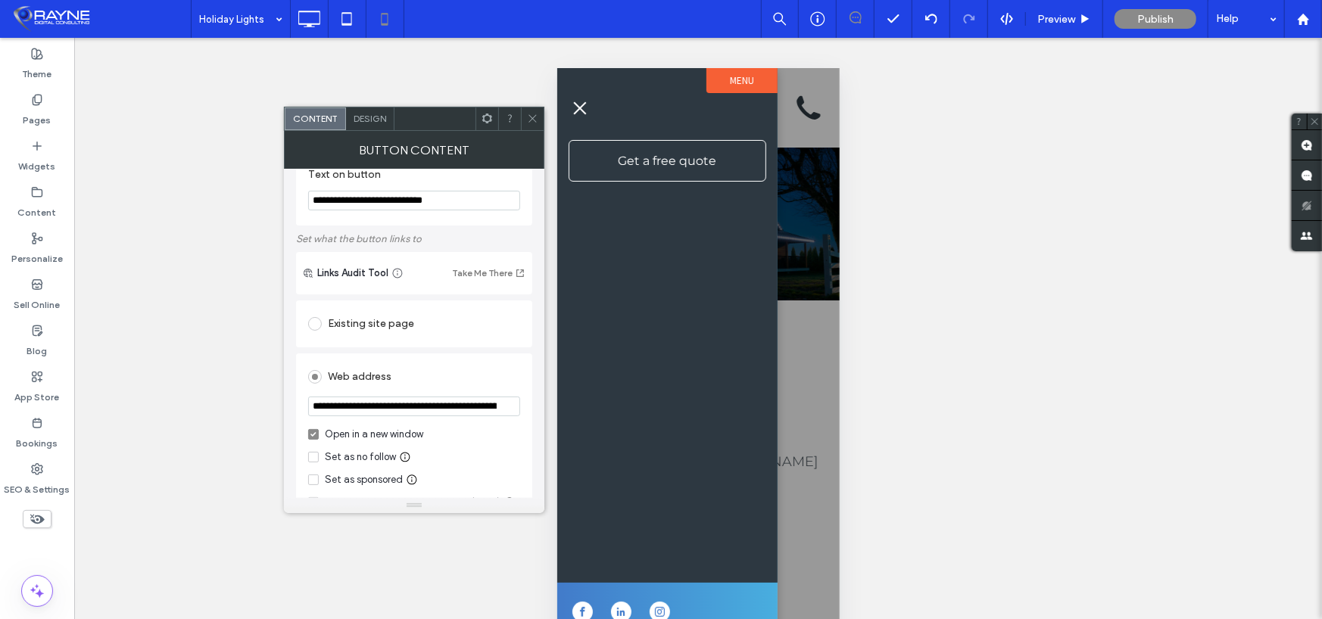
scroll to position [76, 0]
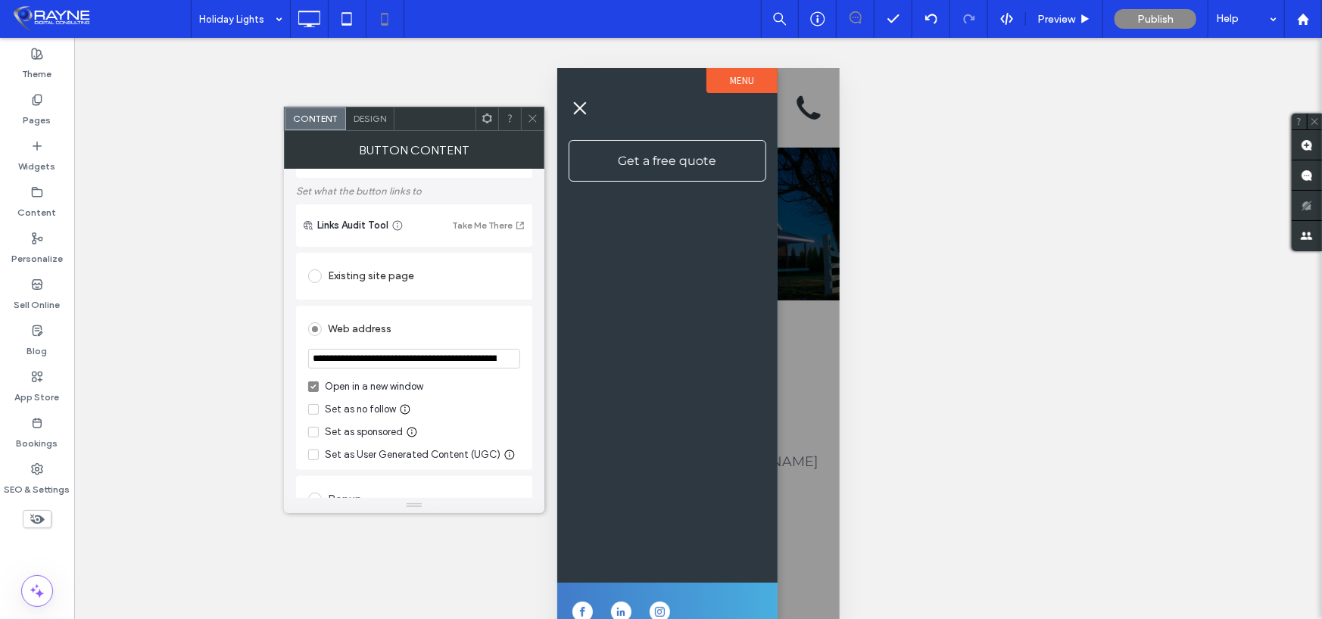
click at [529, 123] on icon at bounding box center [532, 118] width 11 height 11
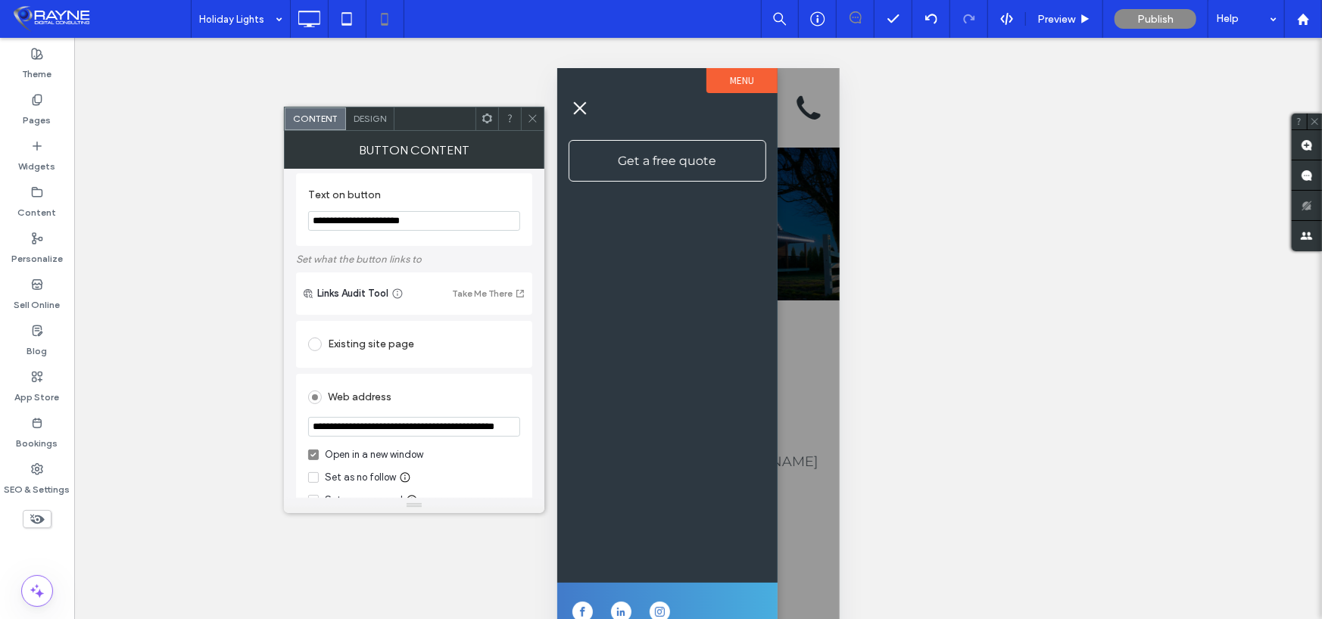
scroll to position [0, 0]
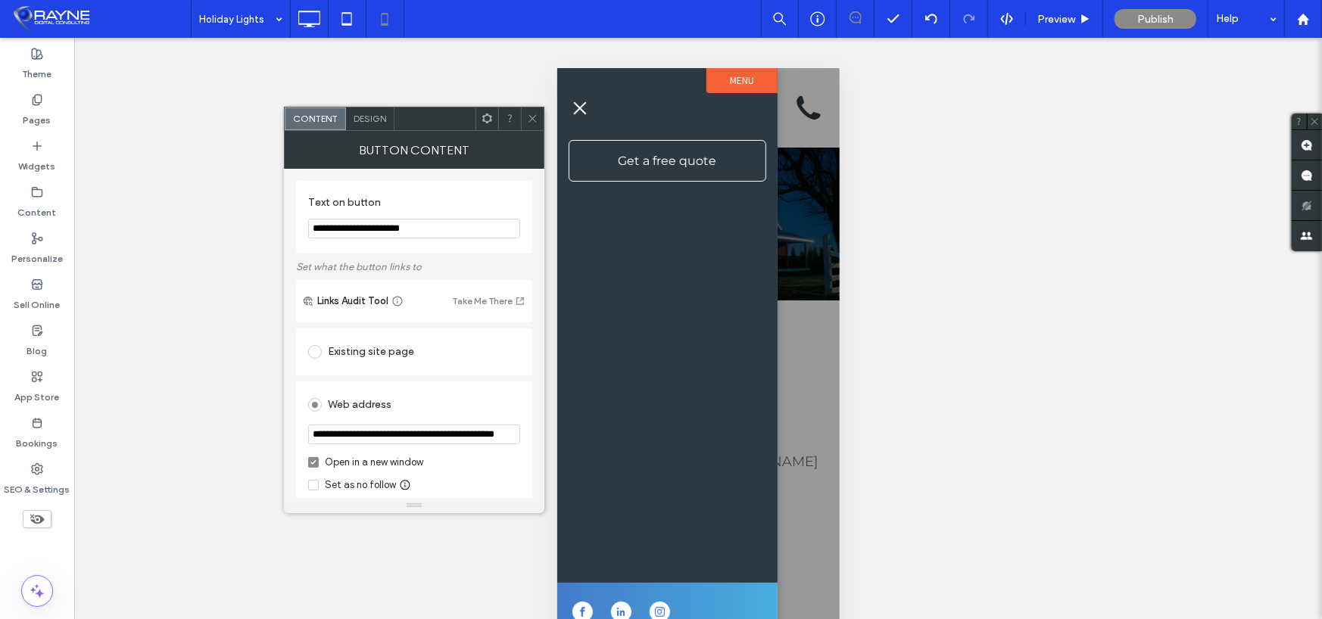
click at [531, 120] on icon at bounding box center [532, 118] width 11 height 11
click at [525, 120] on div at bounding box center [532, 119] width 23 height 23
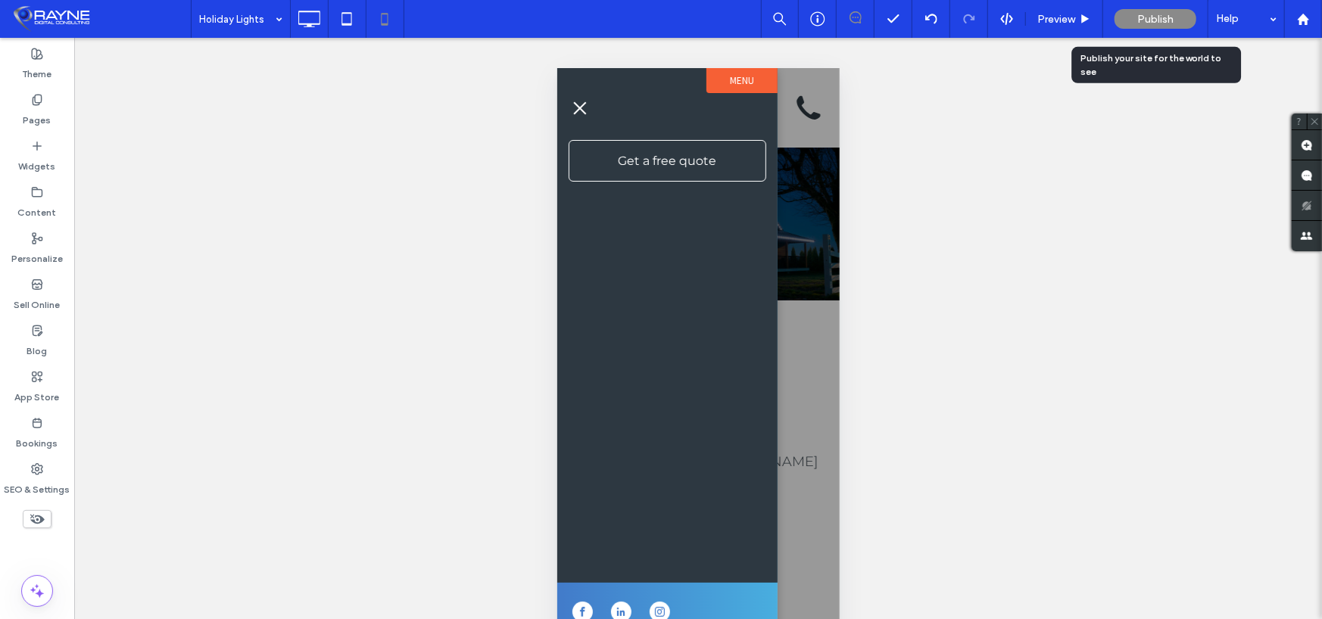
click at [1149, 17] on span "Publish" at bounding box center [1155, 19] width 36 height 13
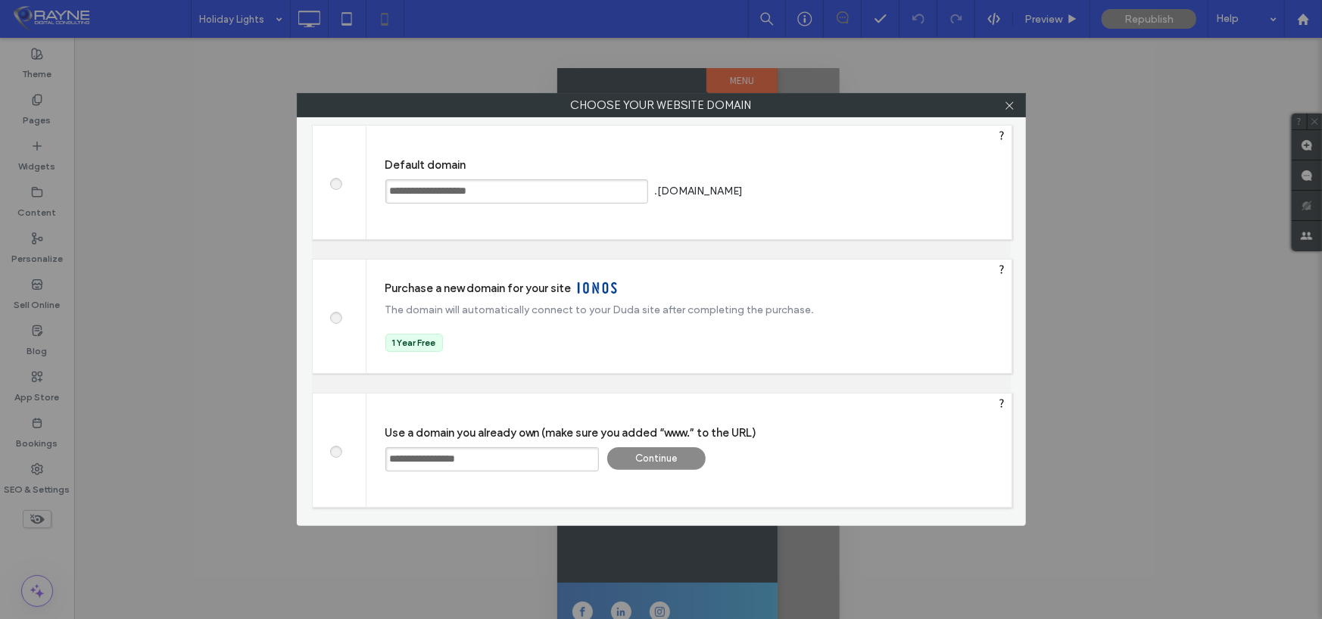
click at [670, 460] on div "Continue" at bounding box center [656, 458] width 98 height 23
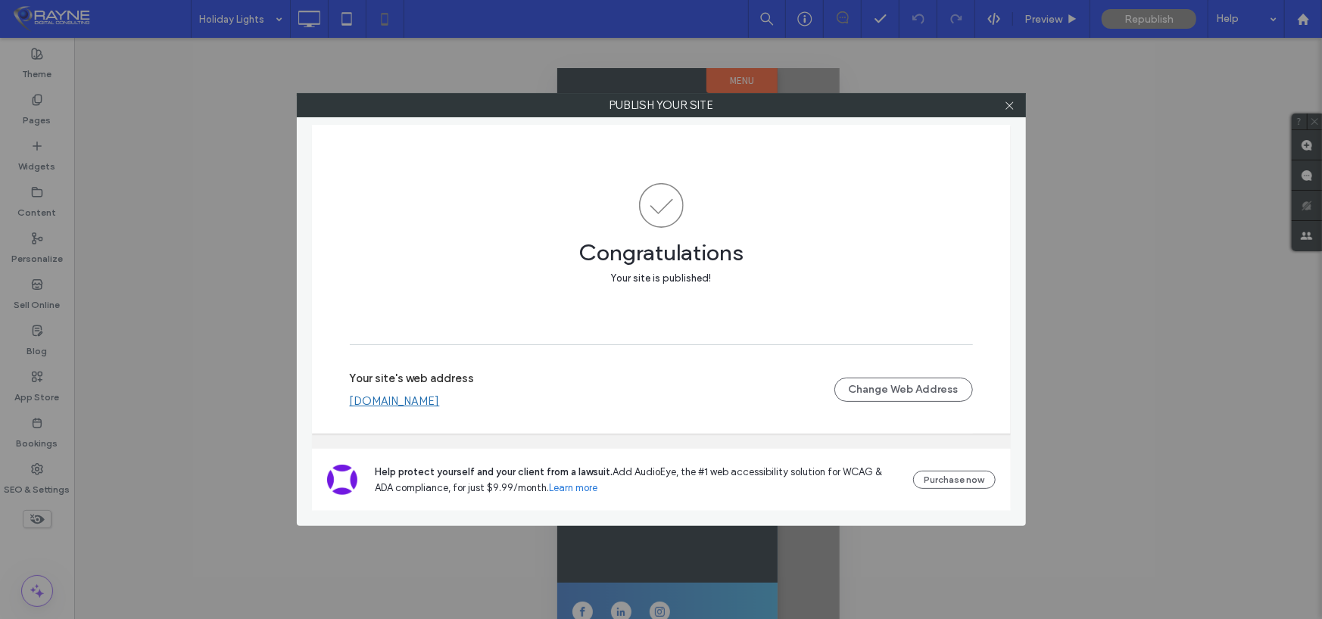
click at [649, 269] on div "Congratulations Your site is published!" at bounding box center [661, 257] width 623 height 58
click at [409, 405] on link "[DOMAIN_NAME]" at bounding box center [395, 401] width 90 height 14
click at [1007, 105] on icon at bounding box center [1009, 105] width 11 height 11
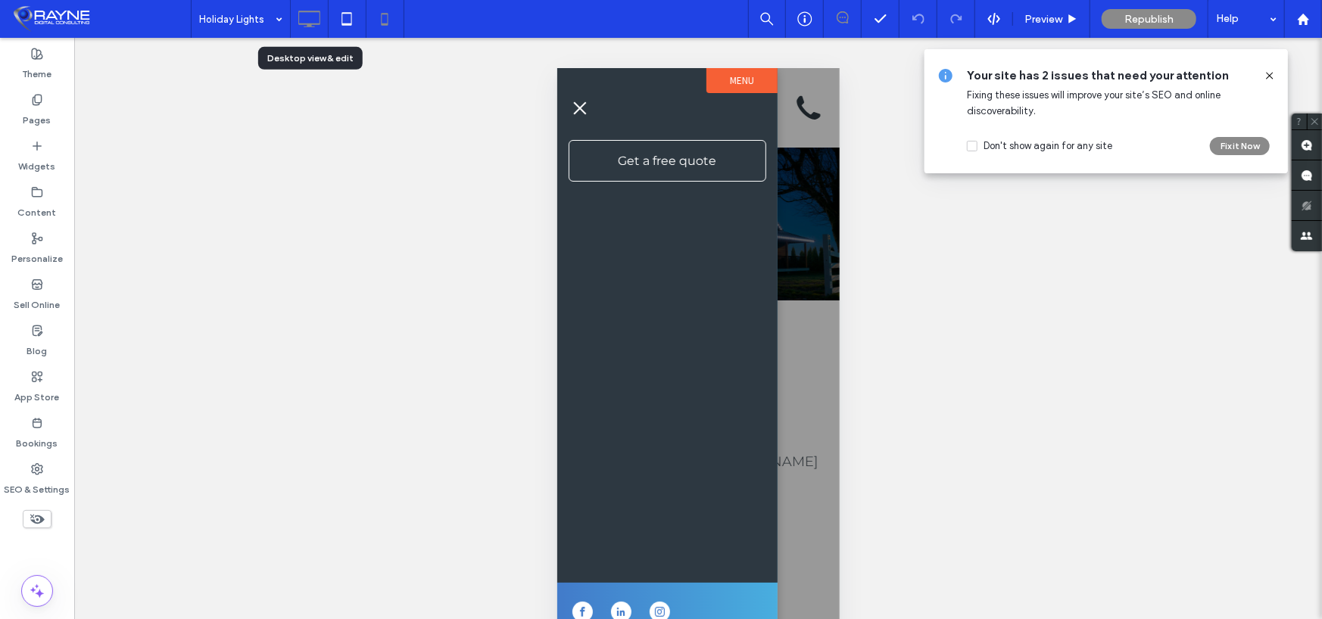
click at [311, 15] on icon at bounding box center [309, 19] width 30 height 30
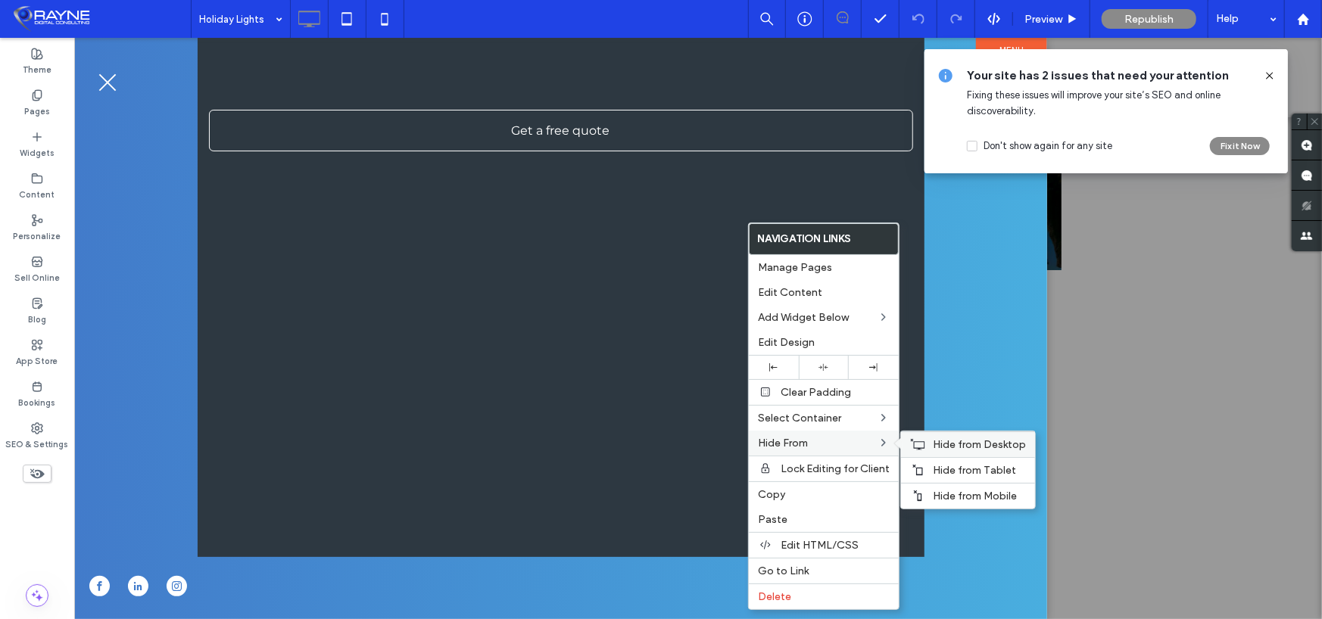
click at [957, 446] on span "Hide from Desktop" at bounding box center [979, 444] width 93 height 13
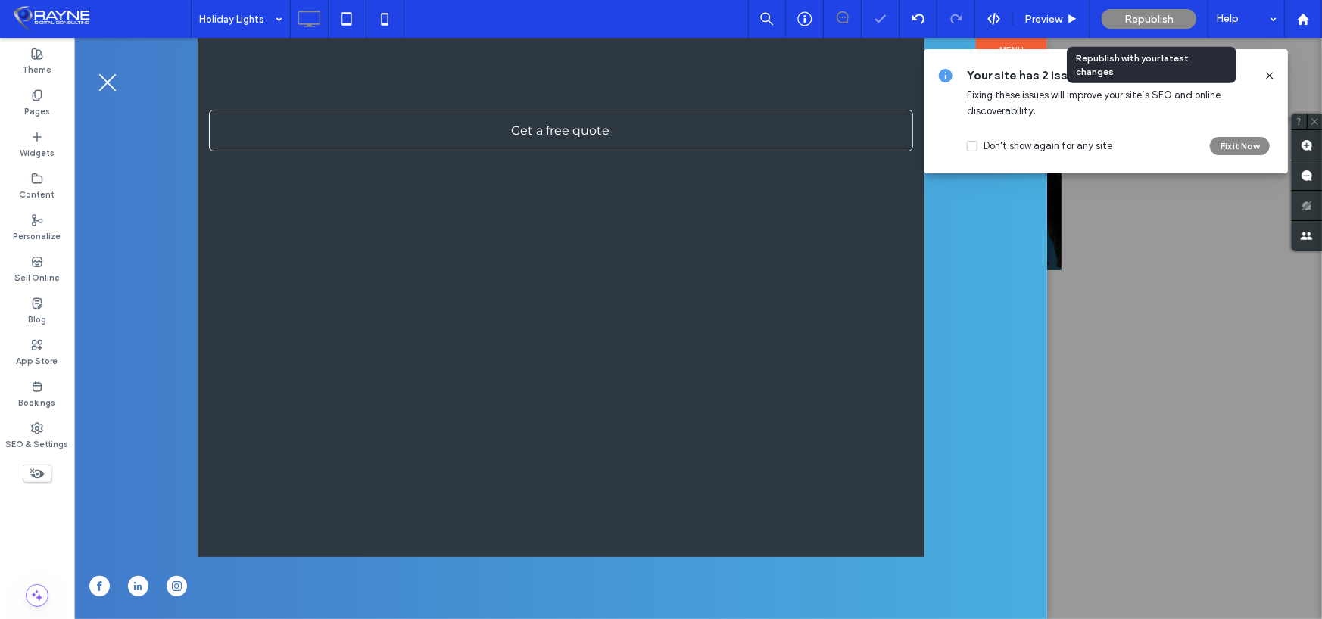
click at [1165, 14] on span "Republish" at bounding box center [1148, 19] width 49 height 13
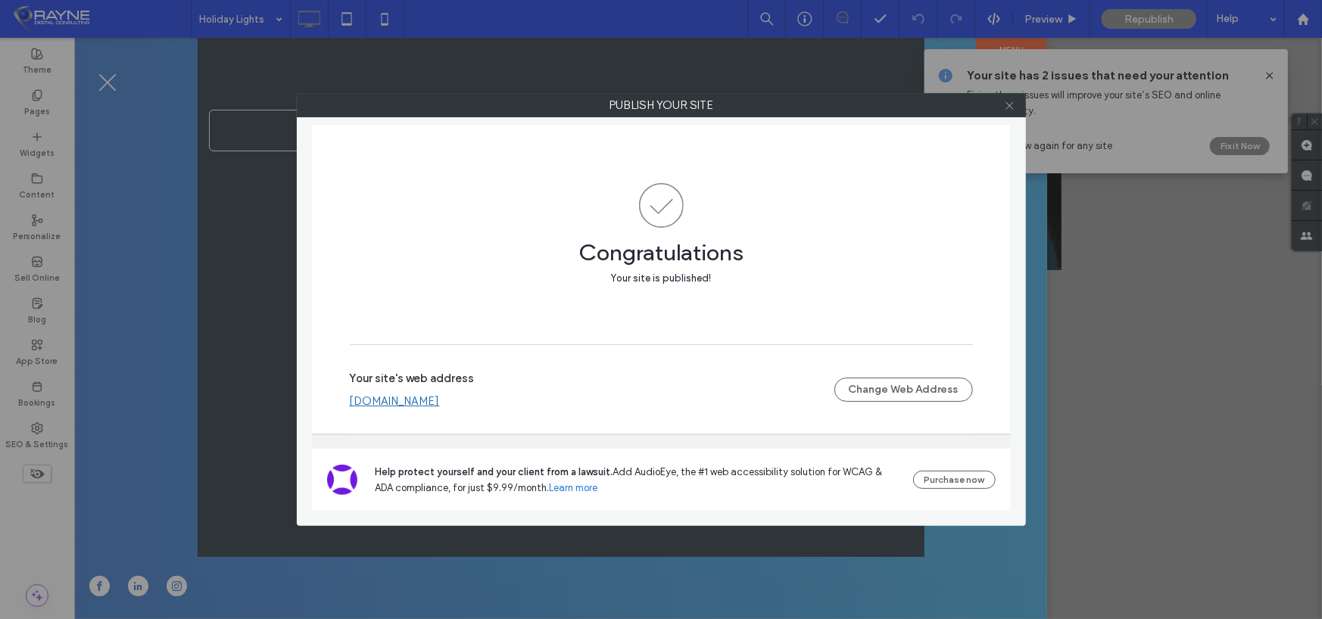
click at [1005, 108] on icon at bounding box center [1009, 105] width 11 height 11
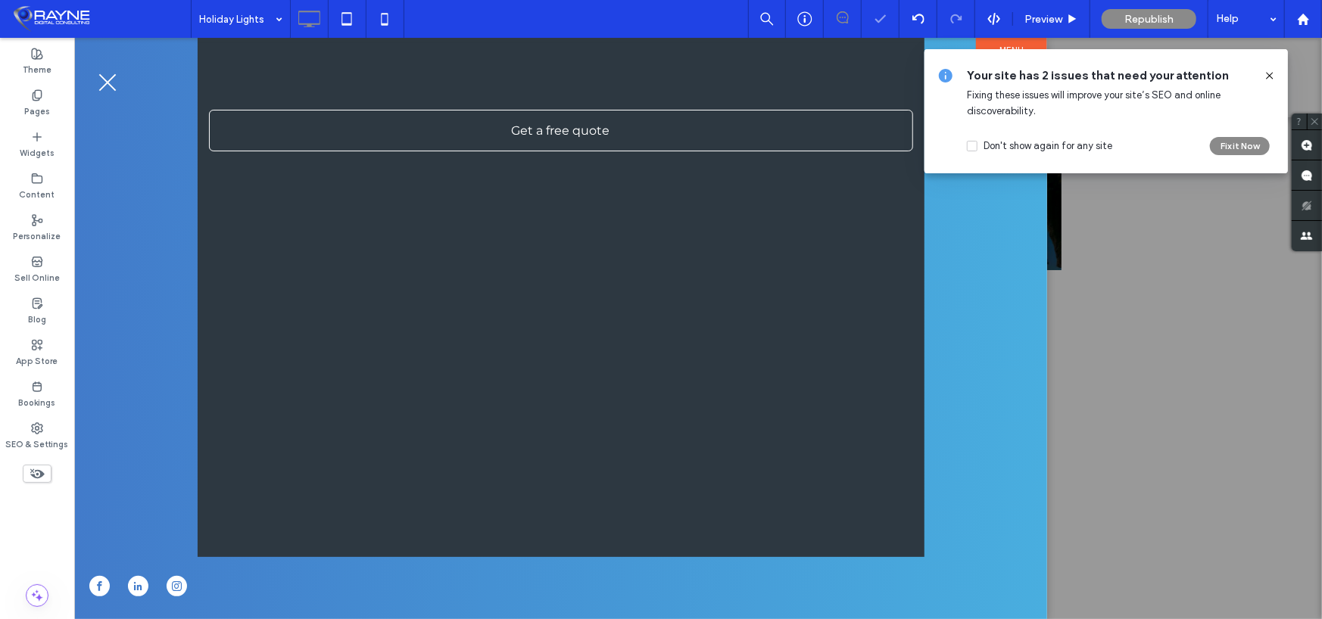
click at [1266, 74] on icon at bounding box center [1270, 76] width 12 height 12
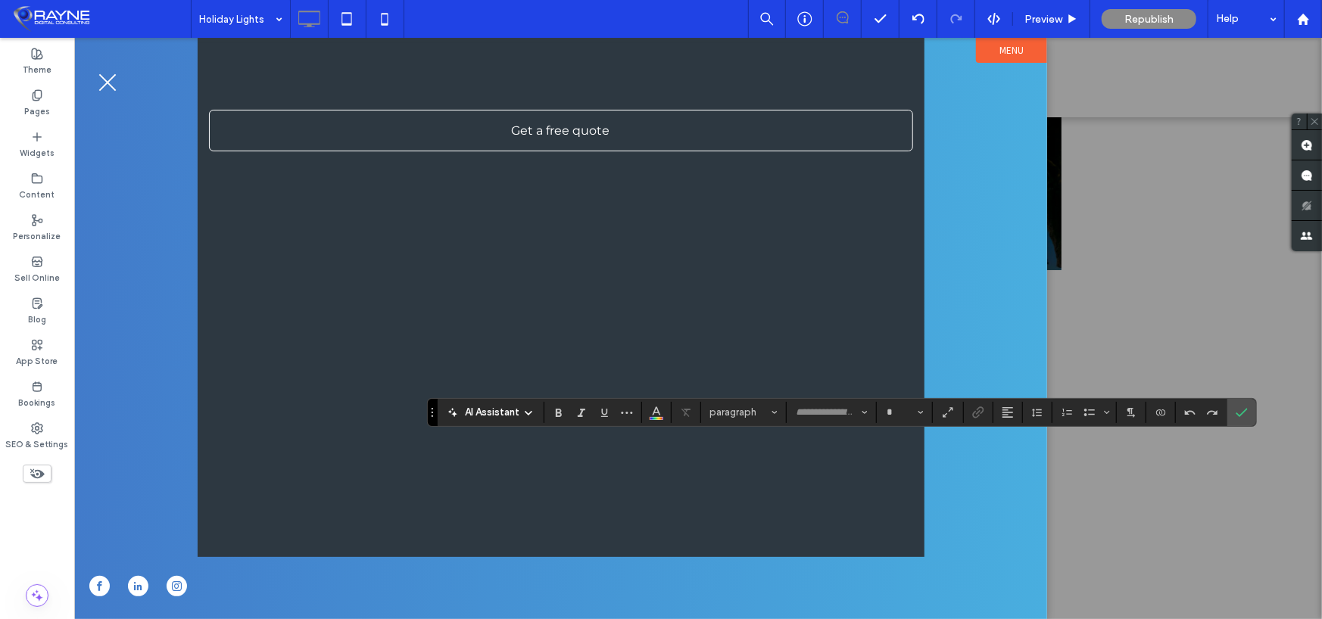
type input "**********"
type input "**"
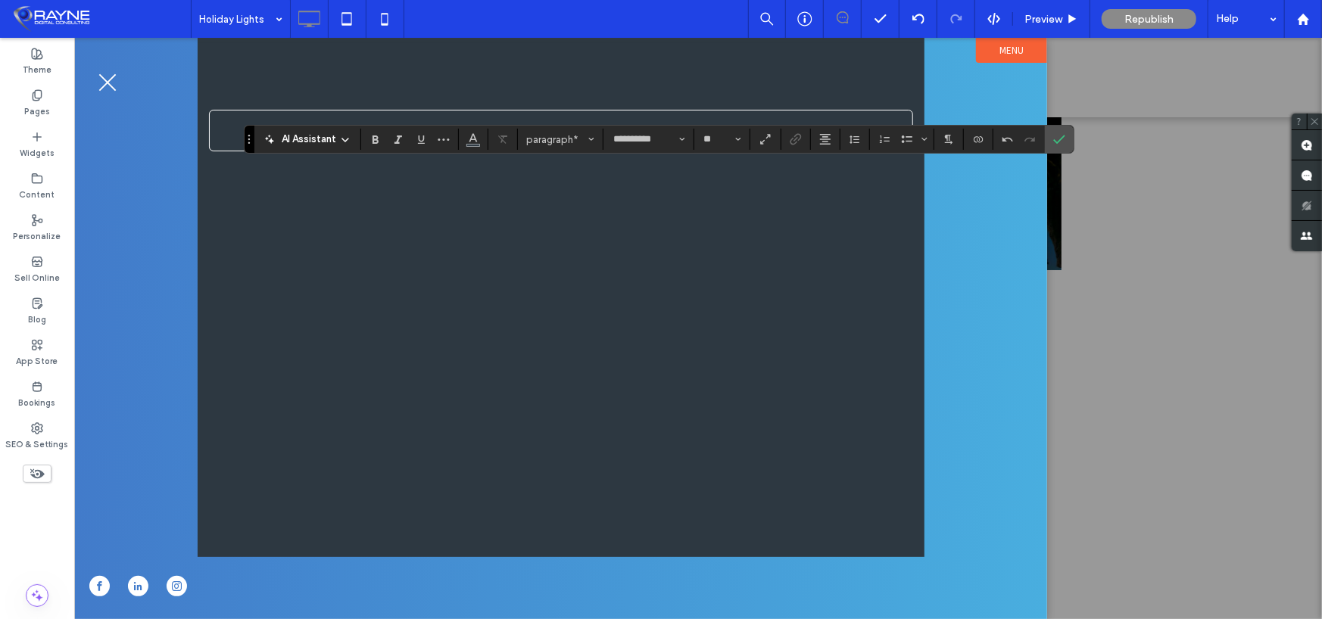
type input "**"
click at [1055, 138] on icon "Confirm" at bounding box center [1059, 139] width 12 height 12
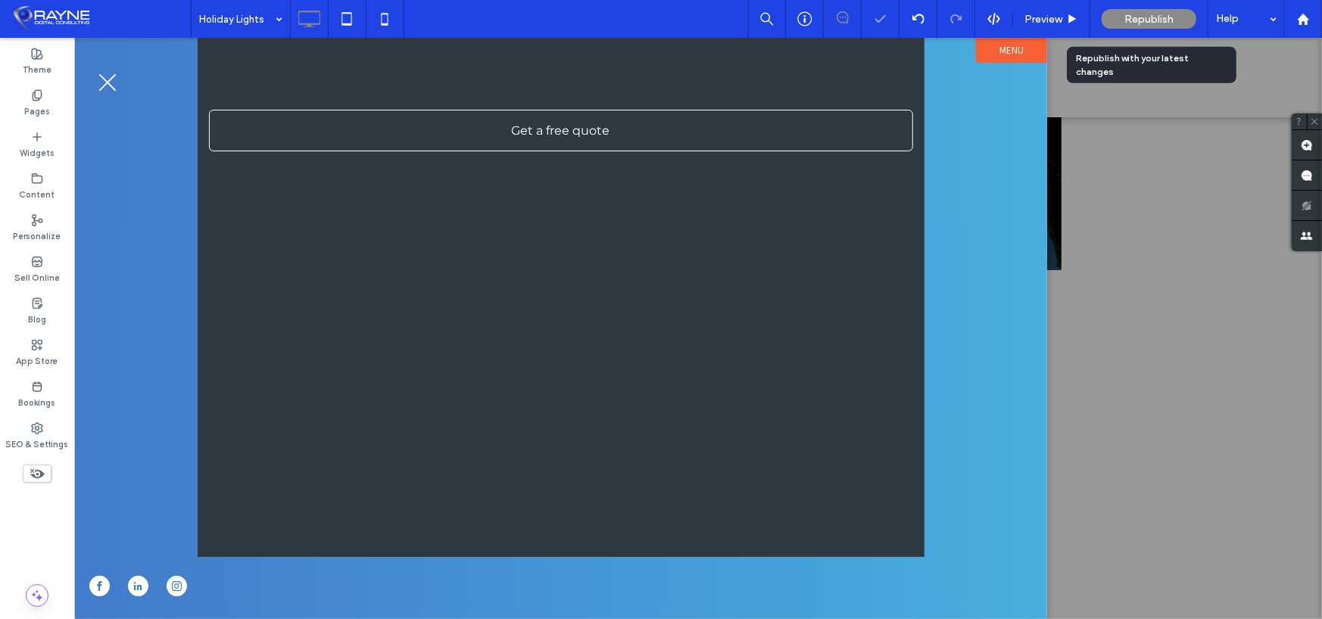
click at [1162, 17] on span "Republish" at bounding box center [1148, 19] width 49 height 13
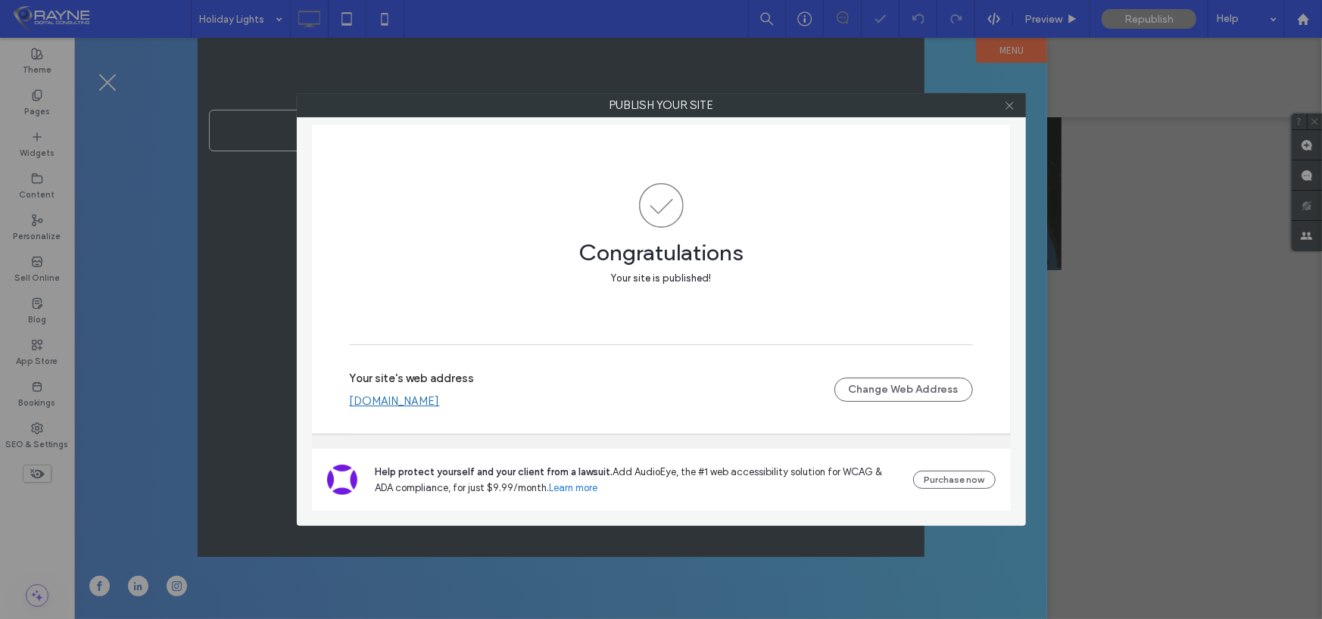
click at [1011, 105] on icon at bounding box center [1009, 105] width 11 height 11
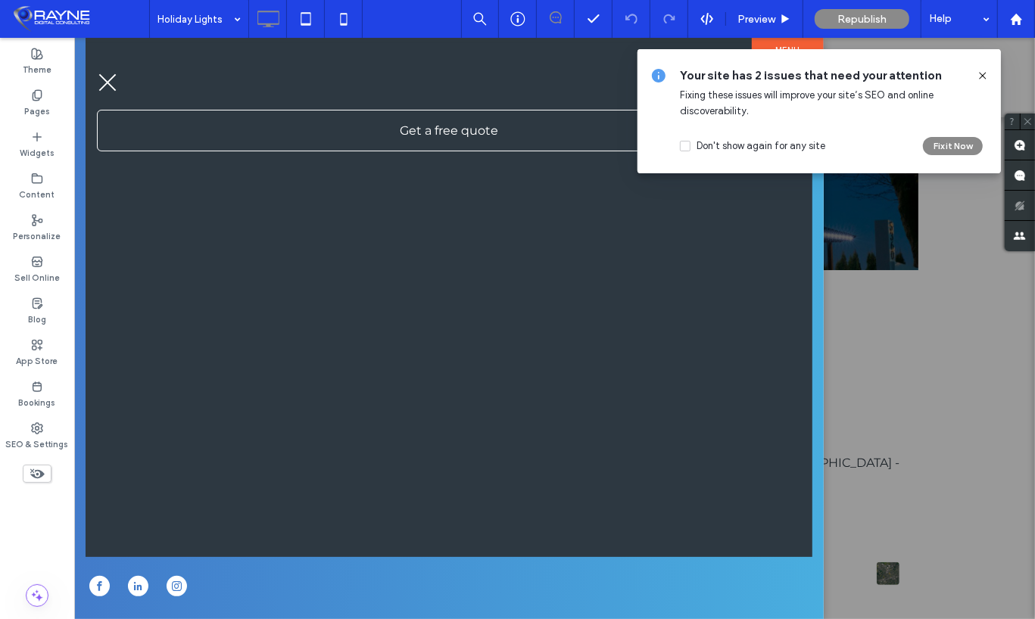
click at [977, 77] on icon at bounding box center [983, 76] width 12 height 12
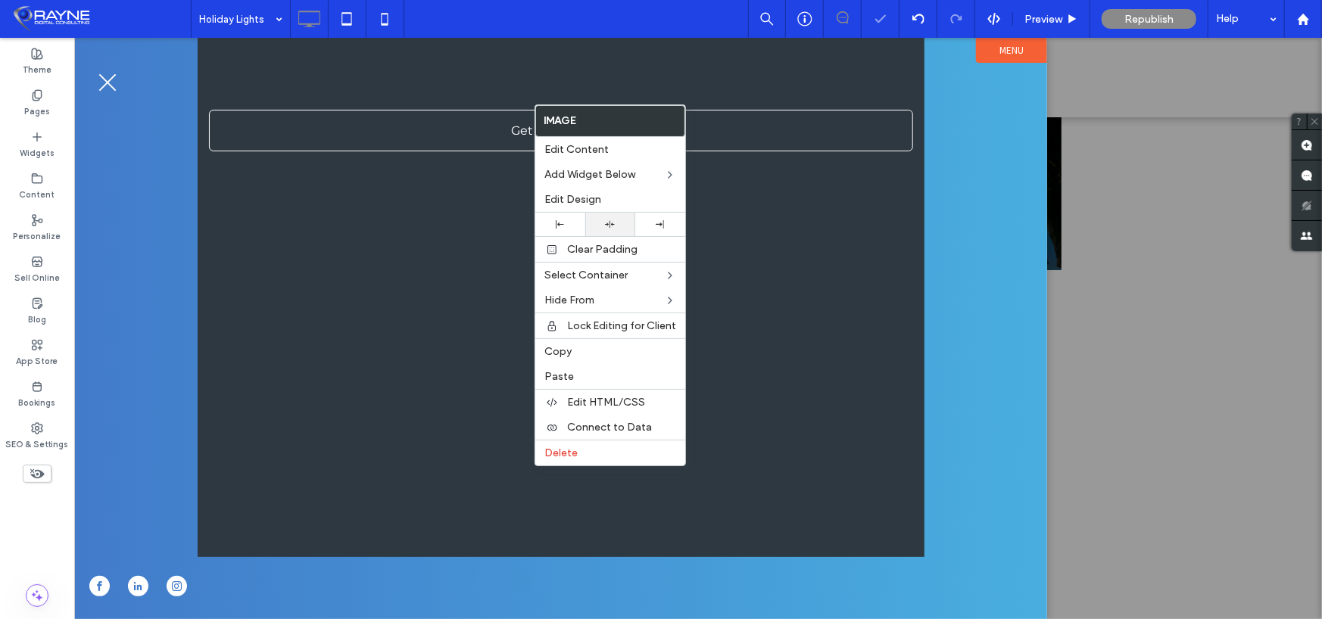
click at [598, 220] on div at bounding box center [610, 225] width 35 height 10
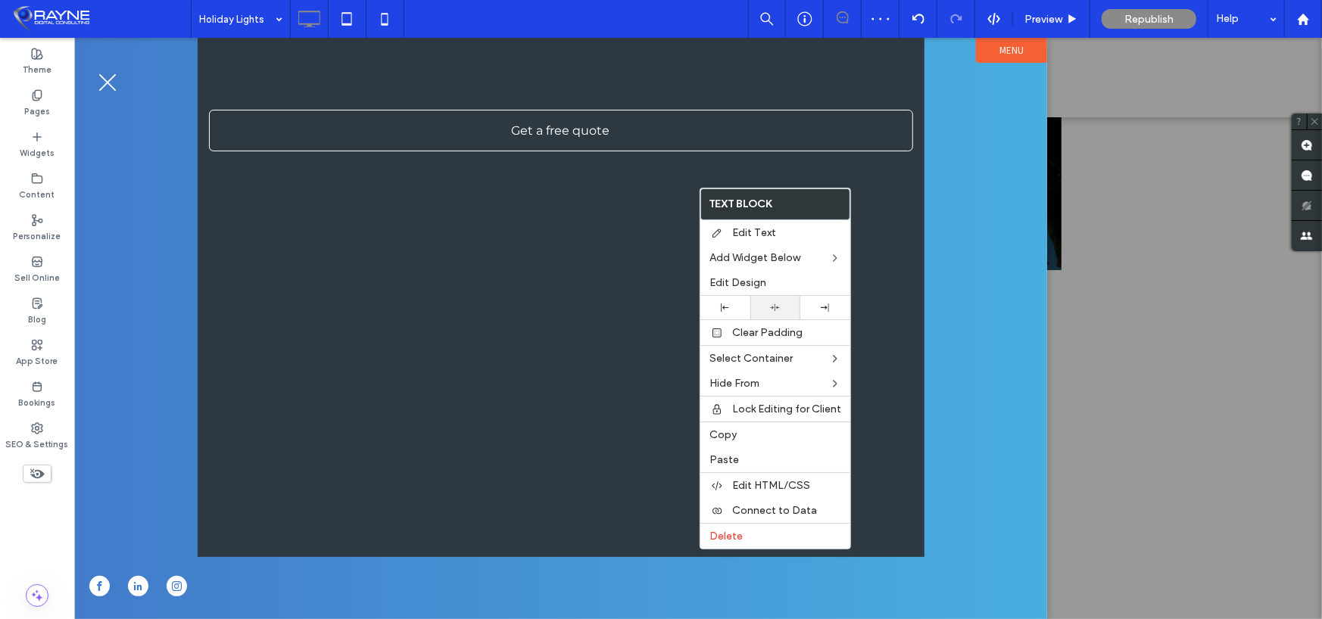
click at [759, 304] on div at bounding box center [775, 308] width 35 height 10
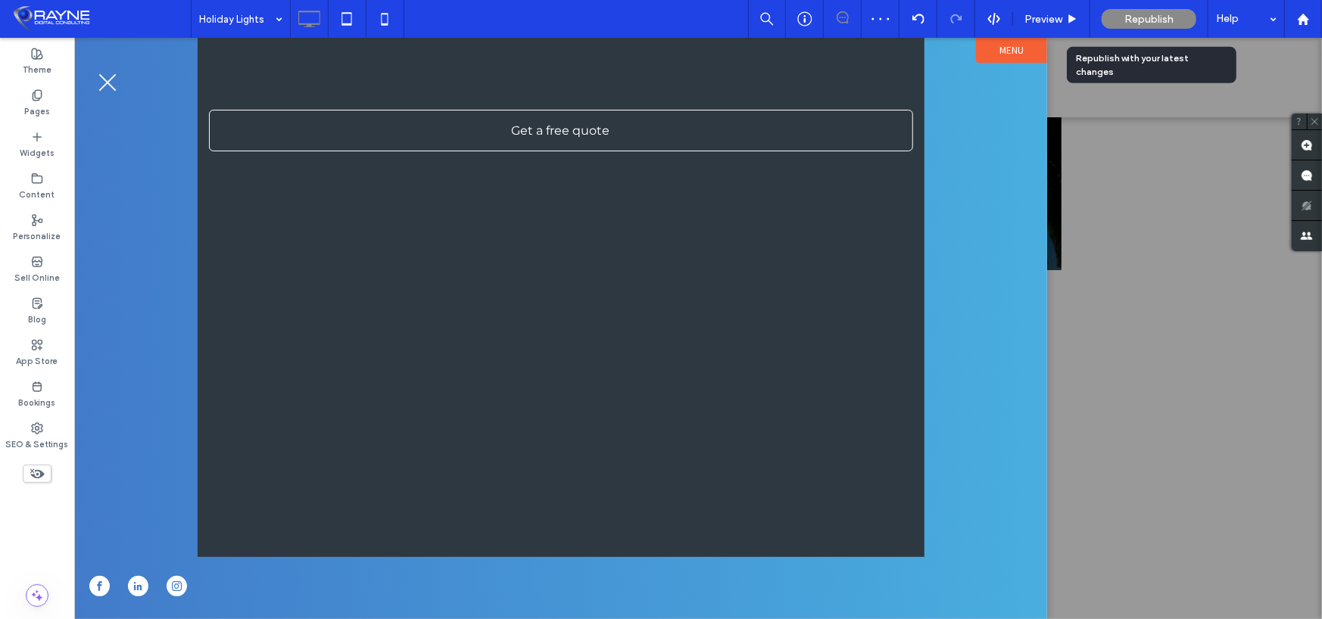
click at [1136, 9] on div "Republish" at bounding box center [1149, 19] width 95 height 20
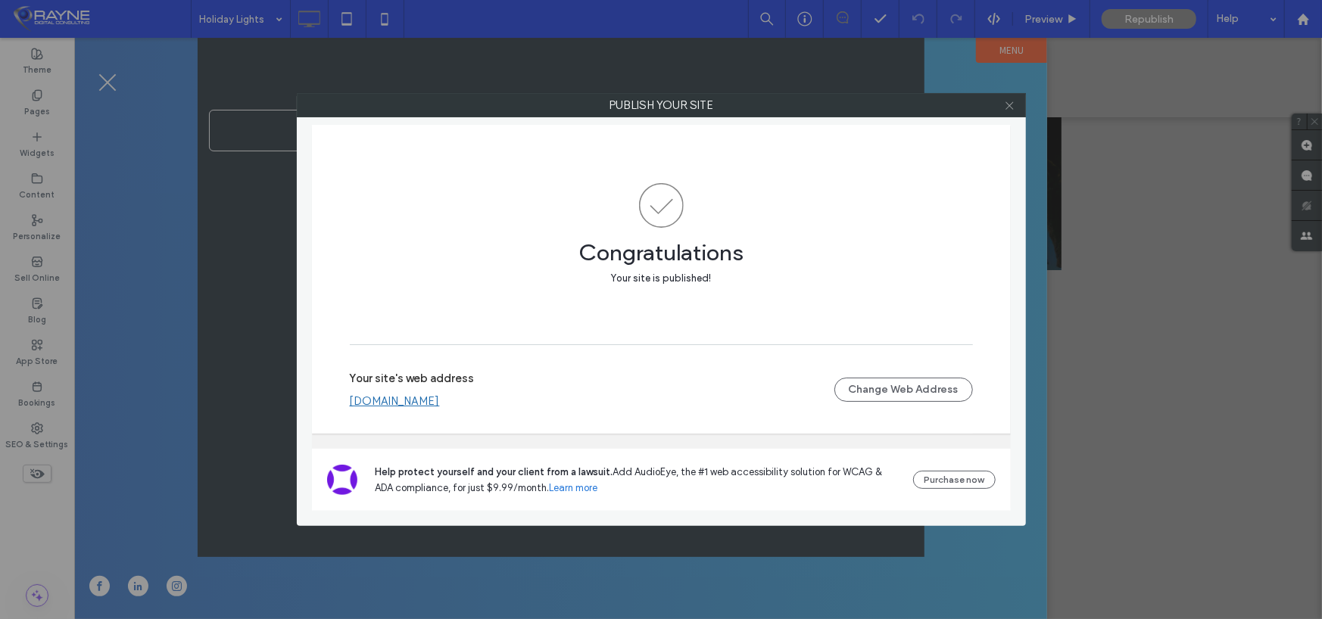
click at [1006, 104] on icon at bounding box center [1009, 105] width 11 height 11
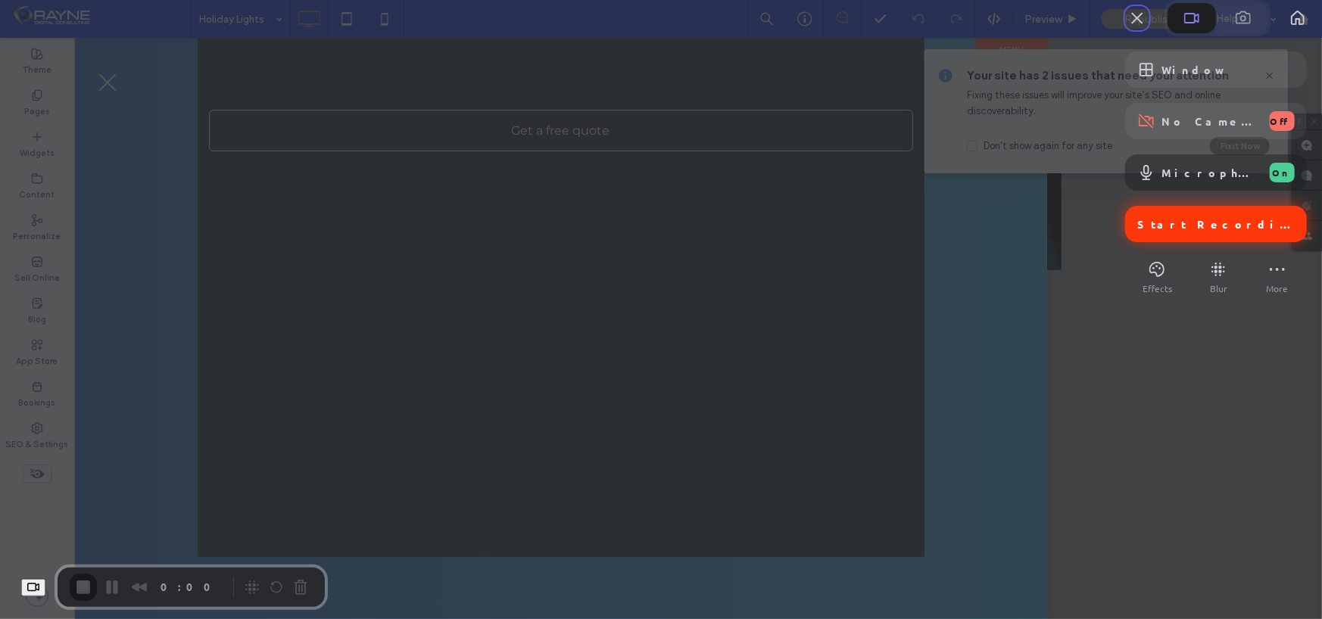
click at [1171, 242] on div "Start Recording" at bounding box center [1216, 224] width 182 height 36
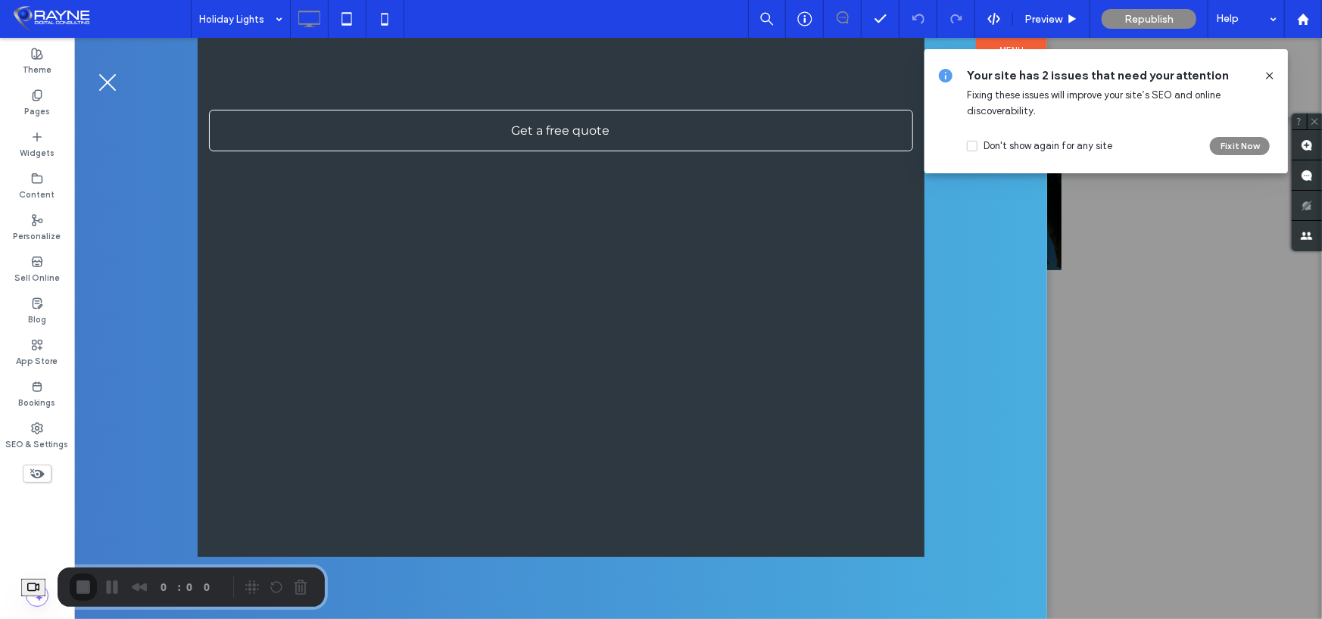
click at [670, 619] on div at bounding box center [661, 619] width 1322 height 0
